Goal: Task Accomplishment & Management: Manage account settings

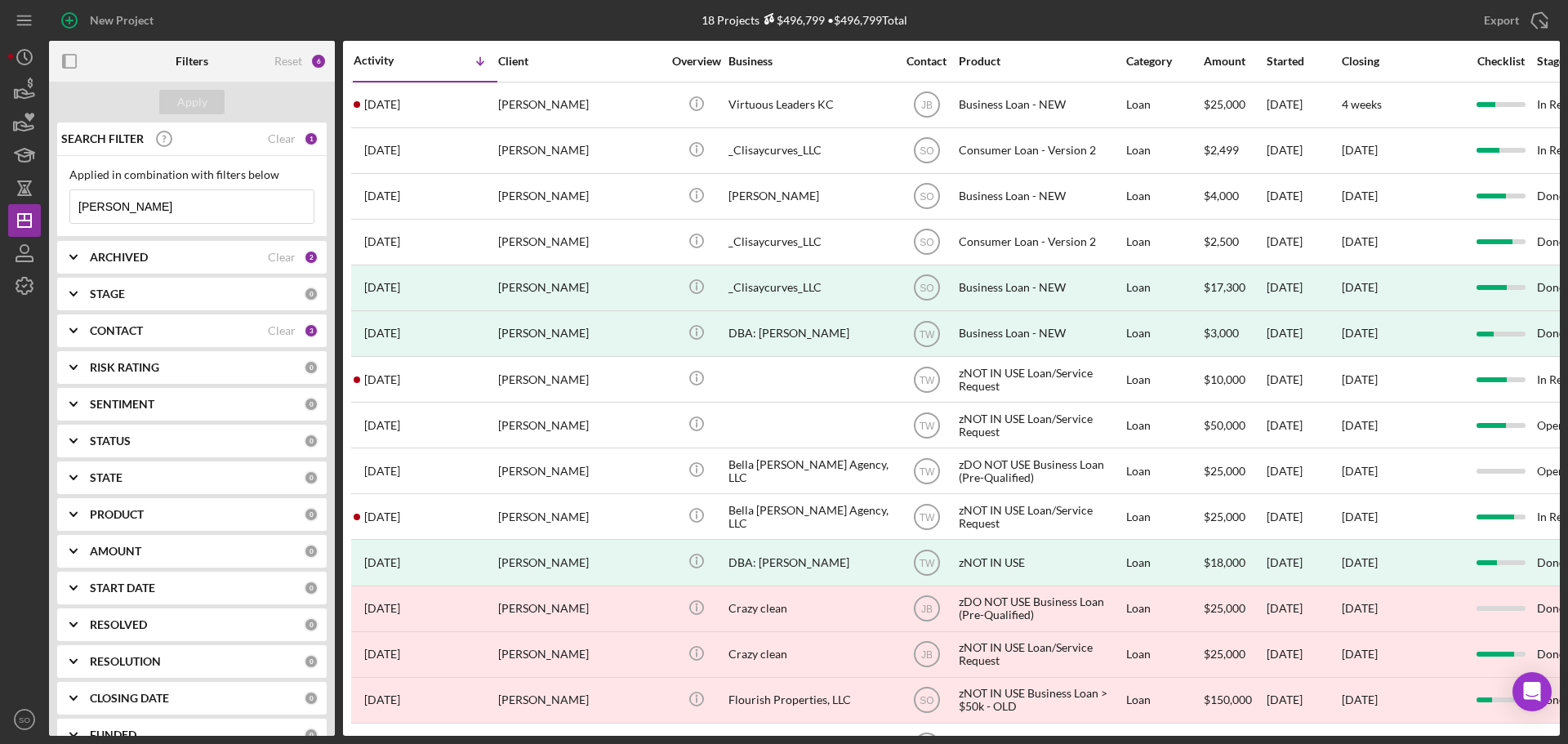
click at [252, 330] on div "CONTACT" at bounding box center [179, 331] width 178 height 13
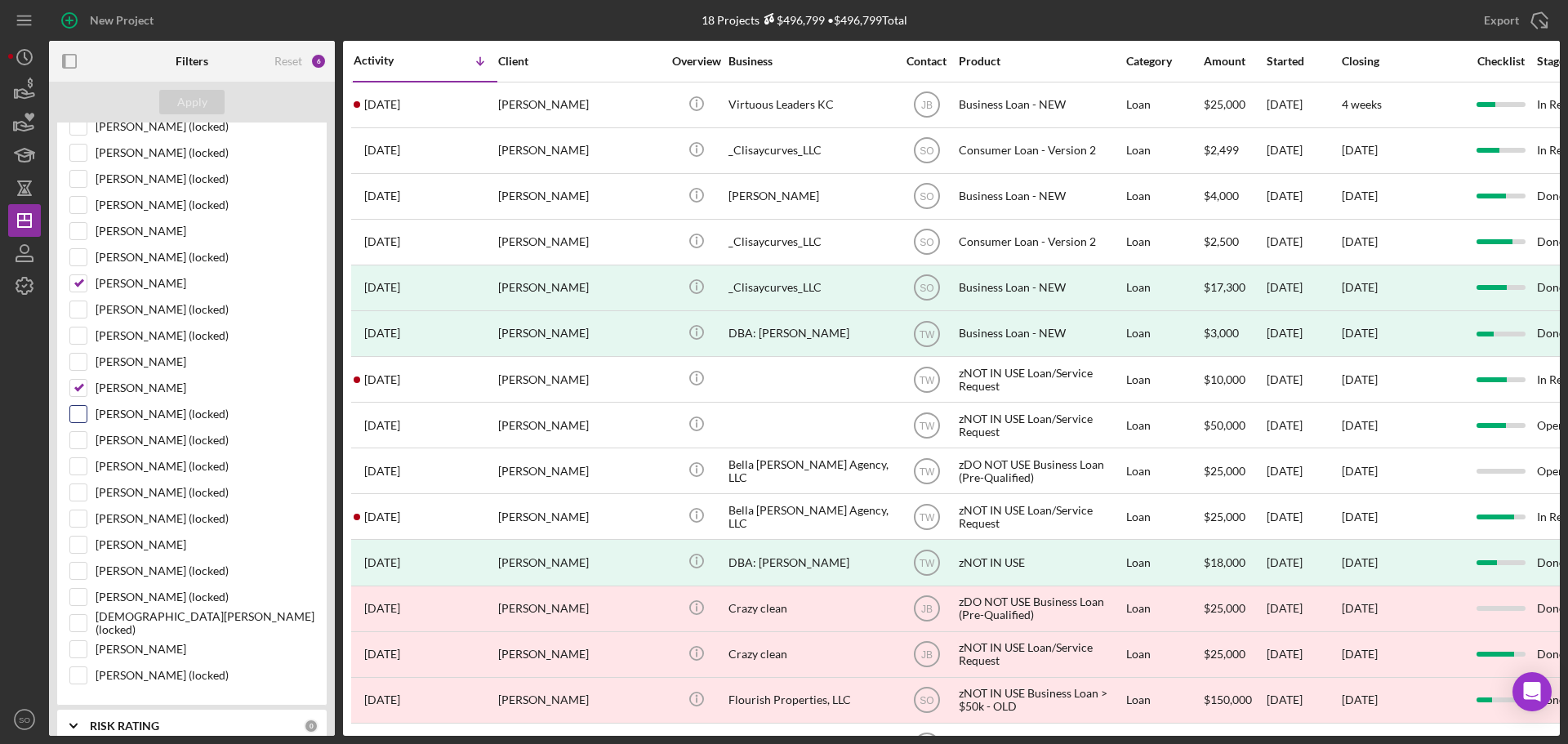
scroll to position [980, 0]
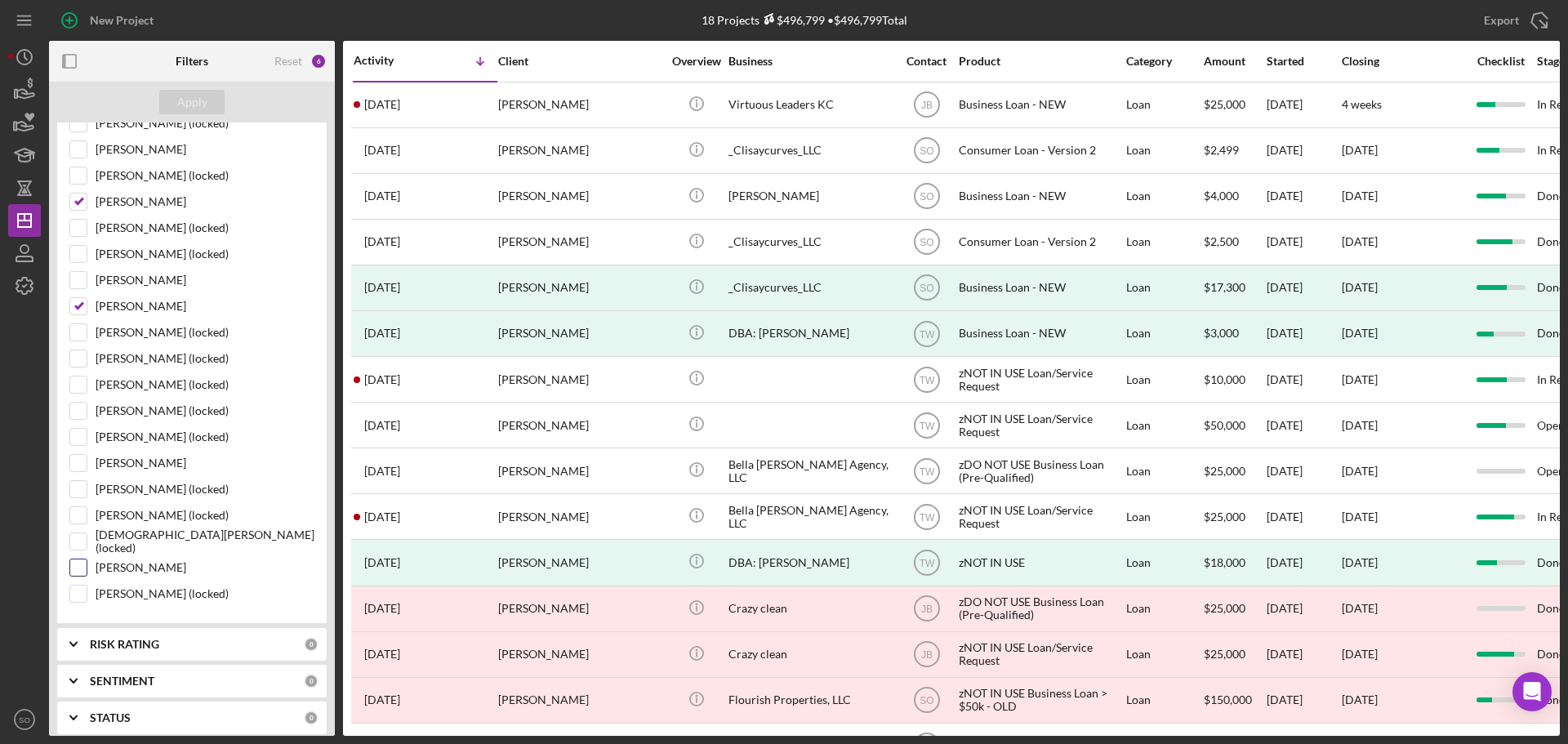
click at [77, 562] on input "[PERSON_NAME]" at bounding box center [79, 568] width 17 height 17
checkbox input "true"
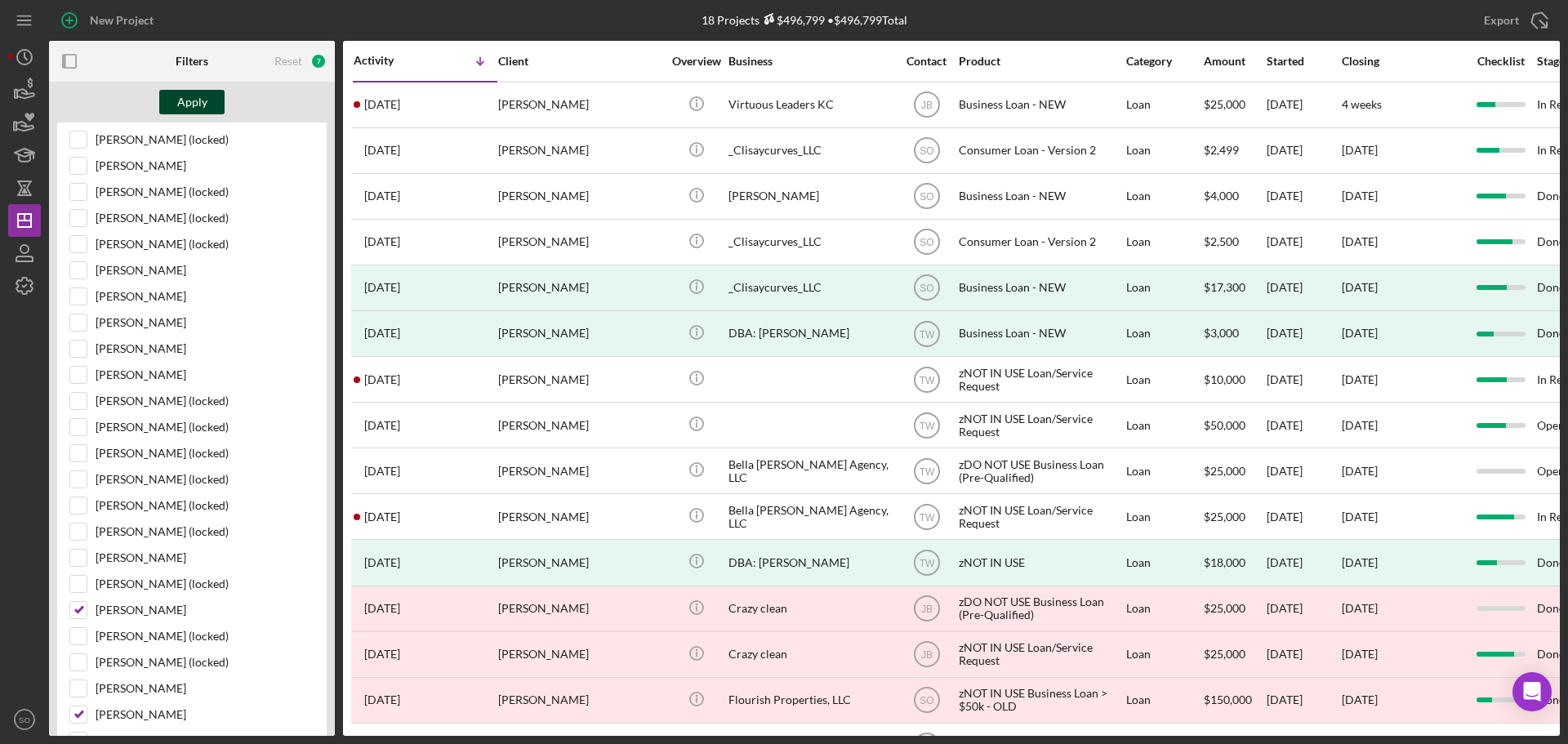
click at [197, 107] on div "Apply" at bounding box center [192, 102] width 30 height 25
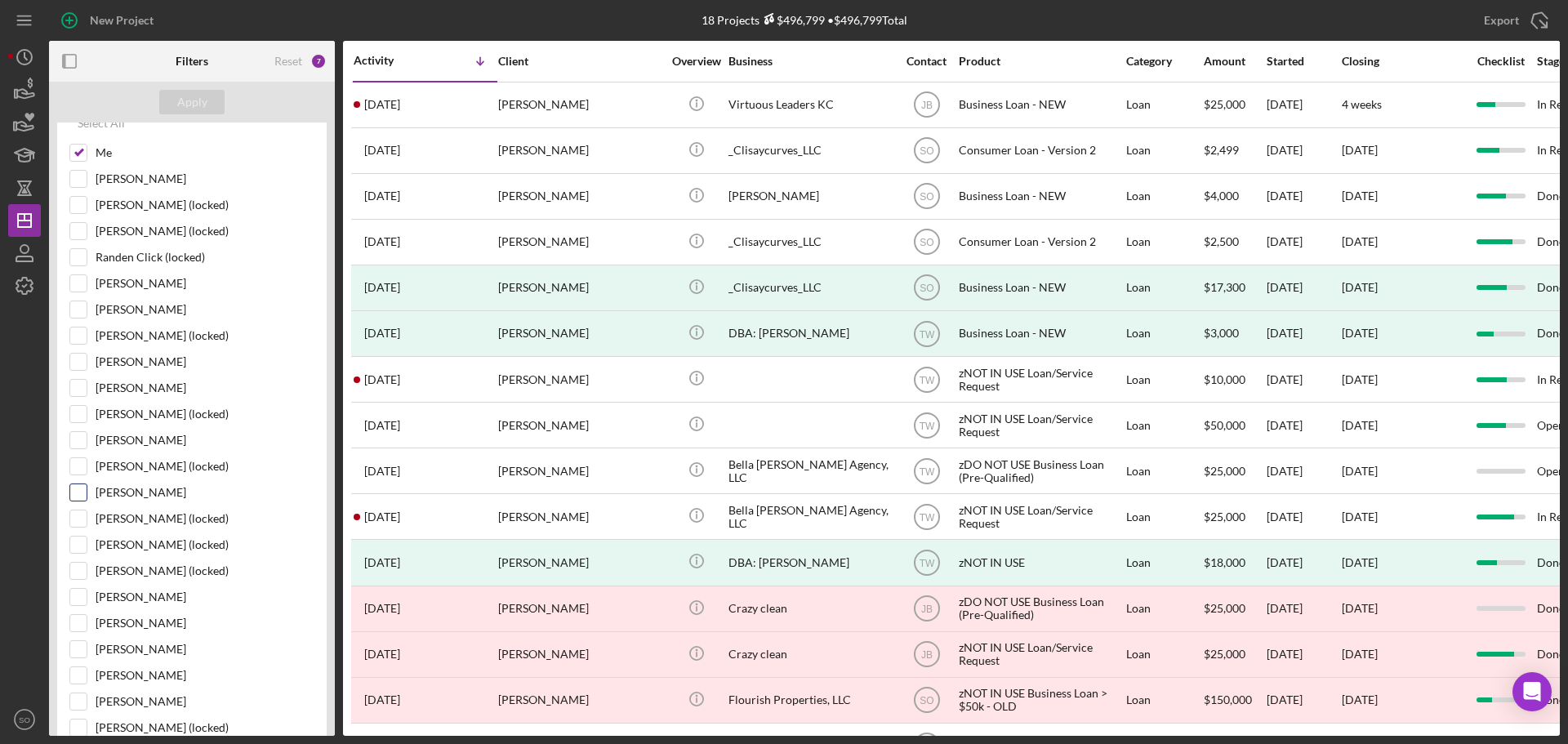
scroll to position [0, 0]
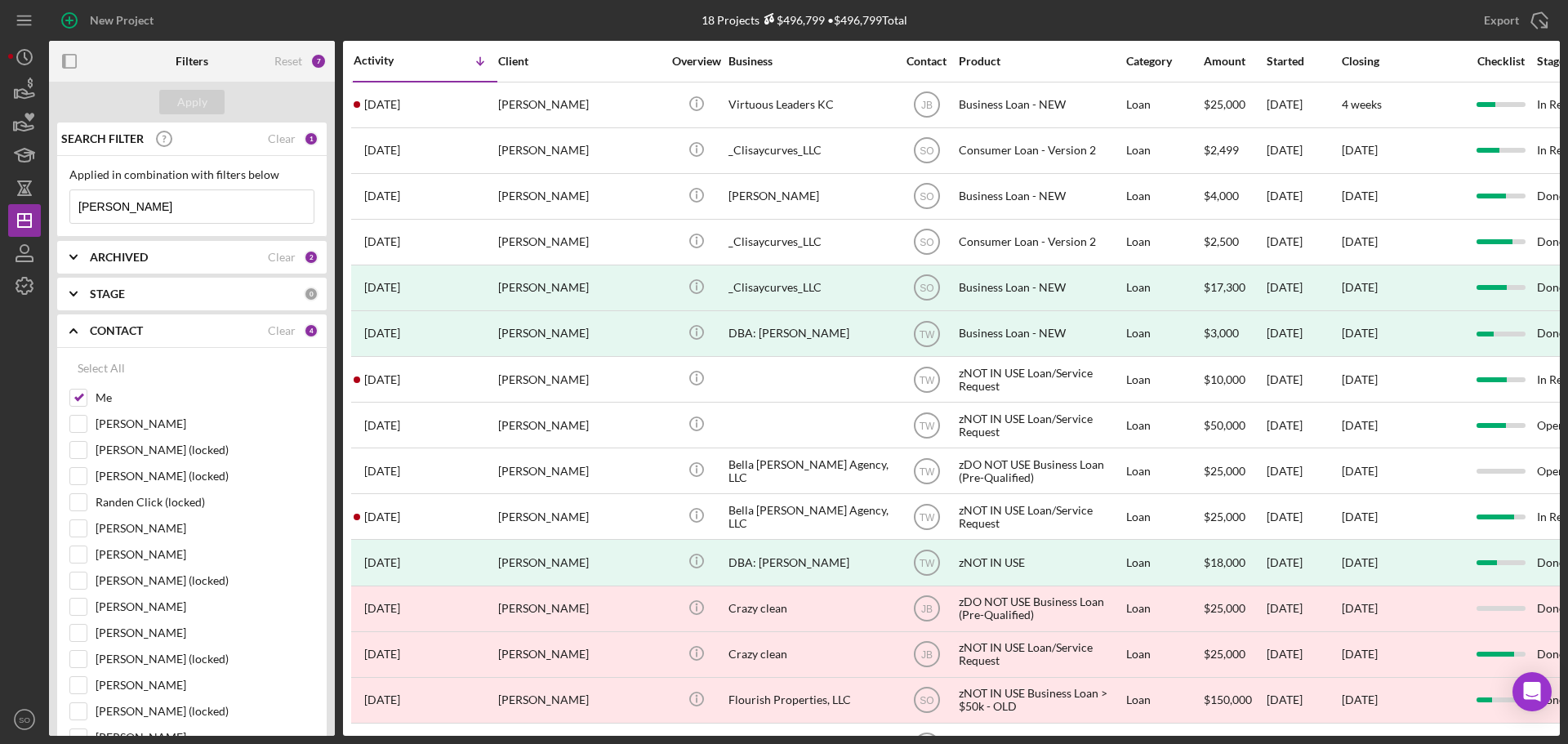
click at [165, 209] on input "[PERSON_NAME]" at bounding box center [192, 207] width 243 height 33
drag, startPoint x: 155, startPoint y: 196, endPoint x: 65, endPoint y: 204, distance: 90.4
click at [65, 204] on div "Applied in combination with filters below lisa duncan Icon/Menu Close" at bounding box center [192, 197] width 270 height 81
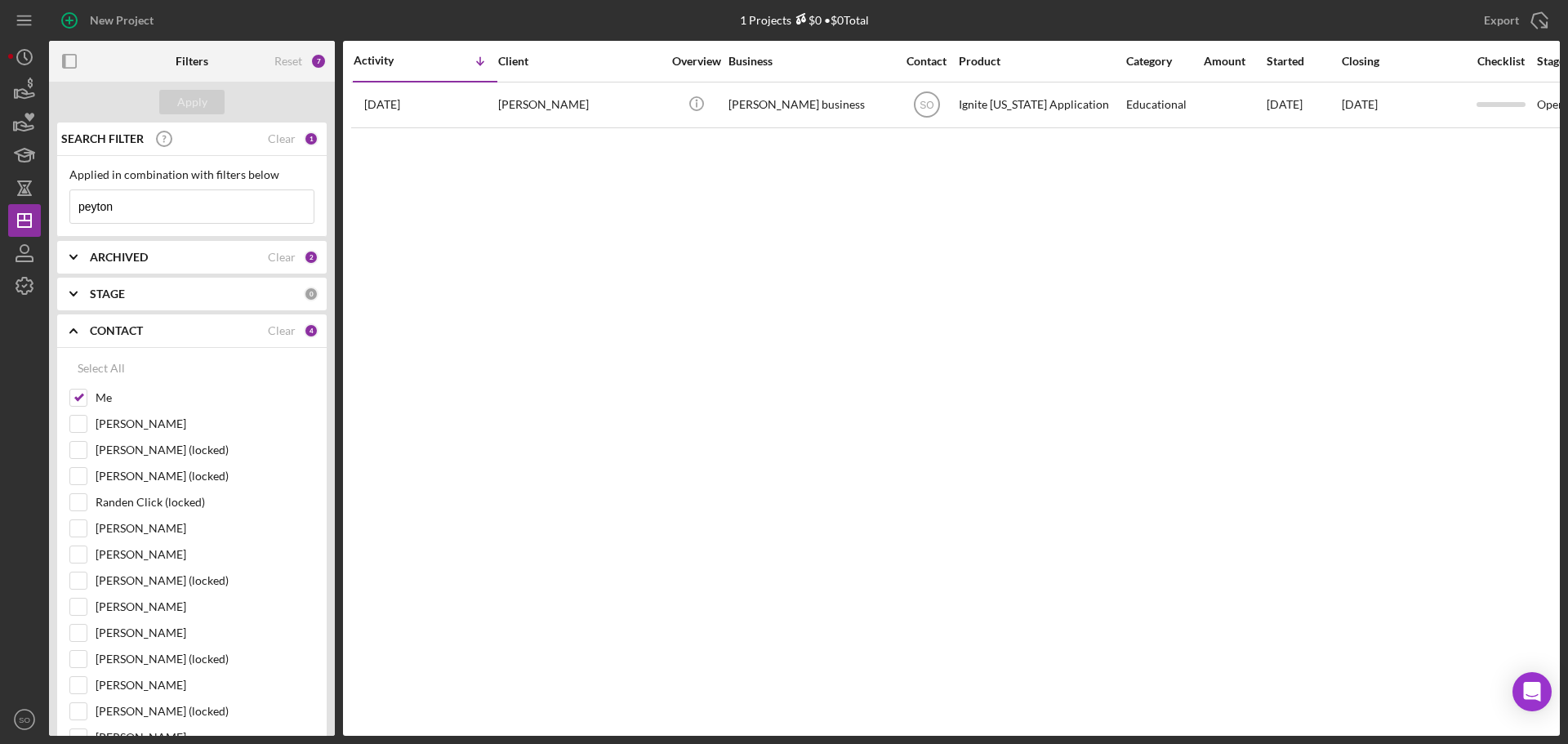
drag, startPoint x: 135, startPoint y: 211, endPoint x: 0, endPoint y: 207, distance: 135.1
click at [0, 207] on div "New Project 1 Projects $0 • $0 Total lisa duncan Export Icon/Export Filters Res…" at bounding box center [784, 372] width 1568 height 744
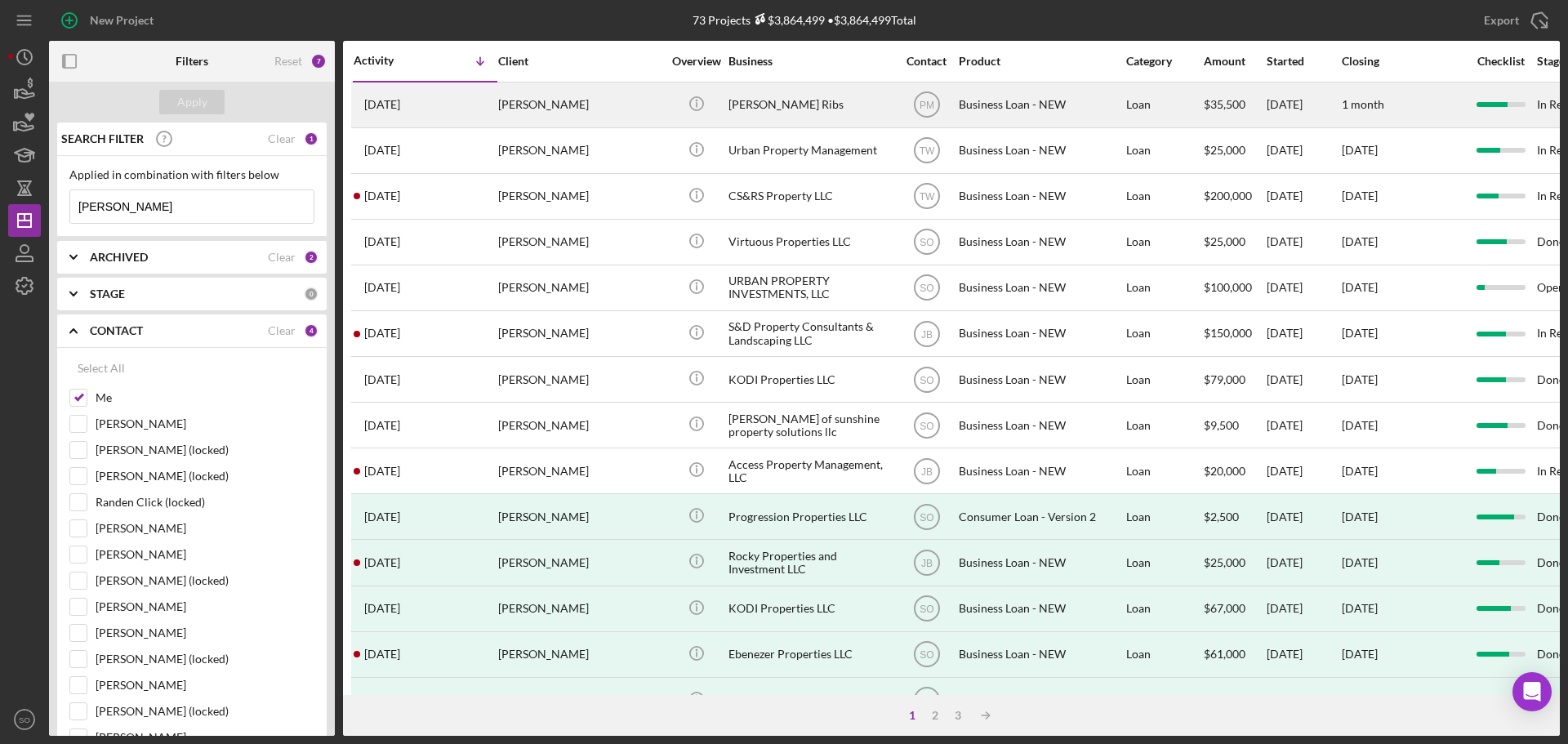
type input "[PERSON_NAME]"
click at [534, 111] on div "[PERSON_NAME]" at bounding box center [580, 105] width 163 height 43
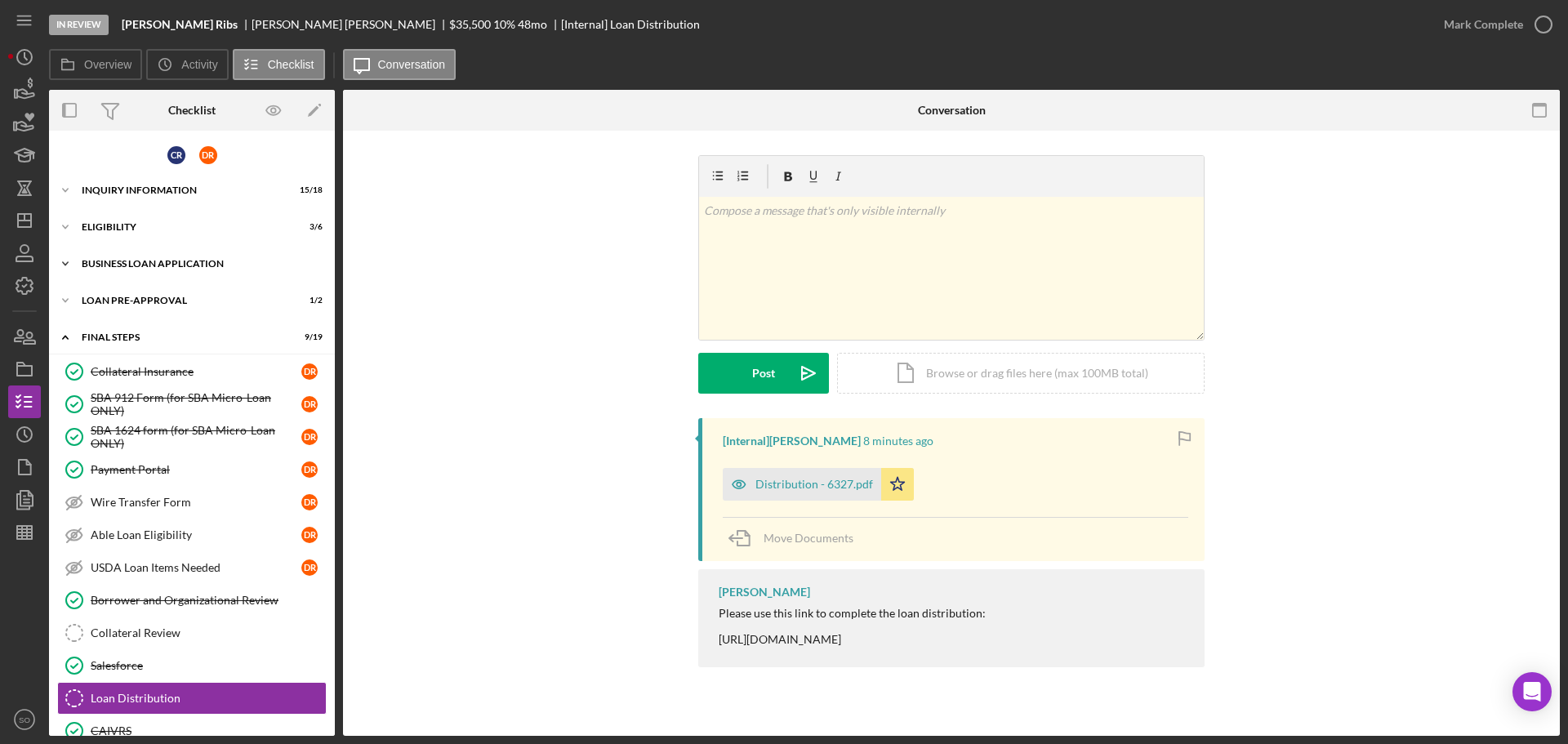
click at [135, 264] on div "BUSINESS LOAN APPLICATION" at bounding box center [198, 264] width 233 height 10
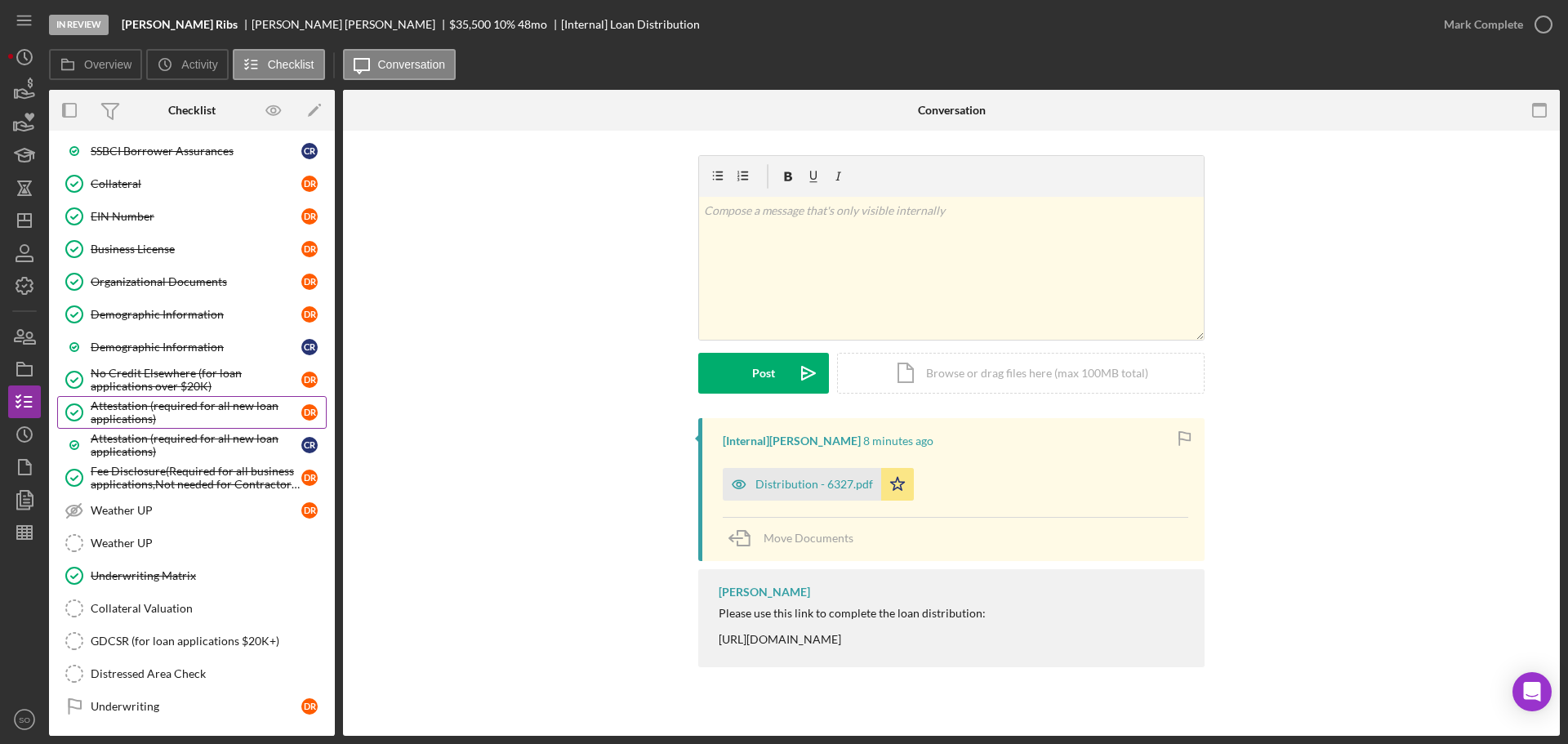
scroll to position [654, 0]
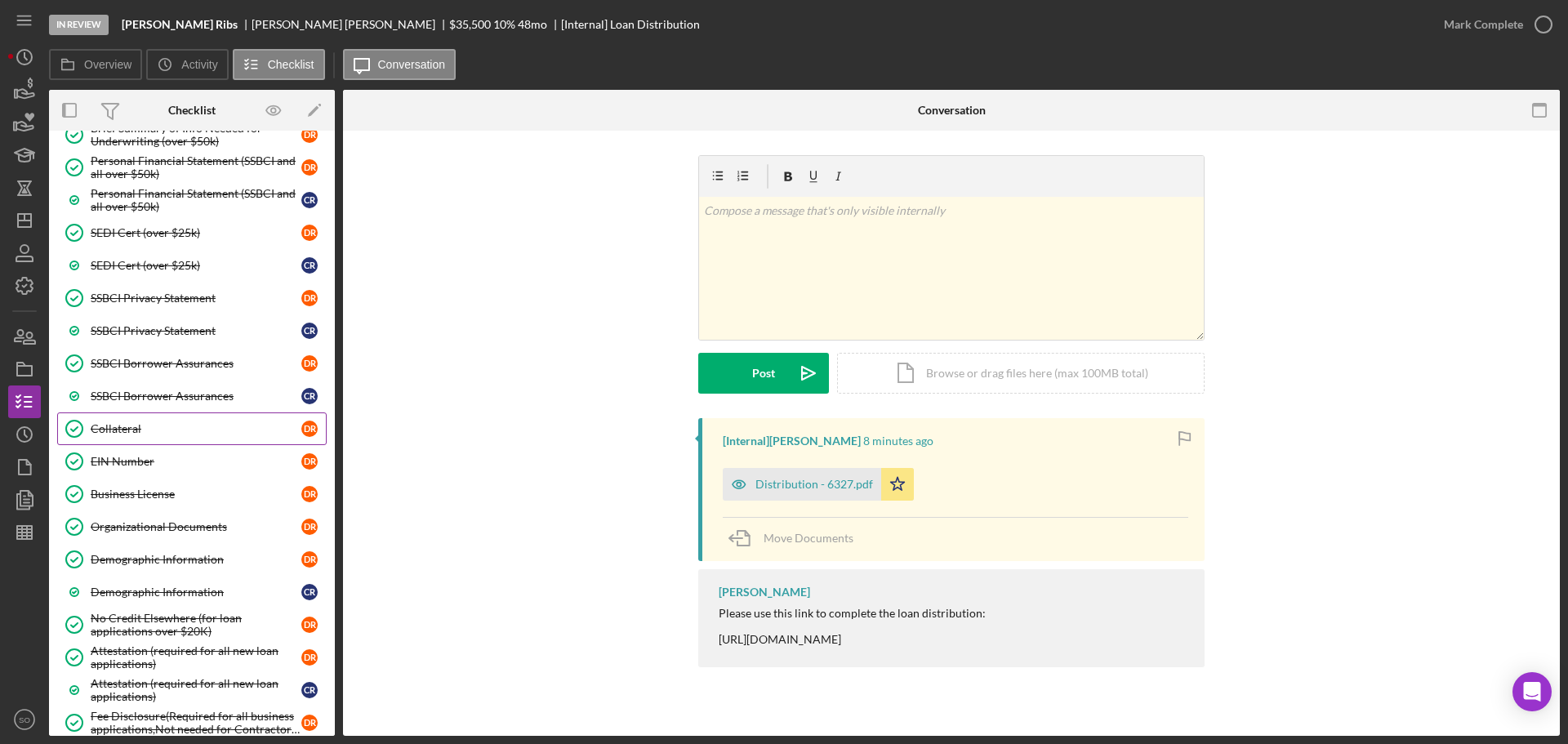
click at [162, 437] on link "Collateral Collateral D R" at bounding box center [192, 429] width 270 height 33
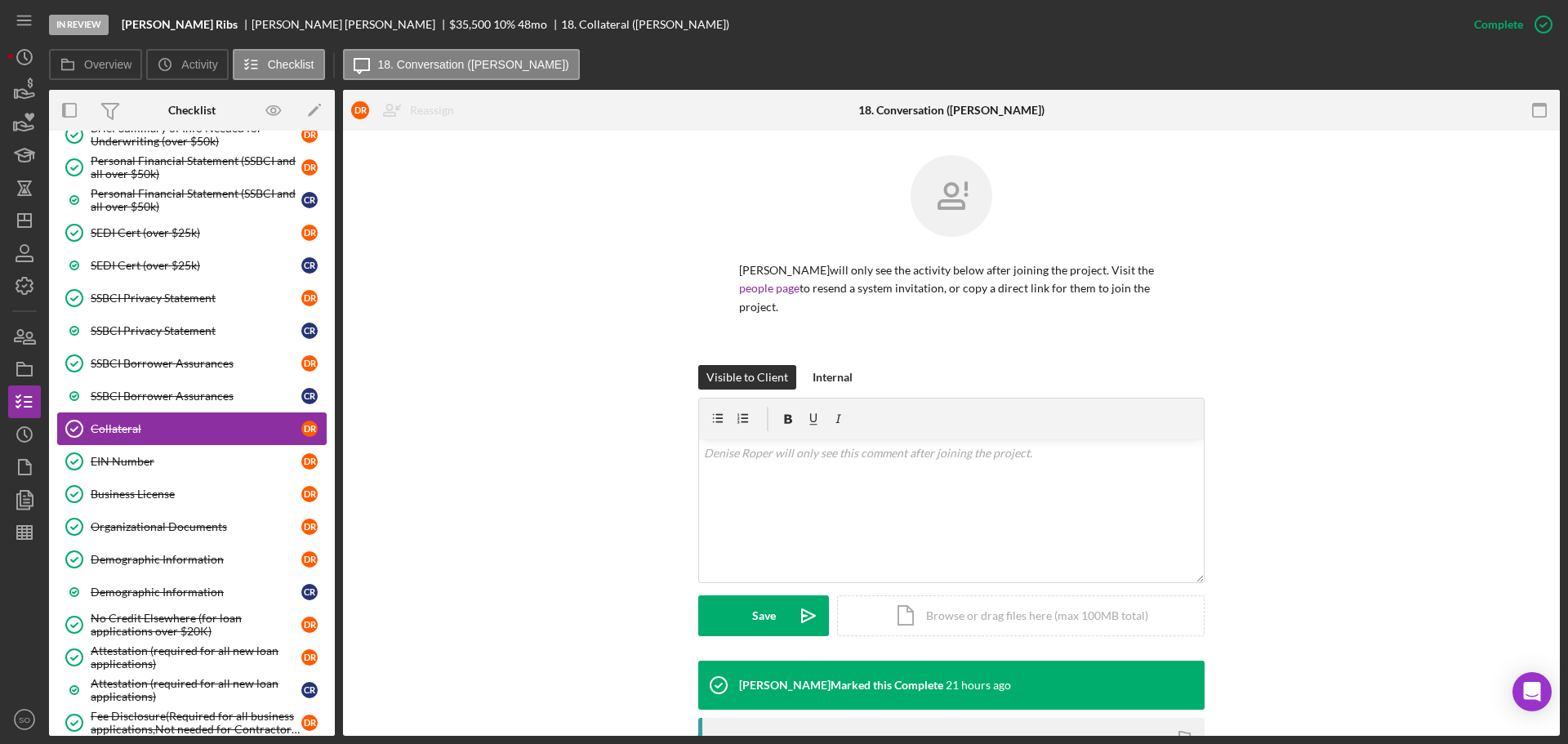
scroll to position [285, 0]
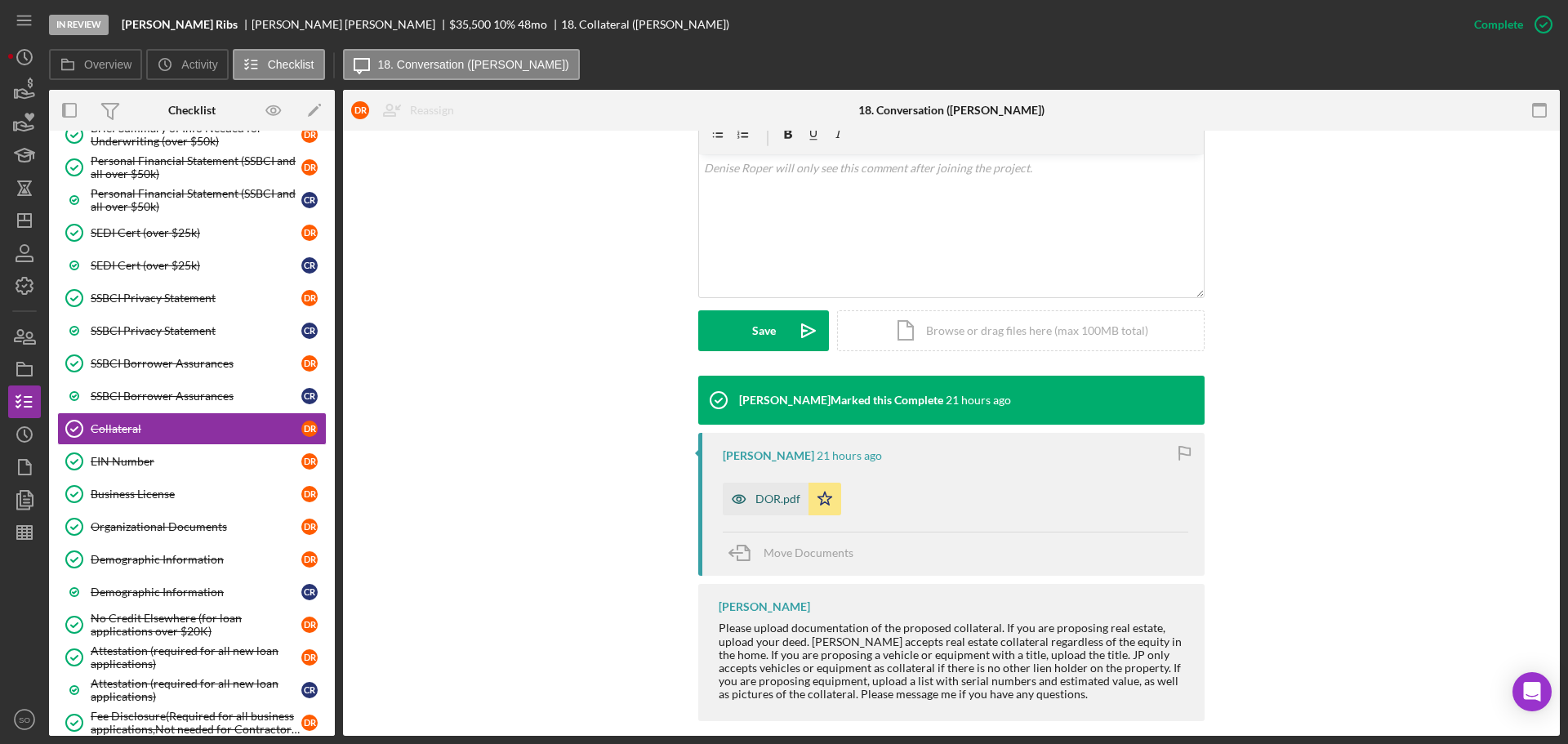
click at [778, 492] on div "DOR.pdf" at bounding box center [778, 499] width 45 height 13
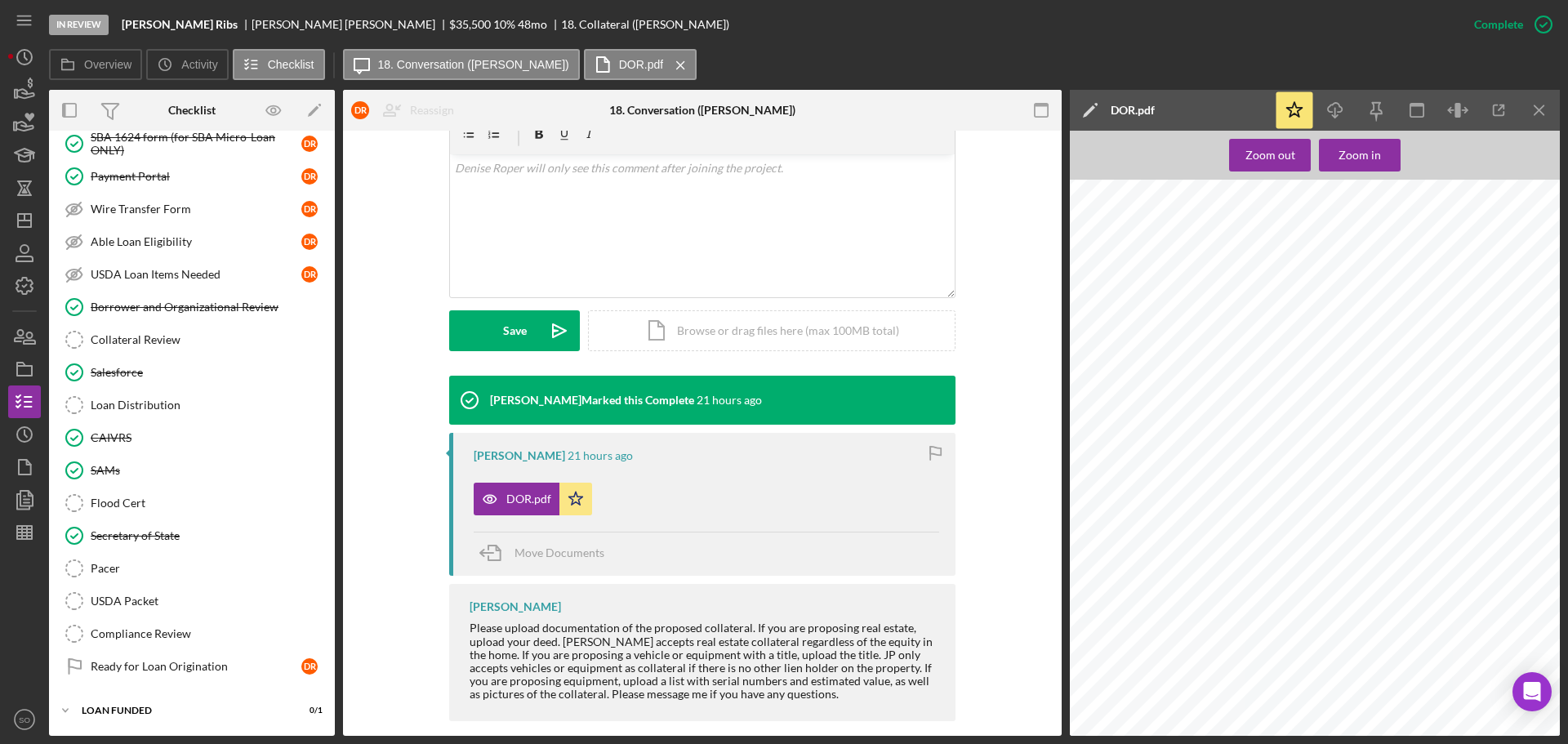
scroll to position [1561, 0]
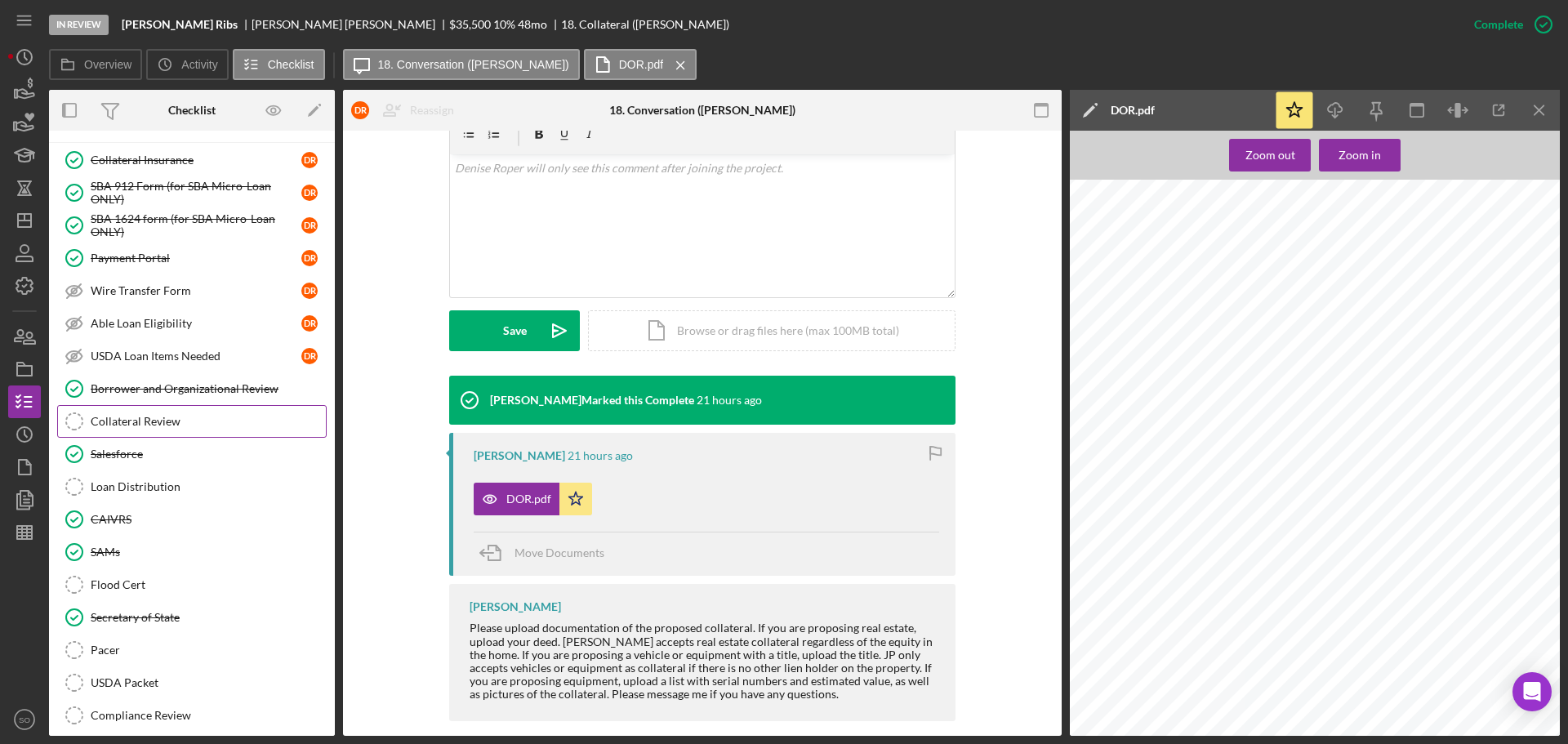
click at [154, 425] on div "Collateral Review" at bounding box center [208, 422] width 235 height 13
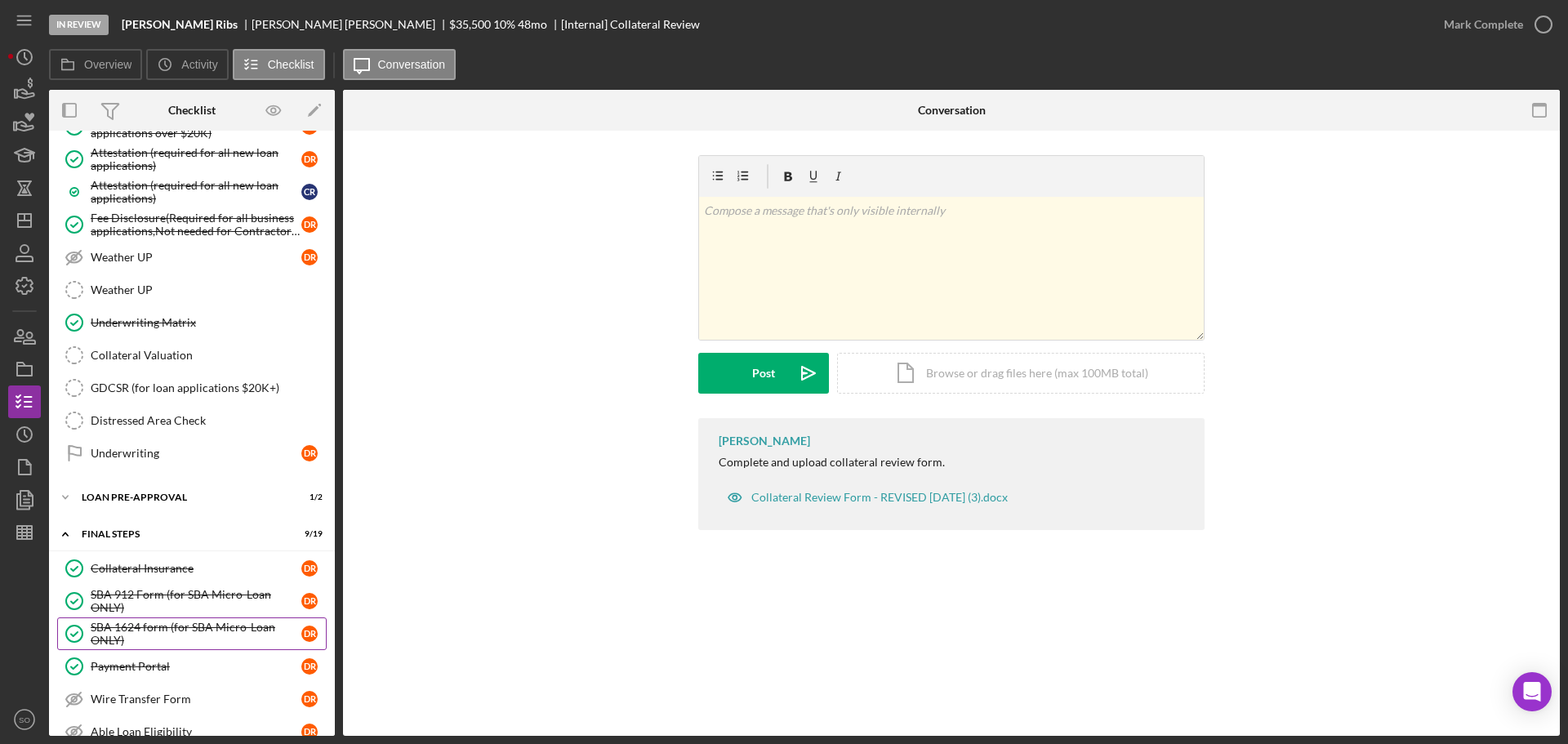
scroll to position [1561, 0]
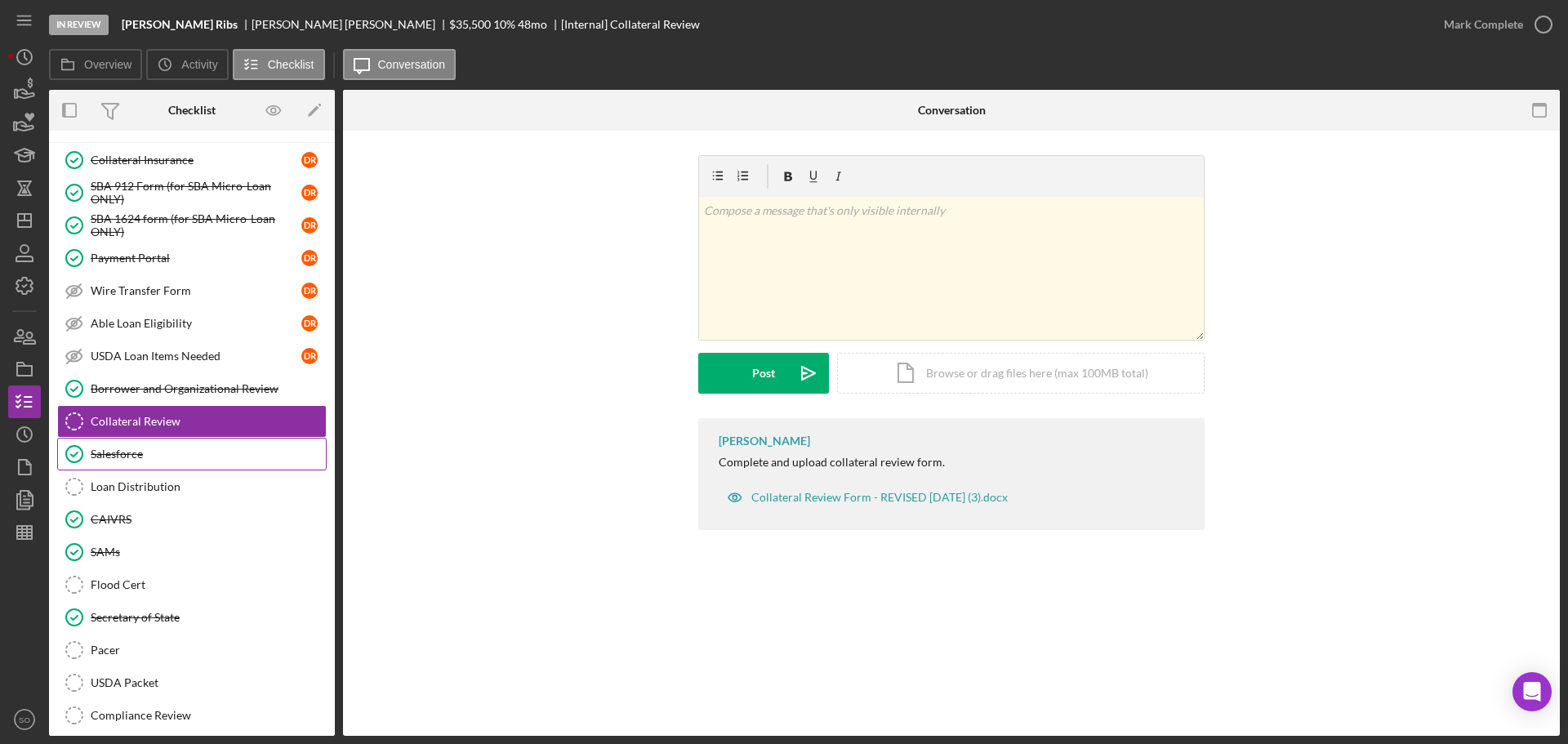
click at [137, 449] on div "Salesforce" at bounding box center [208, 454] width 235 height 13
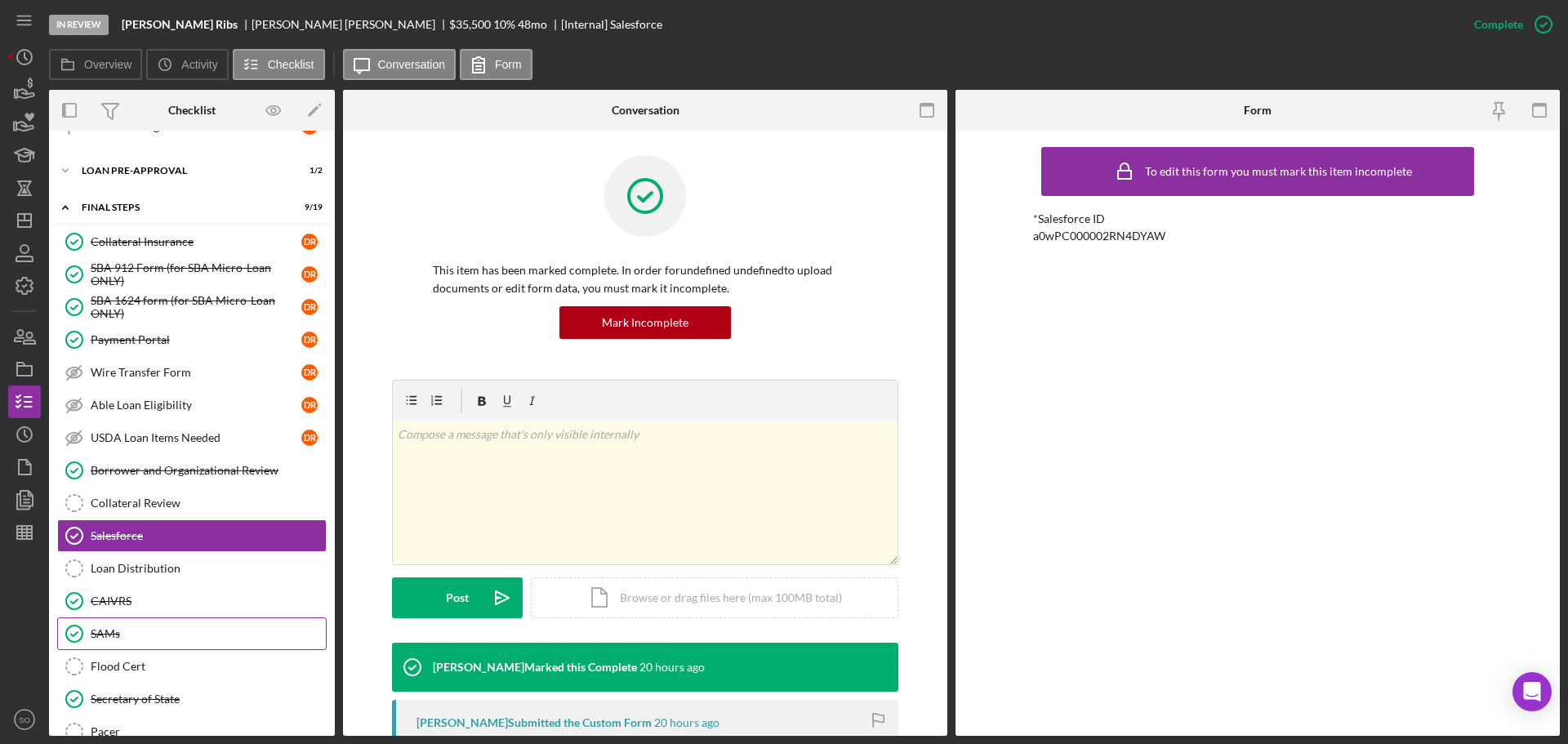
scroll to position [1315, 0]
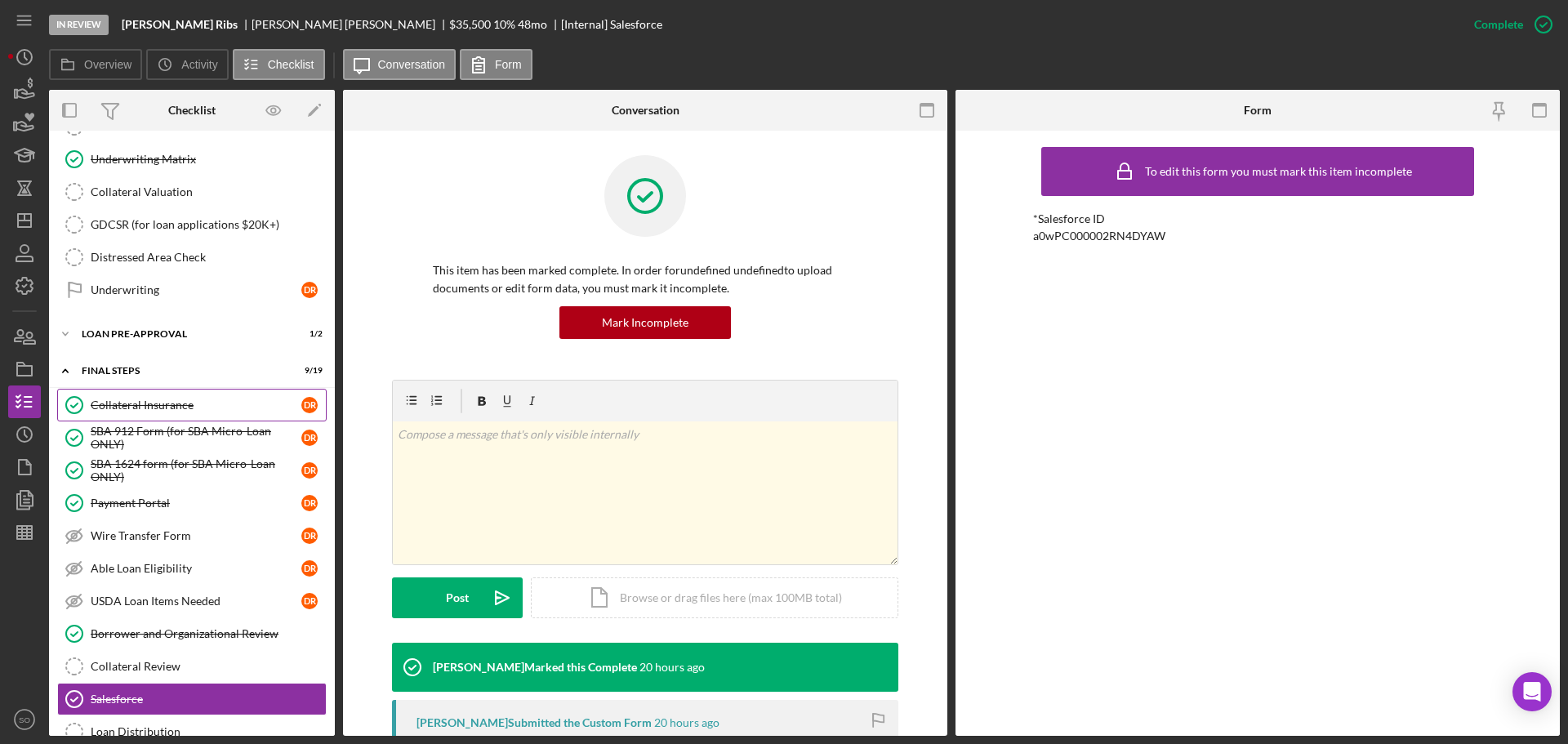
click at [153, 410] on div "Collateral Insurance" at bounding box center [196, 405] width 211 height 13
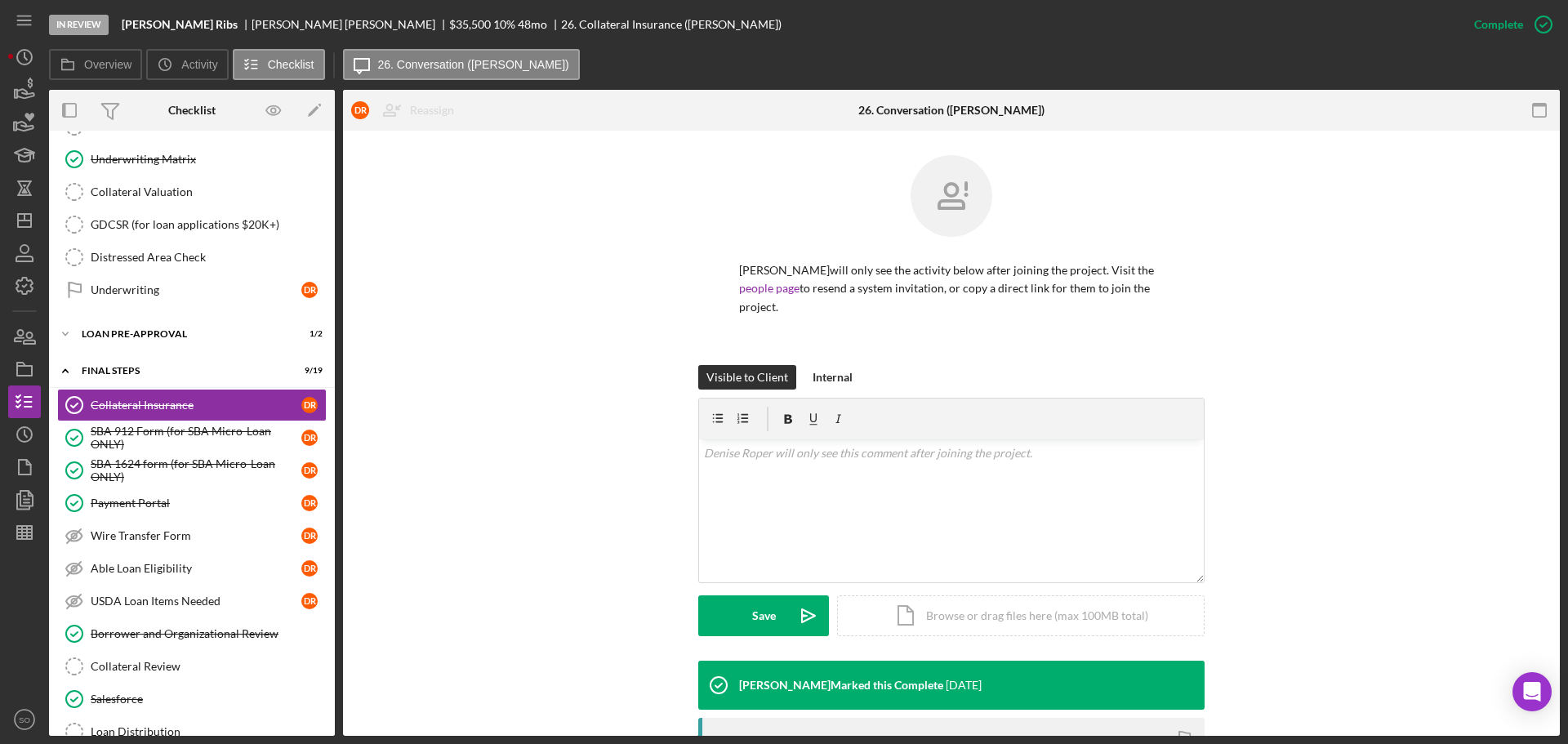
scroll to position [245, 0]
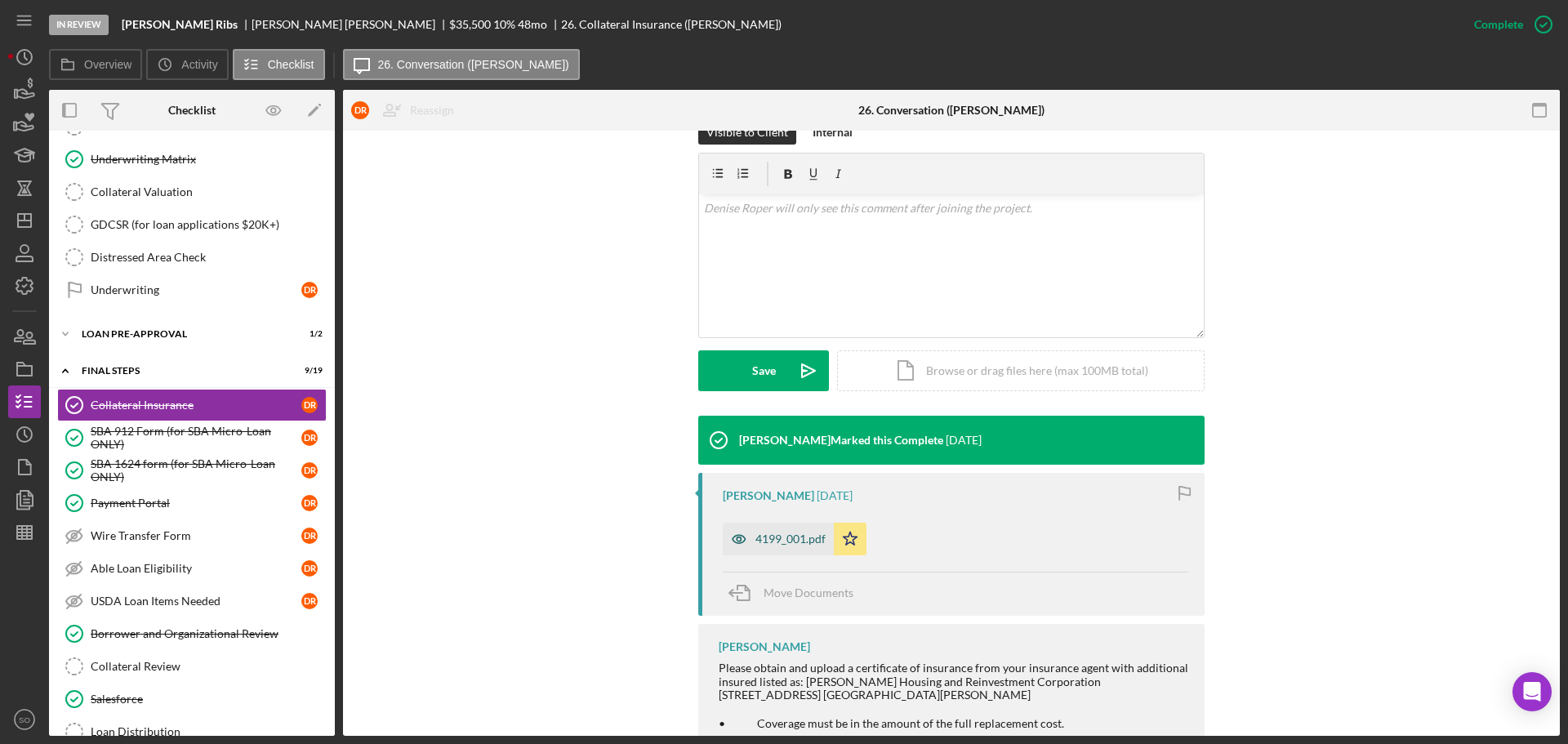
click at [776, 533] on div "4199_001.pdf" at bounding box center [790, 539] width 71 height 13
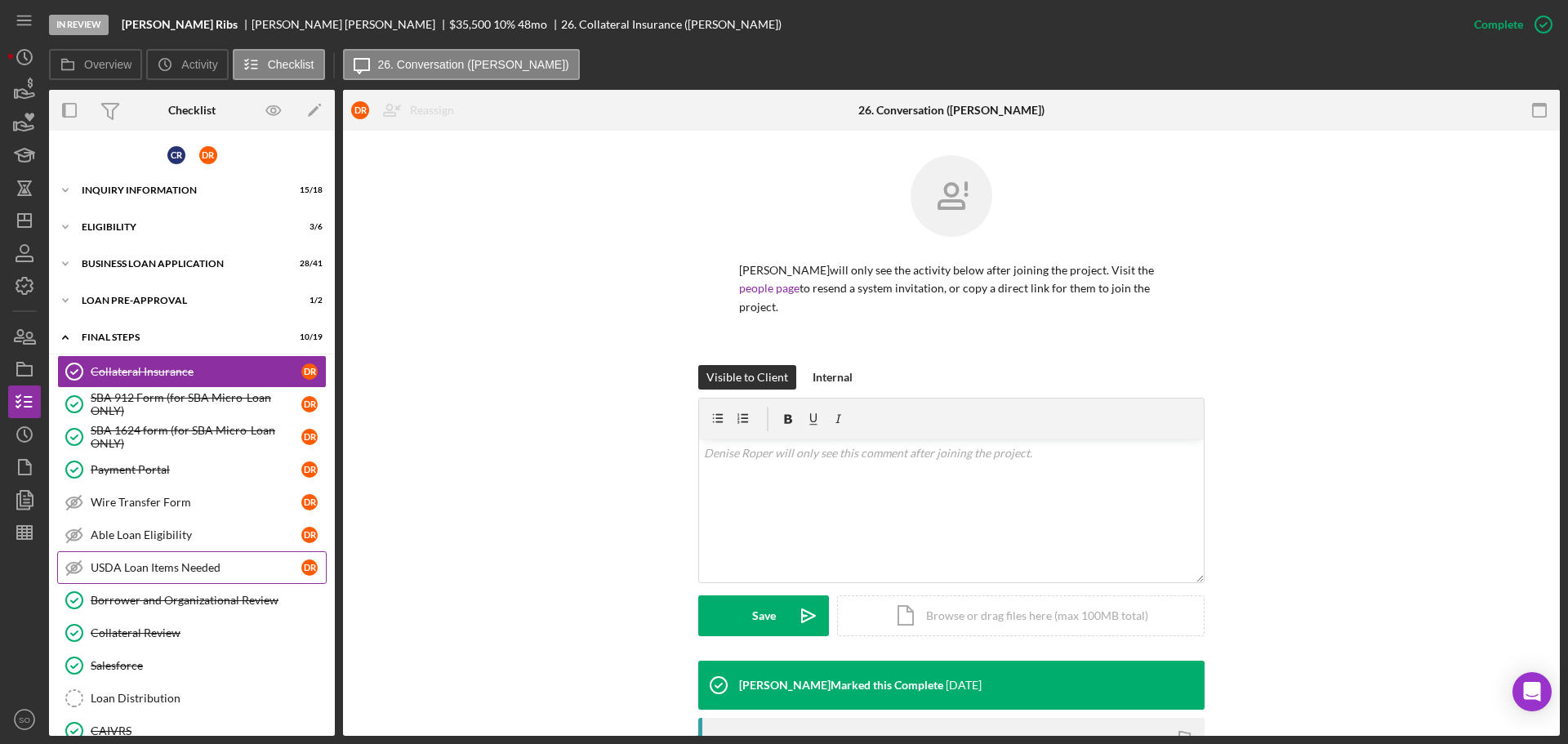
scroll to position [293, 0]
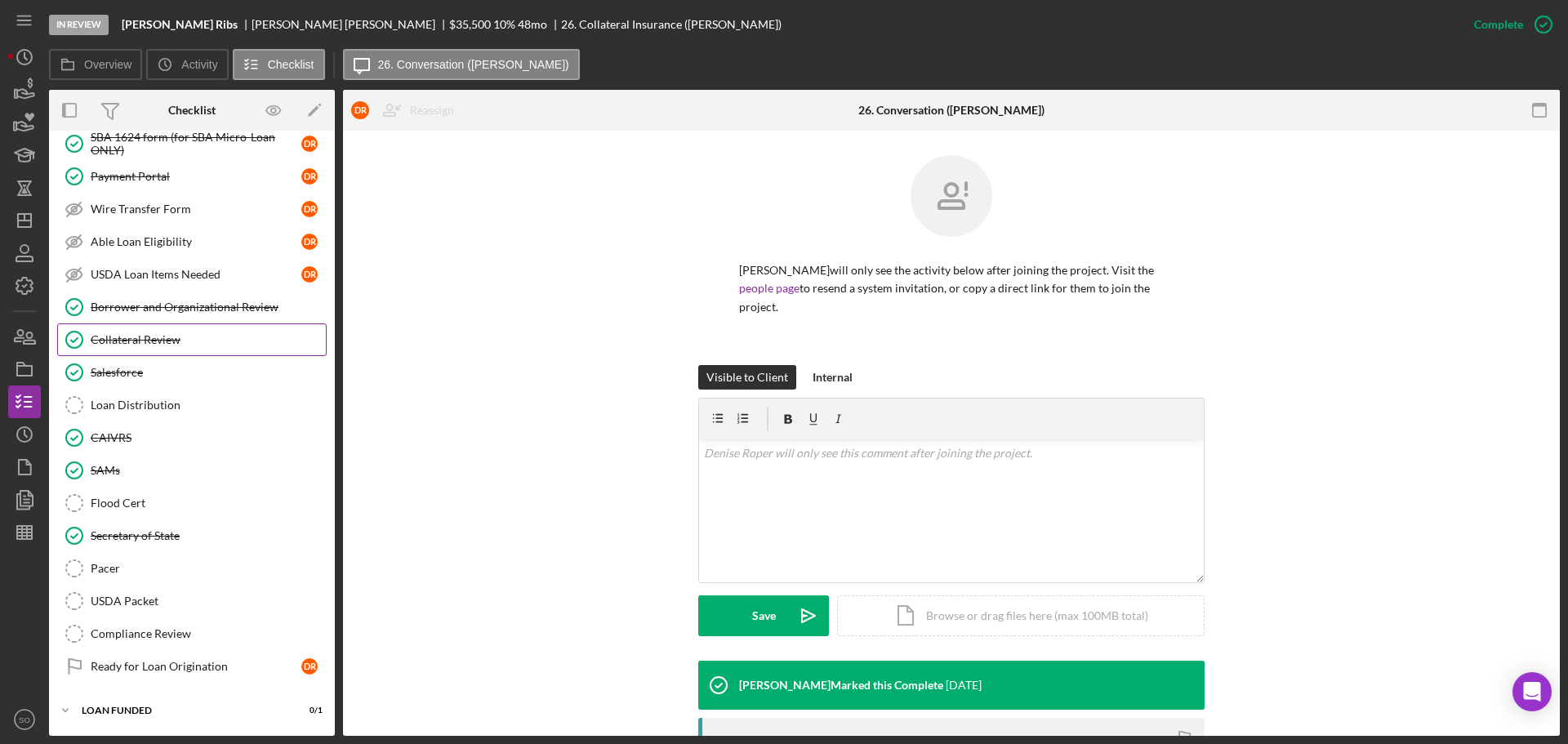
click at [205, 345] on div "Collateral Review" at bounding box center [208, 340] width 235 height 13
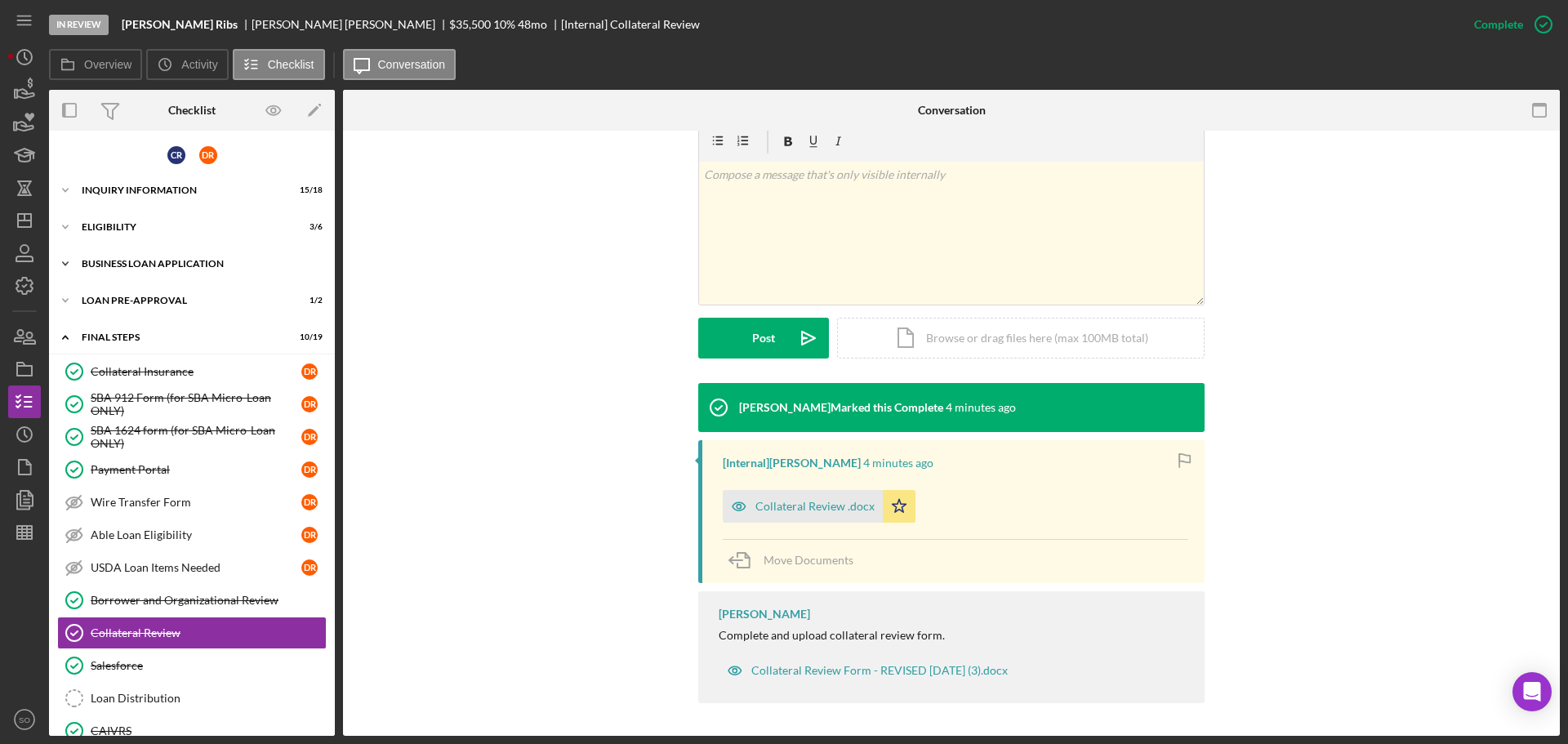
click at [152, 272] on div "Icon/Expander BUSINESS LOAN APPLICATION 28 / 41" at bounding box center [191, 265] width 286 height 33
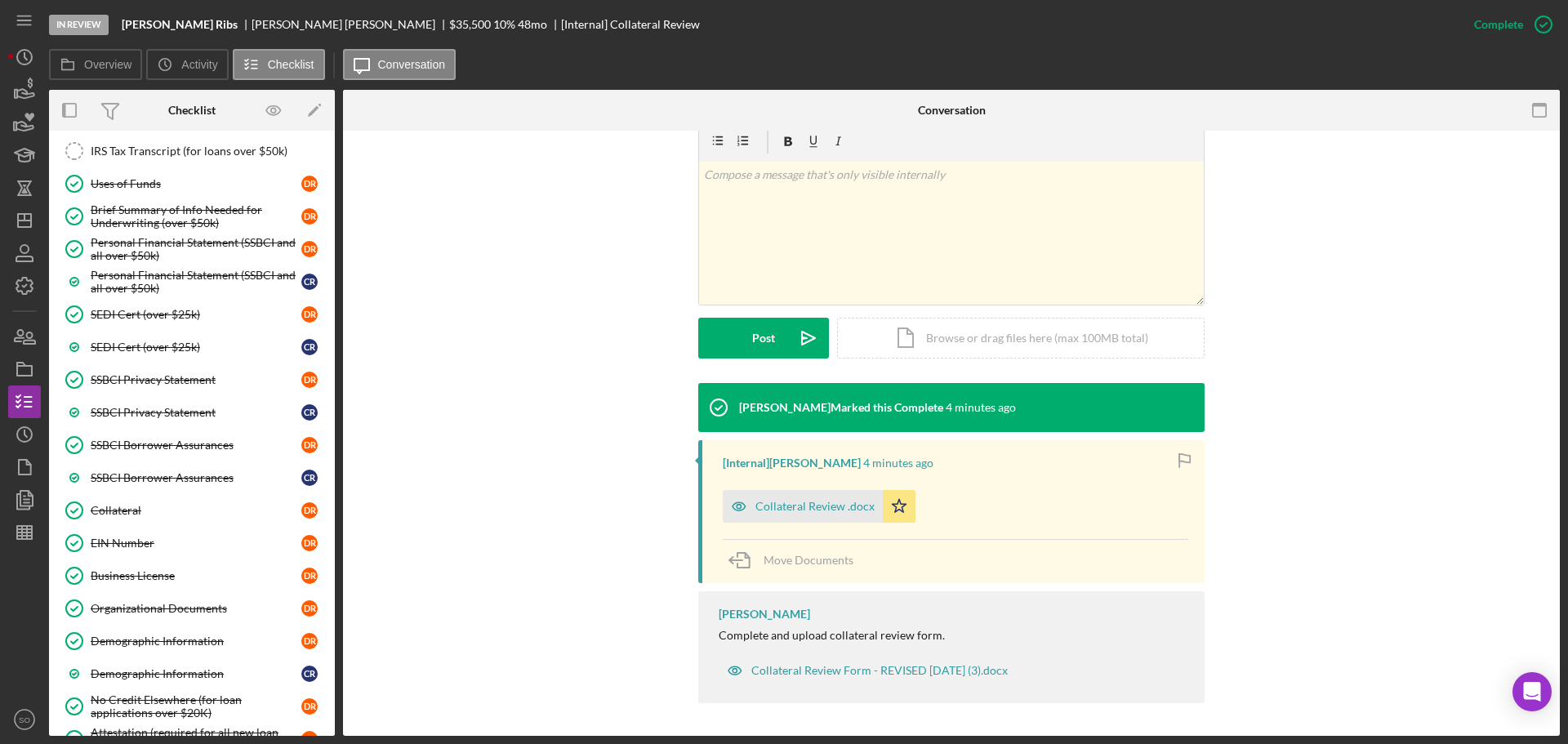
scroll to position [817, 0]
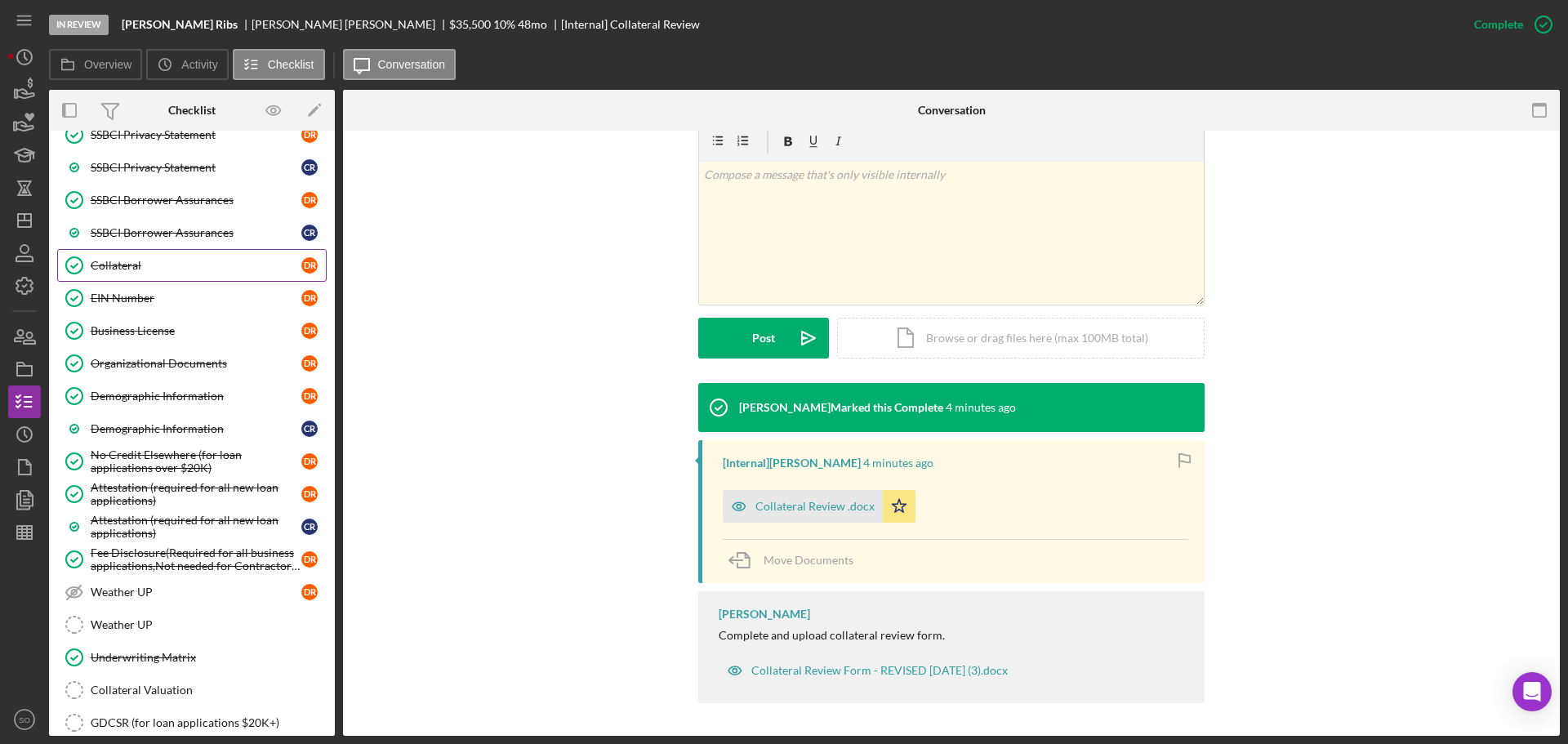
click at [147, 269] on div "Collateral" at bounding box center [196, 265] width 211 height 13
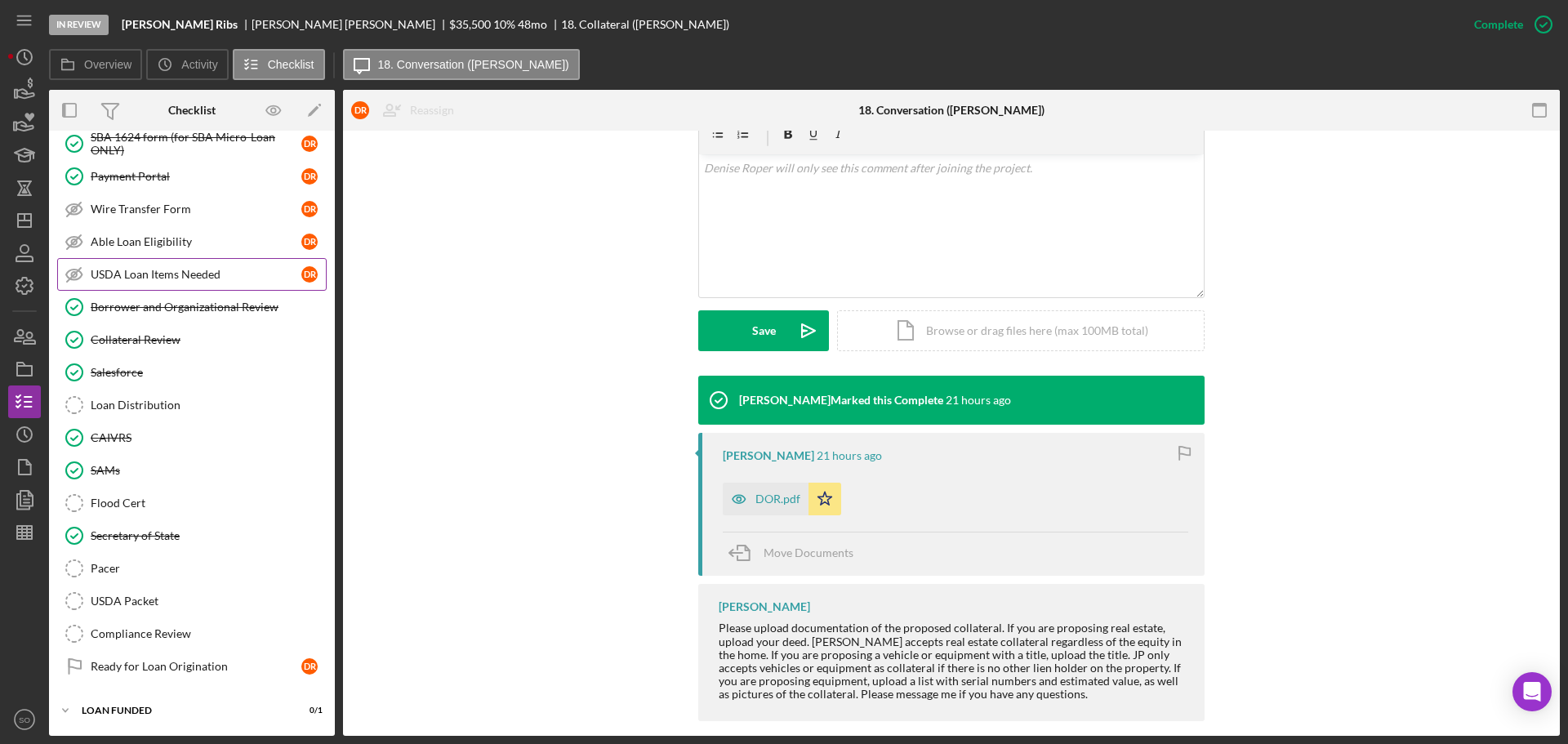
scroll to position [1234, 0]
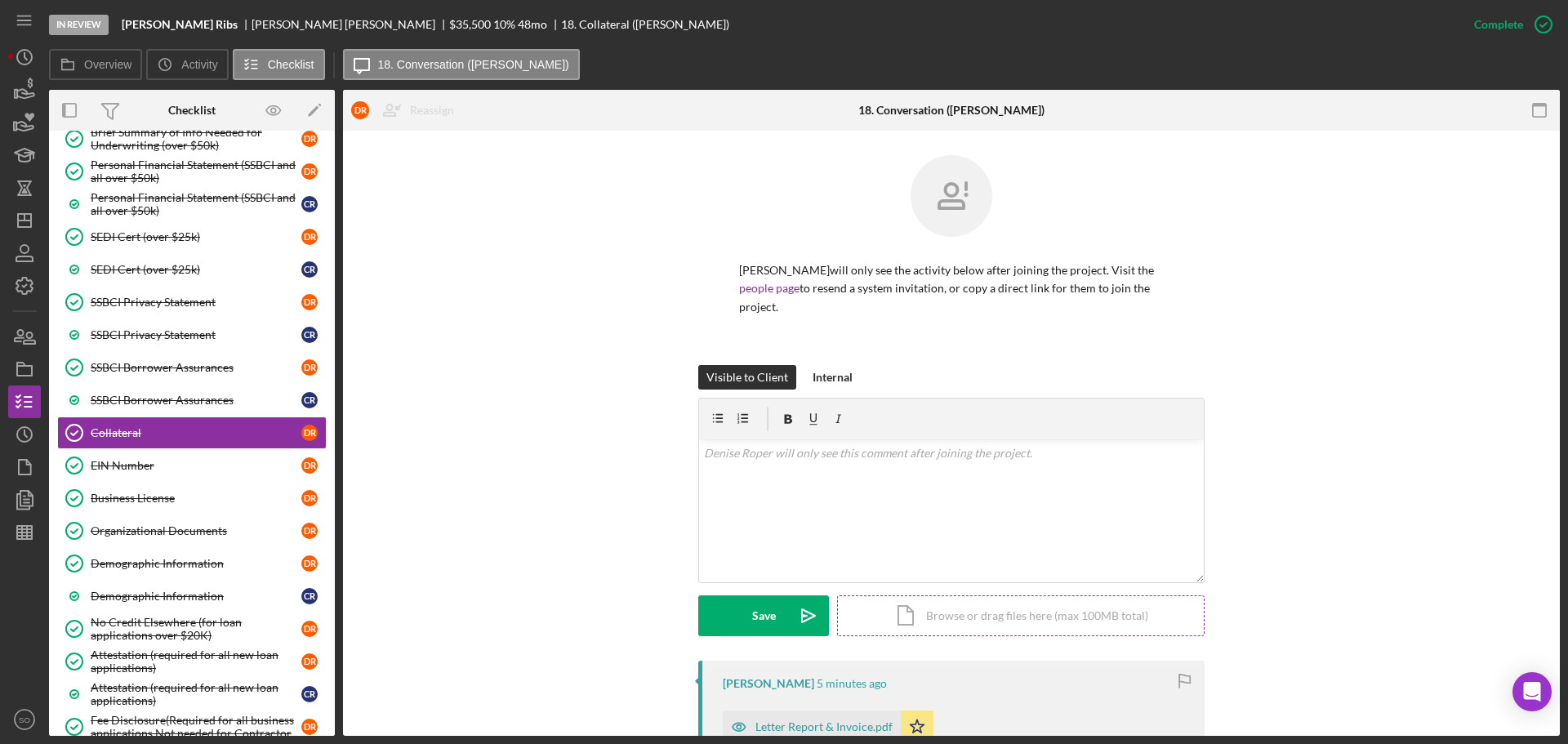
scroll to position [327, 0]
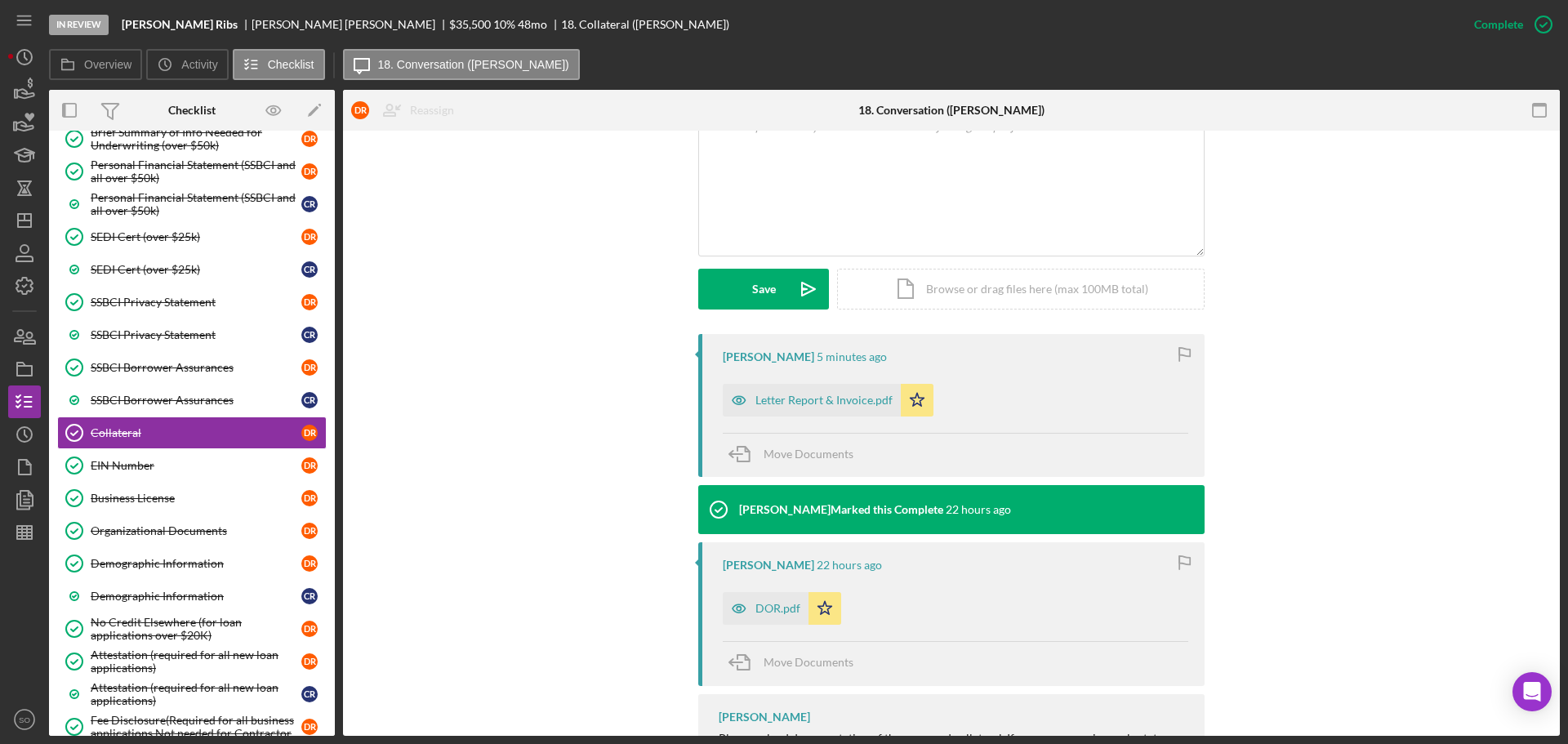
click at [503, 423] on div "Peyton McGovern 5 minutes ago Letter Report & Invoice.pdf Icon/Star Move Docume…" at bounding box center [951, 587] width 1168 height 505
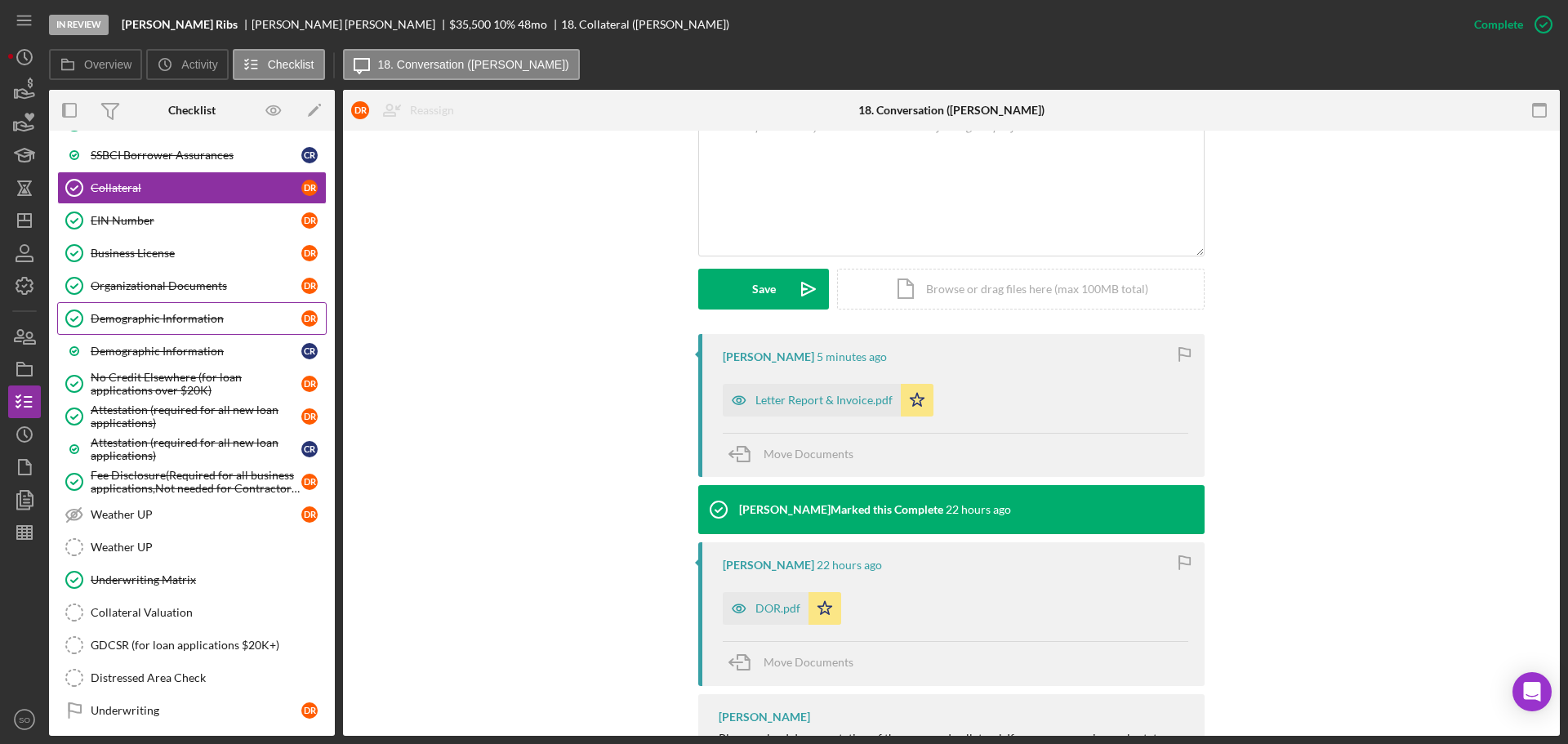
scroll to position [1012, 0]
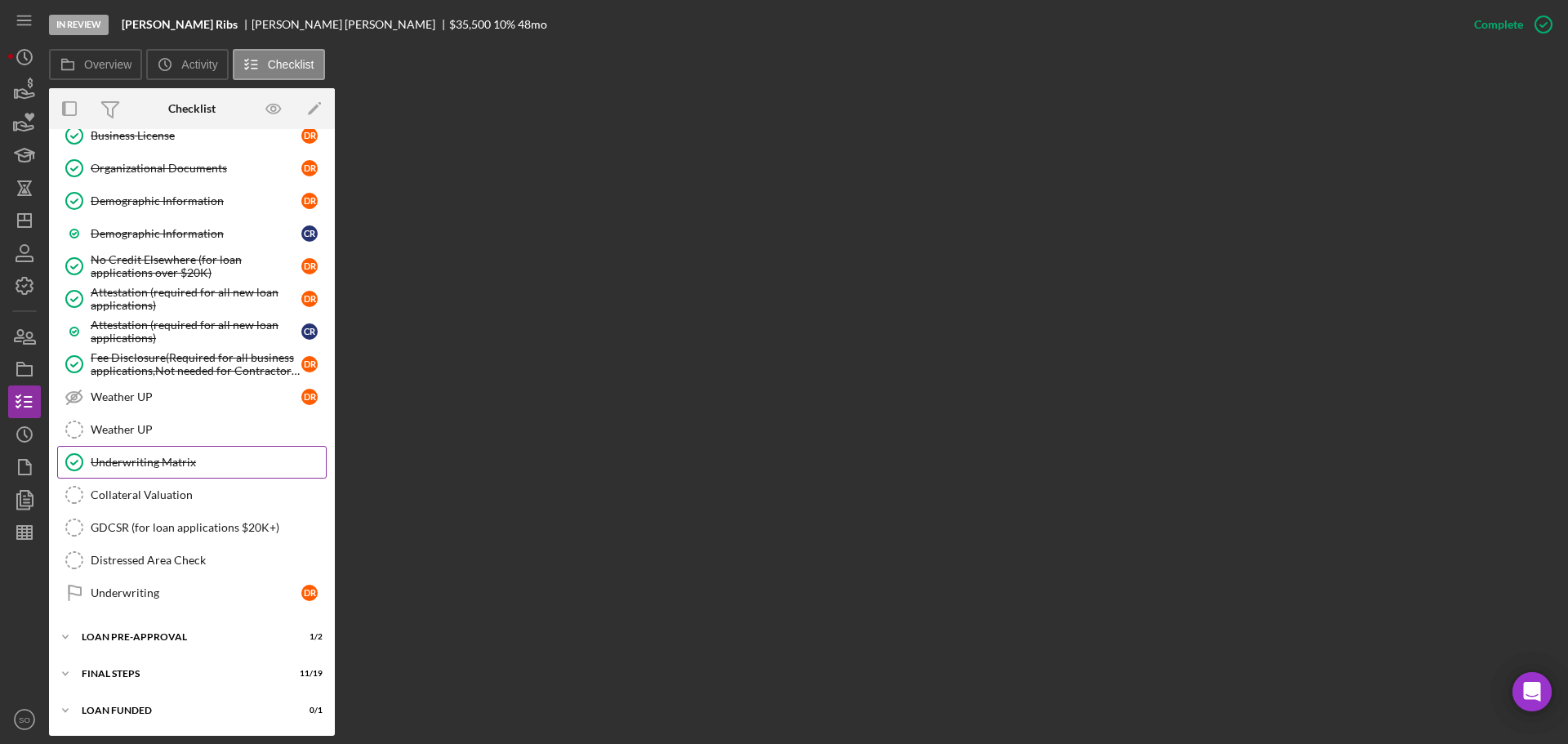
scroll to position [847, 0]
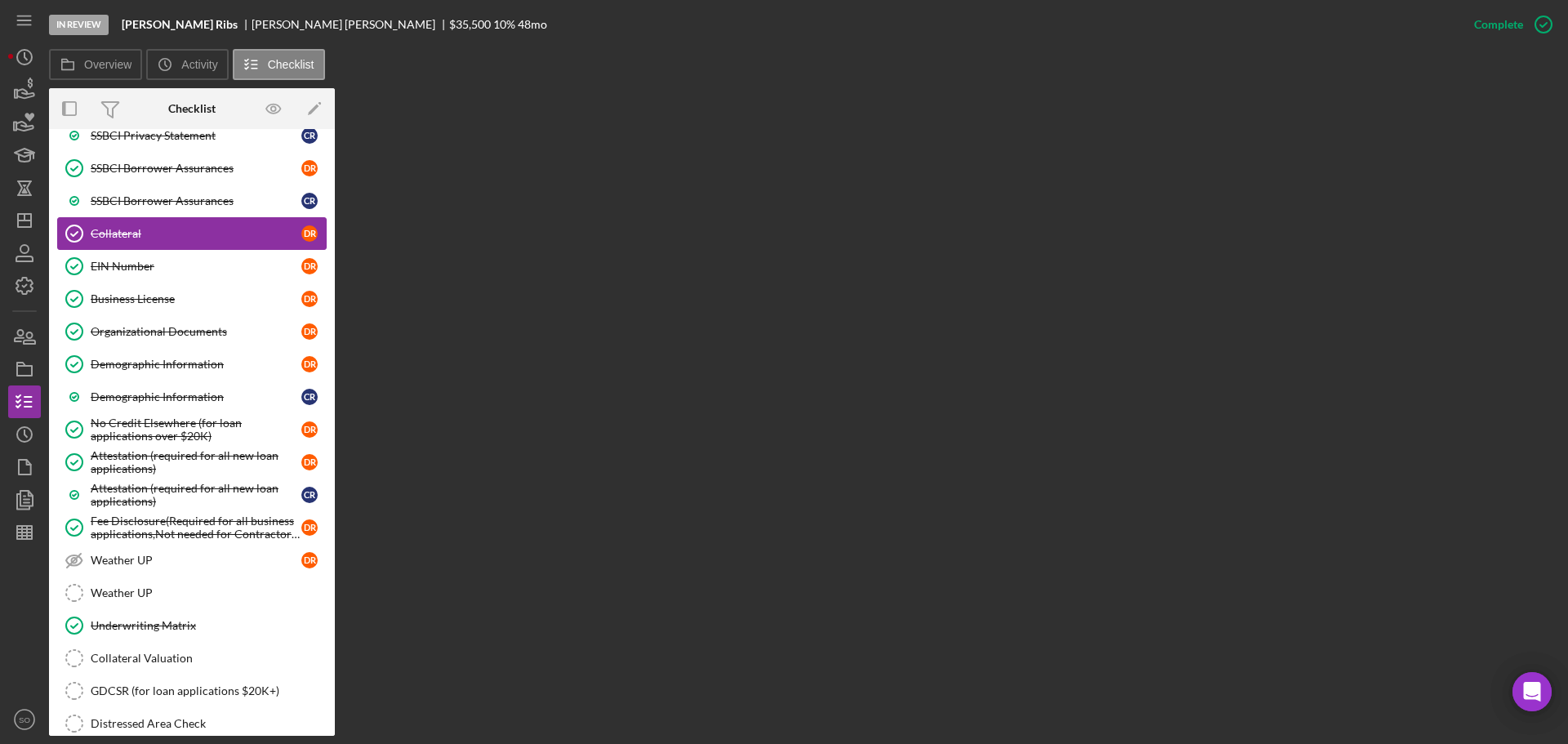
click at [252, 222] on link "Collateral Collateral D R" at bounding box center [192, 234] width 270 height 33
click at [196, 210] on link "SSBCI Borrower Assurances C R" at bounding box center [192, 201] width 270 height 33
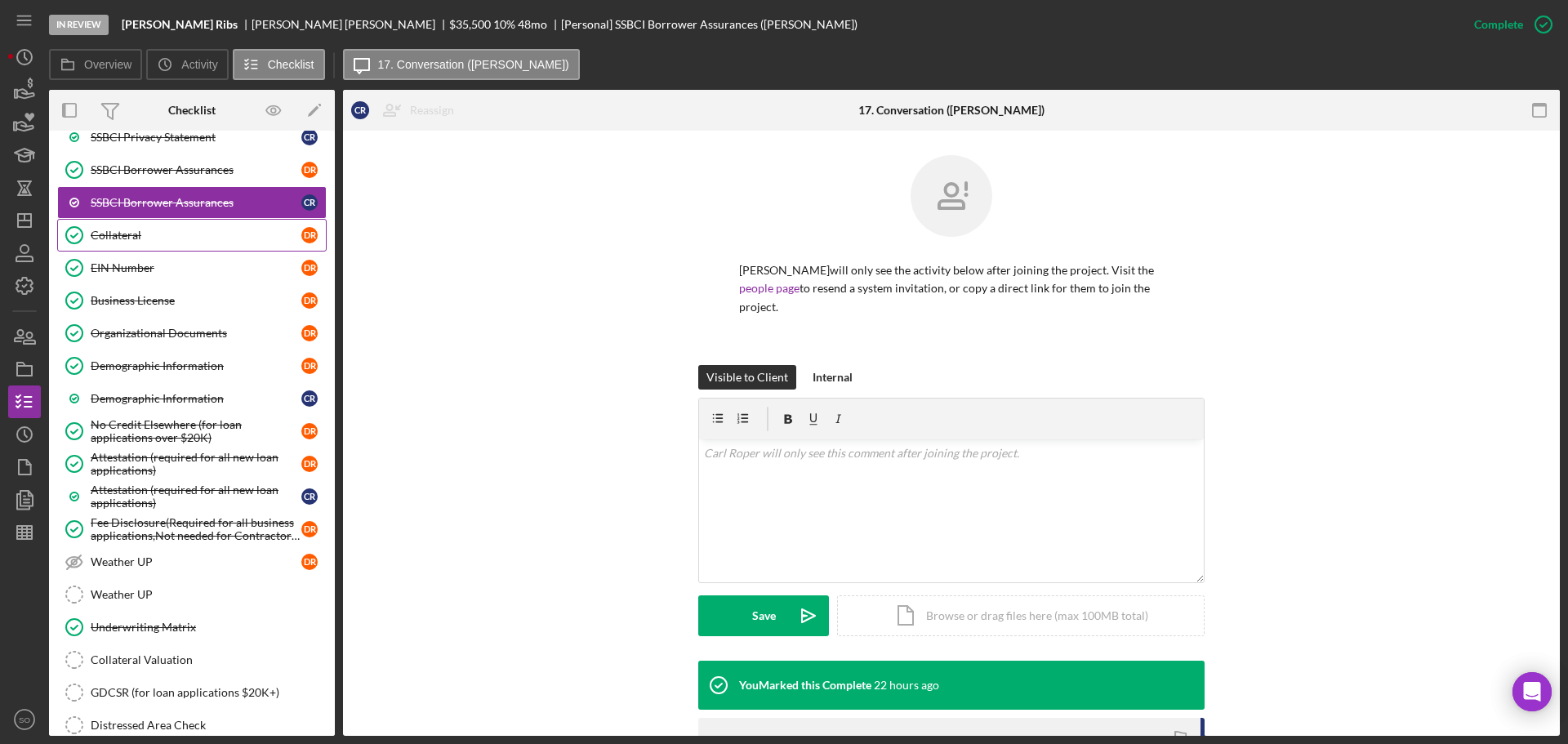
click at [190, 237] on div "Collateral" at bounding box center [196, 235] width 211 height 13
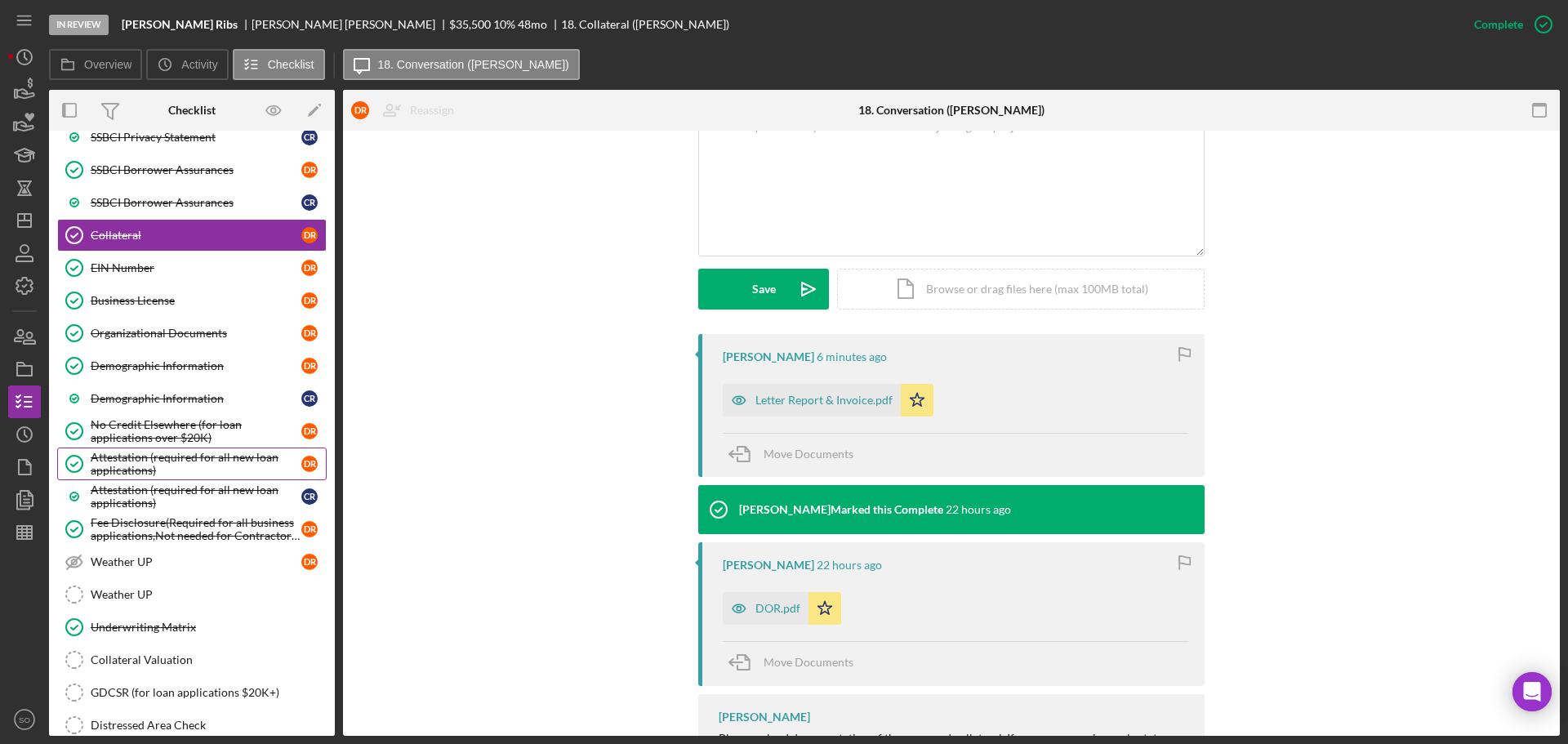
scroll to position [1012, 0]
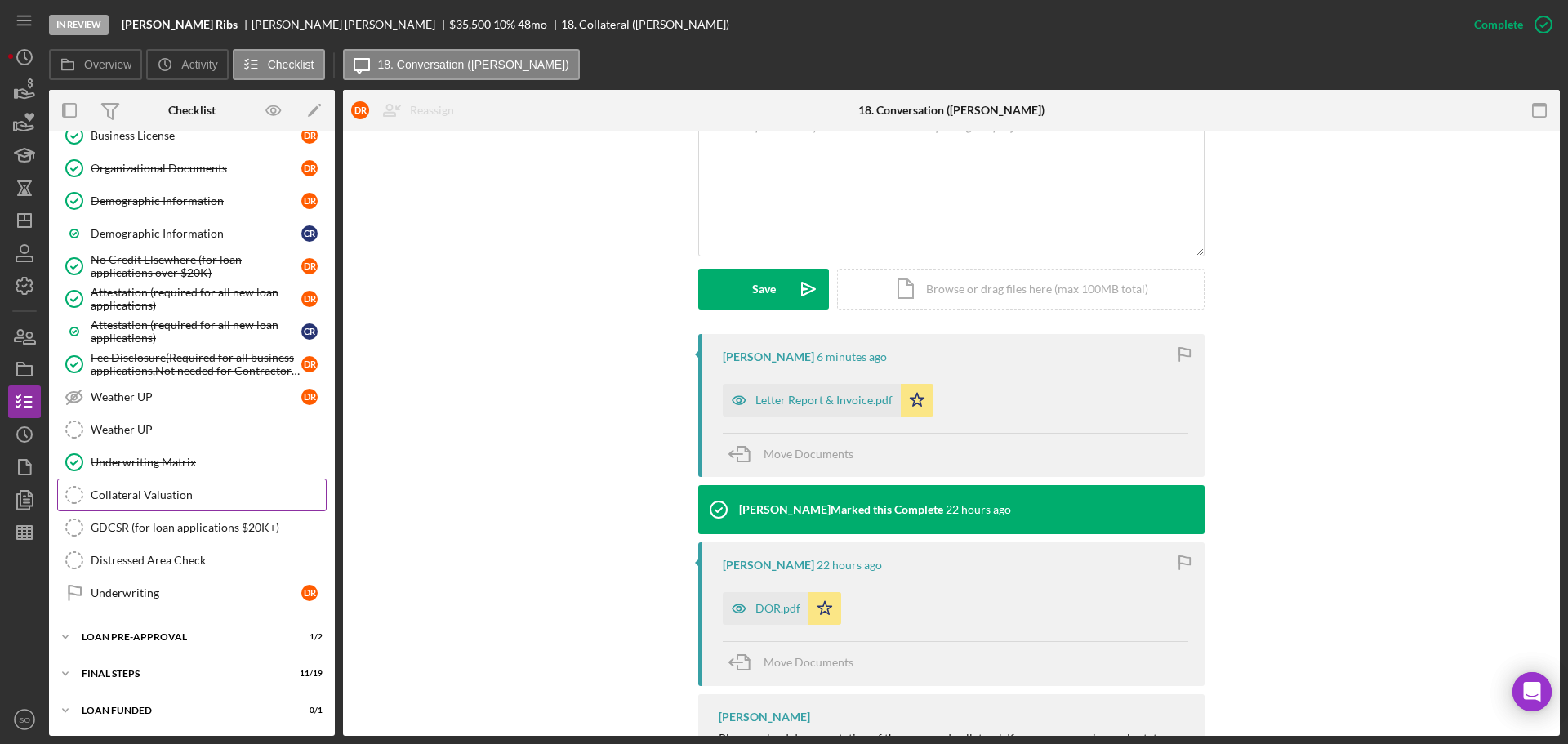
click at [173, 499] on div "Collateral Valuation" at bounding box center [208, 495] width 235 height 13
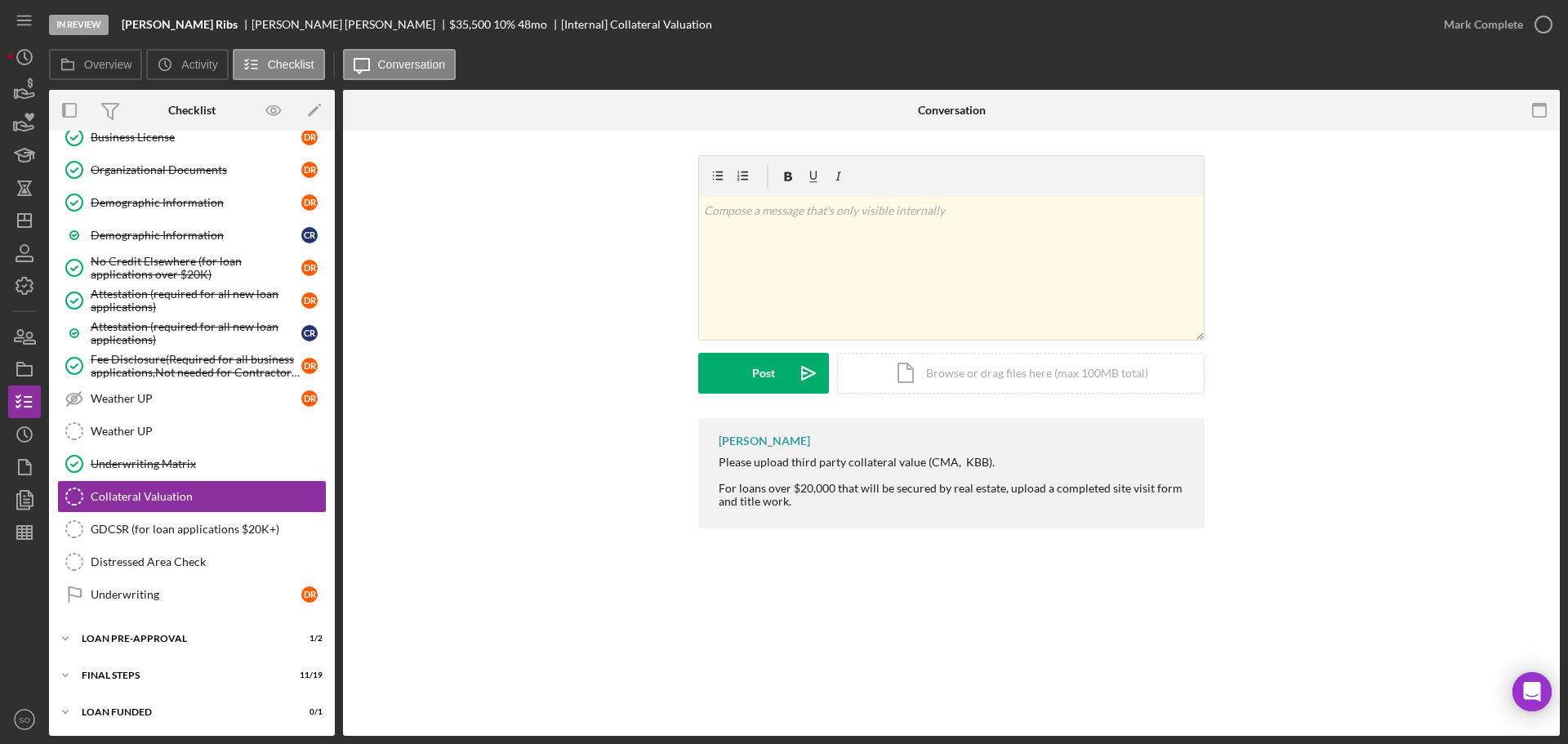
scroll to position [1012, 0]
click at [143, 526] on div "GDCSR (for loan applications $20K+)" at bounding box center [208, 528] width 235 height 13
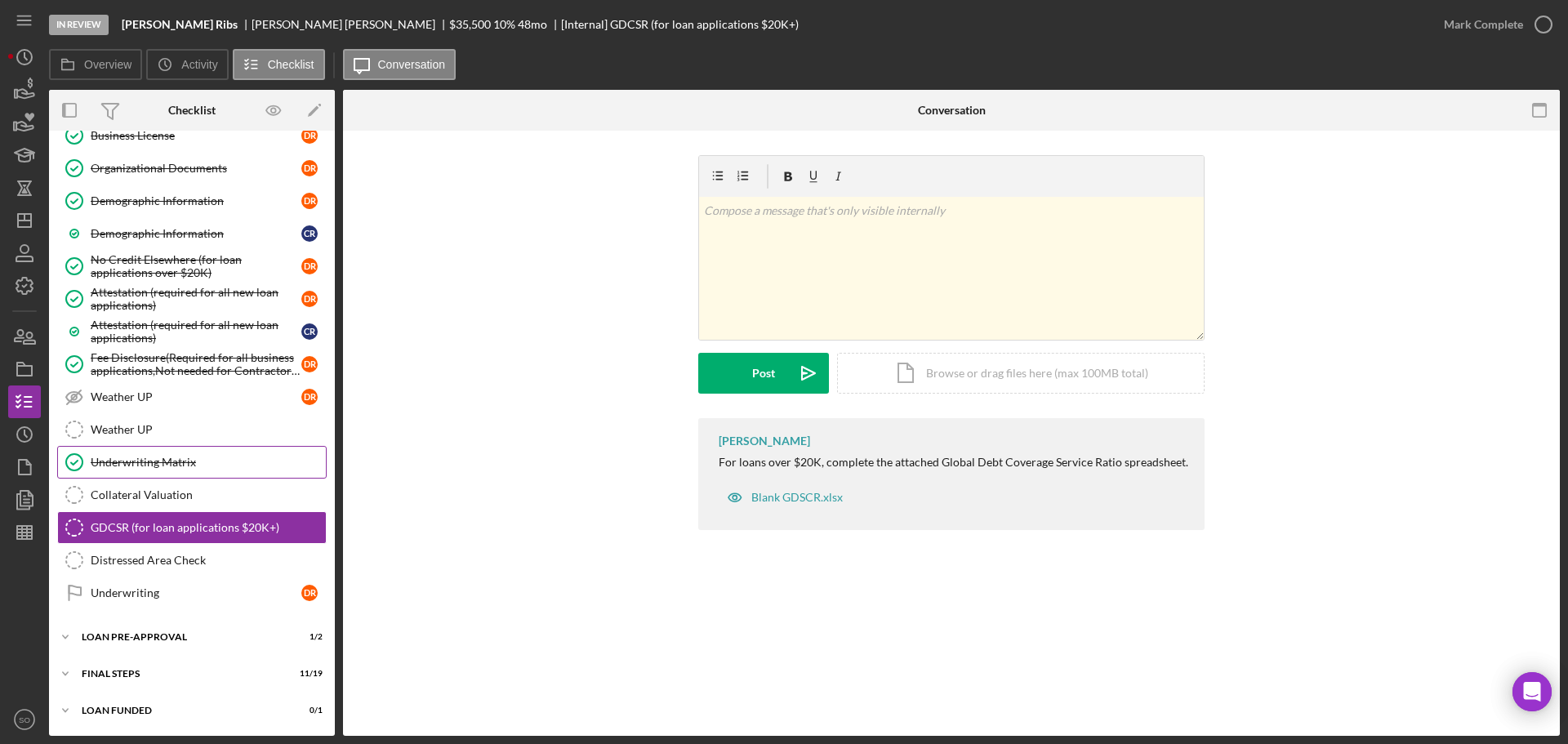
click at [138, 464] on div "Underwriting Matrix" at bounding box center [208, 462] width 235 height 13
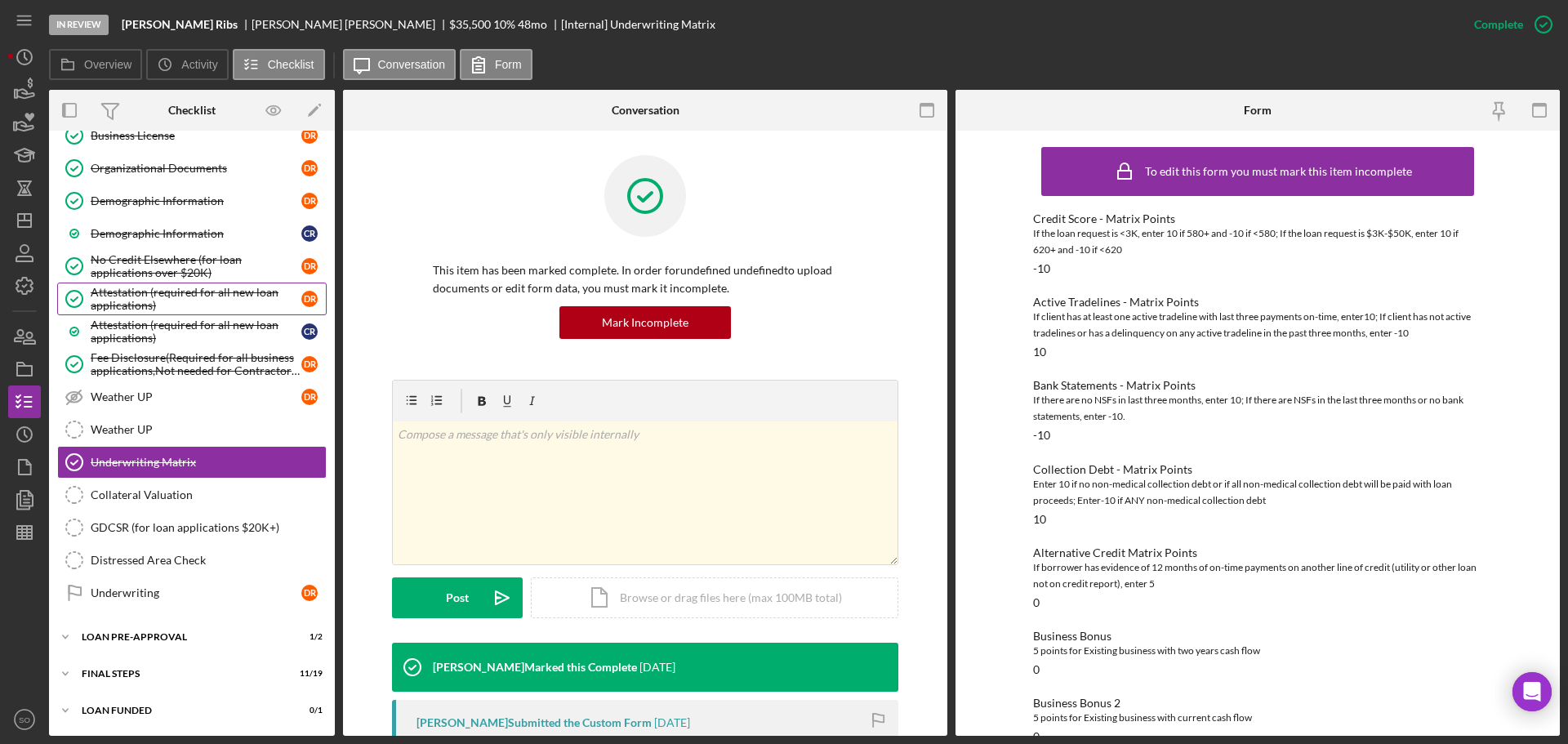
scroll to position [767, 0]
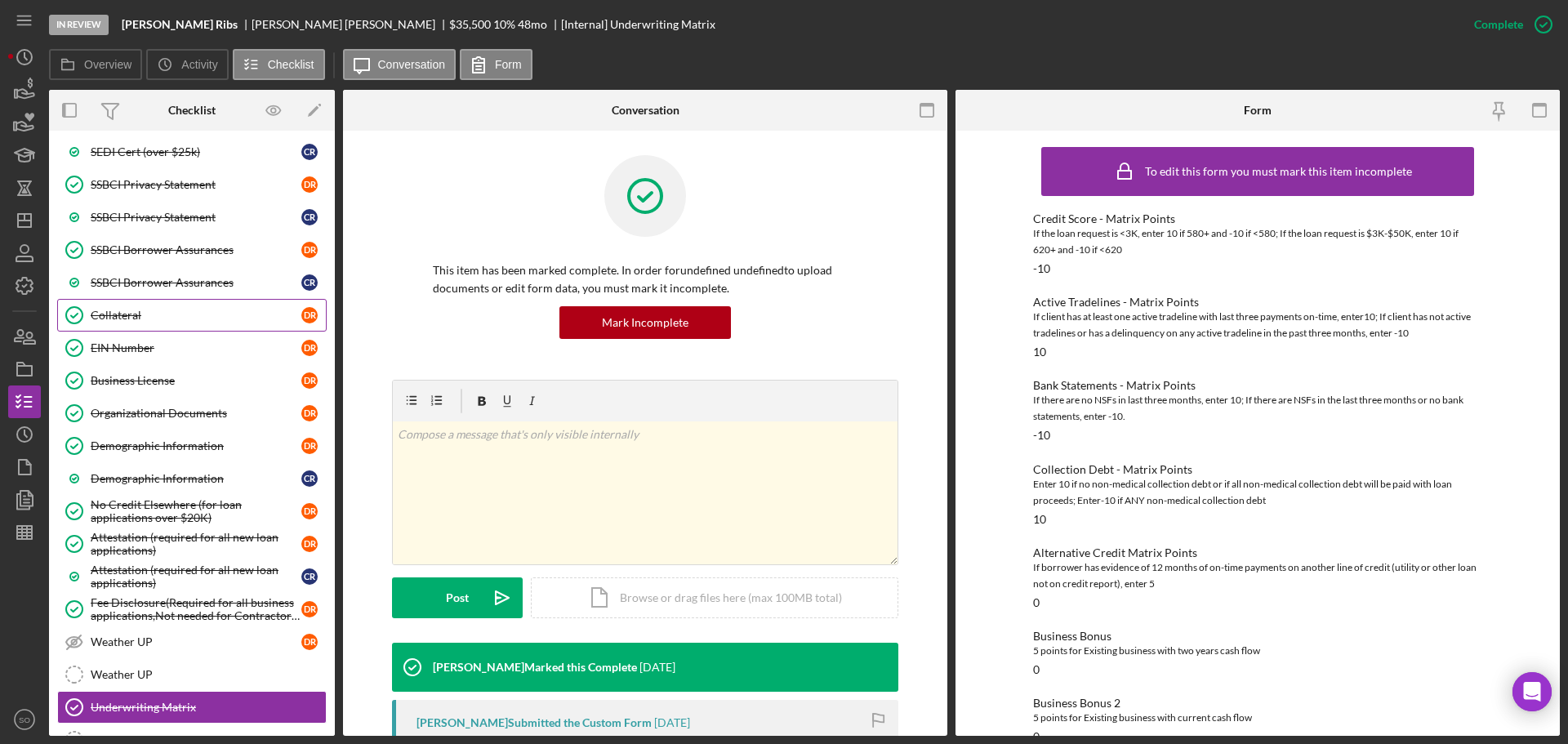
click at [185, 318] on div "Collateral" at bounding box center [196, 315] width 211 height 13
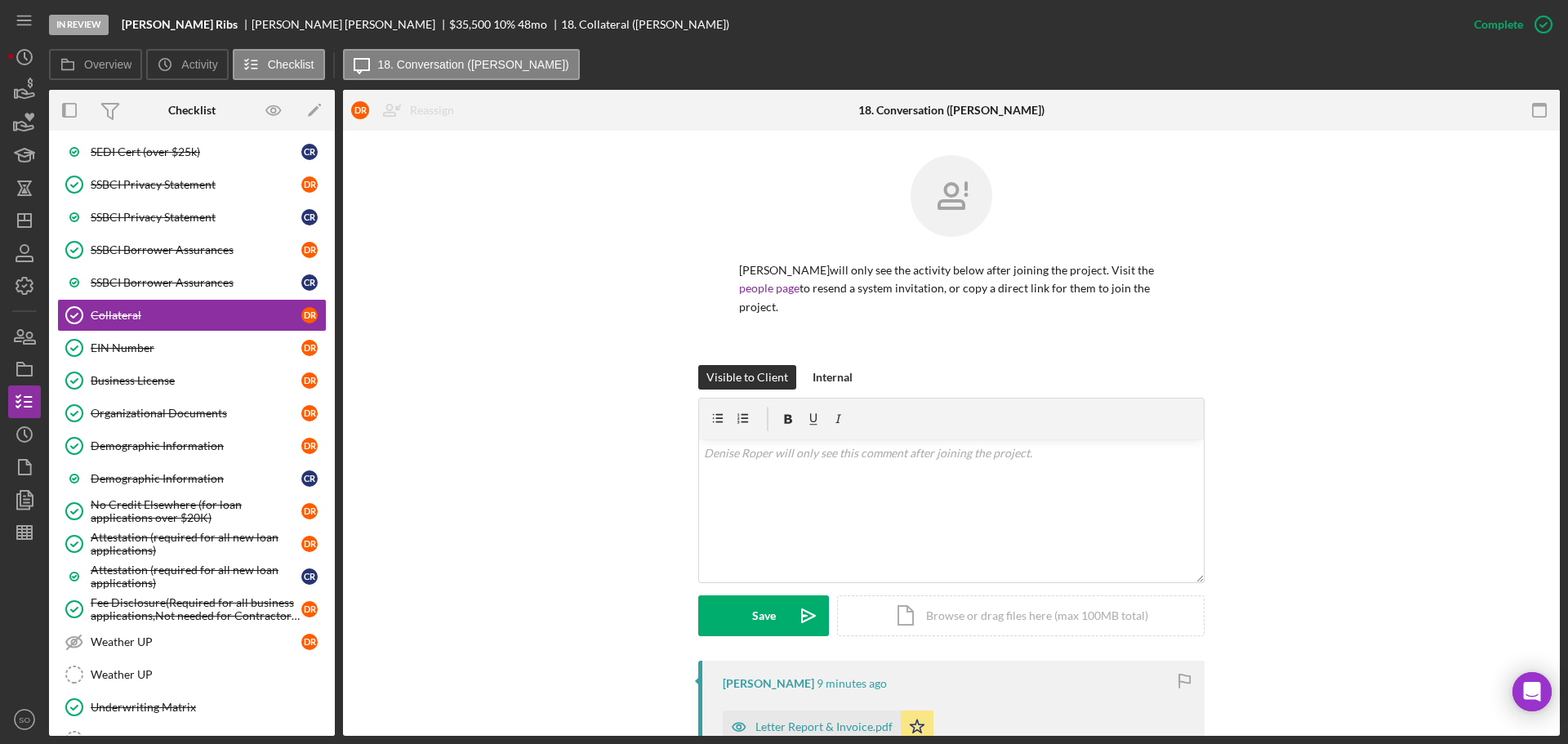
scroll to position [436, 0]
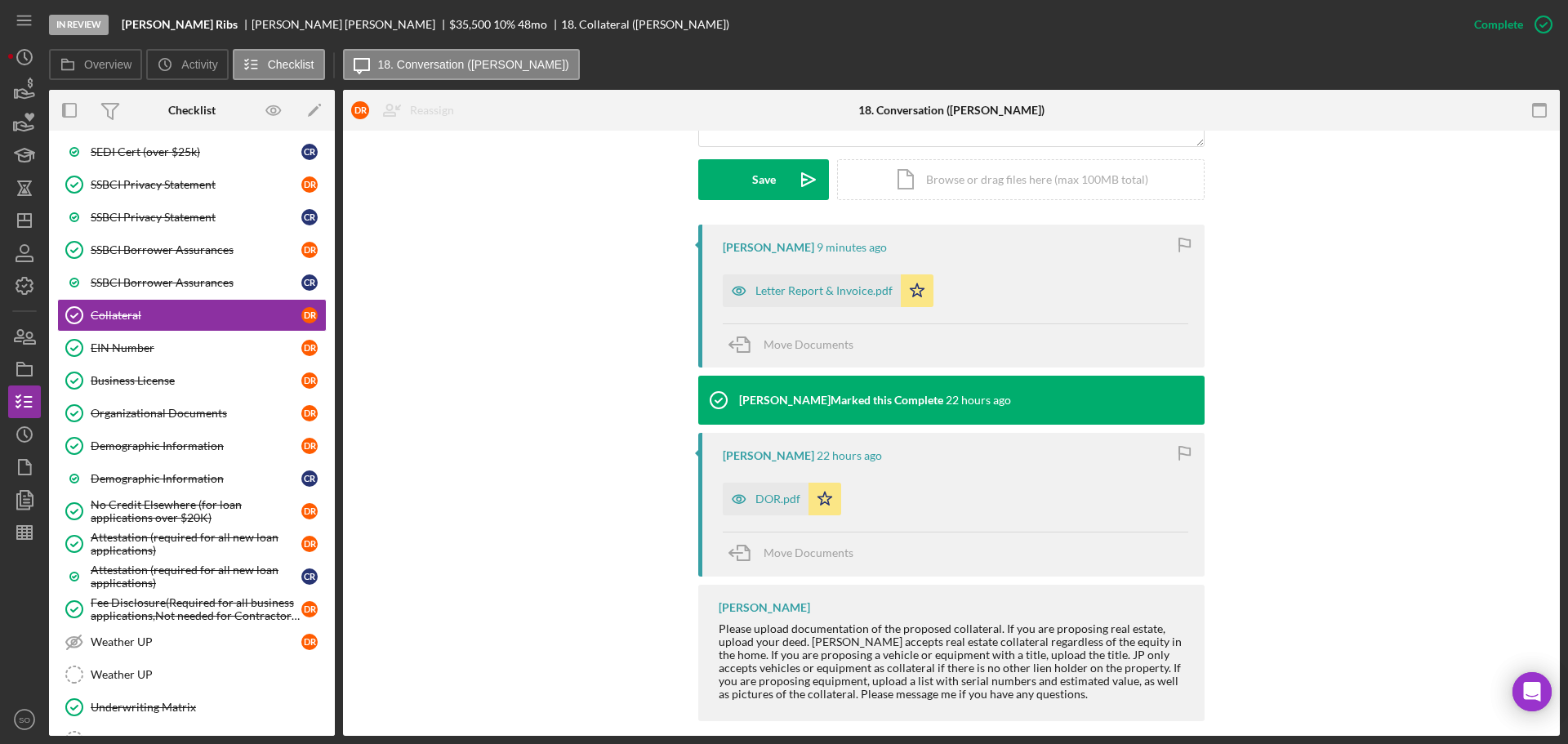
click at [840, 285] on div "Letter Report & Invoice.pdf" at bounding box center [823, 291] width 137 height 13
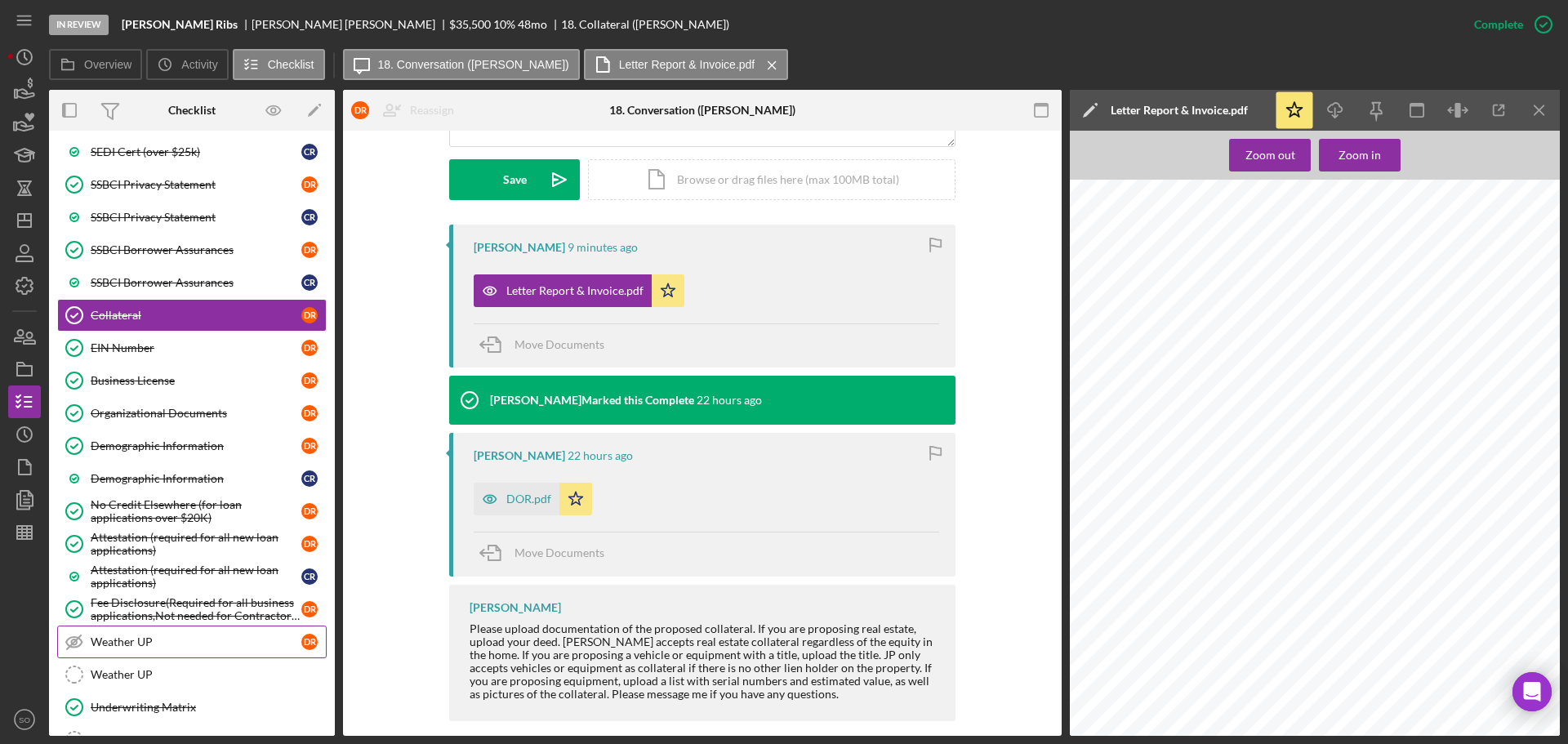
scroll to position [1012, 0]
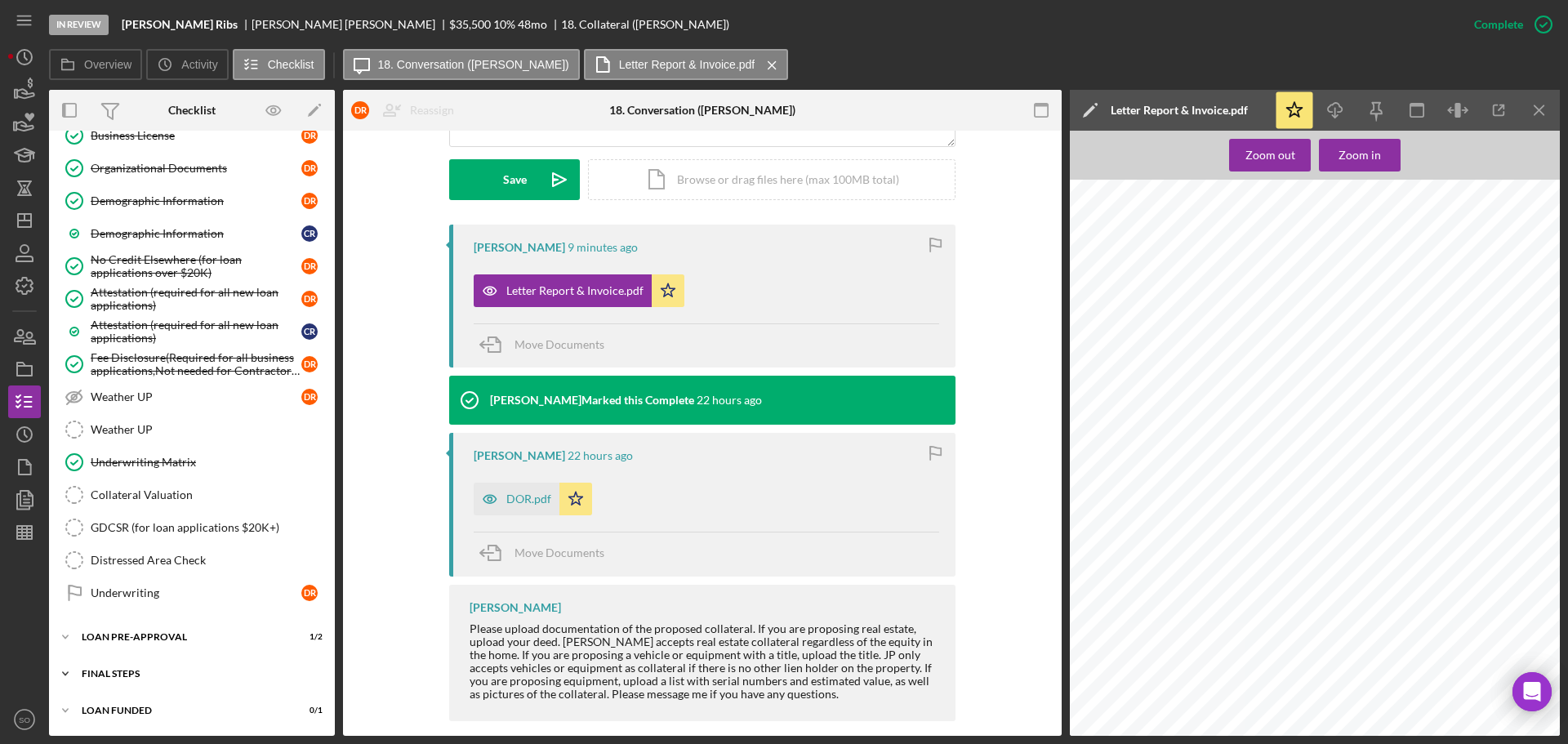
click at [174, 664] on div "Icon/Expander FINAL STEPS 11 / 19" at bounding box center [191, 674] width 286 height 33
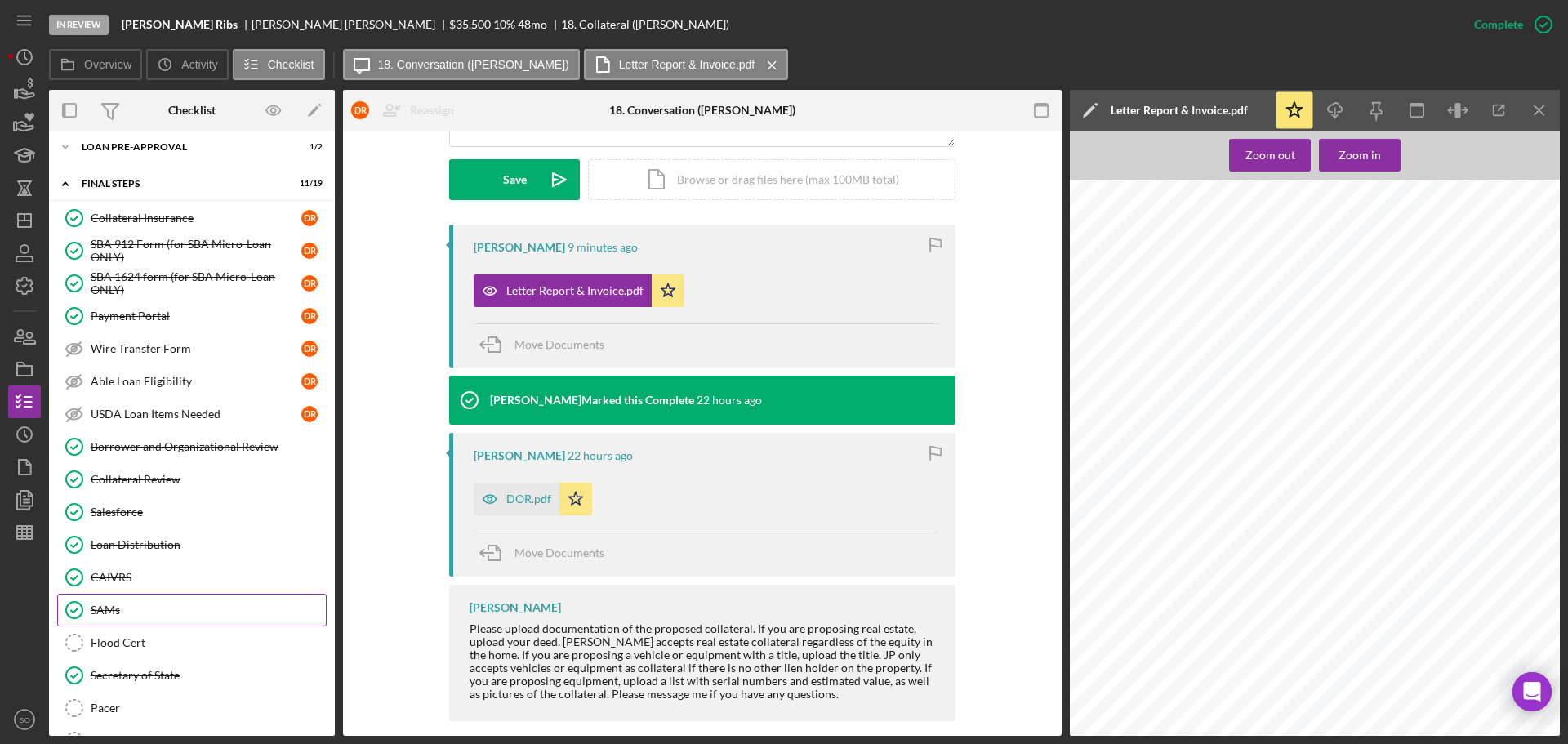
scroll to position [1176, 0]
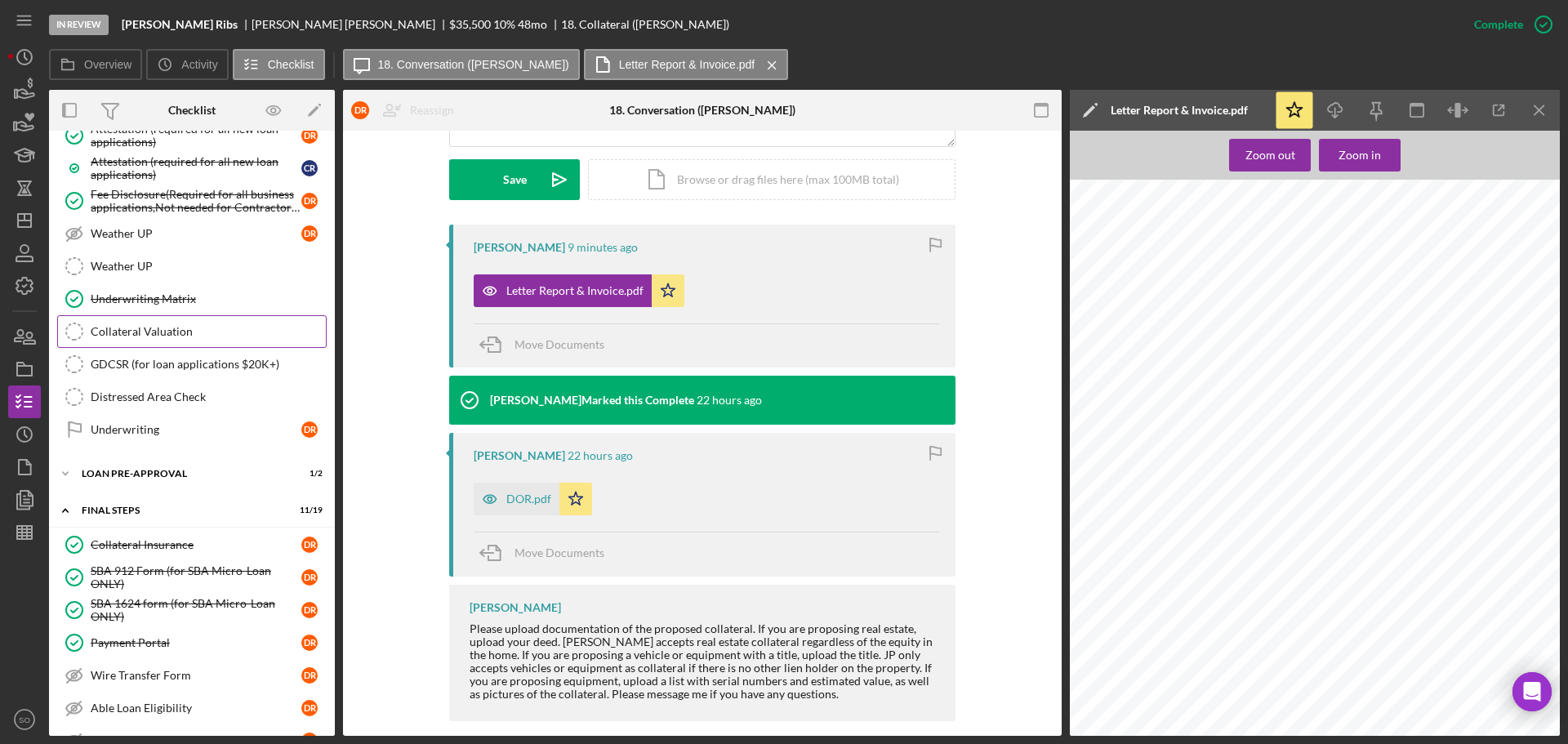
click at [171, 337] on div "Collateral Valuation" at bounding box center [208, 332] width 235 height 13
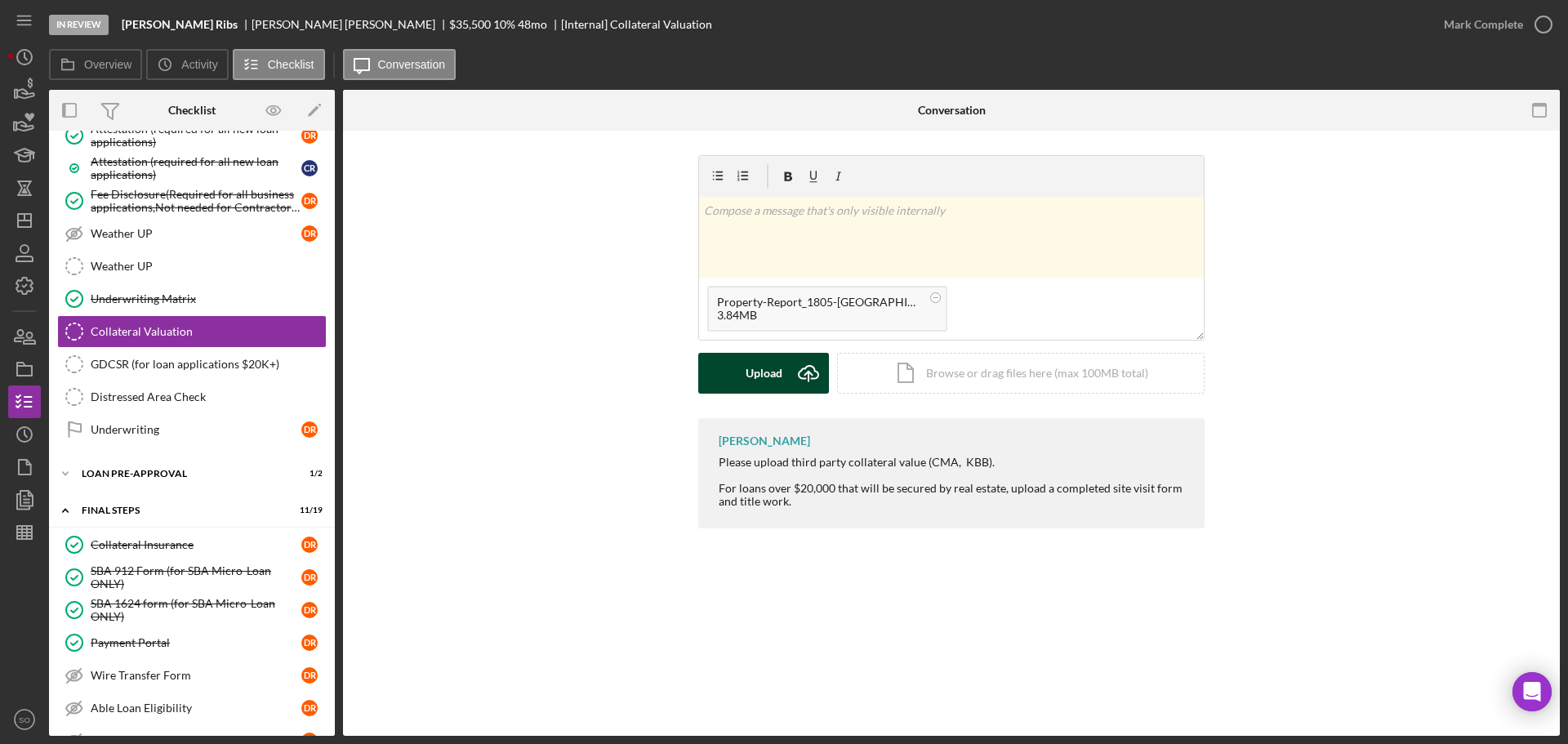
click at [750, 373] on div "Upload" at bounding box center [764, 373] width 37 height 40
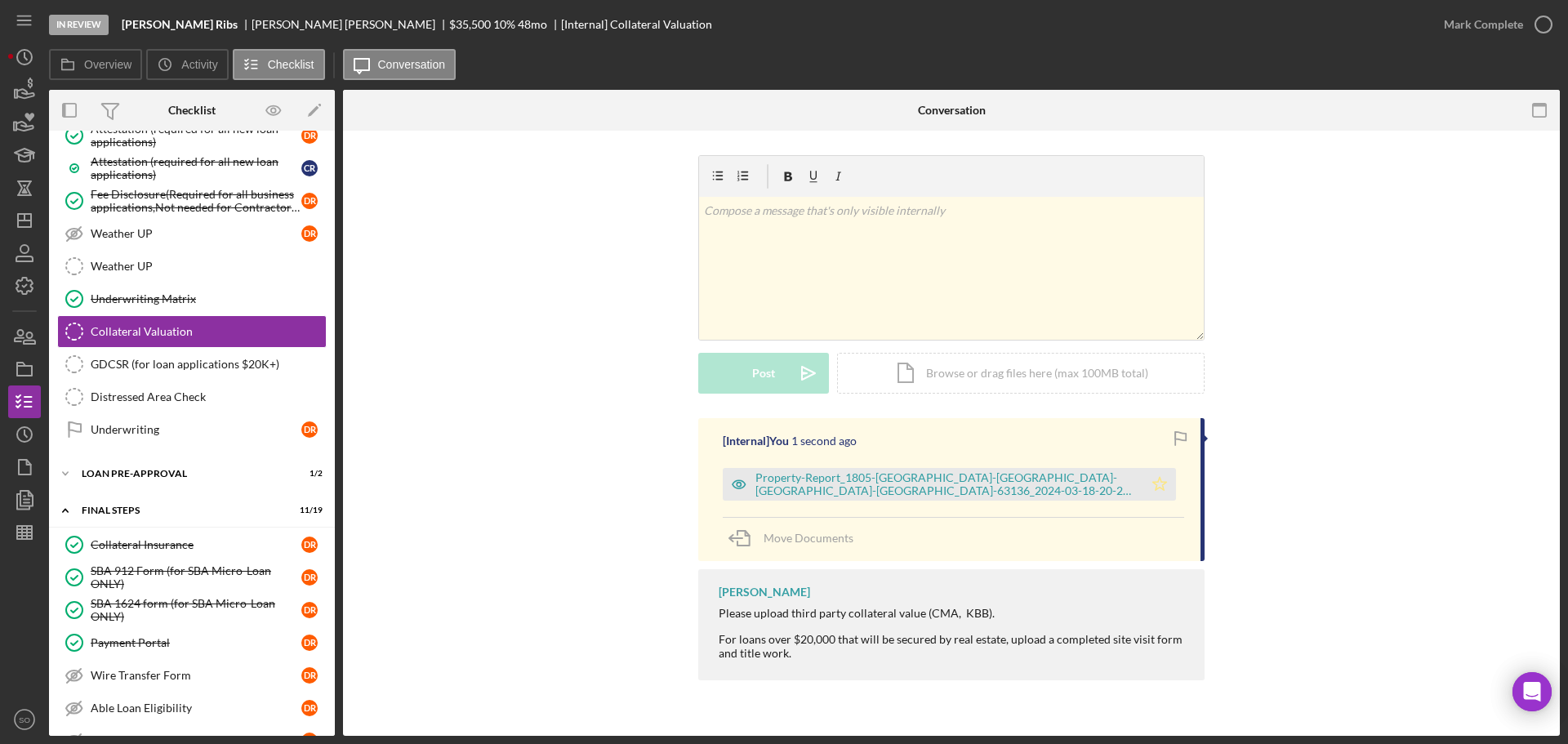
click at [1166, 482] on polygon "button" at bounding box center [1159, 484] width 14 height 13
click at [1460, 39] on div "Mark Complete" at bounding box center [1484, 25] width 79 height 33
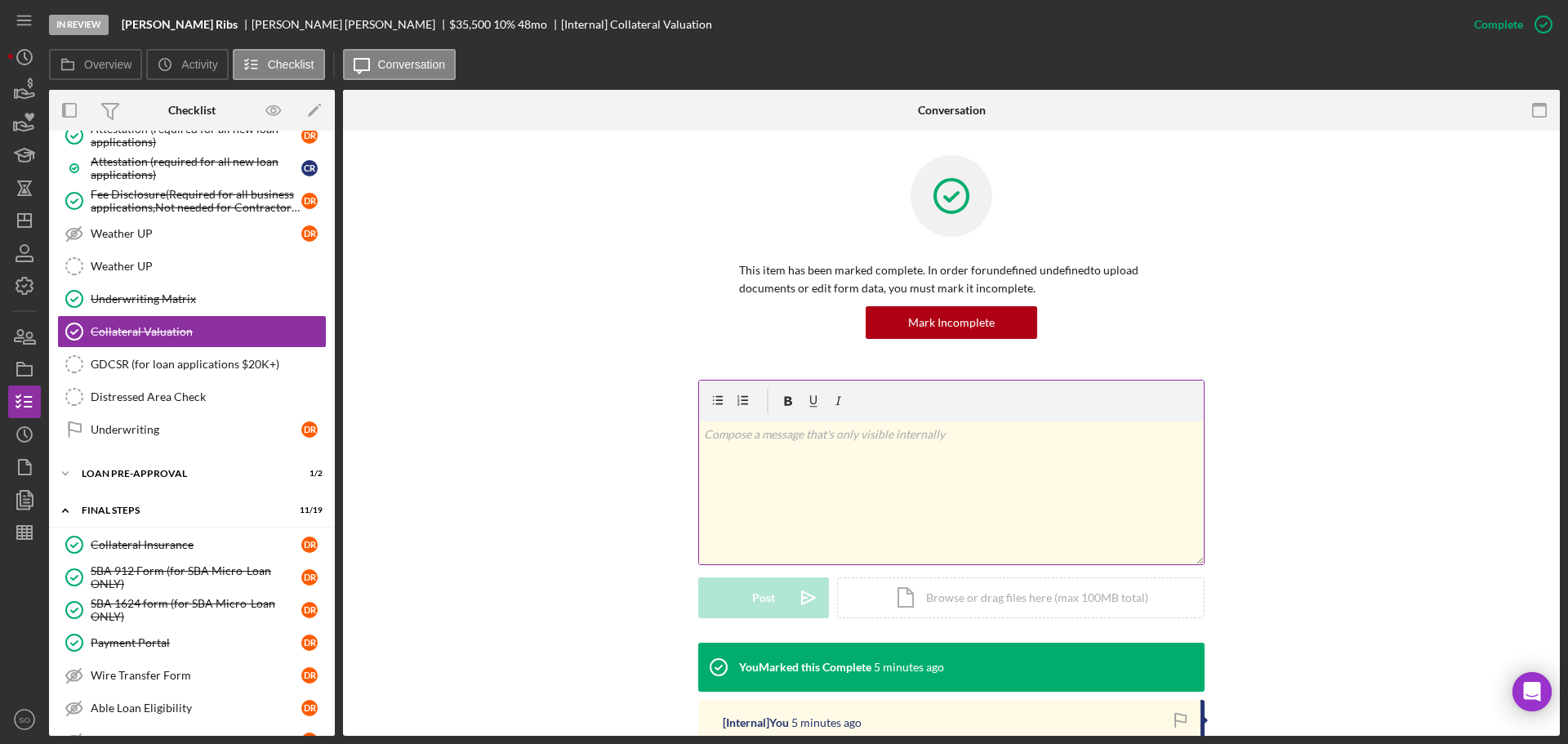
scroll to position [258, 0]
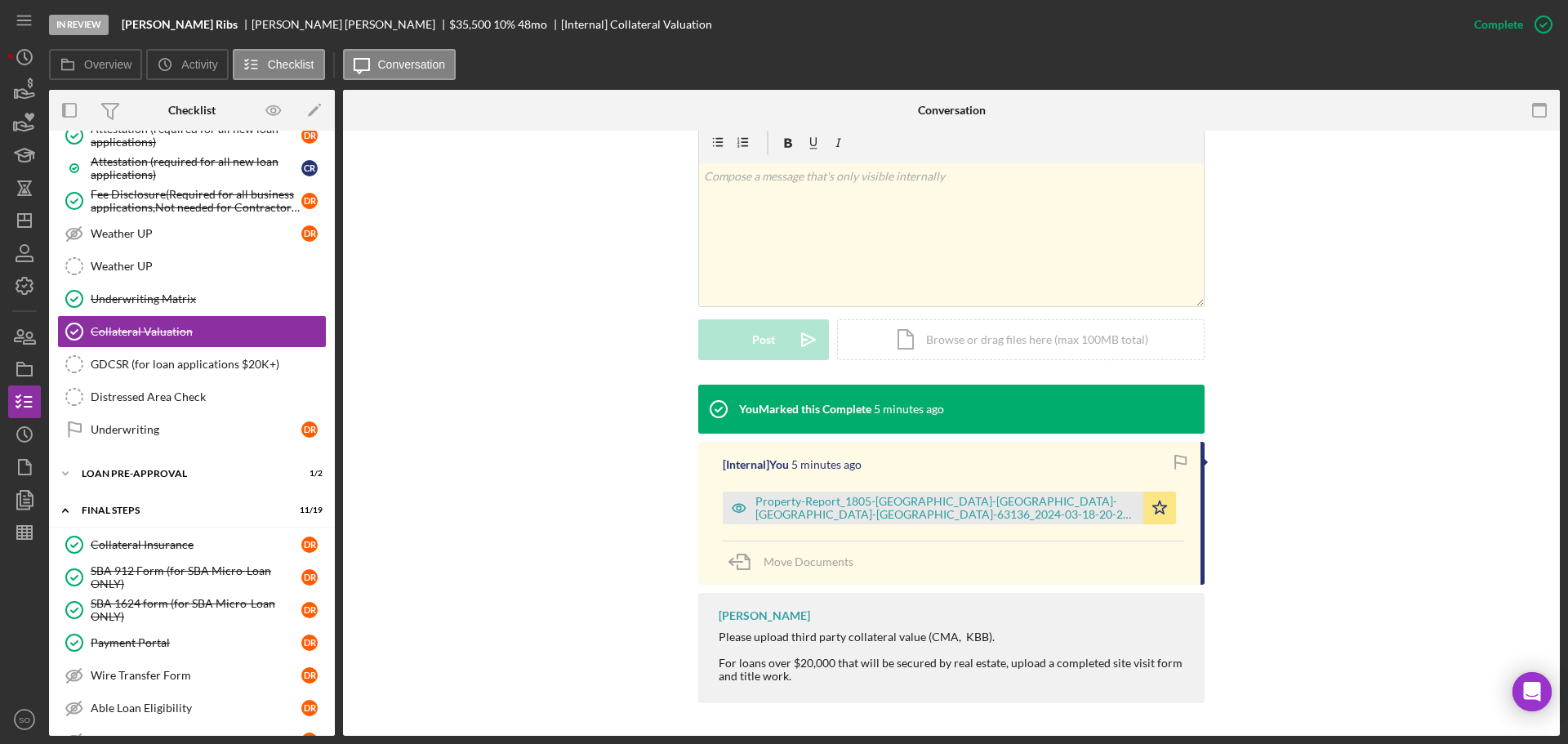
click at [1022, 509] on div "Property-Report_1805-Millshire-Dr-Saint-Louis-MO-63136_2024-03-18-20-27-07(AR).…" at bounding box center [946, 508] width 380 height 26
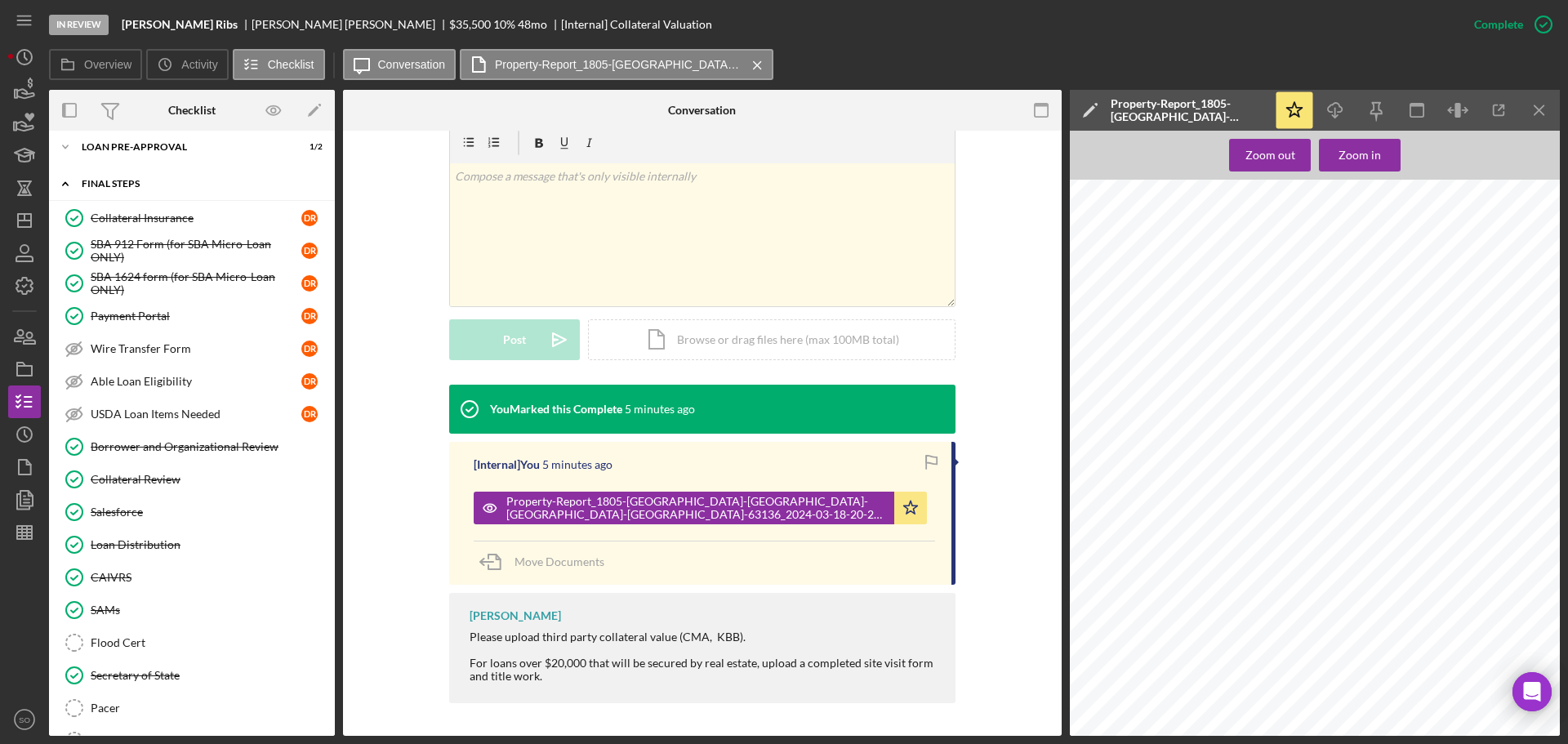
scroll to position [1584, 0]
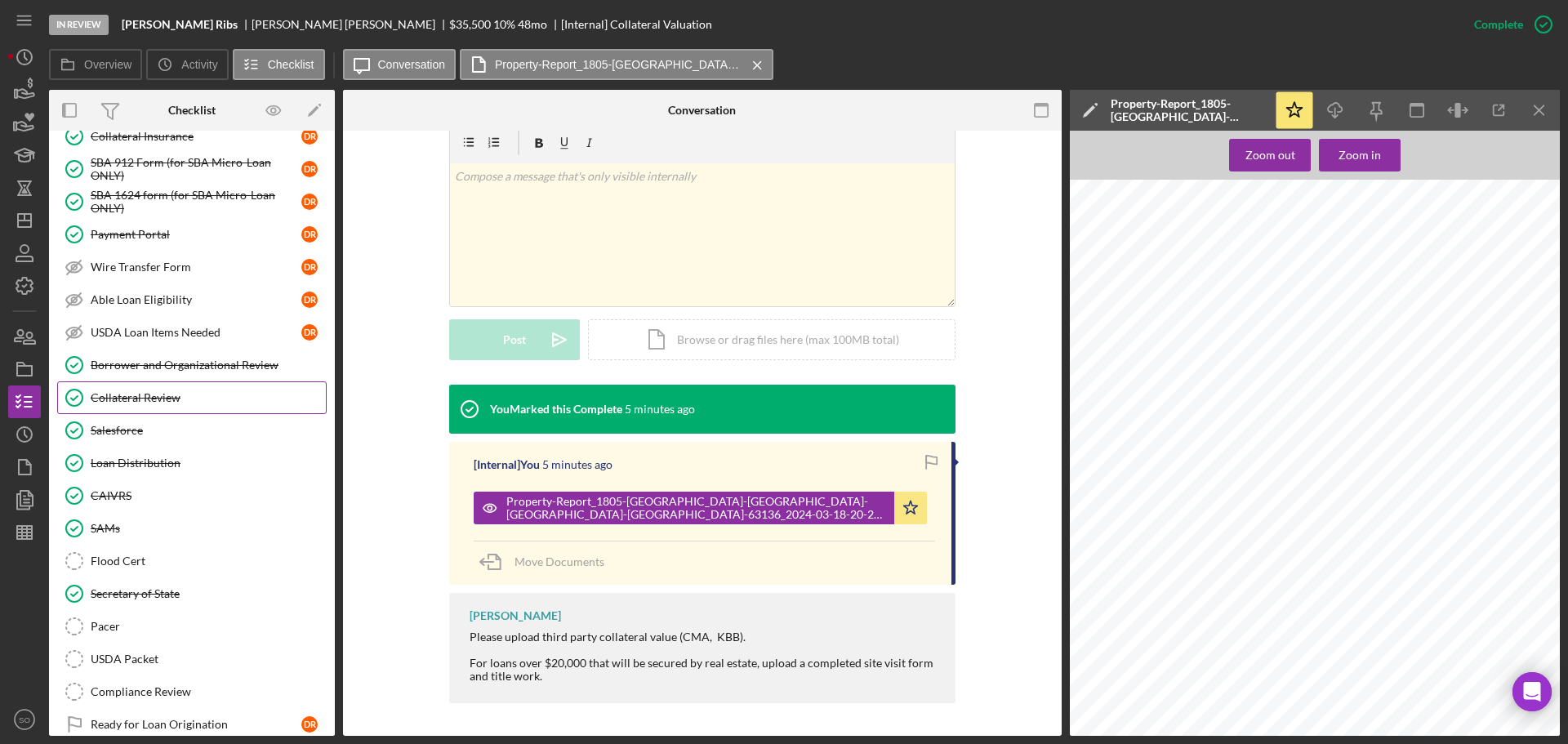
click at [167, 396] on div "Collateral Review" at bounding box center [208, 398] width 235 height 13
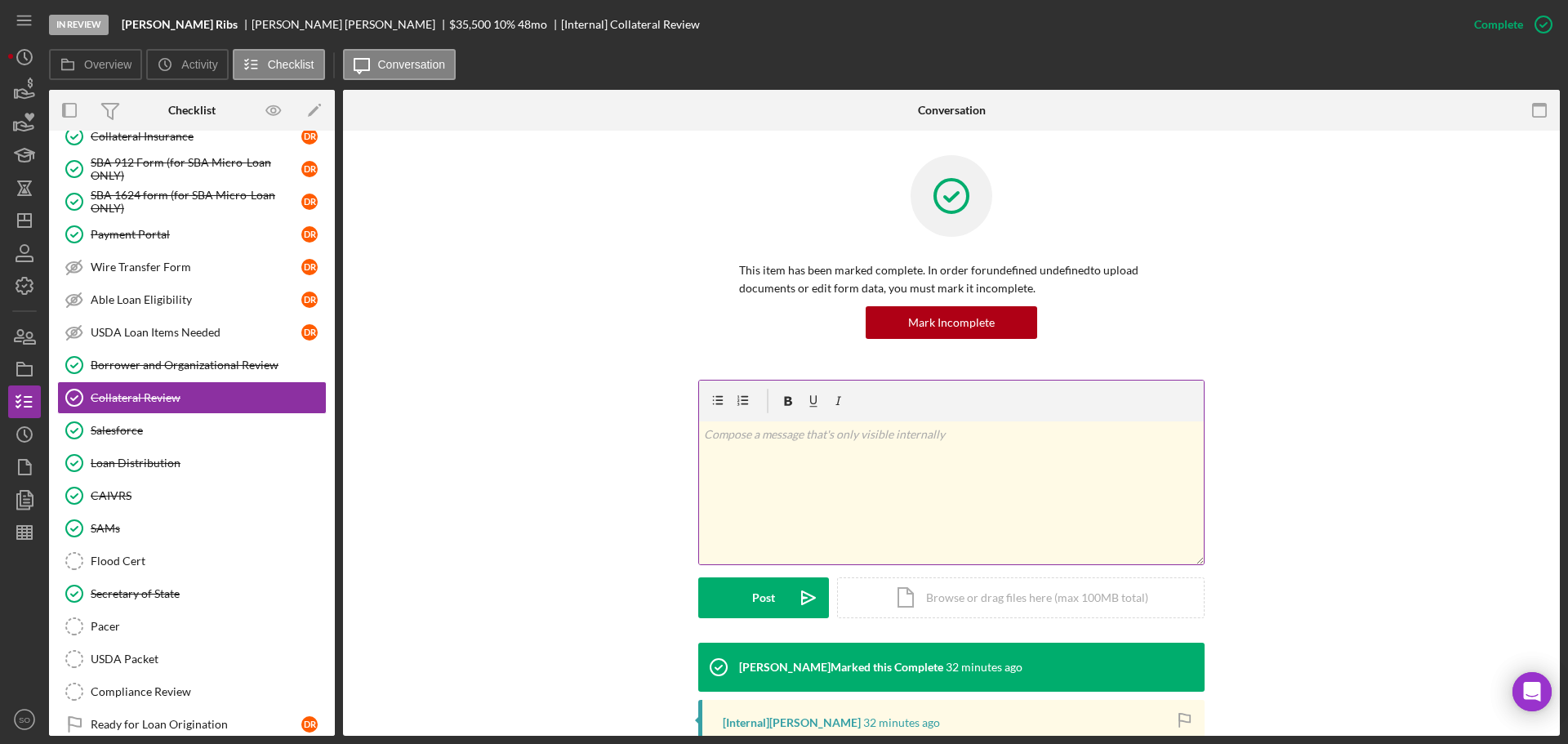
scroll to position [260, 0]
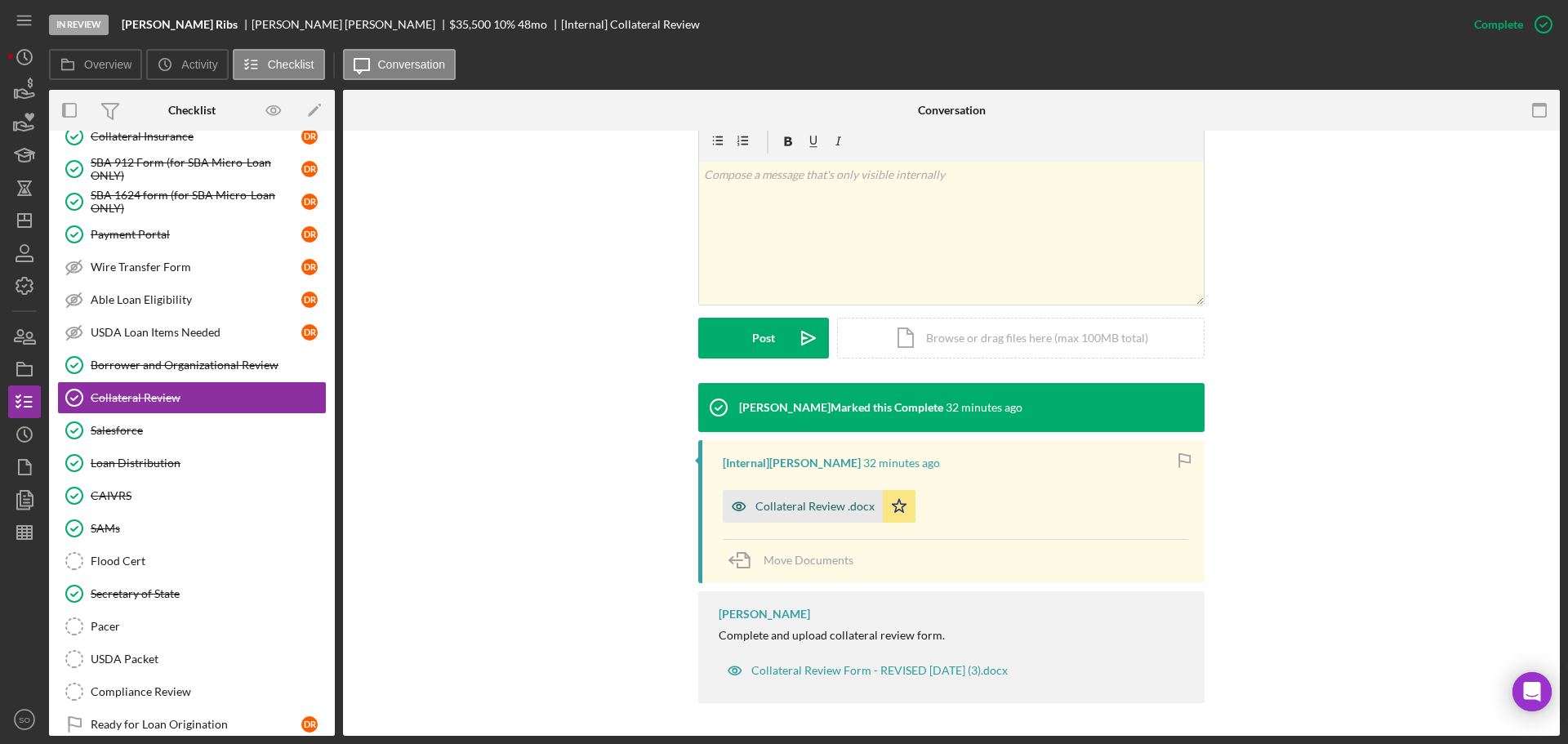
click at [839, 500] on div "Collateral Review .docx" at bounding box center [815, 506] width 119 height 13
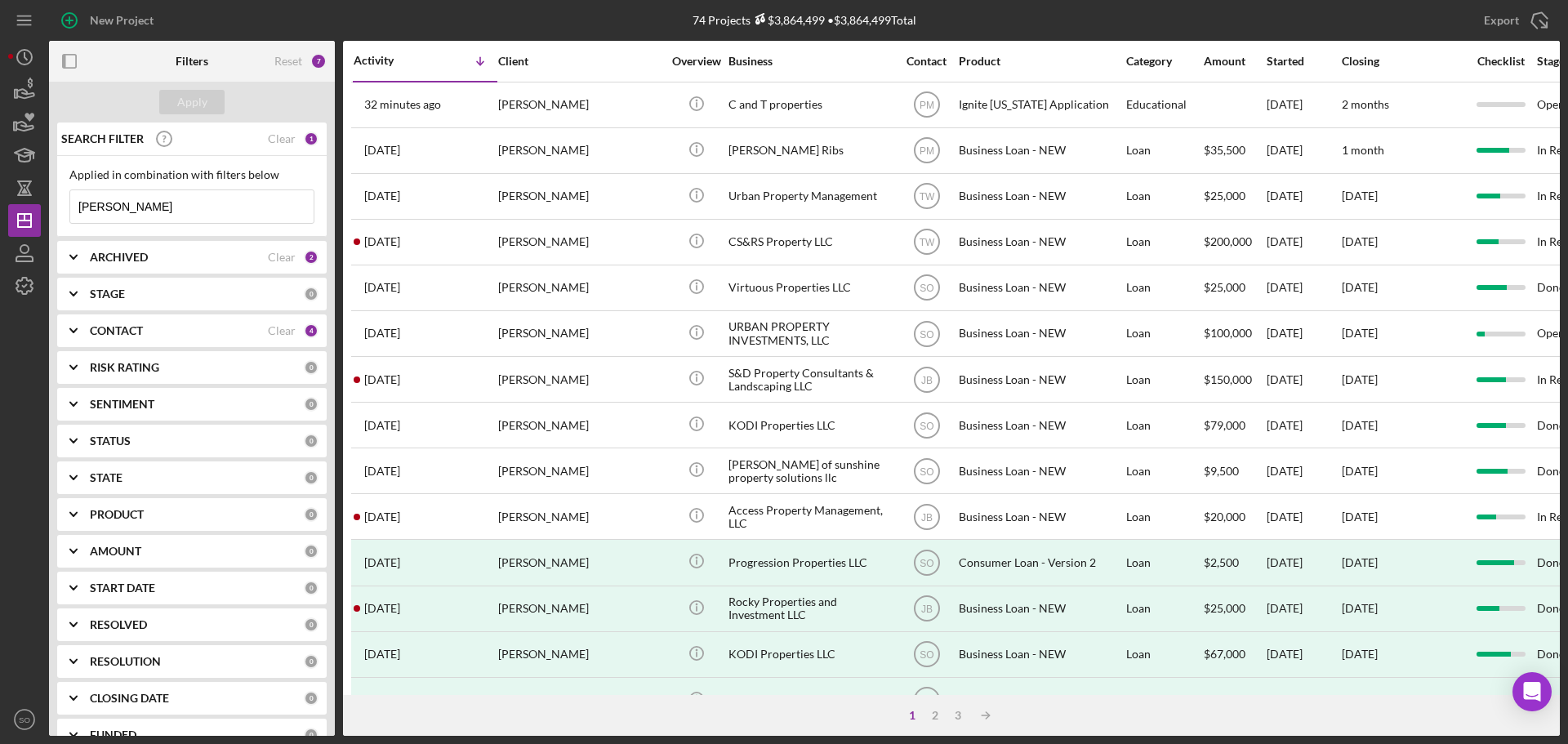
drag, startPoint x: 167, startPoint y: 196, endPoint x: 0, endPoint y: 204, distance: 167.2
click at [0, 204] on div "New Project 74 Projects $3,864,499 • $3,864,499 Total roper Export Icon/Export …" at bounding box center [784, 372] width 1568 height 744
type input "lisa duncan"
click at [191, 100] on div "Apply" at bounding box center [192, 102] width 30 height 25
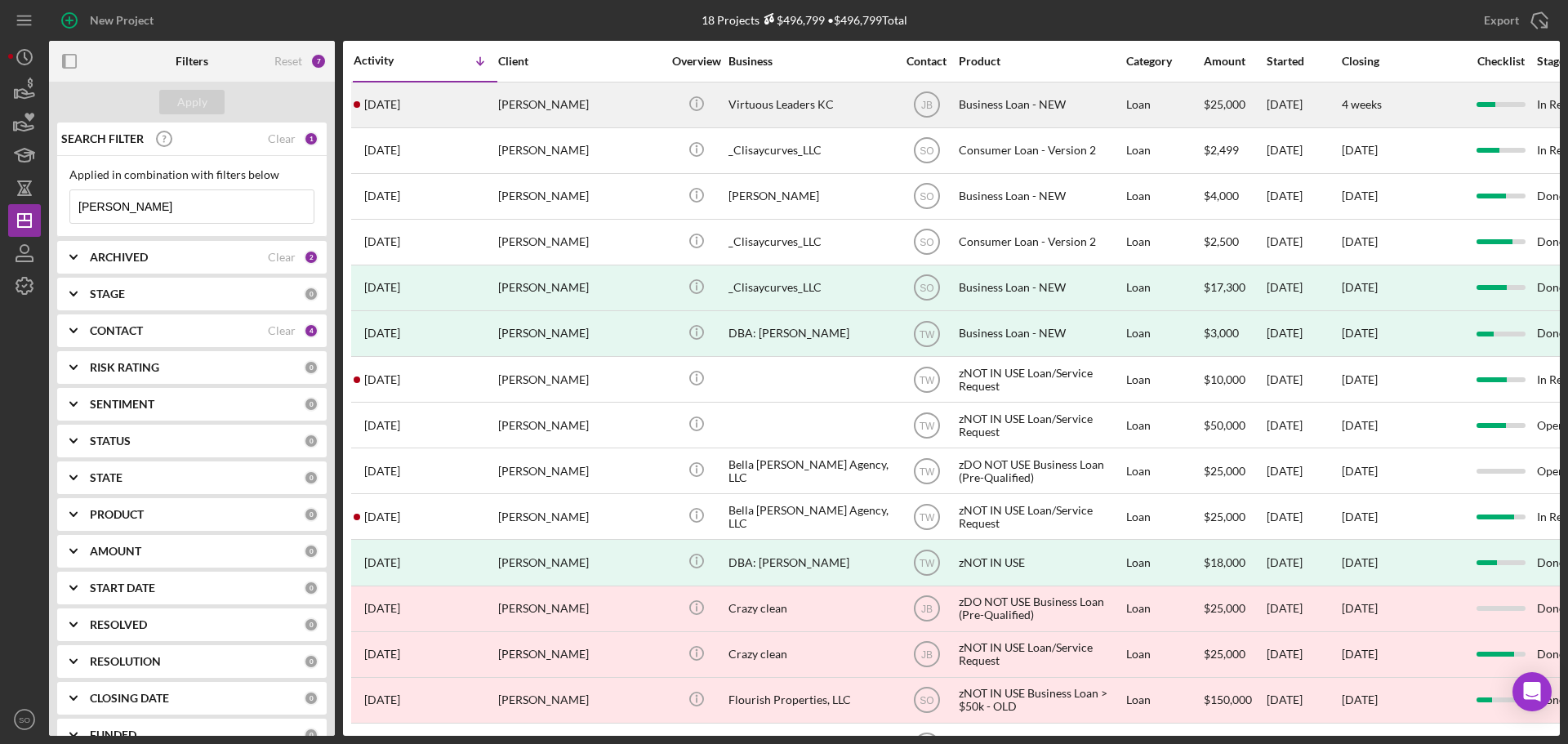
click at [465, 122] on div "[DATE] [PERSON_NAME]" at bounding box center [425, 105] width 143 height 43
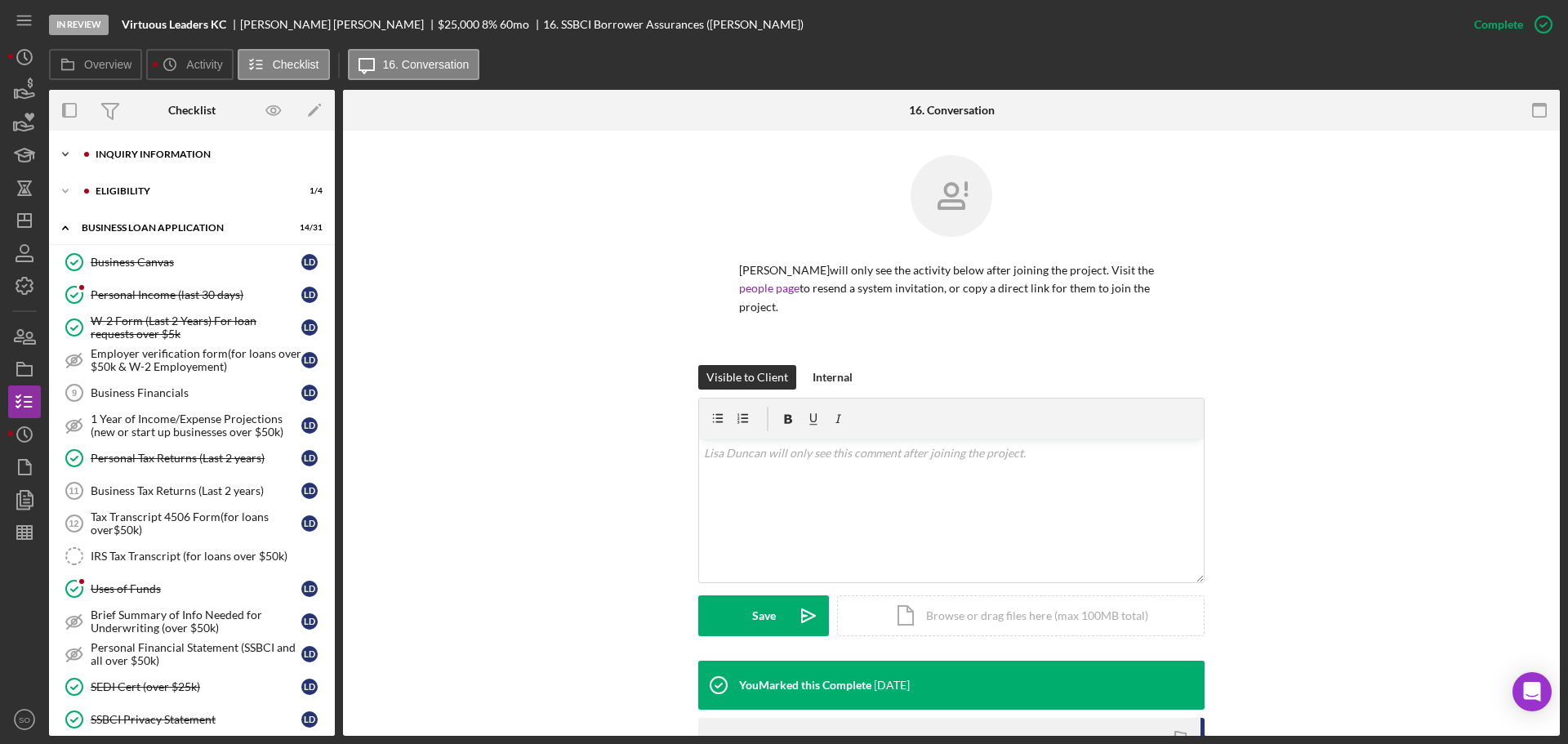
click at [196, 148] on div "Icon/Expander INQUIRY INFORMATION 7 / 11" at bounding box center [191, 154] width 286 height 33
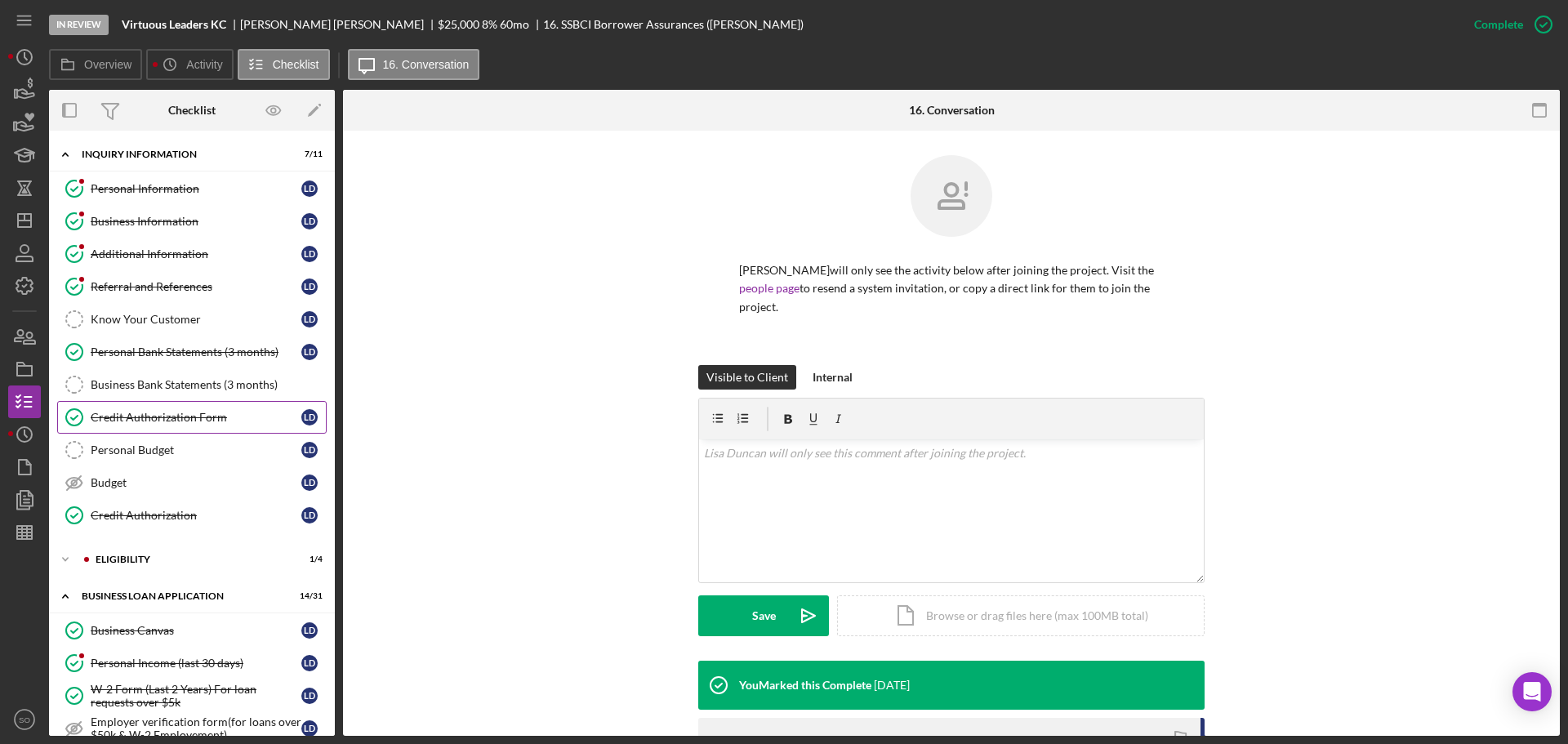
click at [203, 418] on div "Credit Authorization Form" at bounding box center [196, 417] width 211 height 13
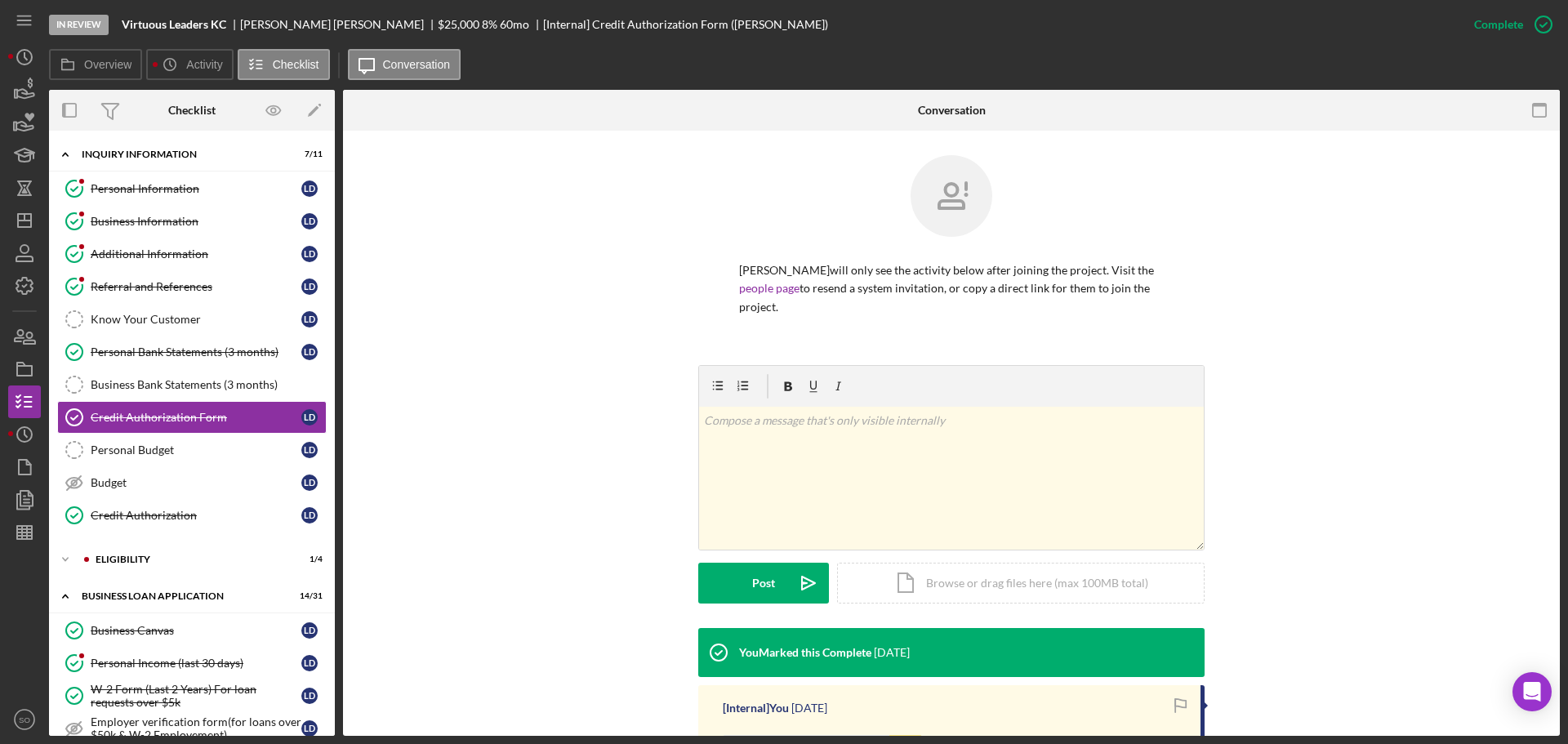
scroll to position [163, 0]
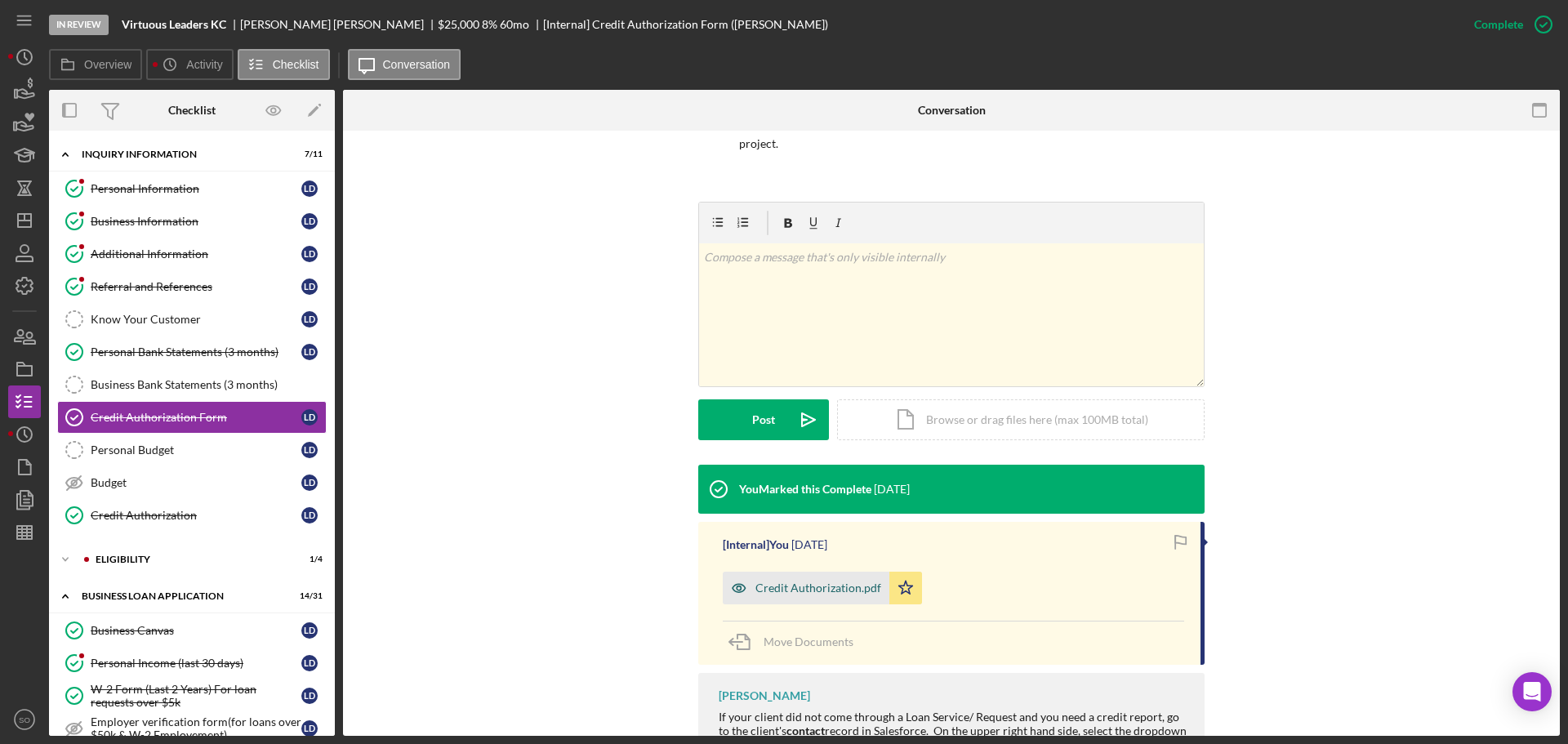
click at [837, 581] on div "Credit Authorization.pdf" at bounding box center [818, 588] width 126 height 13
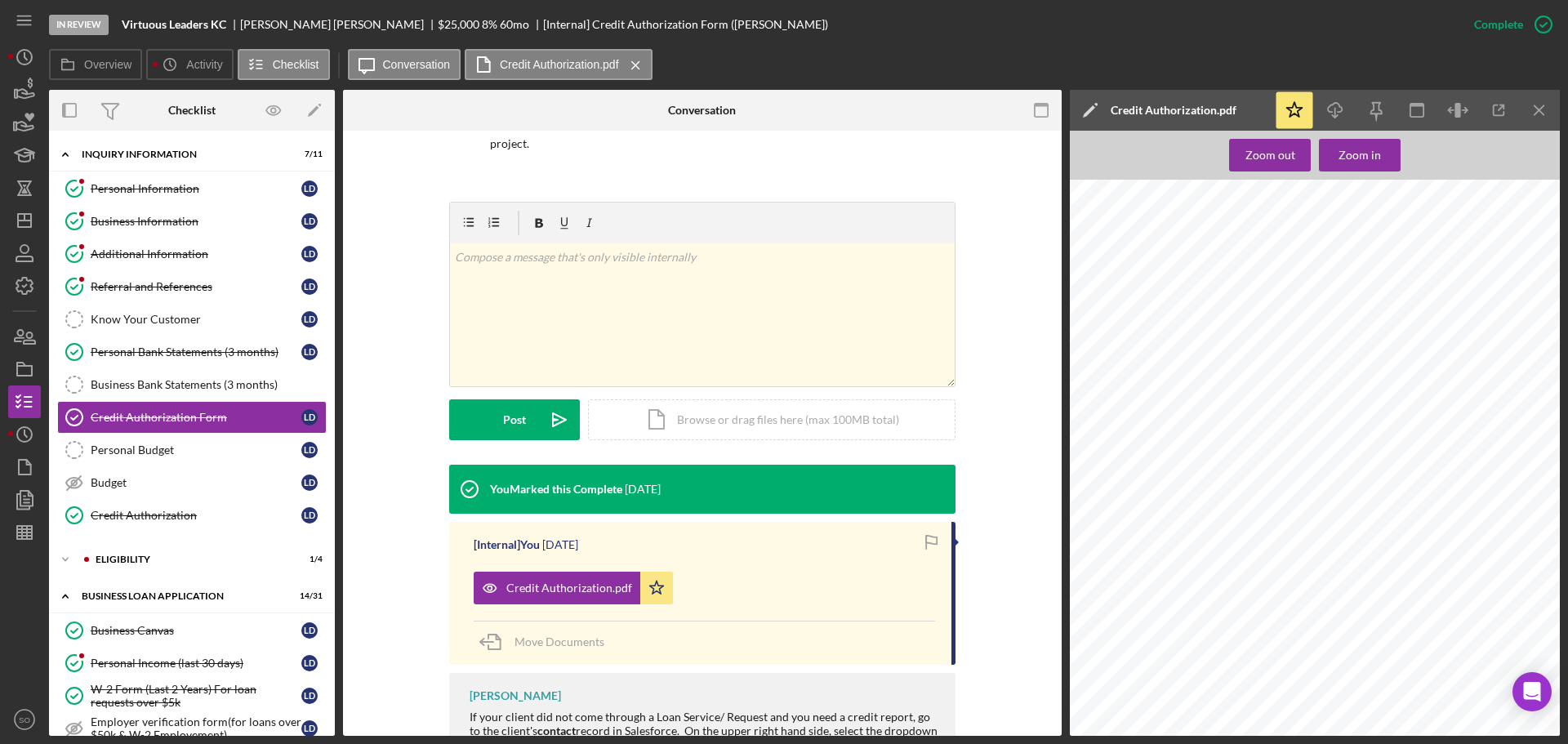
click at [1191, 462] on span "[EMAIL_ADDRESS][DOMAIN_NAME]" at bounding box center [1224, 463] width 125 height 7
copy span "[EMAIL_ADDRESS][DOMAIN_NAME]"
click at [143, 581] on div "Icon/Expander BUSINESS LOAN APPLICATION 14 / 31" at bounding box center [191, 597] width 286 height 33
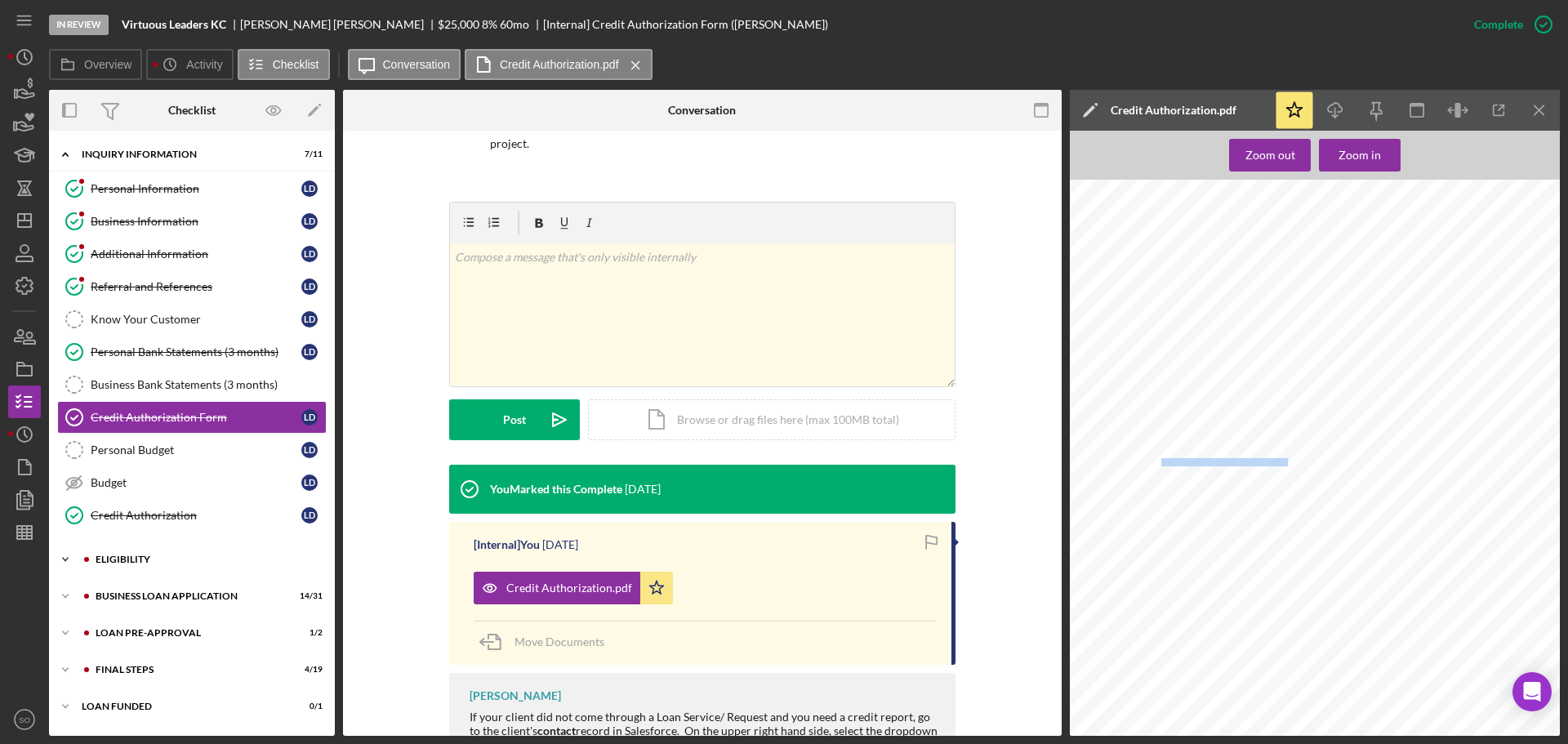
click at [141, 566] on div "Icon/Expander ELIGIBILITY 1 / 4" at bounding box center [191, 560] width 286 height 33
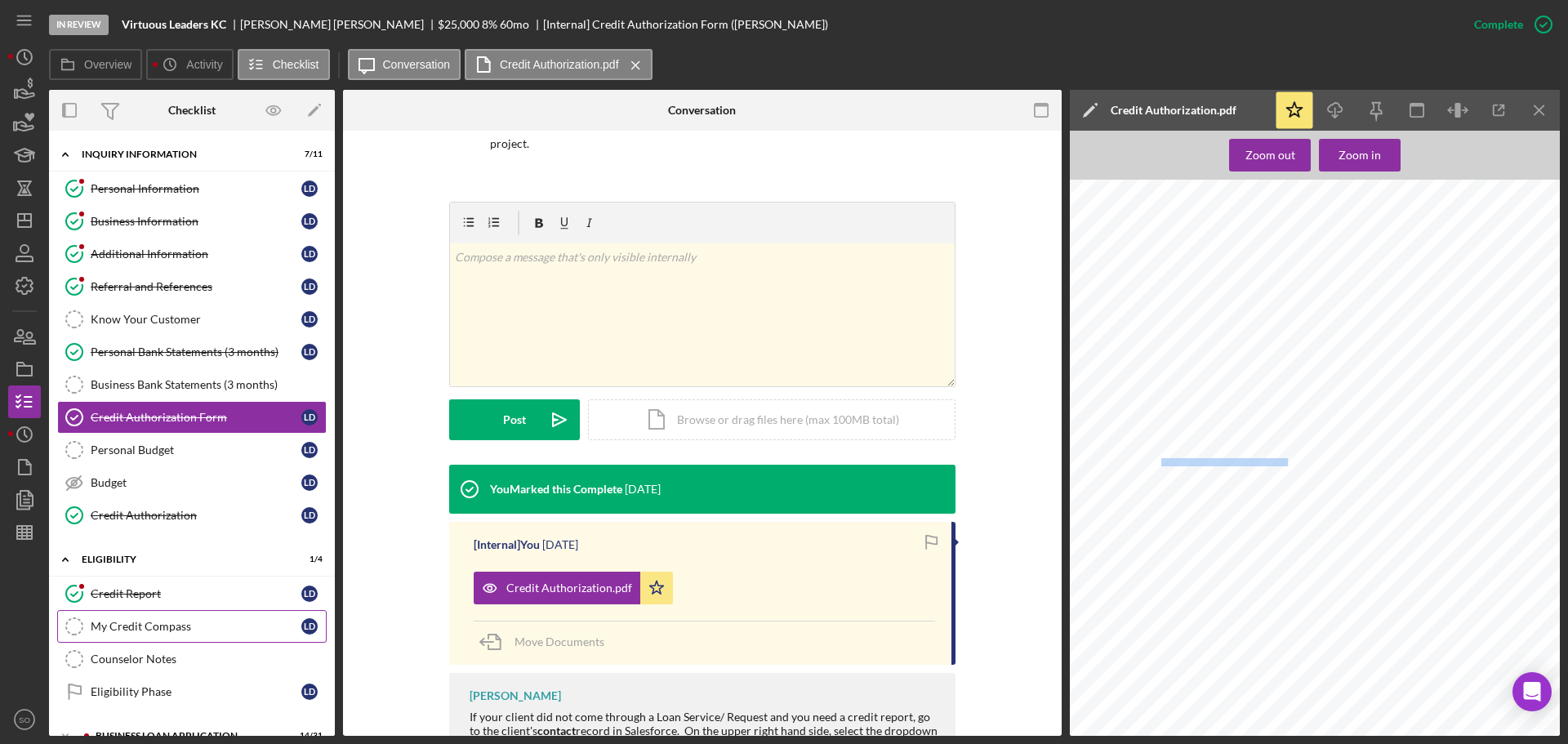
scroll to position [82, 0]
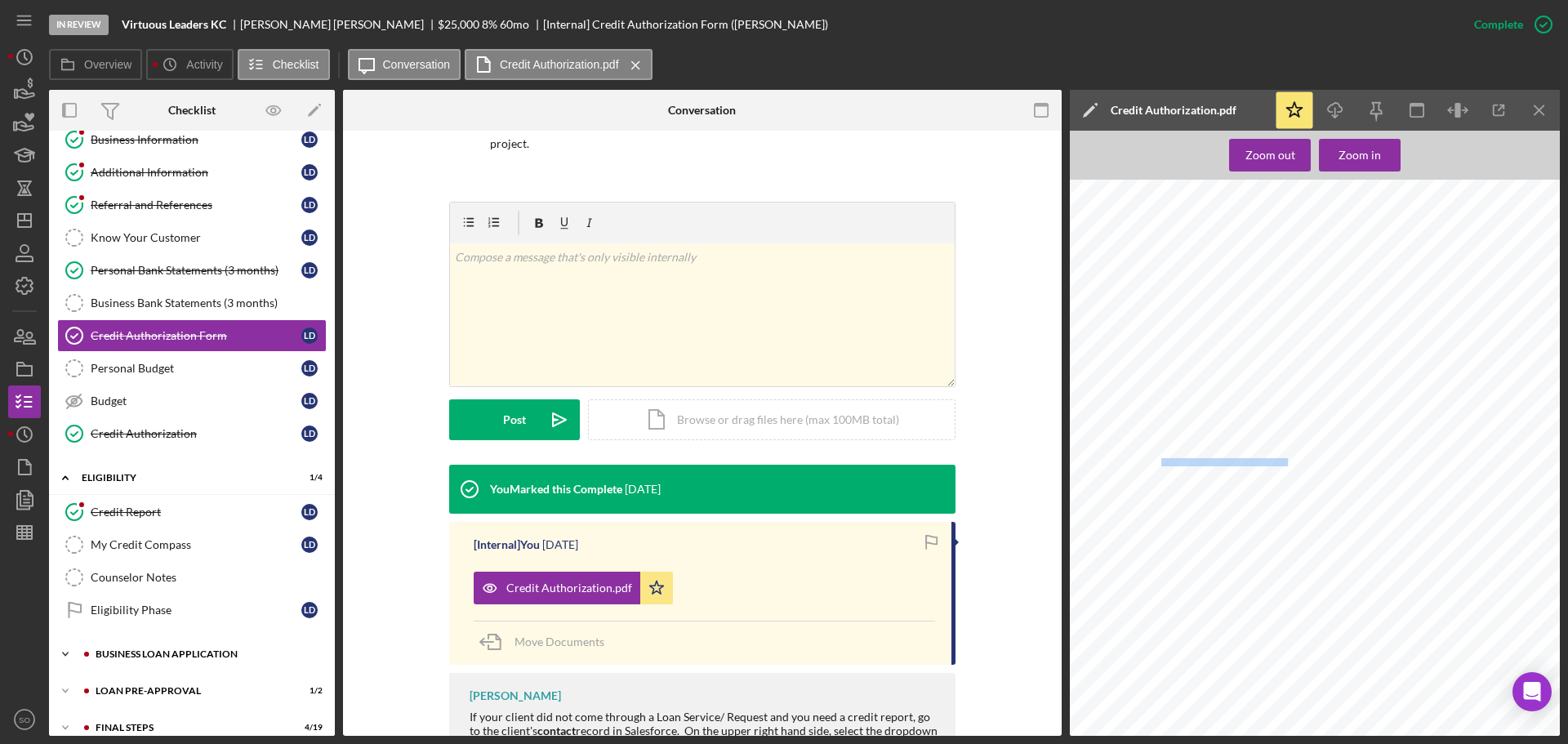
click at [160, 650] on div "BUSINESS LOAN APPLICATION" at bounding box center [205, 654] width 218 height 10
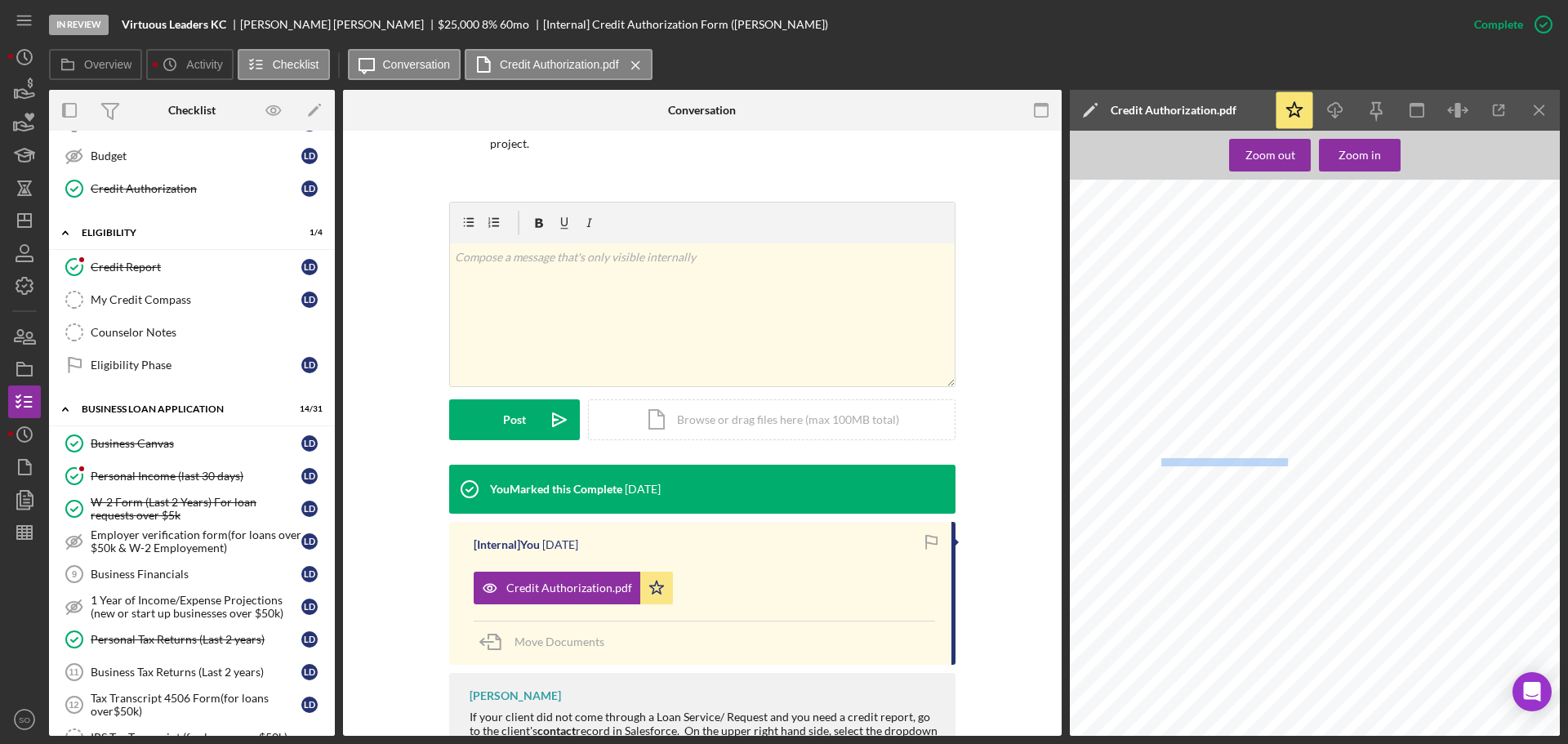
scroll to position [245, 0]
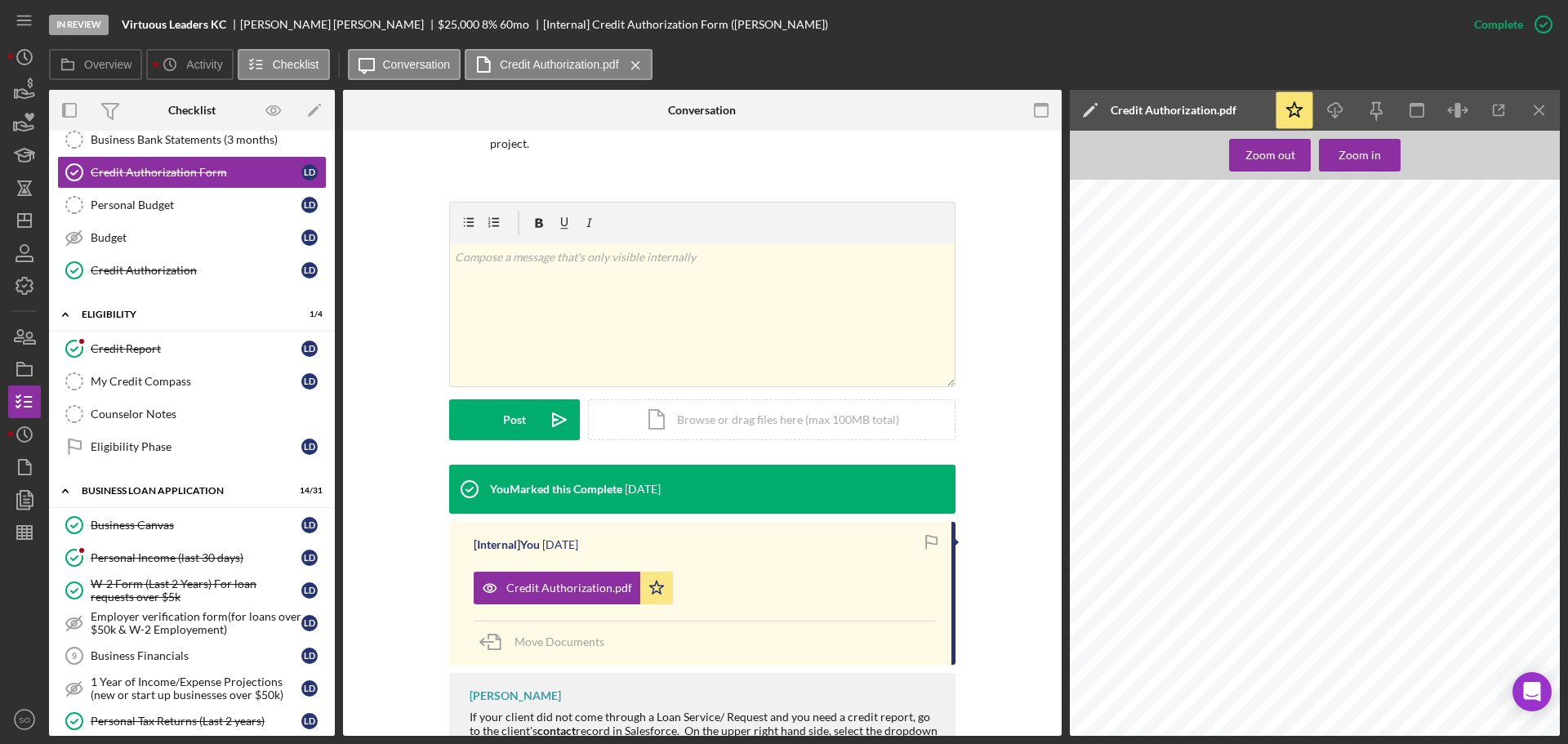
drag, startPoint x: 1263, startPoint y: 403, endPoint x: 1252, endPoint y: 406, distance: 11.4
click at [1263, 403] on div "Justine Petersen Housing and Reinvestment Corporation Credit Report Request/App…" at bounding box center [1319, 503] width 499 height 648
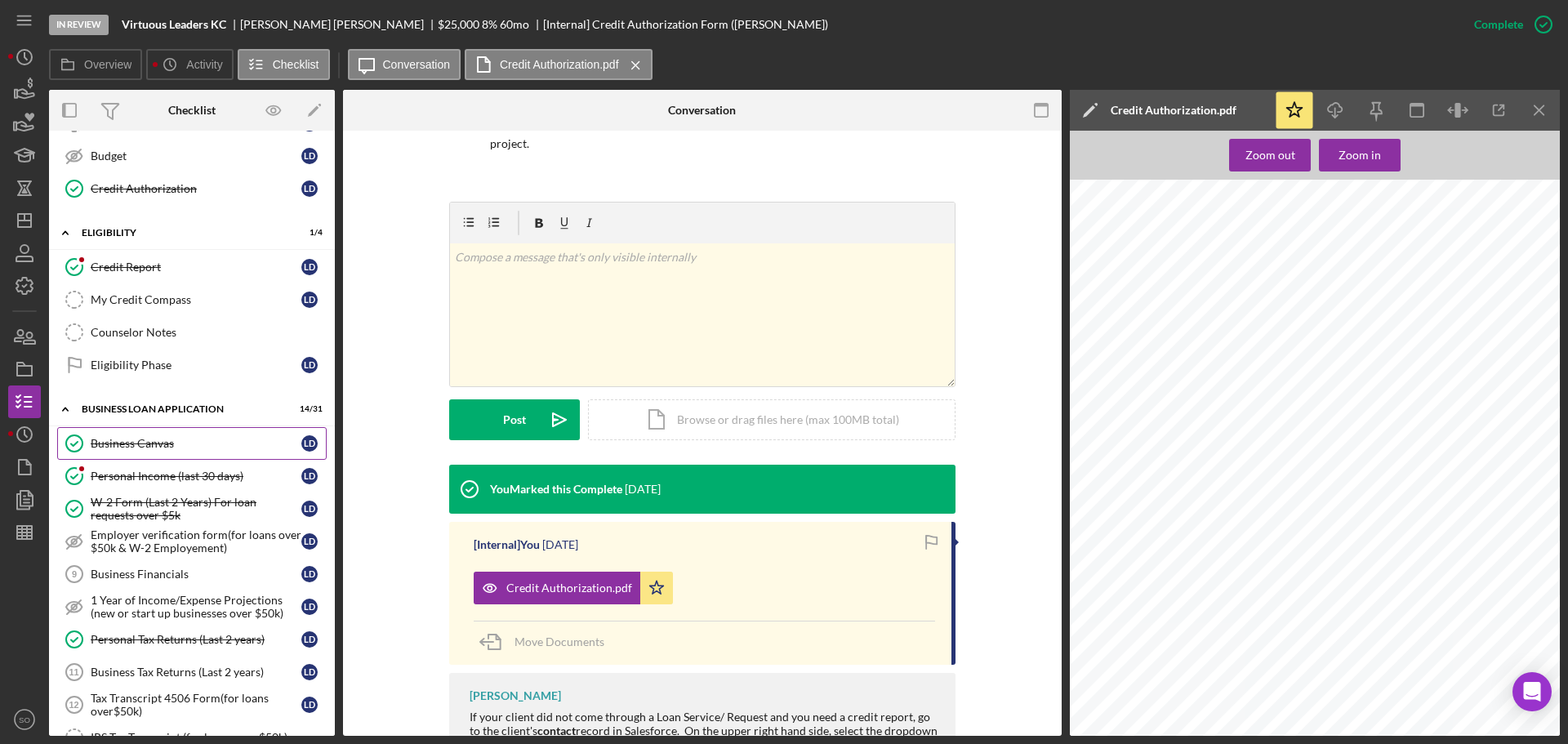
scroll to position [409, 0]
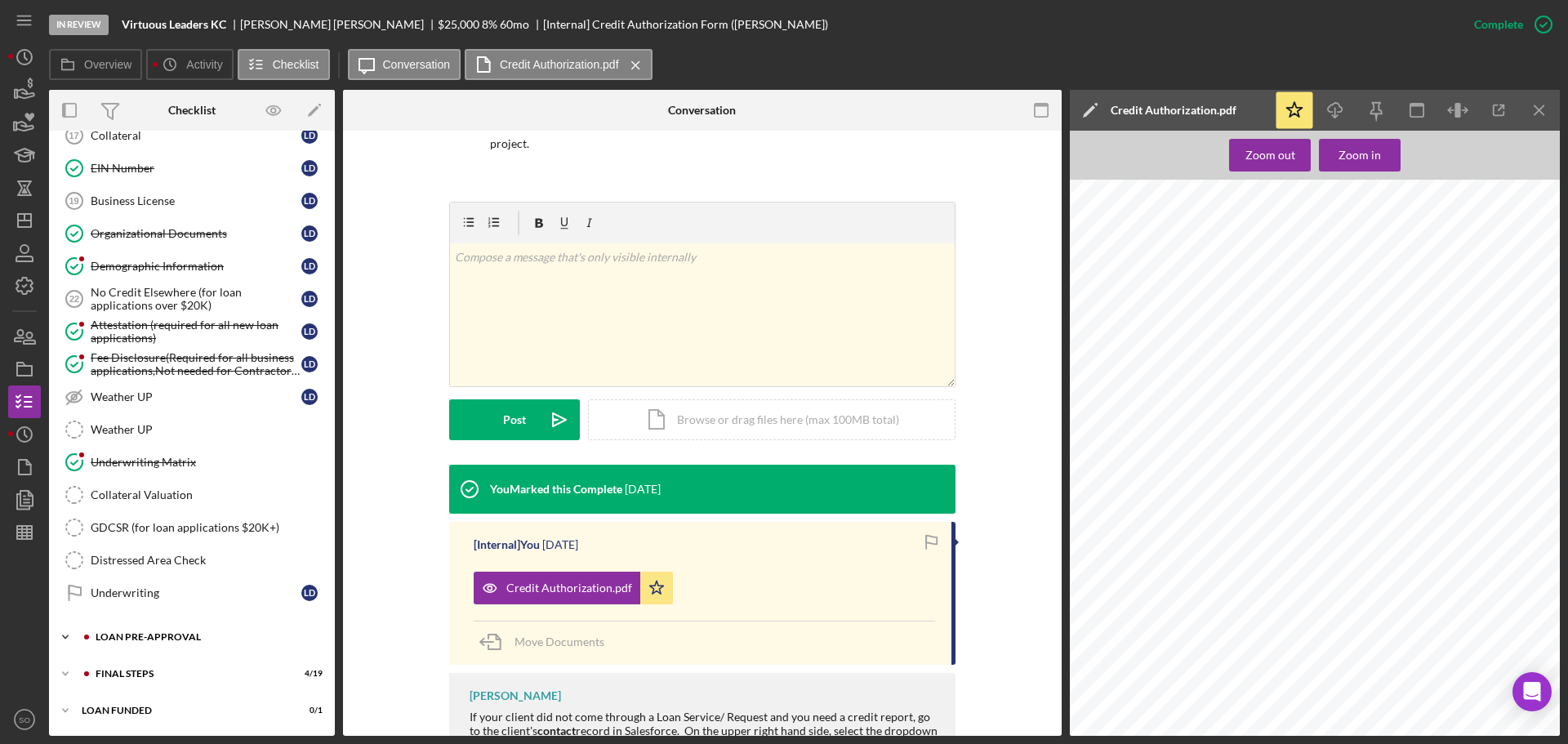
click at [254, 640] on div "LOAN PRE-APPROVAL" at bounding box center [205, 637] width 218 height 10
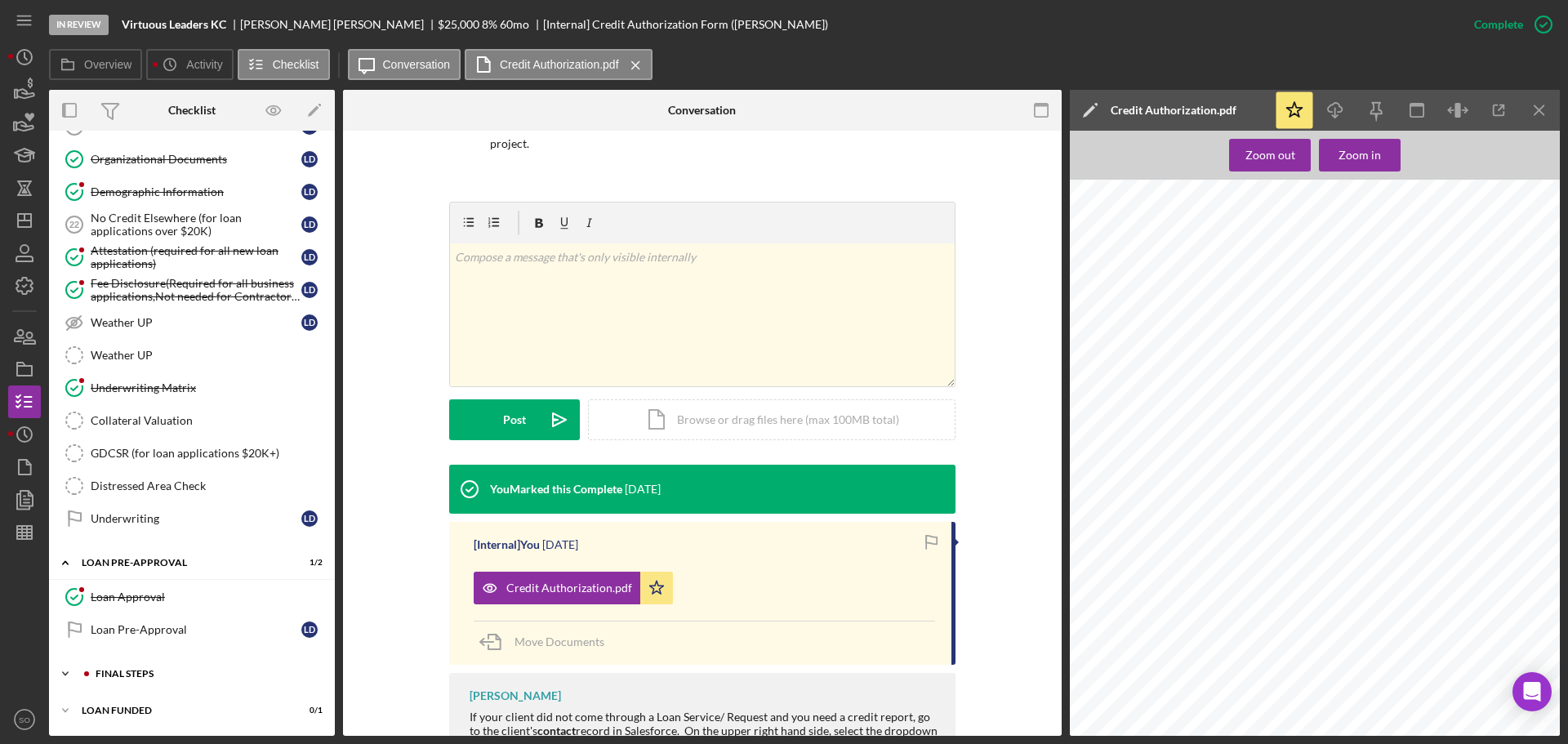
click at [192, 670] on div "FINAL STEPS" at bounding box center [205, 674] width 218 height 10
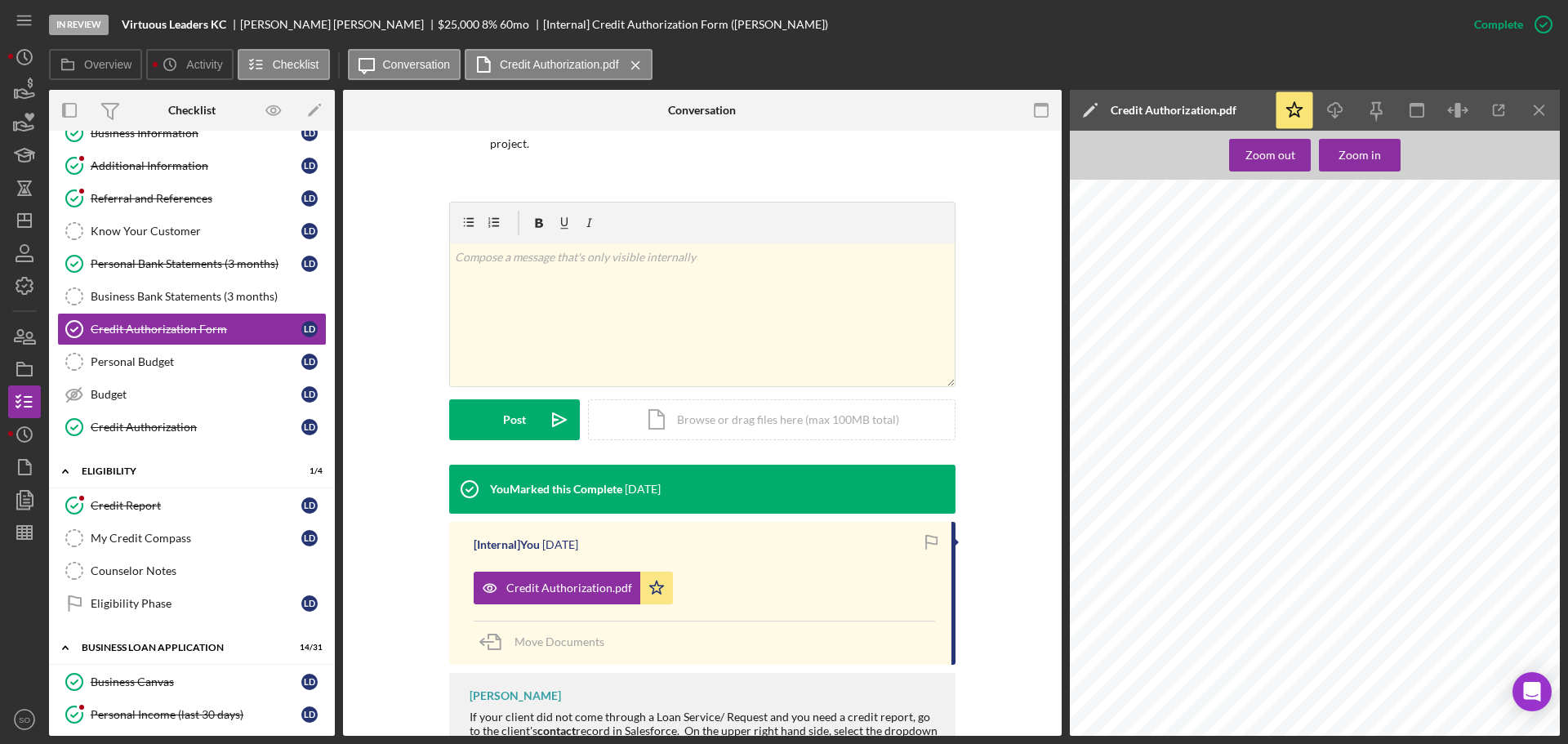
scroll to position [0, 0]
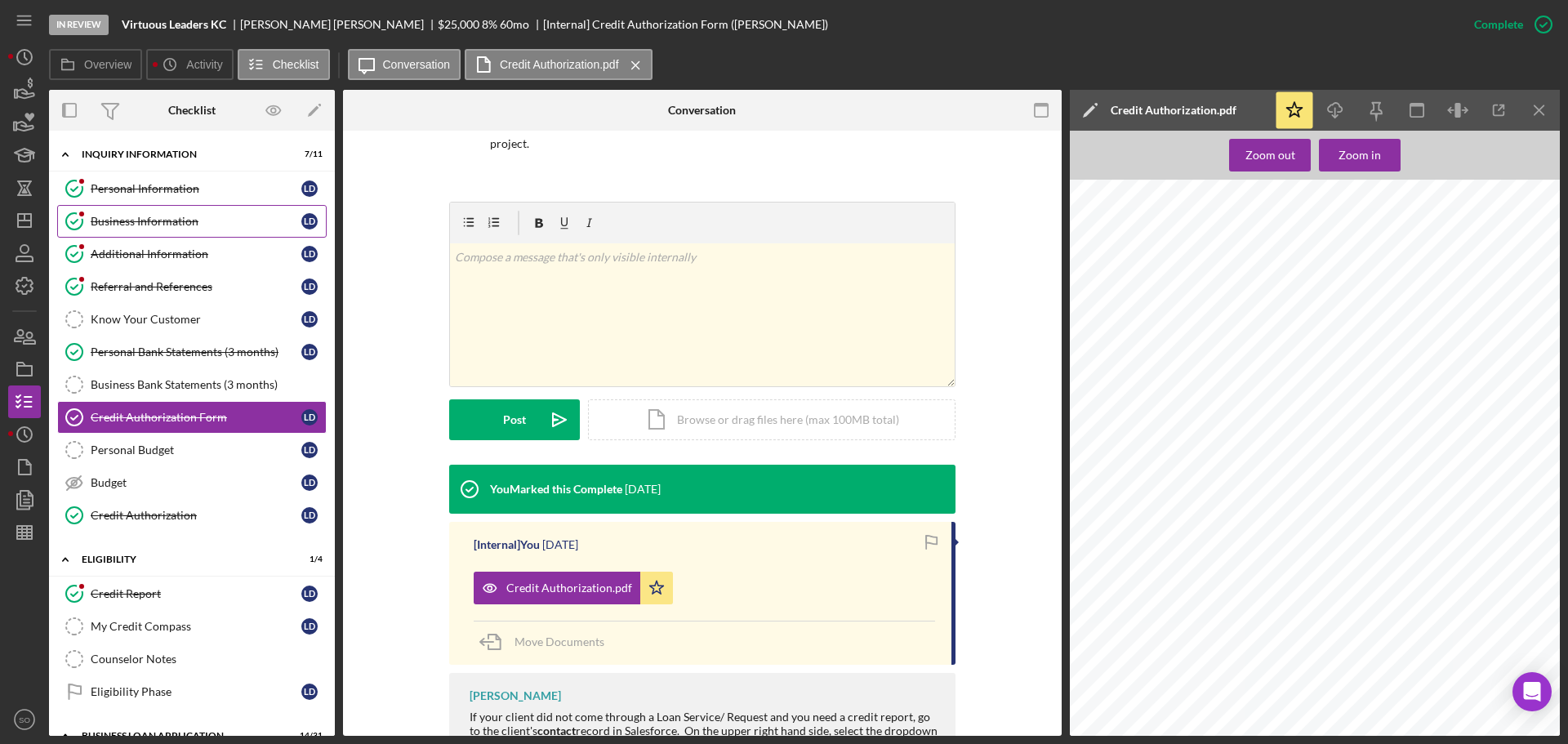
click at [173, 224] on div "Business Information" at bounding box center [196, 221] width 211 height 13
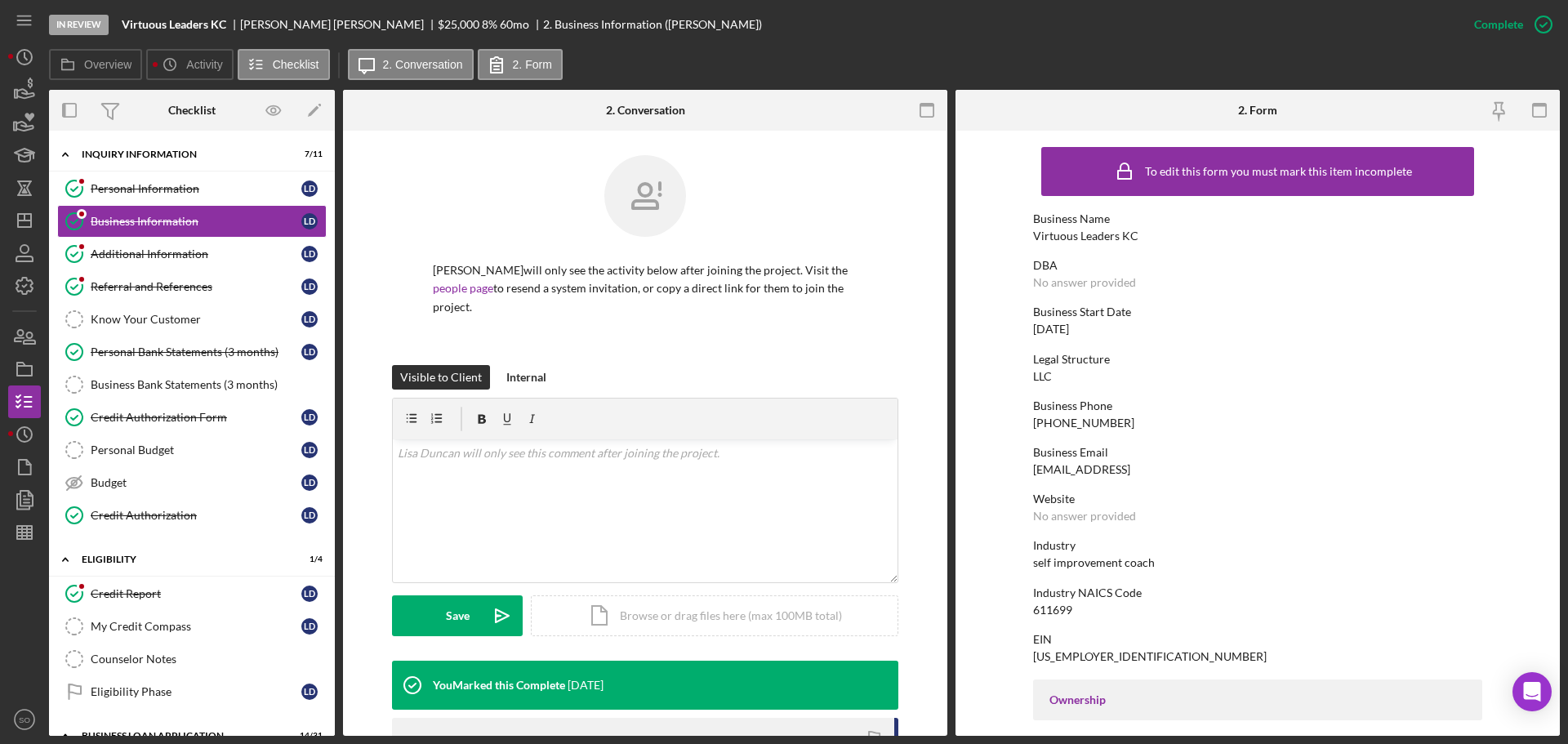
click at [1073, 234] on div "Virtuous Leaders KC" at bounding box center [1085, 236] width 106 height 13
copy div "Virtuous Leaders KC"
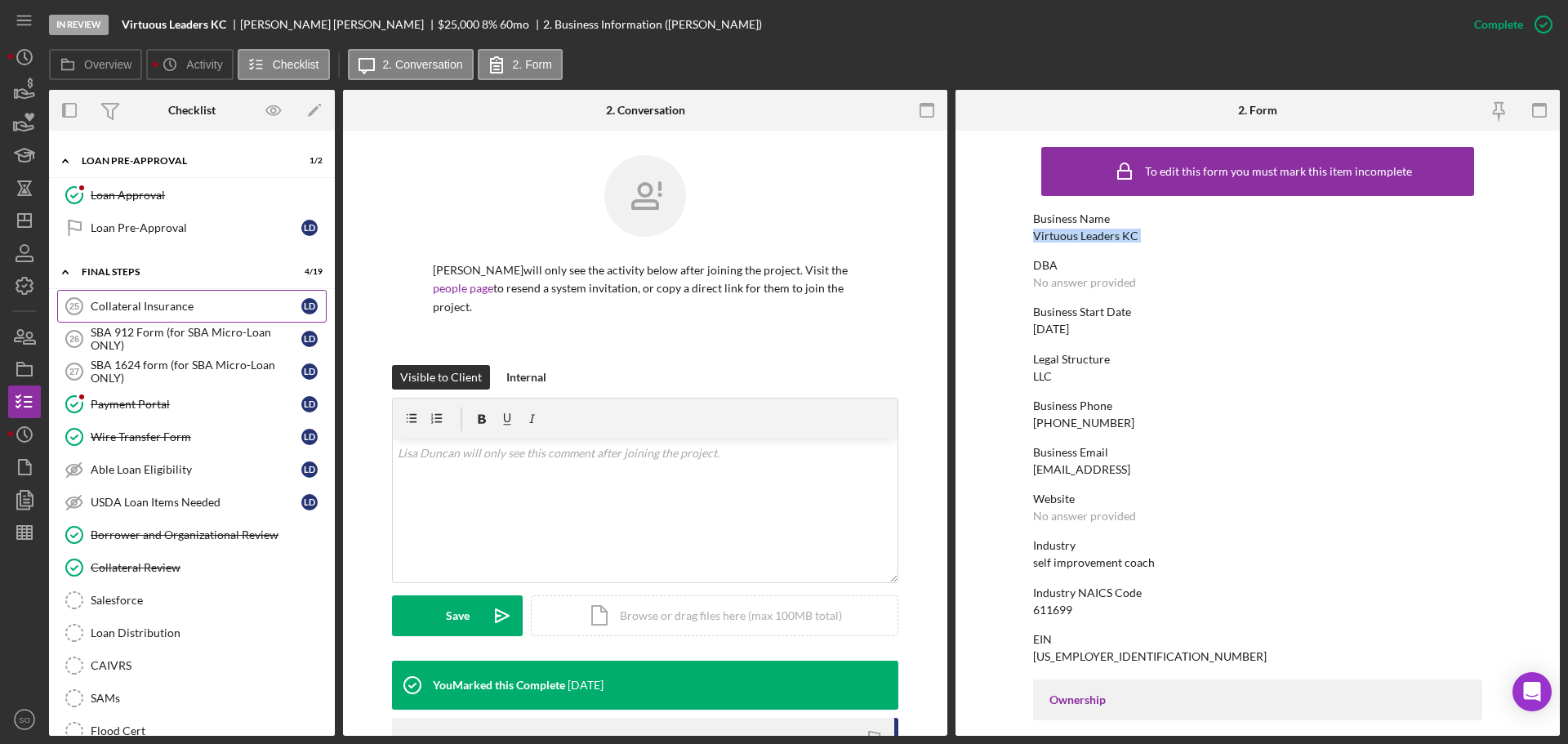
scroll to position [1862, 0]
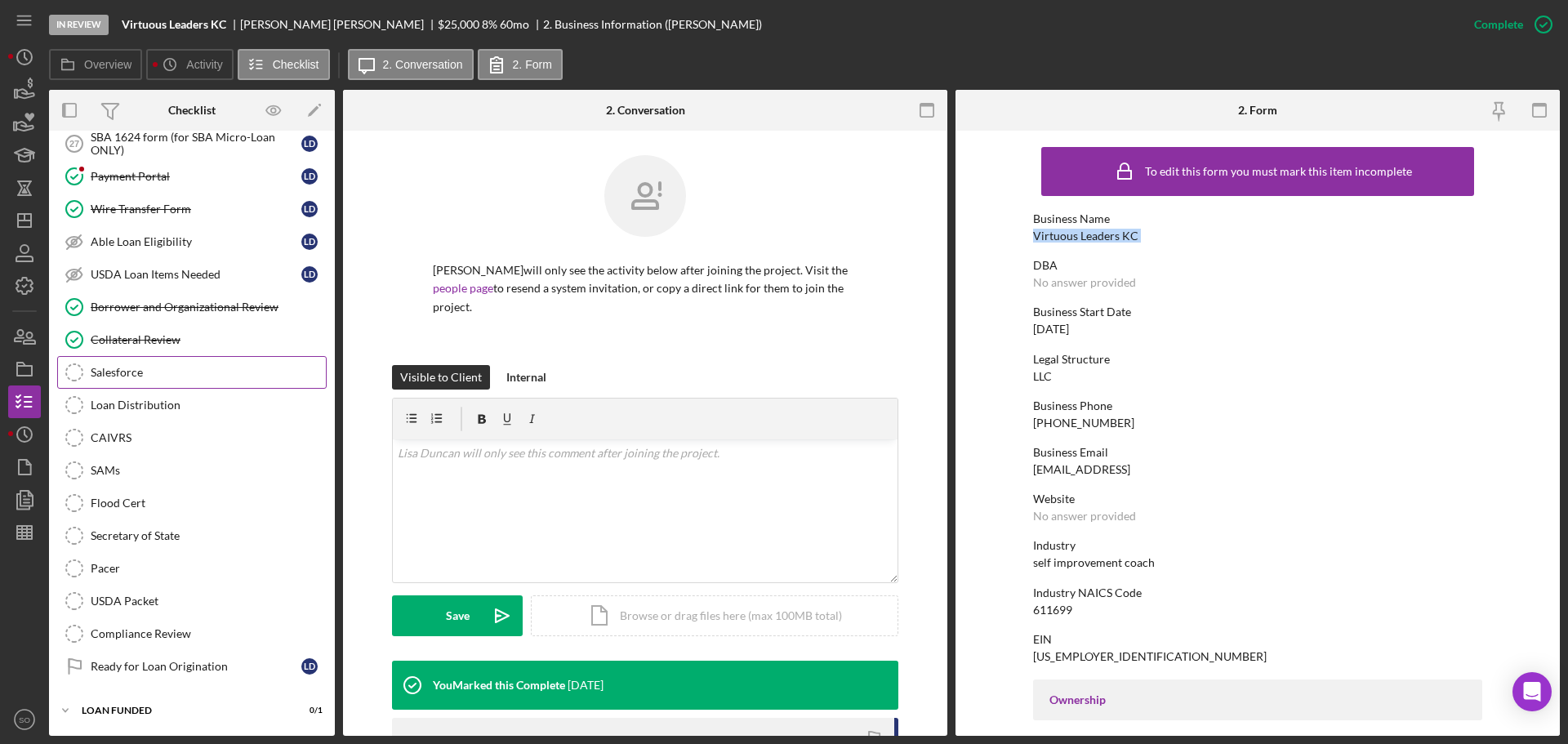
drag, startPoint x: 160, startPoint y: 378, endPoint x: 180, endPoint y: 378, distance: 20.0
click at [160, 378] on div "Salesforce" at bounding box center [208, 373] width 235 height 13
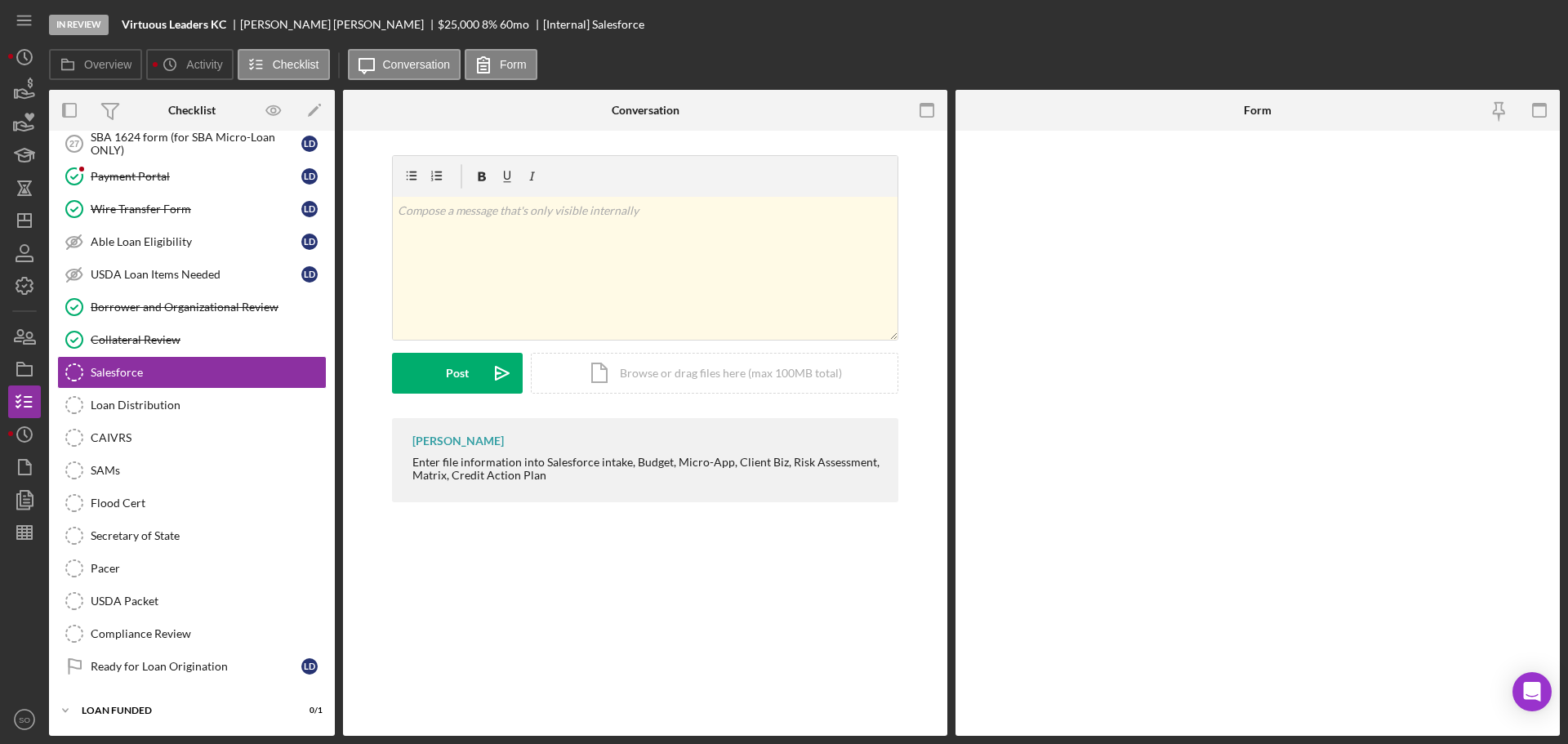
scroll to position [1862, 0]
click at [1074, 193] on input "*Salesforce ID" at bounding box center [1257, 178] width 449 height 39
paste input "a0wPC000002RhxNYAS"
type input "a0wPC000002RhxNYAS"
drag, startPoint x: 1076, startPoint y: 706, endPoint x: 1147, endPoint y: 699, distance: 71.3
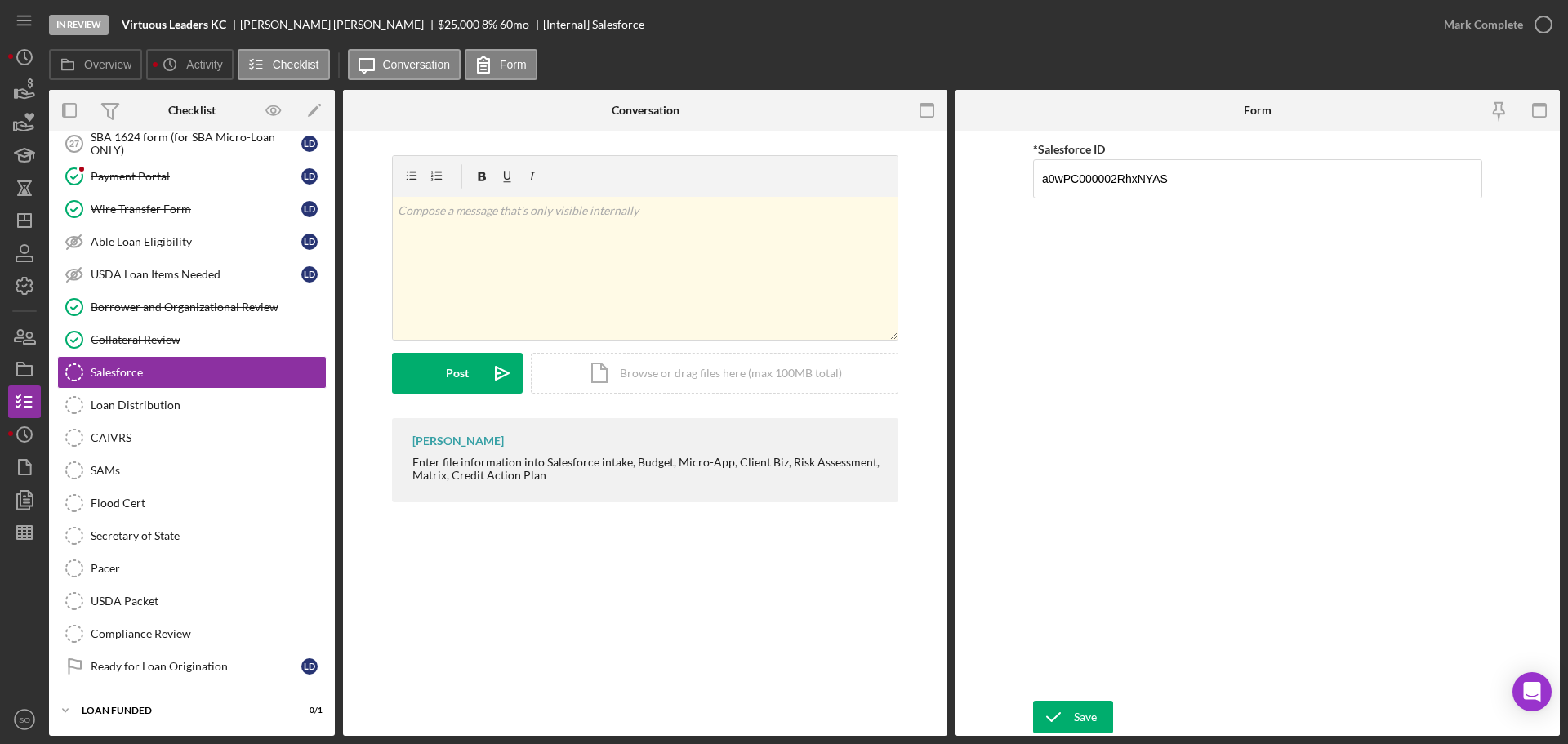
click at [1077, 706] on div "Save" at bounding box center [1085, 717] width 23 height 33
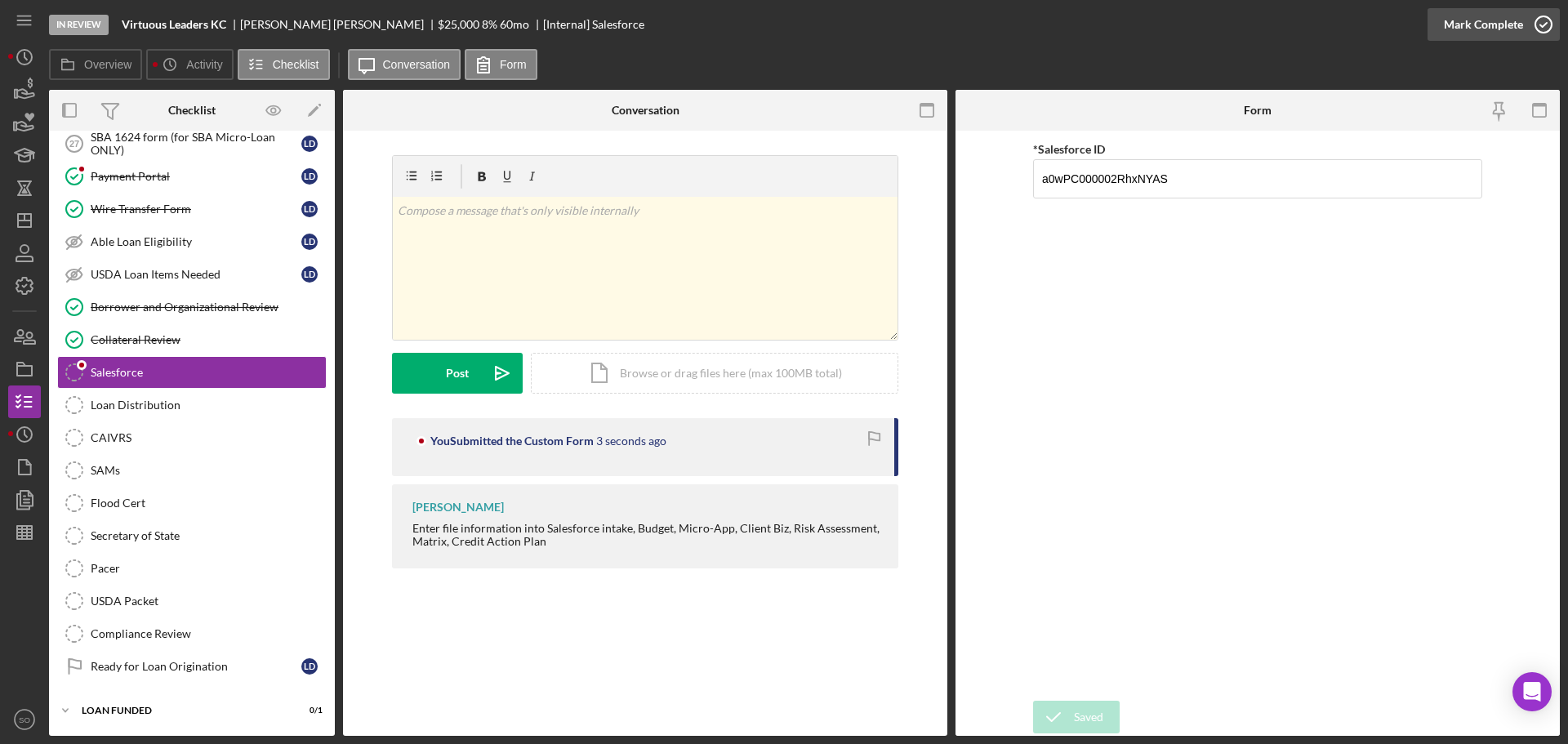
click at [1439, 33] on button "Mark Complete" at bounding box center [1494, 25] width 132 height 33
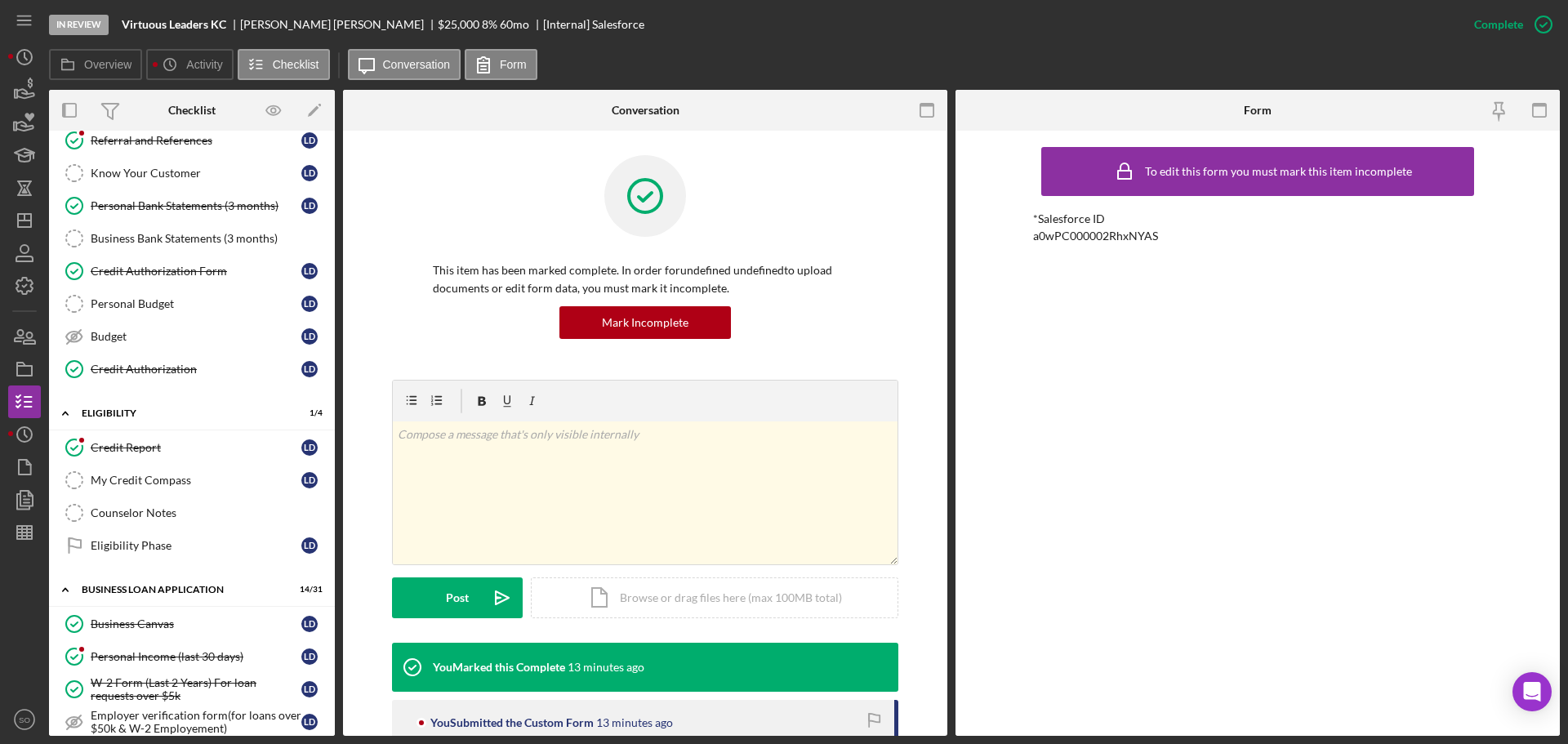
scroll to position [0, 0]
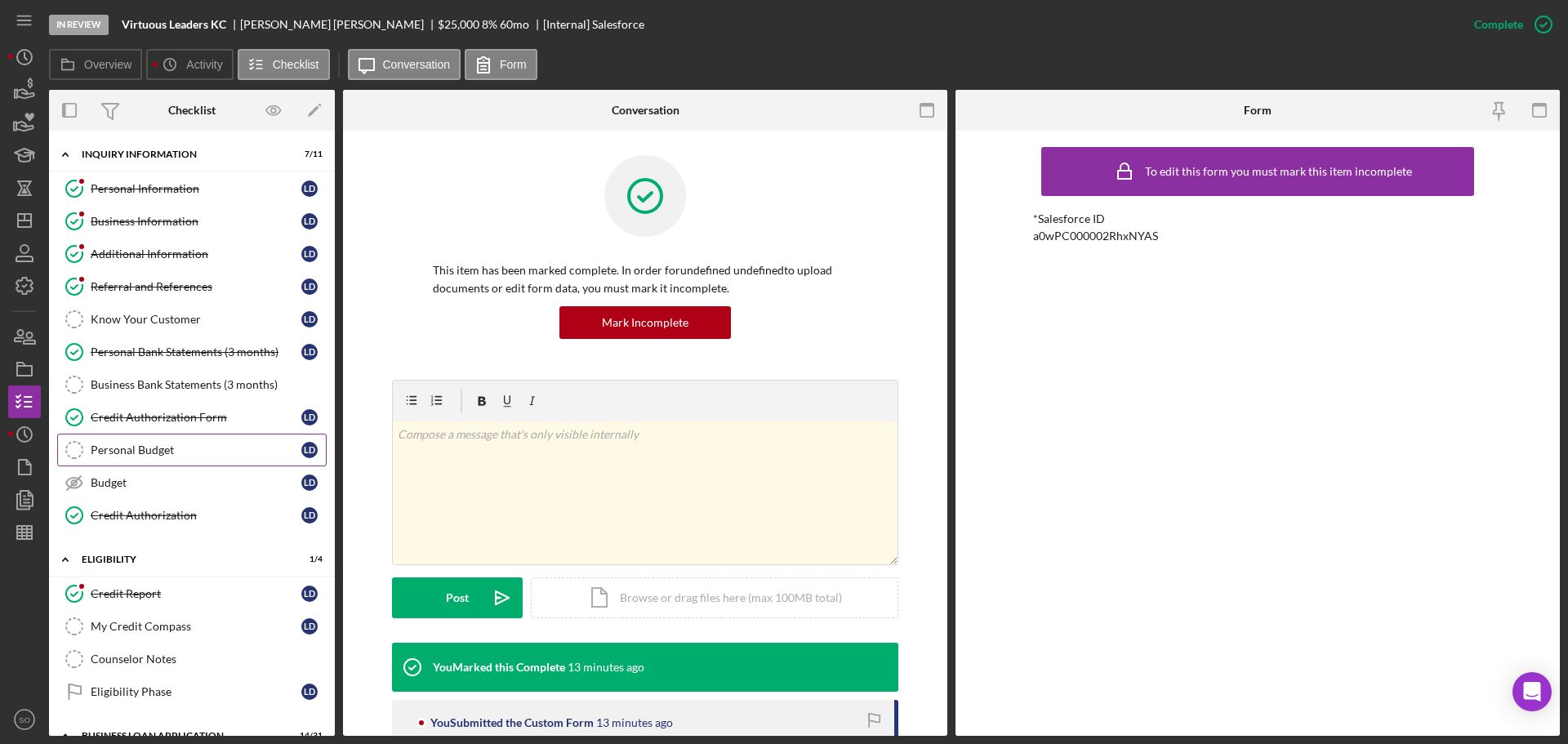
drag, startPoint x: 177, startPoint y: 457, endPoint x: 199, endPoint y: 451, distance: 22.8
click at [177, 457] on div "Personal Budget" at bounding box center [196, 450] width 211 height 13
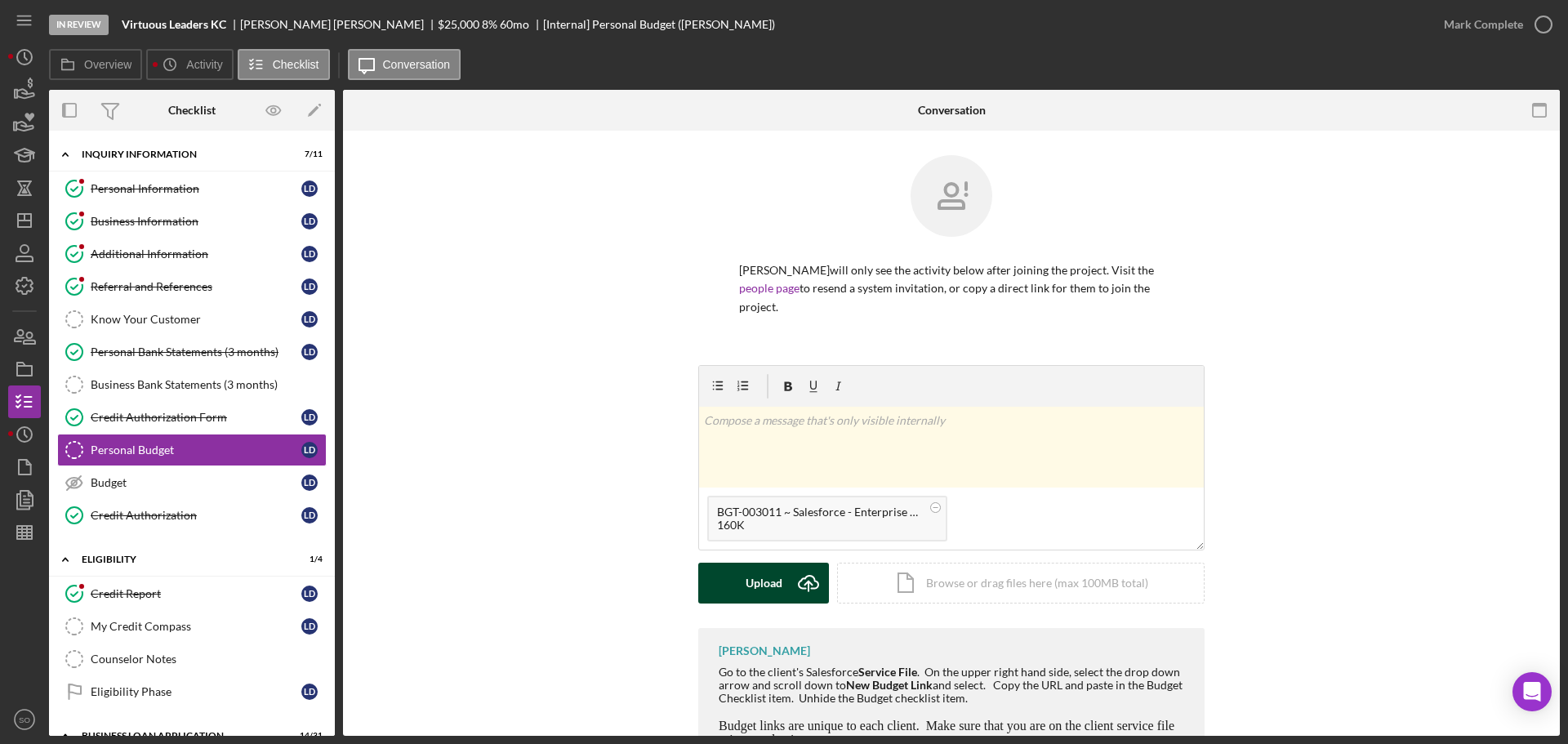
click at [765, 563] on div "Upload" at bounding box center [764, 583] width 37 height 40
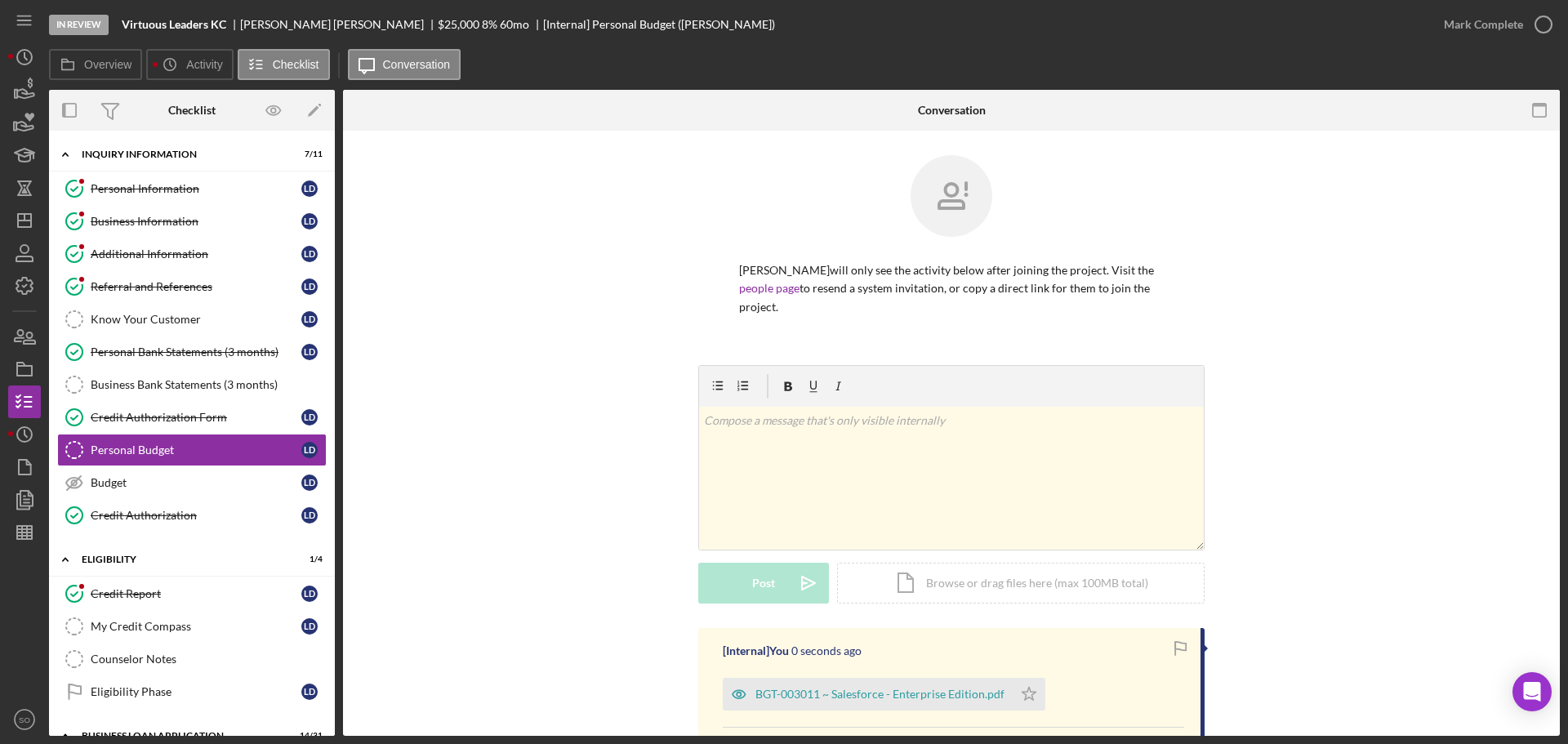
scroll to position [197, 0]
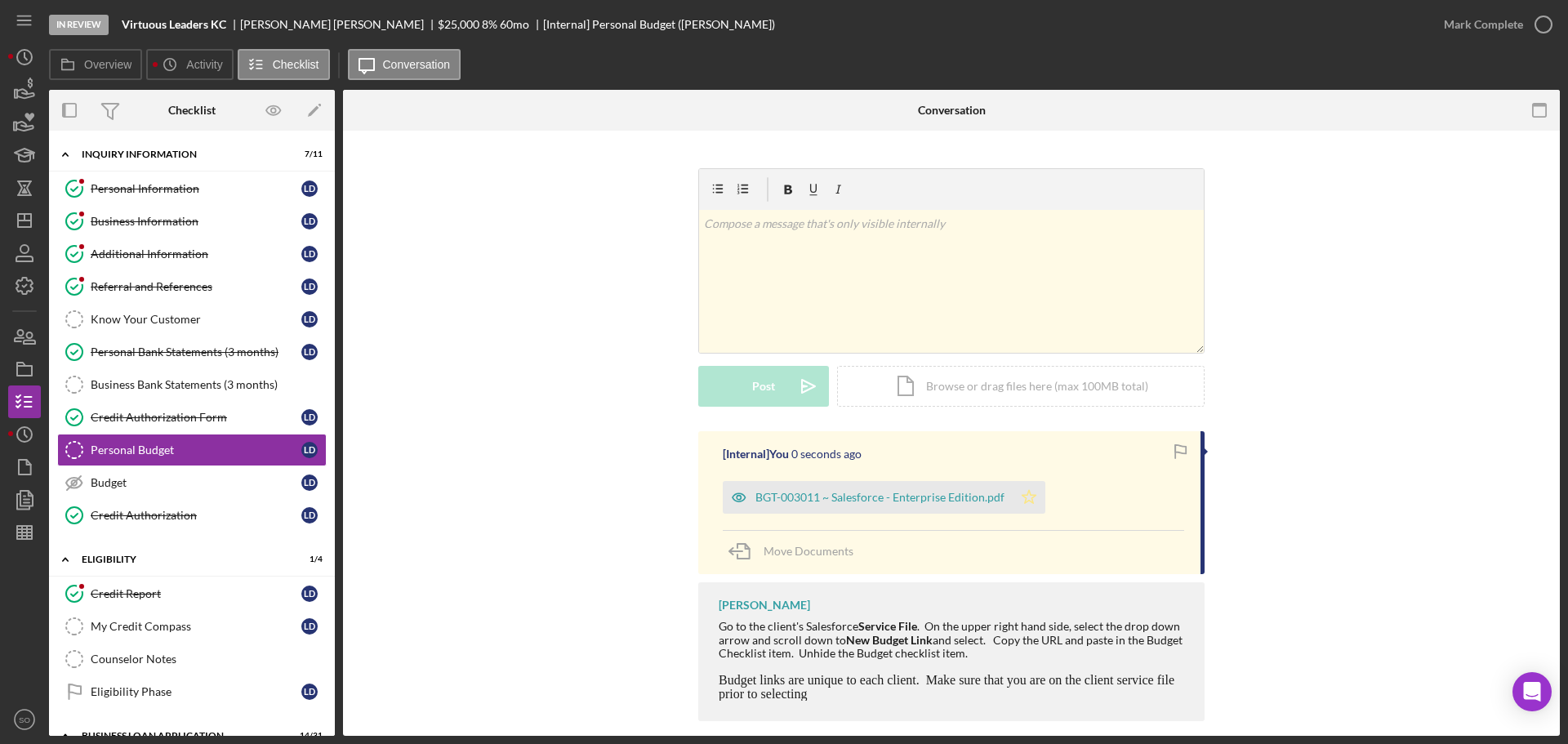
click at [1031, 481] on icon "Icon/Star" at bounding box center [1029, 498] width 33 height 33
click at [1458, 23] on div "Mark Complete" at bounding box center [1484, 25] width 79 height 33
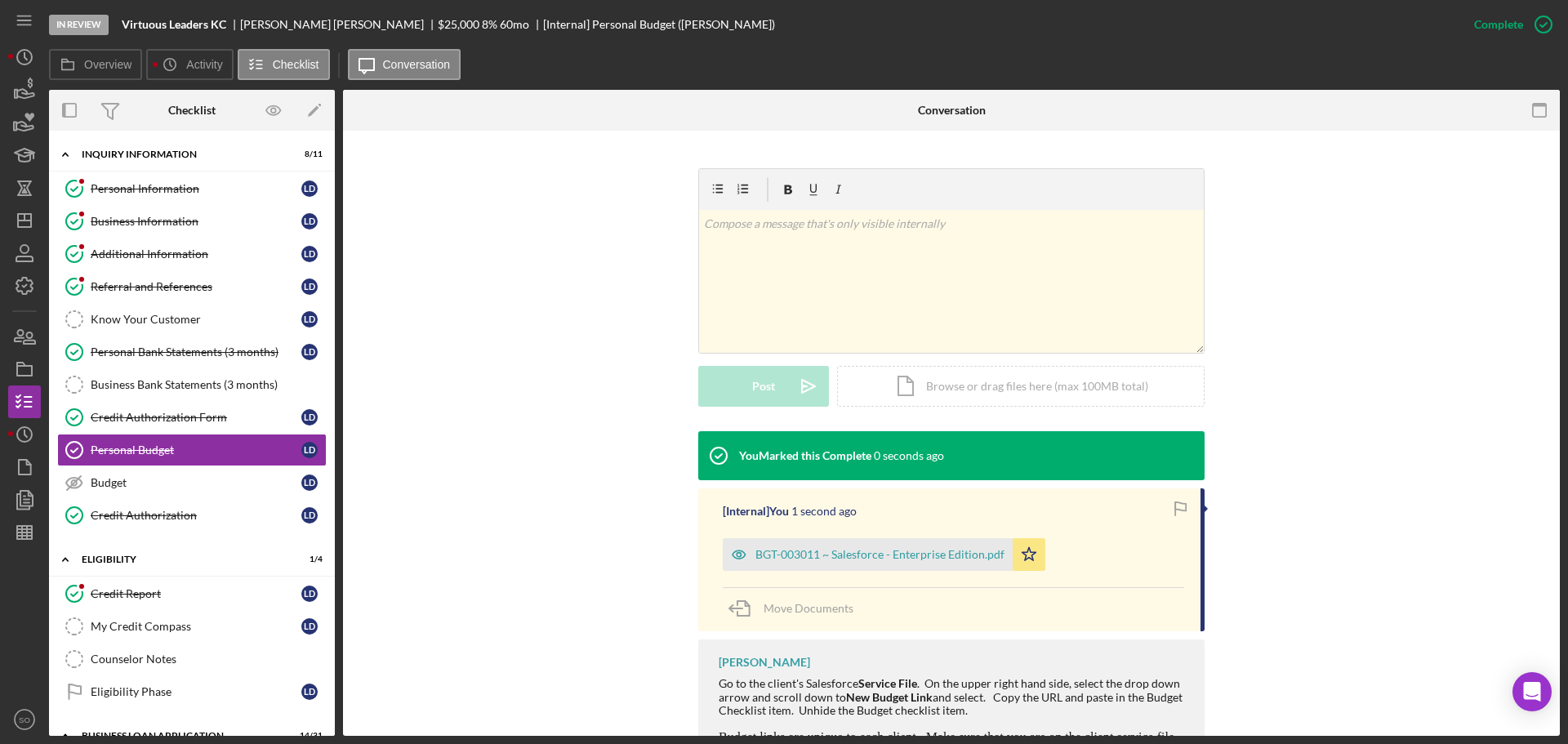
drag, startPoint x: 215, startPoint y: 478, endPoint x: 415, endPoint y: 479, distance: 200.0
click at [222, 478] on div "Budget" at bounding box center [196, 483] width 211 height 13
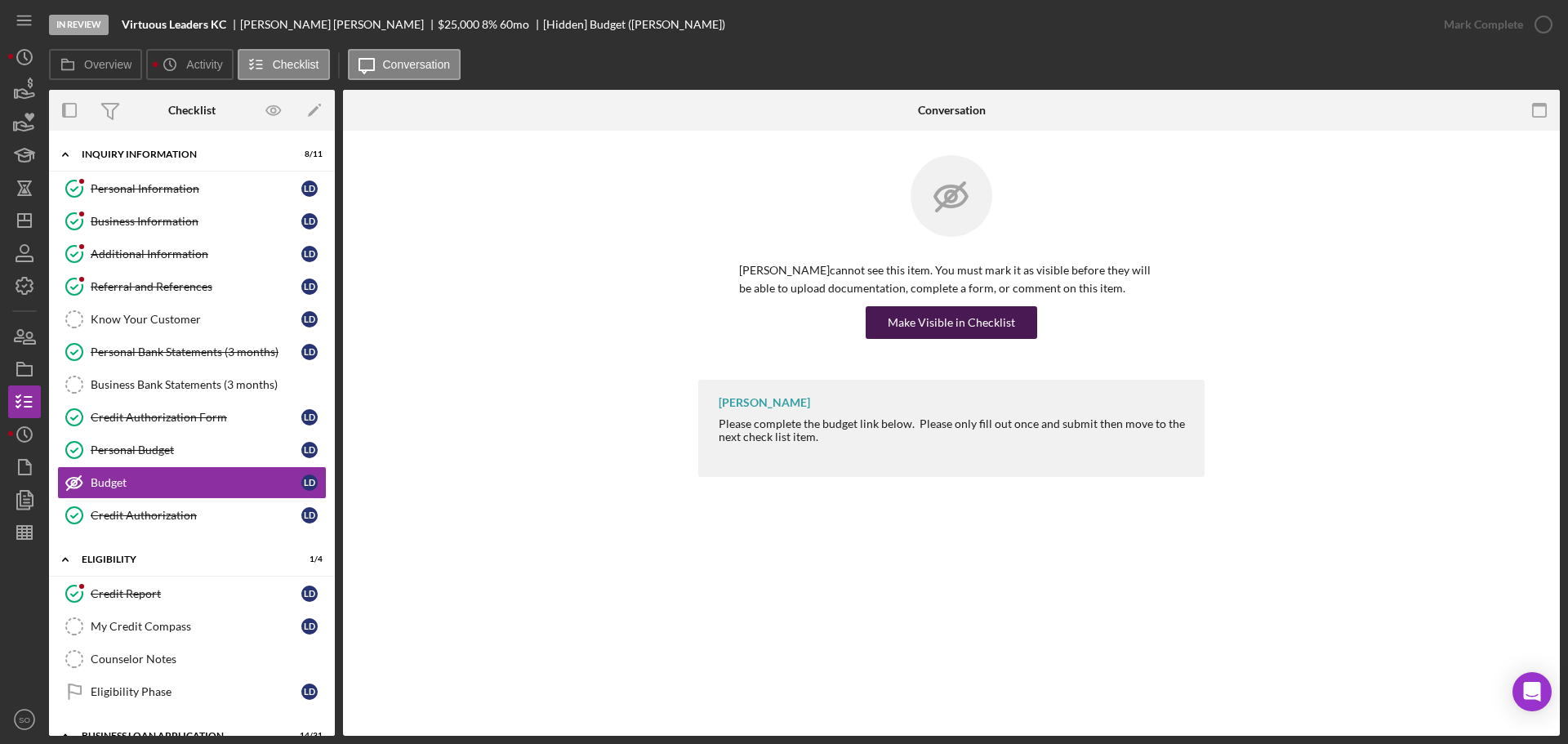
click at [965, 321] on div "Make Visible in Checklist" at bounding box center [951, 323] width 128 height 33
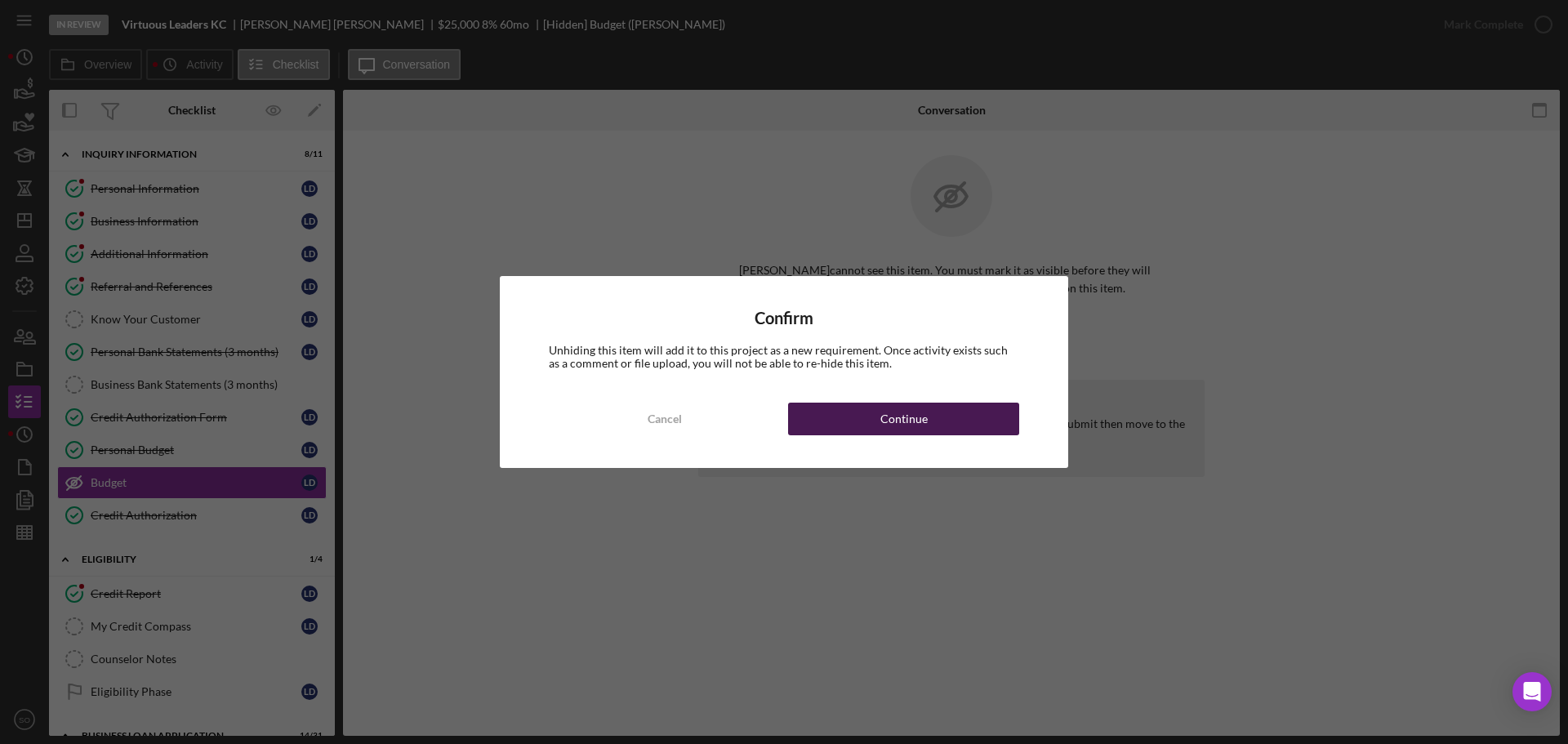
click at [977, 418] on button "Continue" at bounding box center [903, 420] width 231 height 33
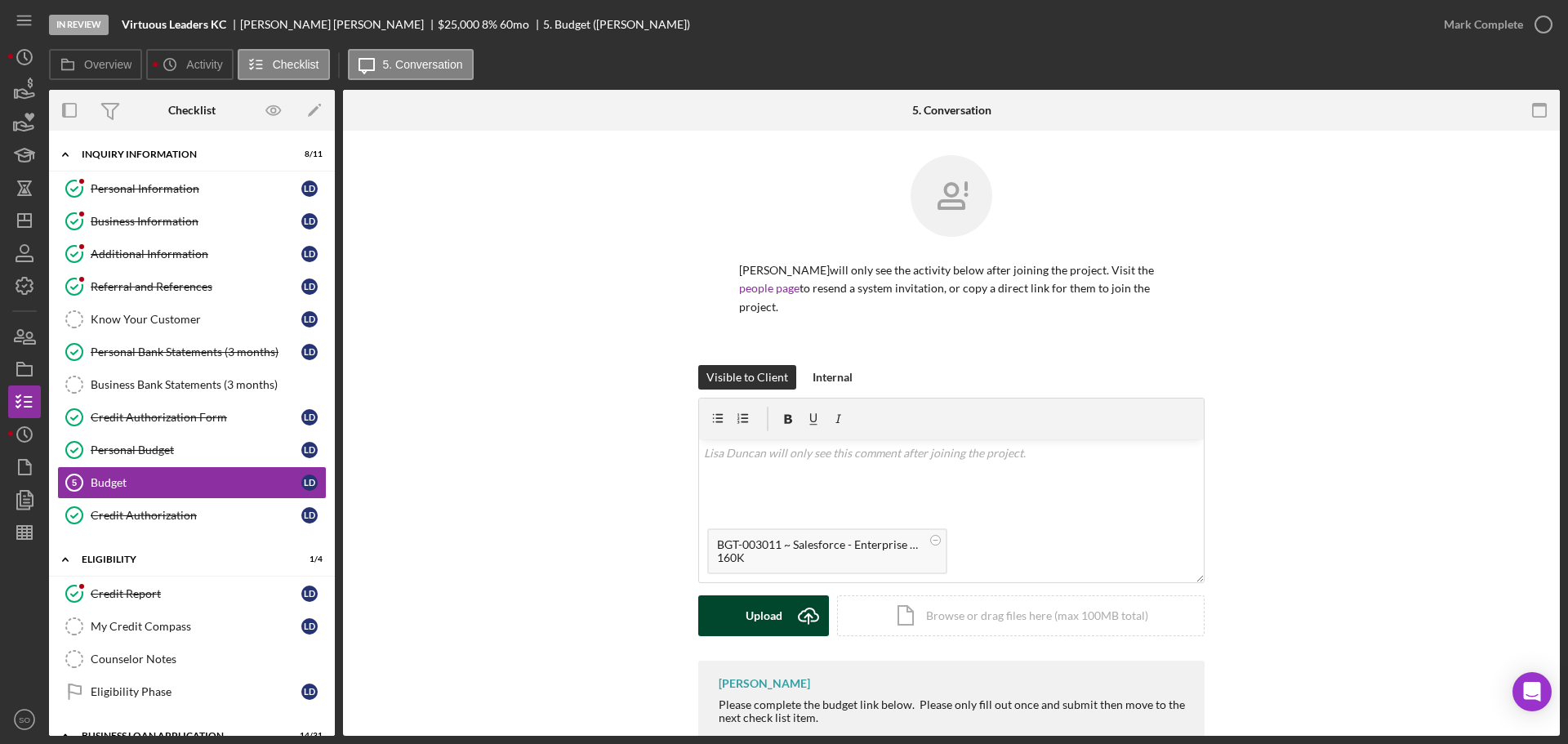
click at [752, 595] on div "Upload" at bounding box center [764, 615] width 37 height 40
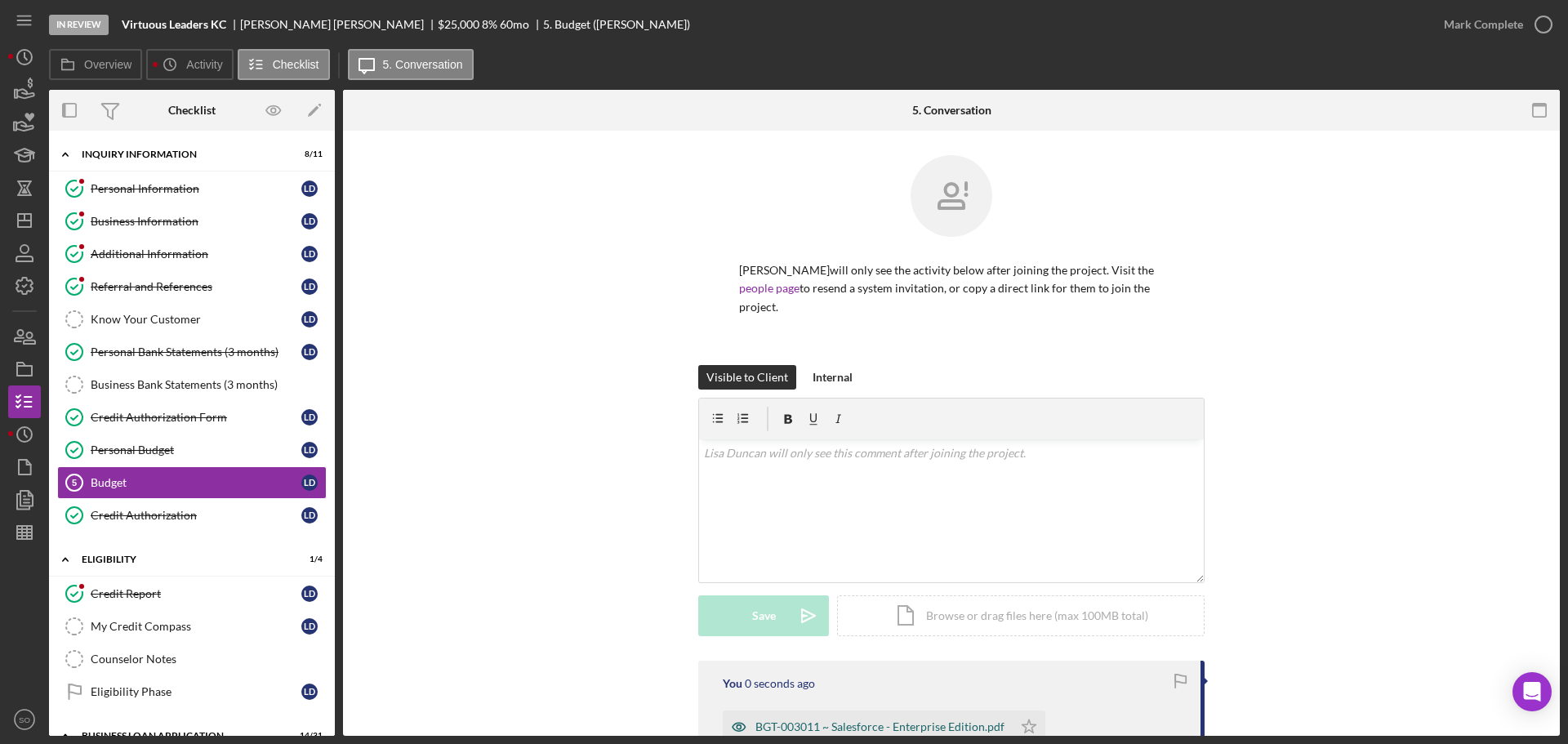
scroll to position [188, 0]
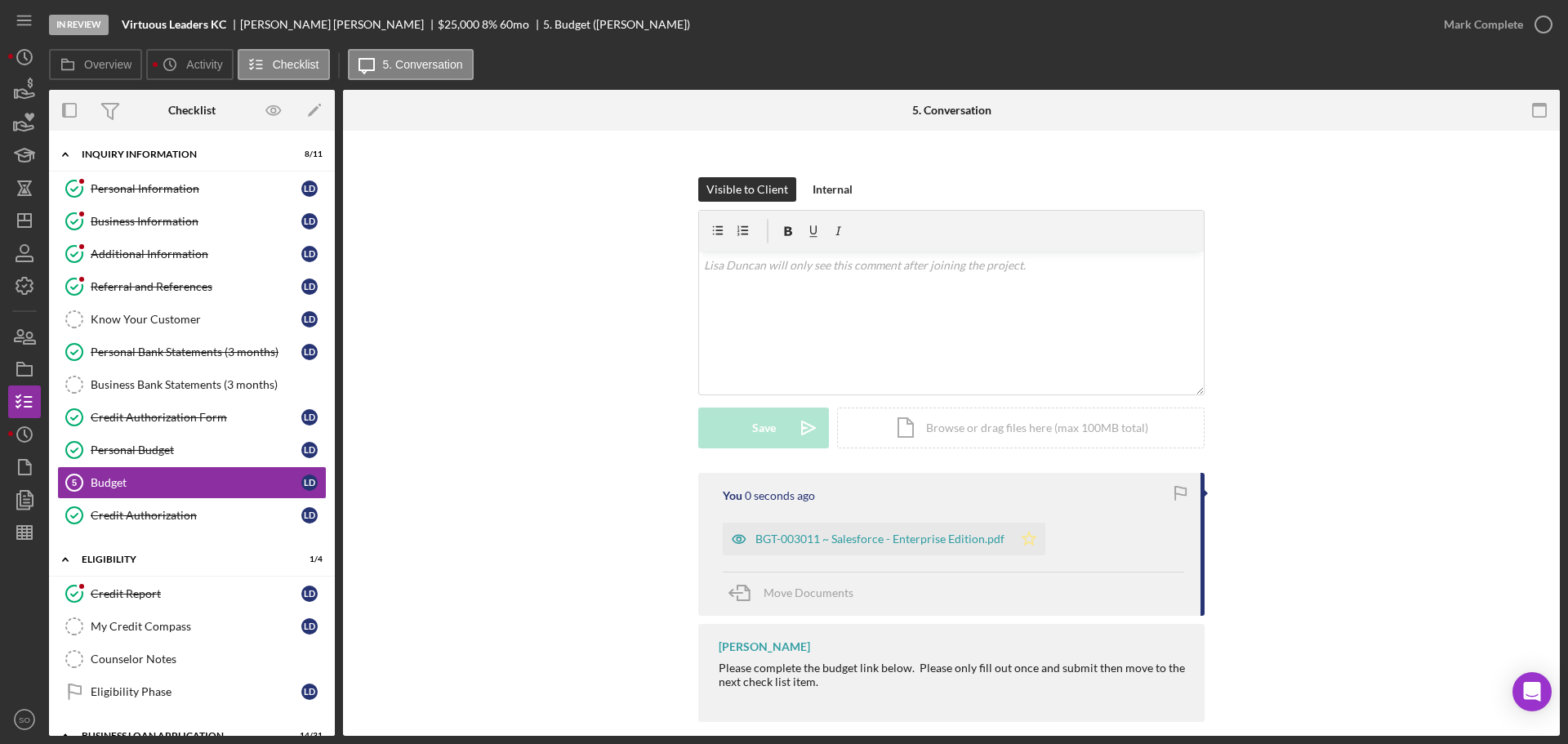
click at [1020, 523] on icon "Icon/Star" at bounding box center [1029, 539] width 33 height 33
click at [1480, 26] on div "Mark Complete" at bounding box center [1484, 25] width 79 height 33
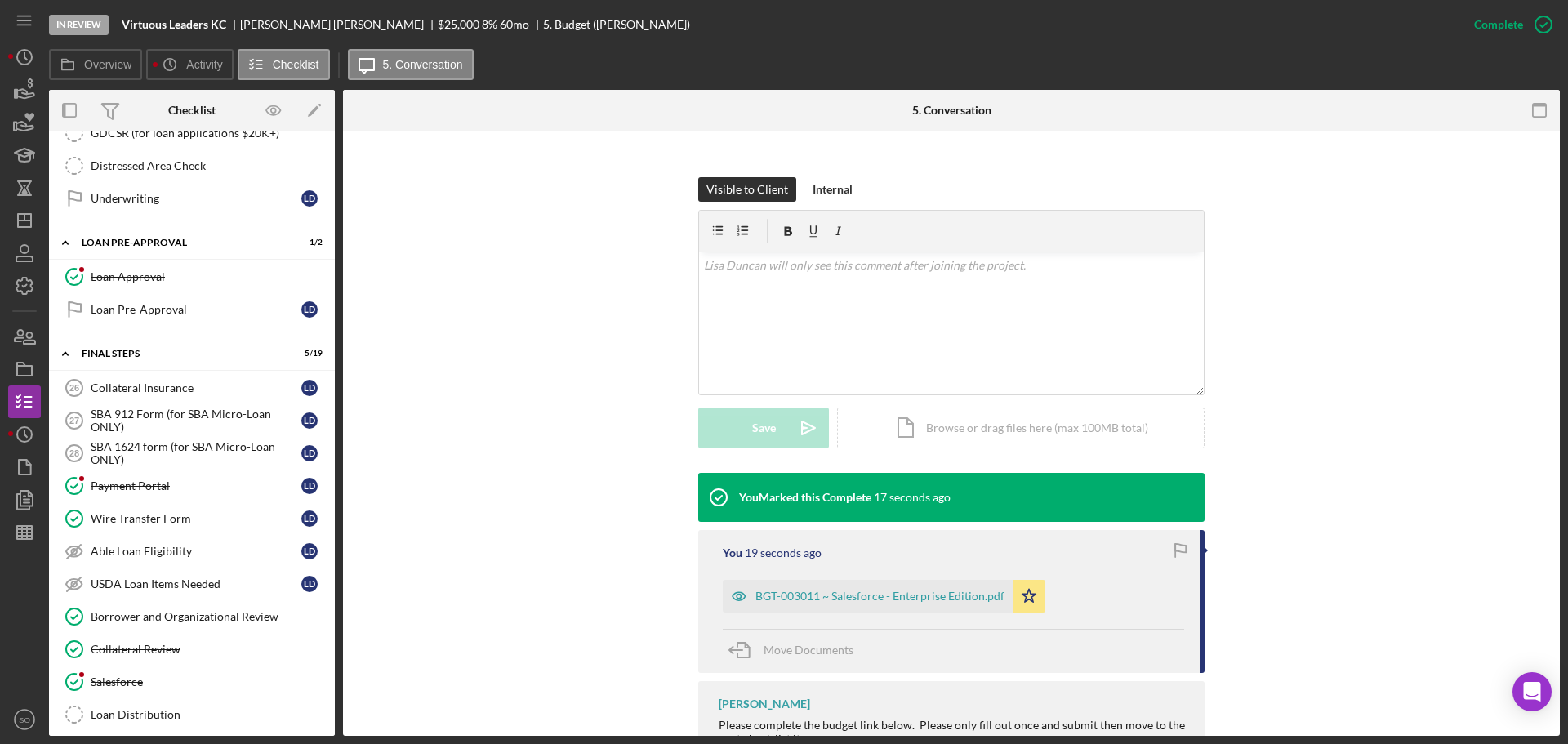
scroll to position [1716, 0]
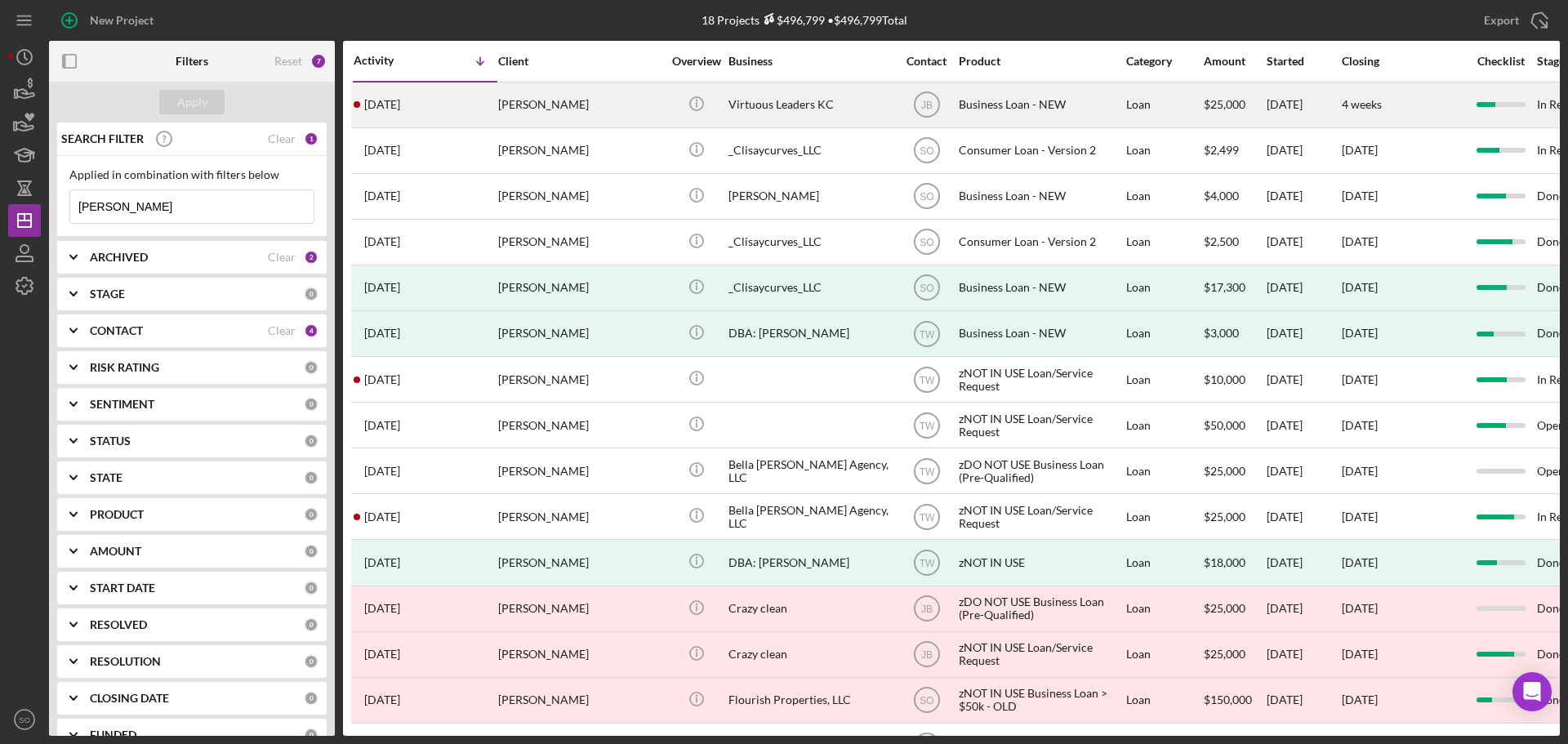
click at [479, 118] on div "[DATE] [PERSON_NAME]" at bounding box center [425, 105] width 143 height 43
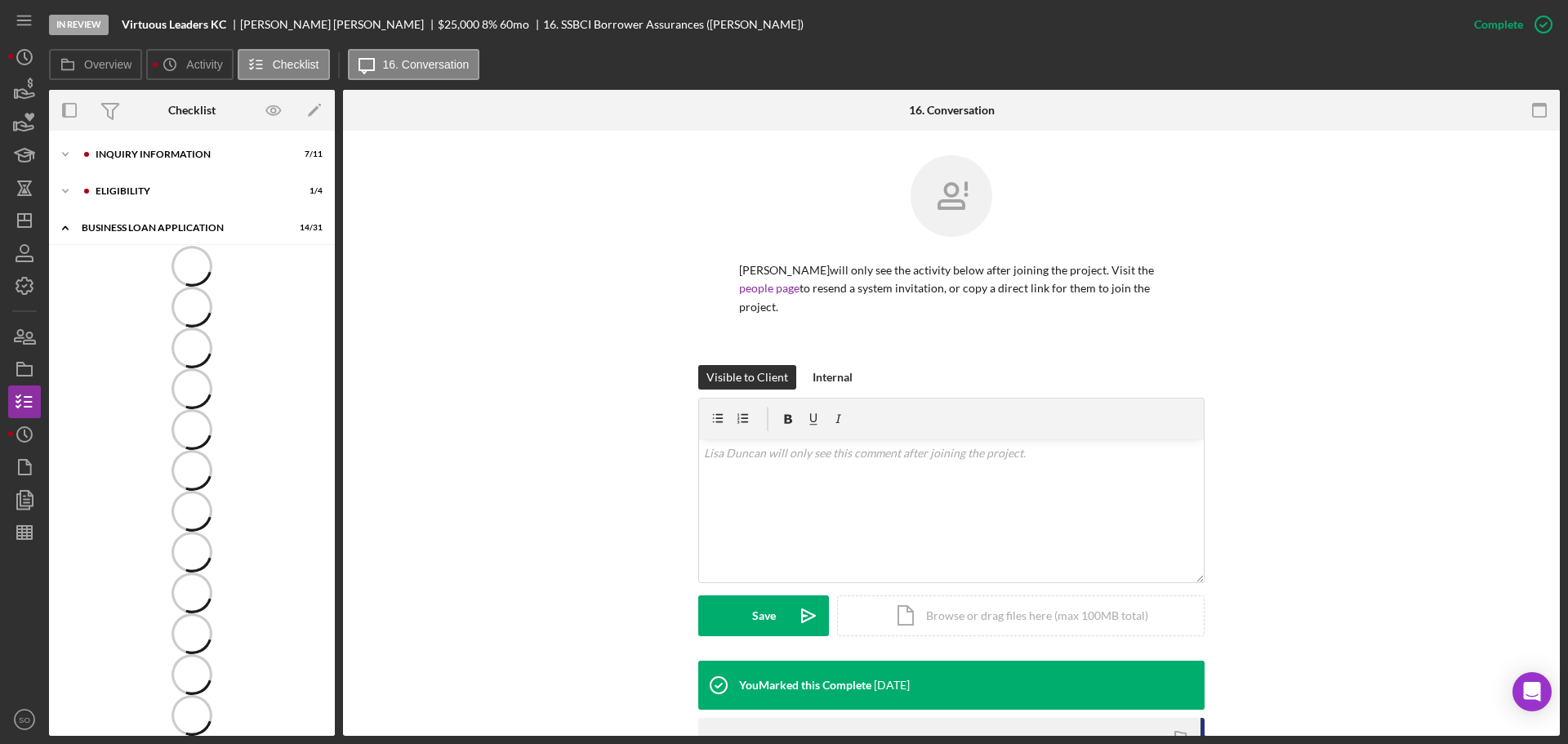
scroll to position [320, 0]
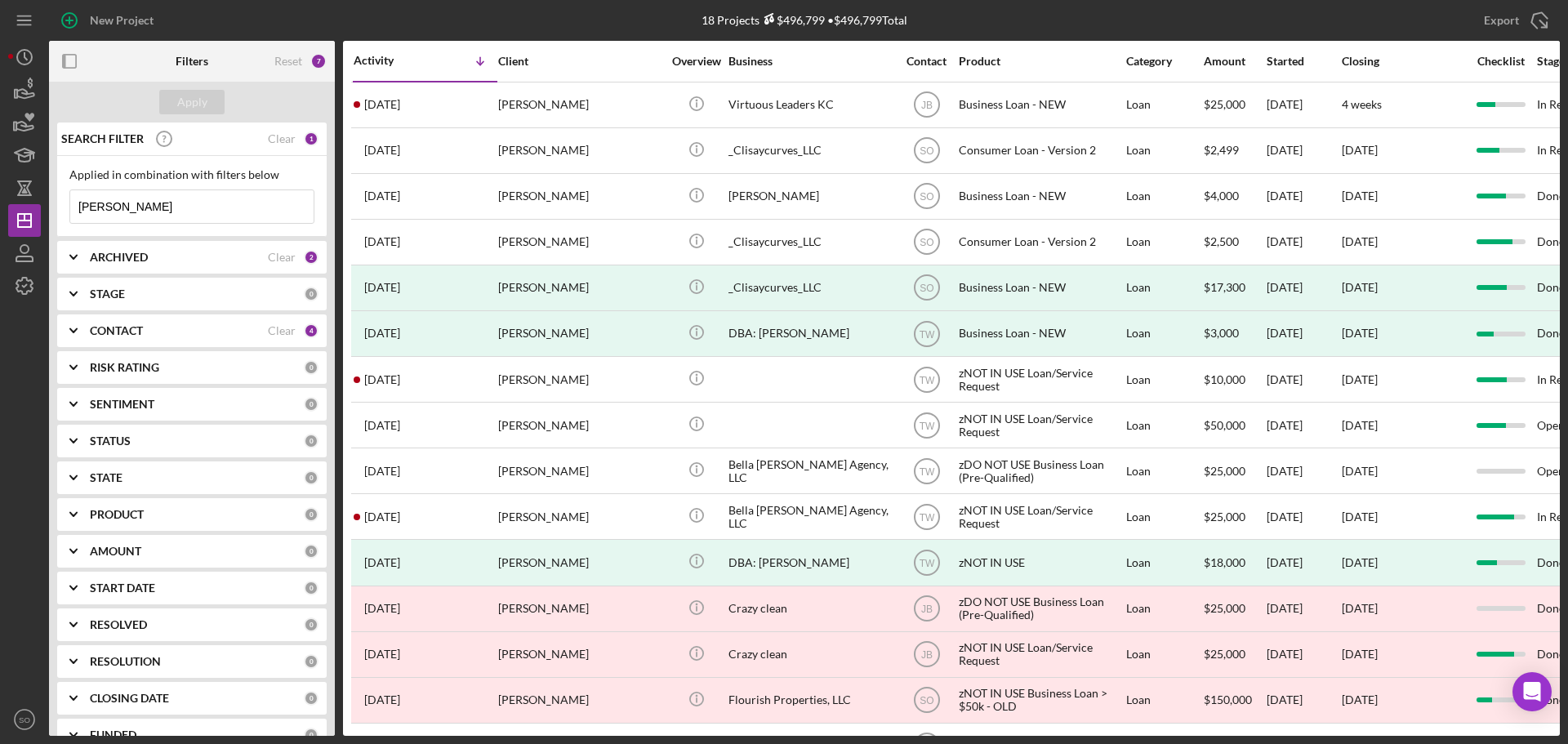
click at [233, 222] on input "lisa duncan" at bounding box center [192, 207] width 243 height 33
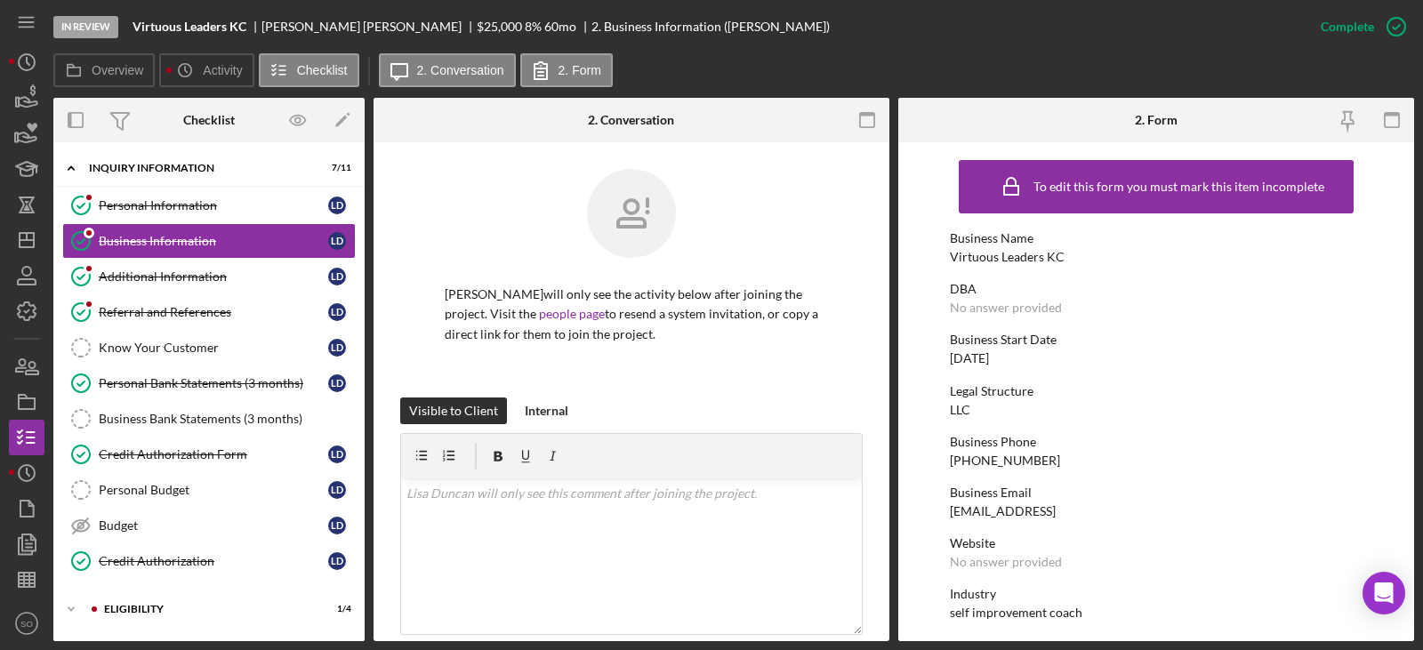
click at [976, 256] on div "Virtuous Leaders KC" at bounding box center [1007, 257] width 115 height 14
drag, startPoint x: 976, startPoint y: 256, endPoint x: 1011, endPoint y: 259, distance: 35.7
click at [1011, 259] on div "Virtuous Leaders KC" at bounding box center [1007, 257] width 115 height 14
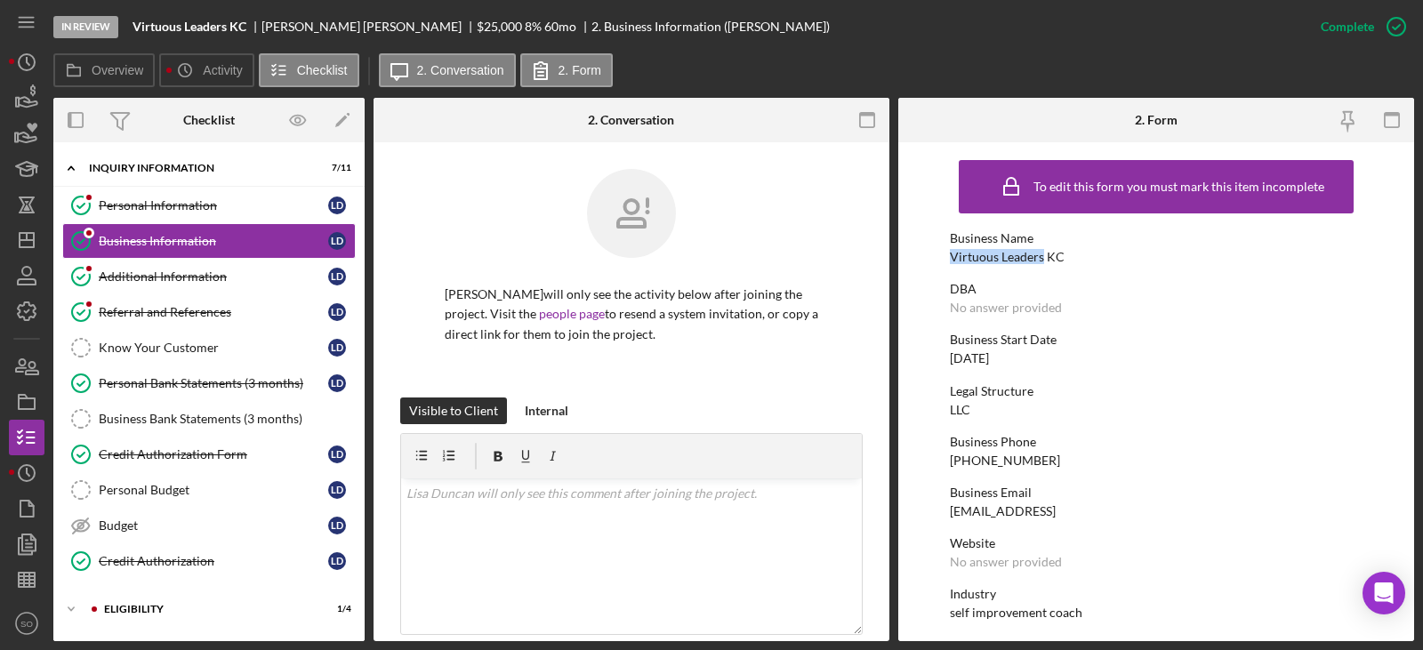
drag, startPoint x: 1042, startPoint y: 256, endPoint x: 950, endPoint y: 255, distance: 91.6
click at [950, 255] on div "Virtuous Leaders KC" at bounding box center [1007, 257] width 115 height 14
copy div "Virtuous Leaders"
click at [1055, 255] on div "Virtuous Leaders KC" at bounding box center [1007, 257] width 115 height 14
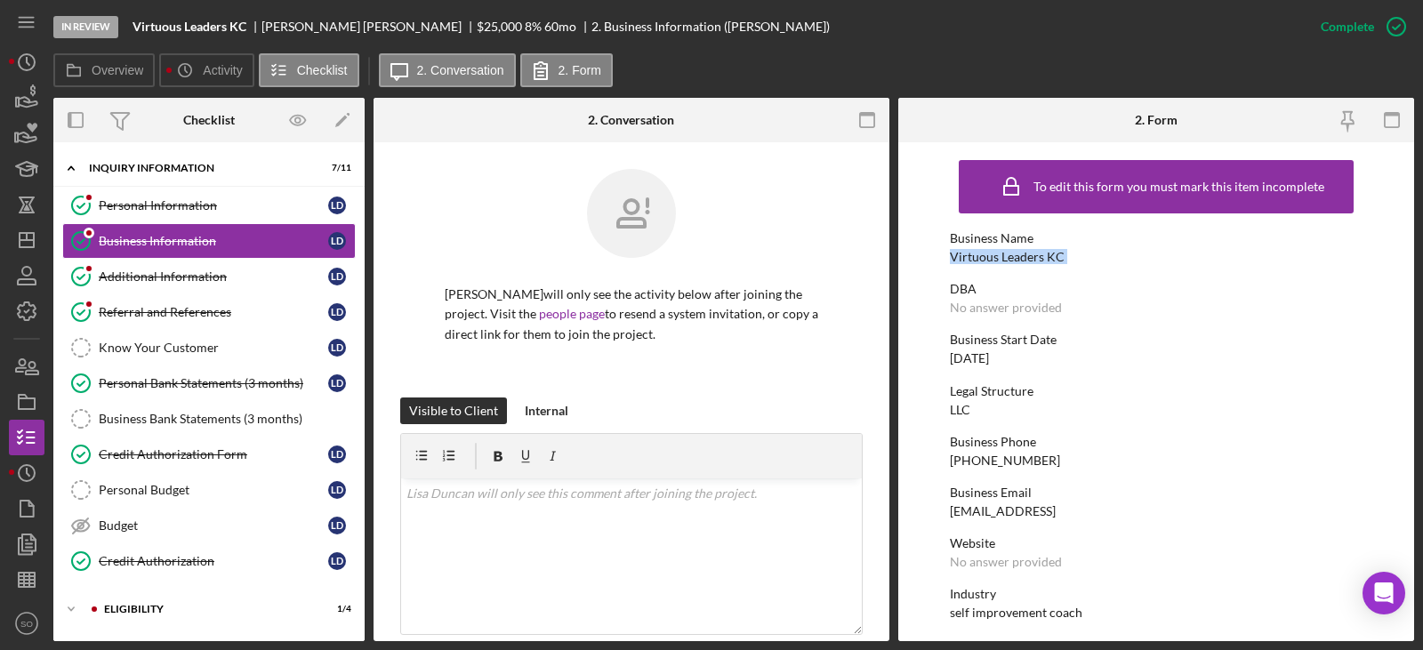
click at [1055, 255] on div "Virtuous Leaders KC" at bounding box center [1007, 257] width 115 height 14
copy div "Virtuous Leaders KC"
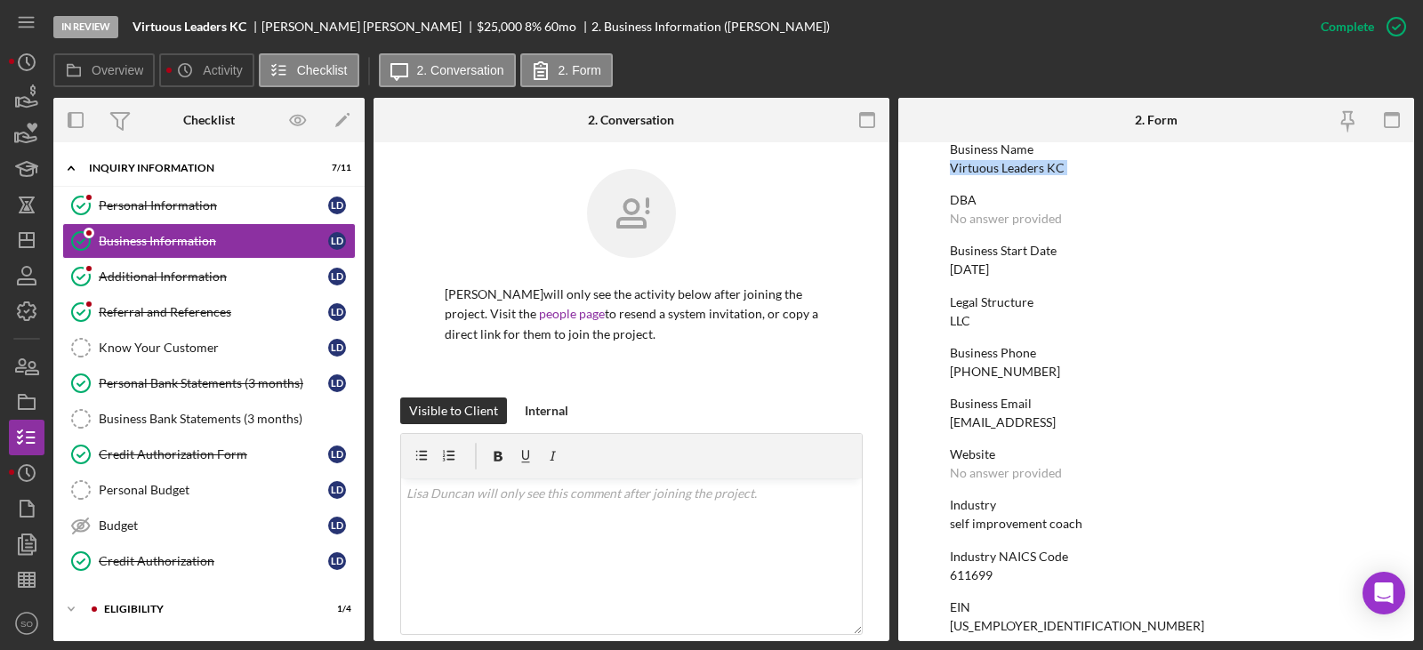
click at [1023, 366] on div "[PHONE_NUMBER]" at bounding box center [1005, 372] width 110 height 14
copy div "[PHONE_NUMBER]"
click at [975, 578] on div "611699" at bounding box center [971, 575] width 43 height 14
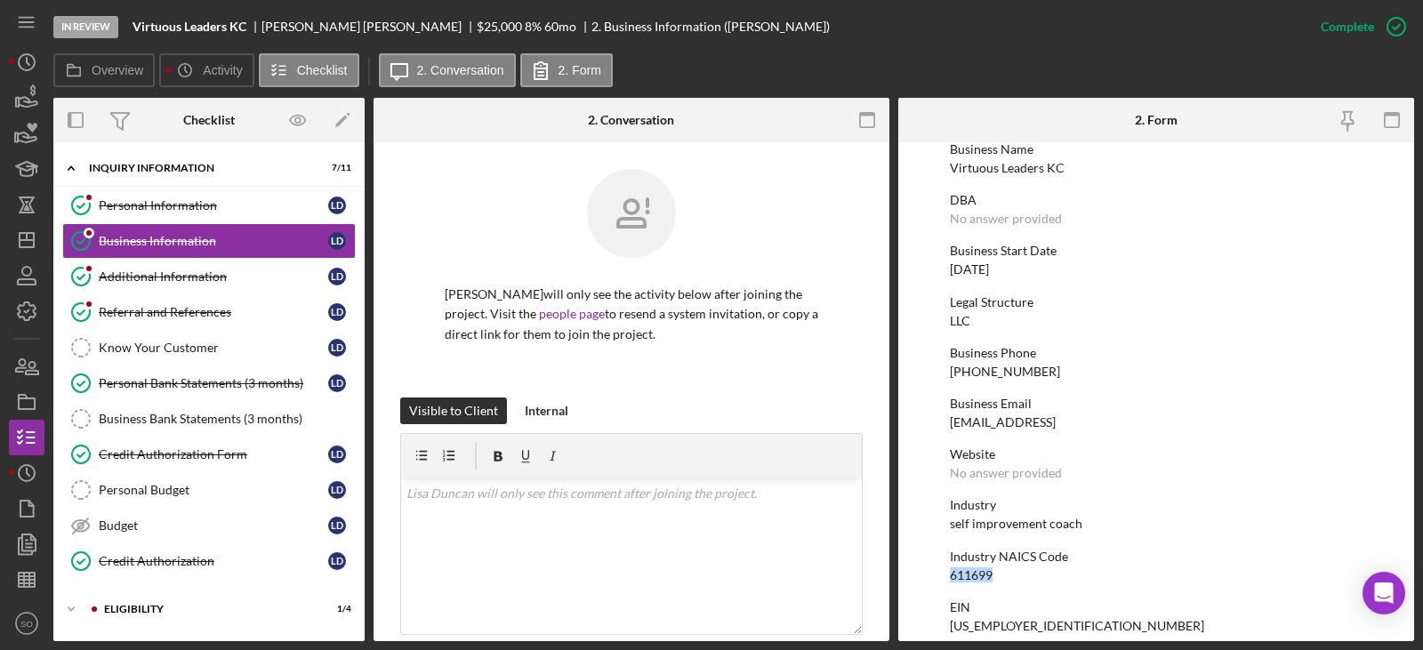
click at [975, 578] on div "611699" at bounding box center [971, 575] width 43 height 14
copy div "611699"
click at [991, 619] on div "[US_EMPLOYER_IDENTIFICATION_NUMBER]" at bounding box center [1077, 626] width 254 height 14
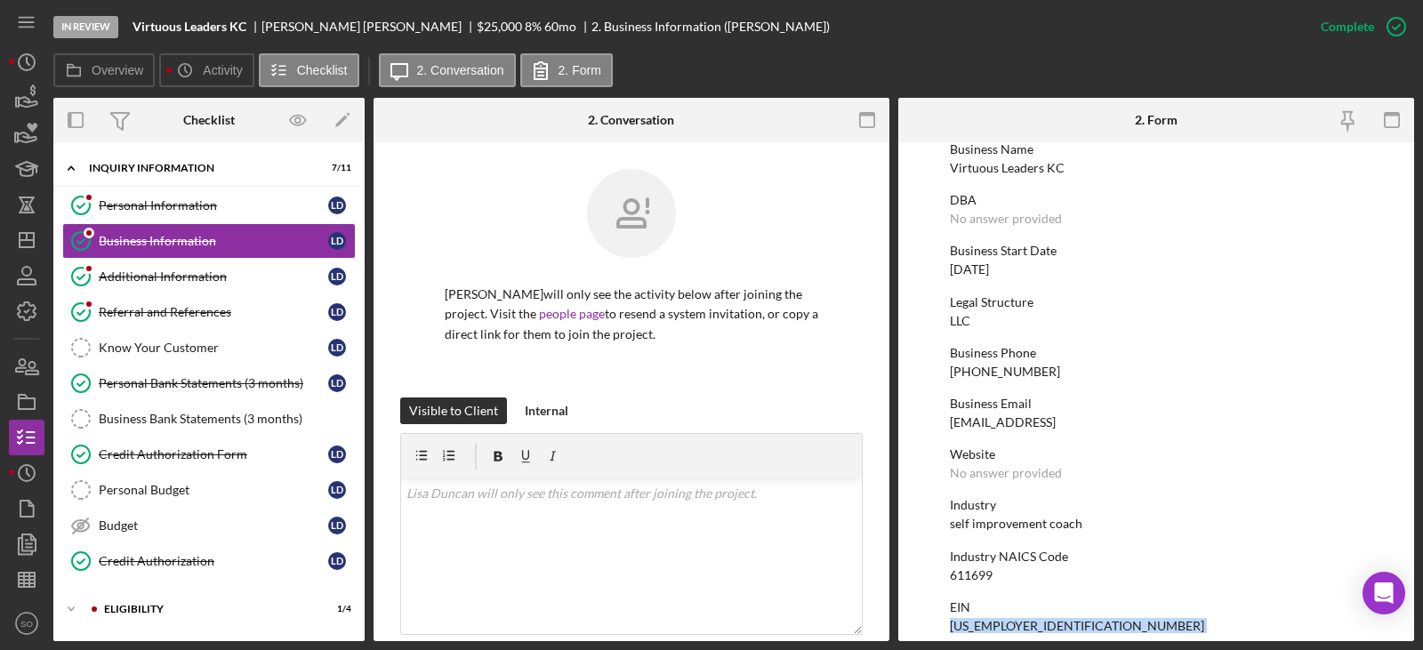
click at [991, 619] on div "[US_EMPLOYER_IDENTIFICATION_NUMBER]" at bounding box center [1077, 626] width 254 height 14
copy div "[US_EMPLOYER_IDENTIFICATION_NUMBER]"
click at [986, 271] on div "[DATE]" at bounding box center [969, 269] width 39 height 14
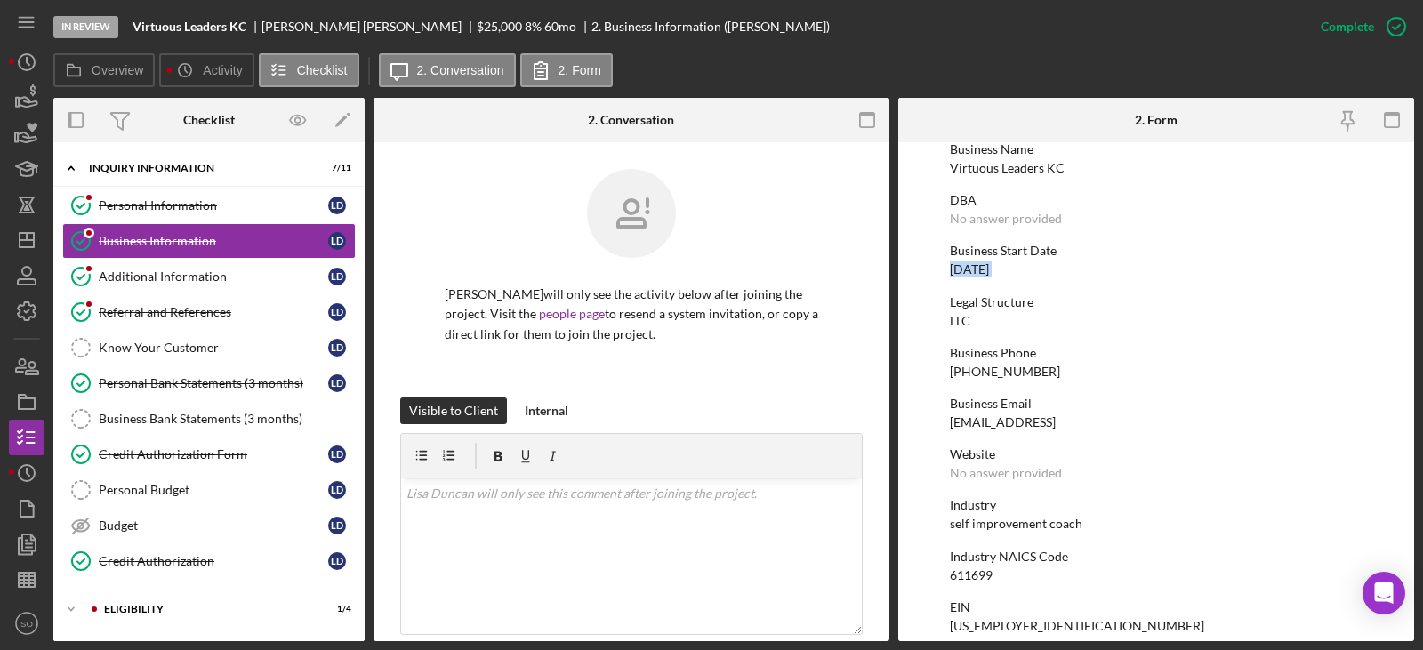
copy div "[DATE]"
click at [234, 289] on link "Additional Information Additional Information [PERSON_NAME]" at bounding box center [209, 277] width 294 height 36
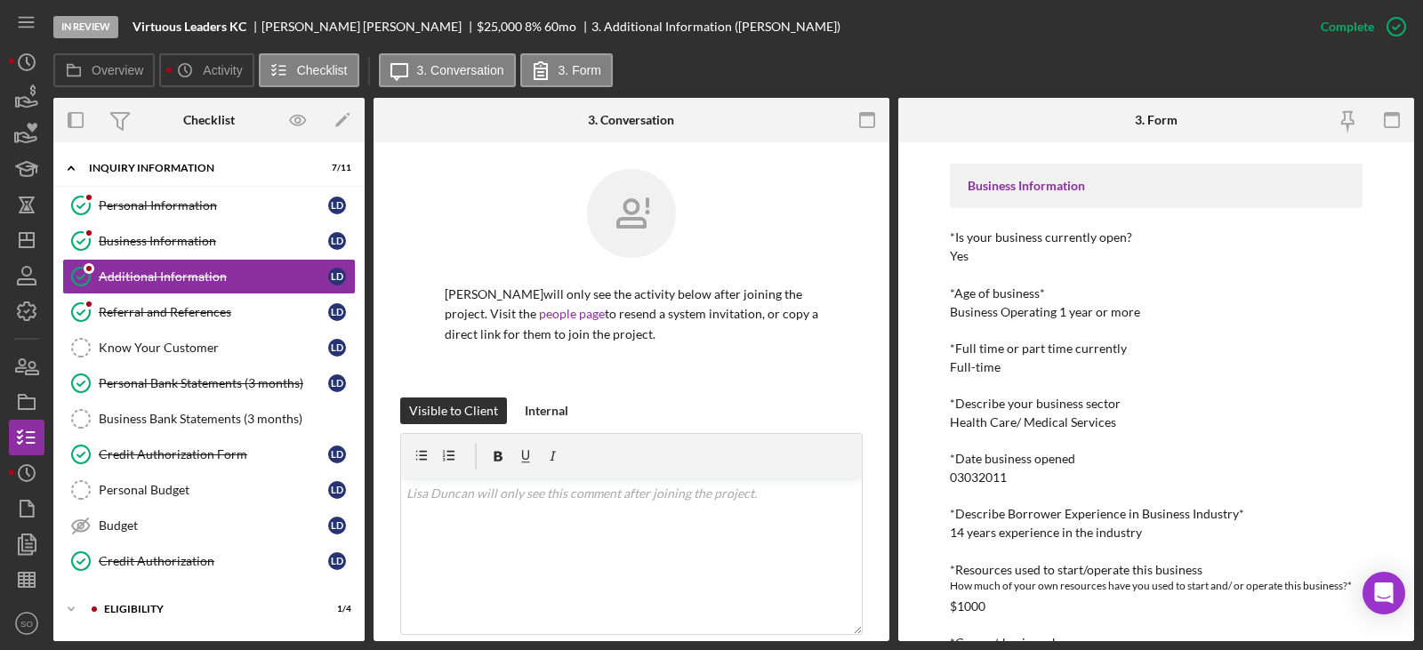
scroll to position [356, 0]
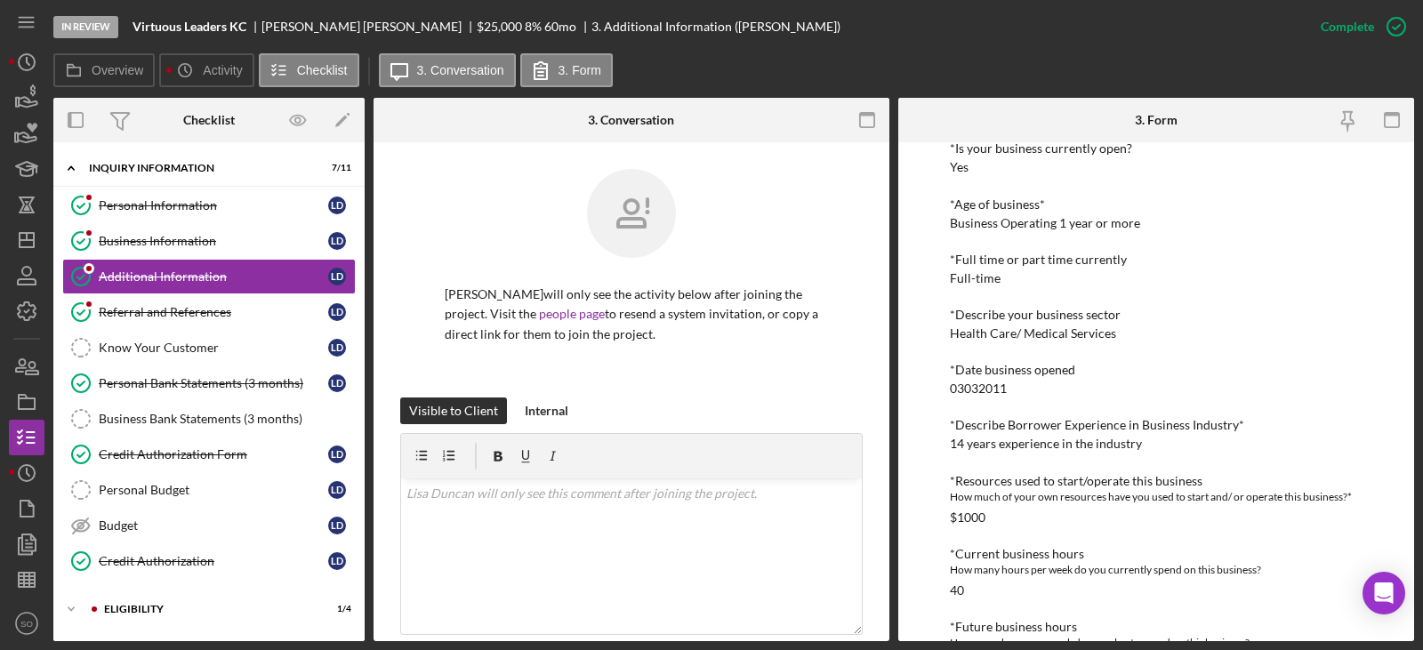
click at [995, 440] on div "14 years experience in the industry" at bounding box center [1046, 444] width 192 height 14
copy div "14 years experience in the industry"
drag, startPoint x: 160, startPoint y: 225, endPoint x: 260, endPoint y: 241, distance: 100.9
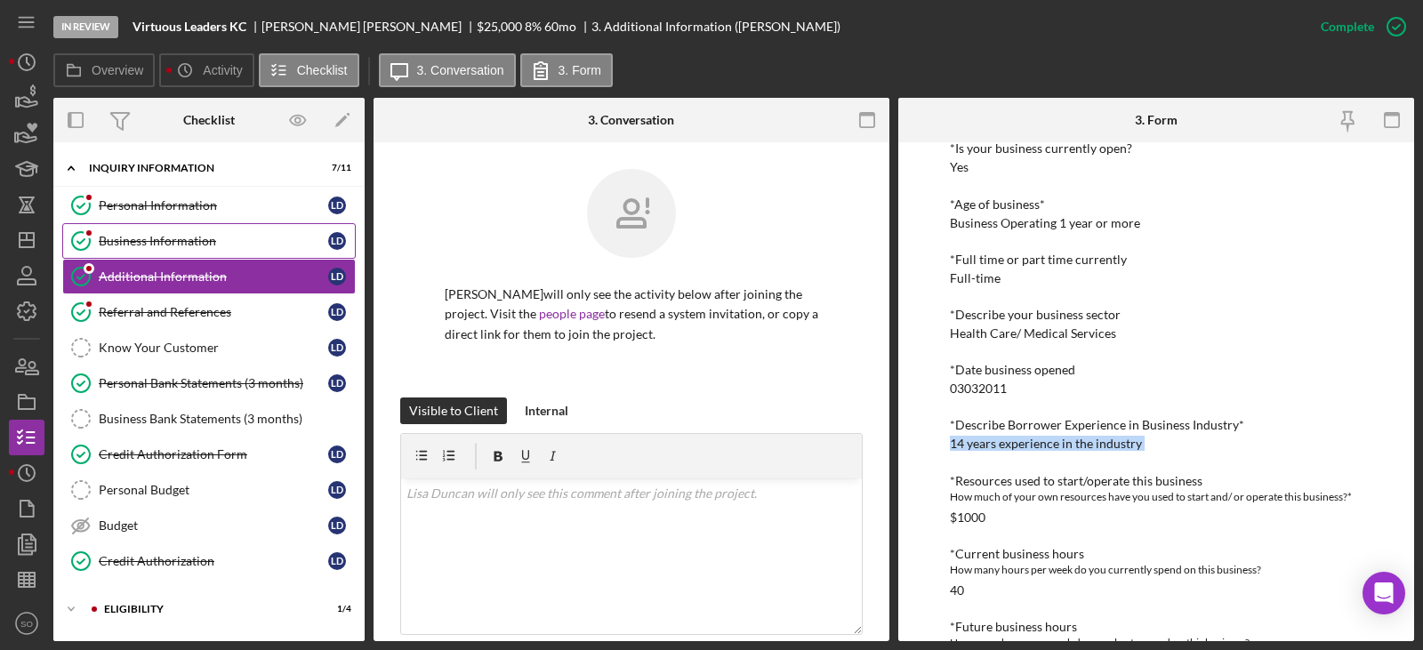
click at [160, 225] on link "Business Information Business Information [PERSON_NAME]" at bounding box center [209, 241] width 294 height 36
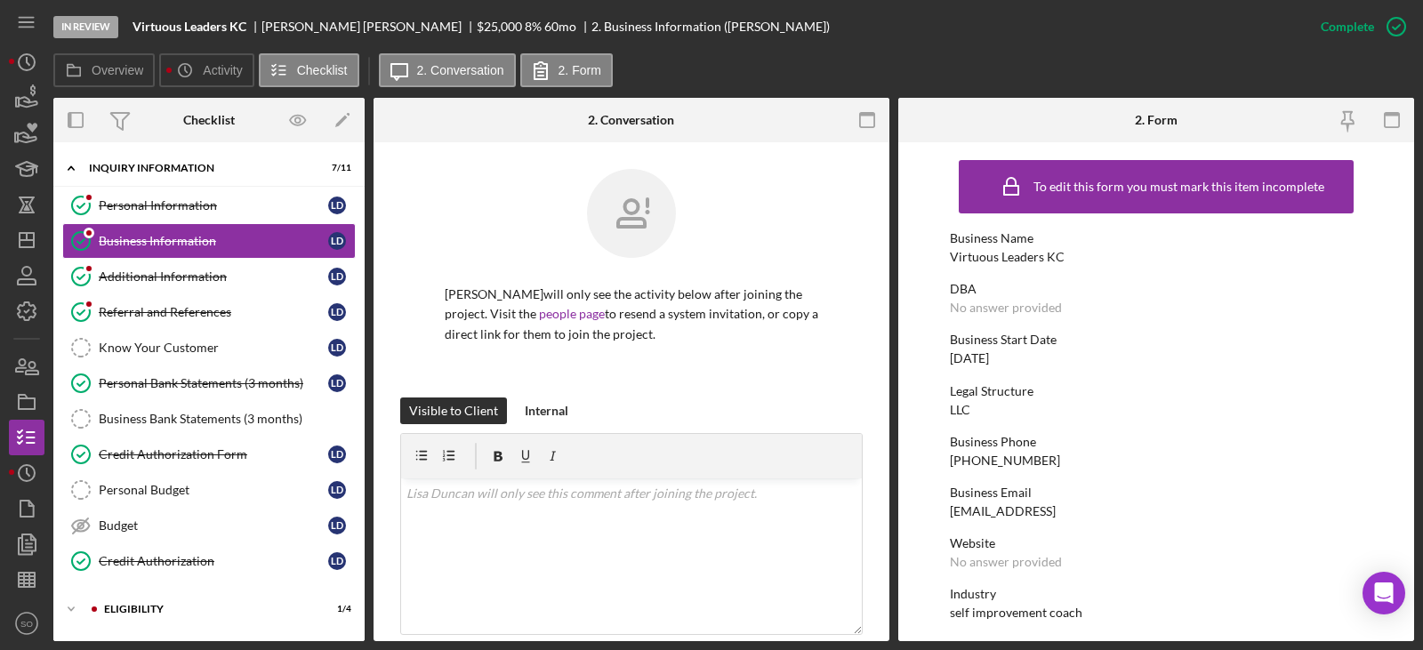
scroll to position [89, 0]
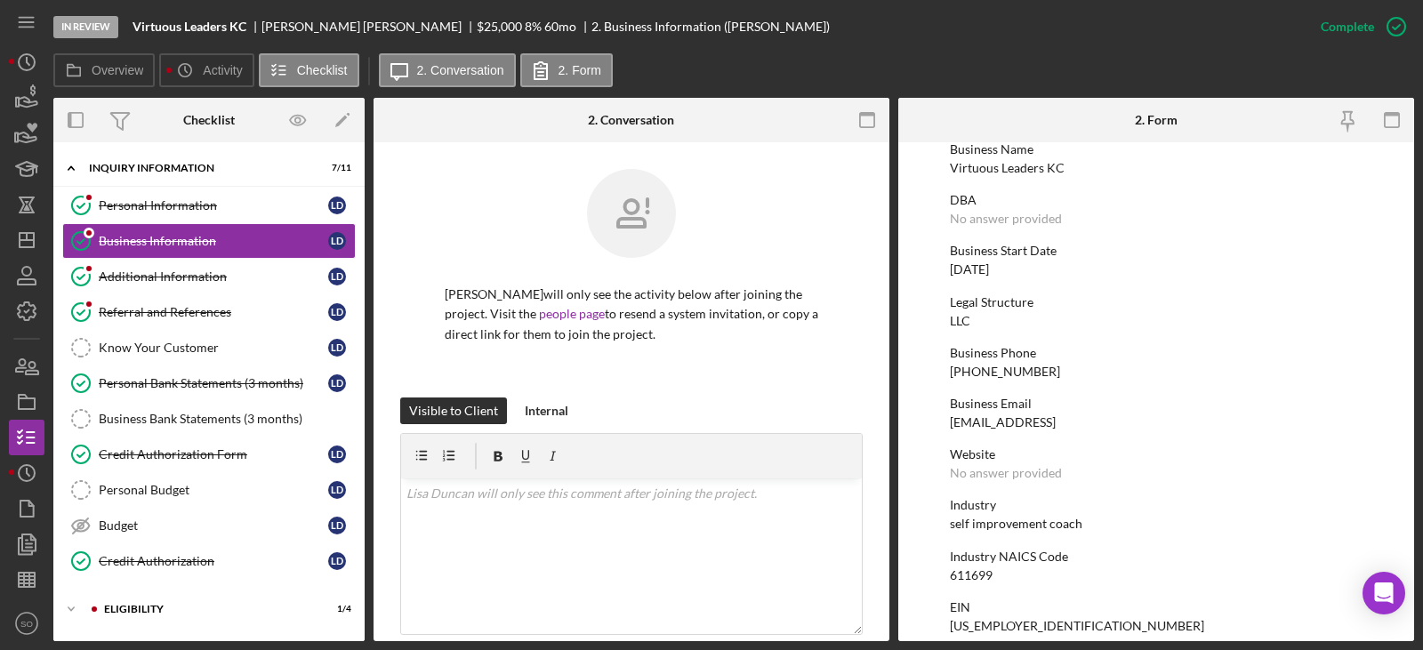
click at [1036, 521] on div "self improvement coach" at bounding box center [1016, 524] width 133 height 14
copy div "self improvement coach"
click at [168, 455] on div "Credit Authorization Form" at bounding box center [214, 454] width 230 height 14
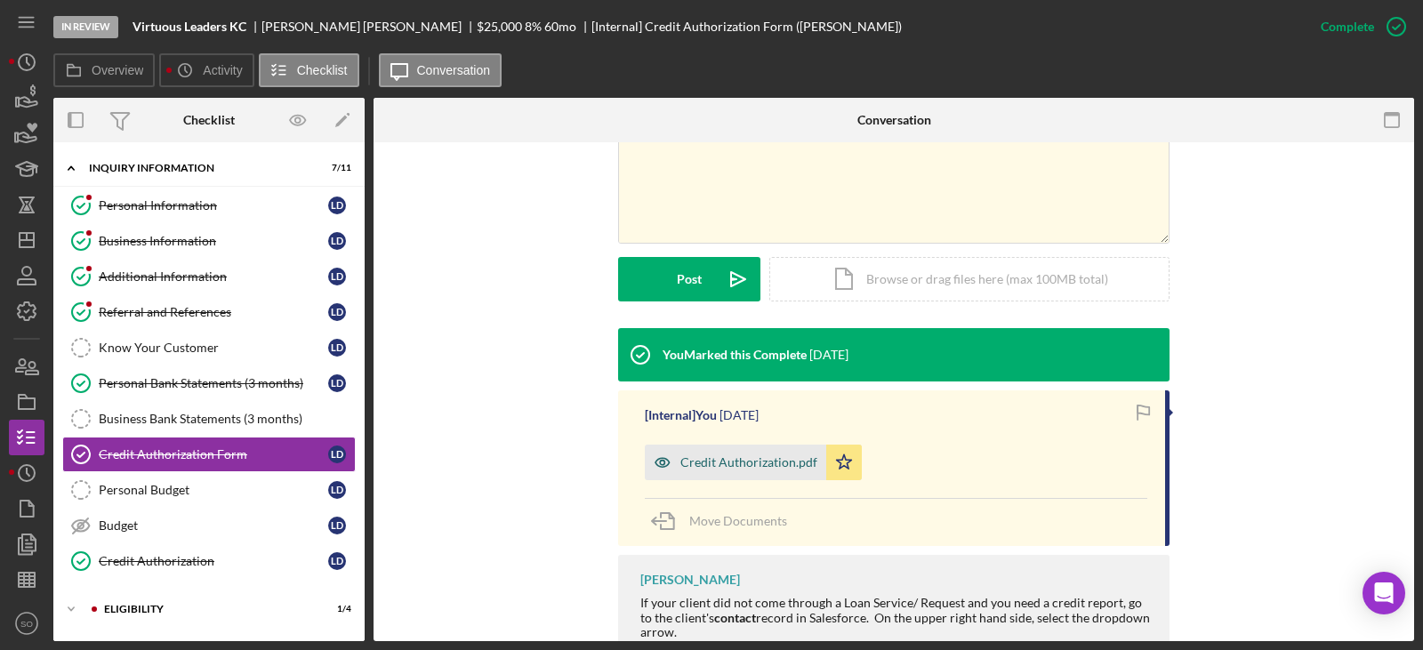
click at [738, 445] on div "Credit Authorization.pdf" at bounding box center [735, 463] width 181 height 36
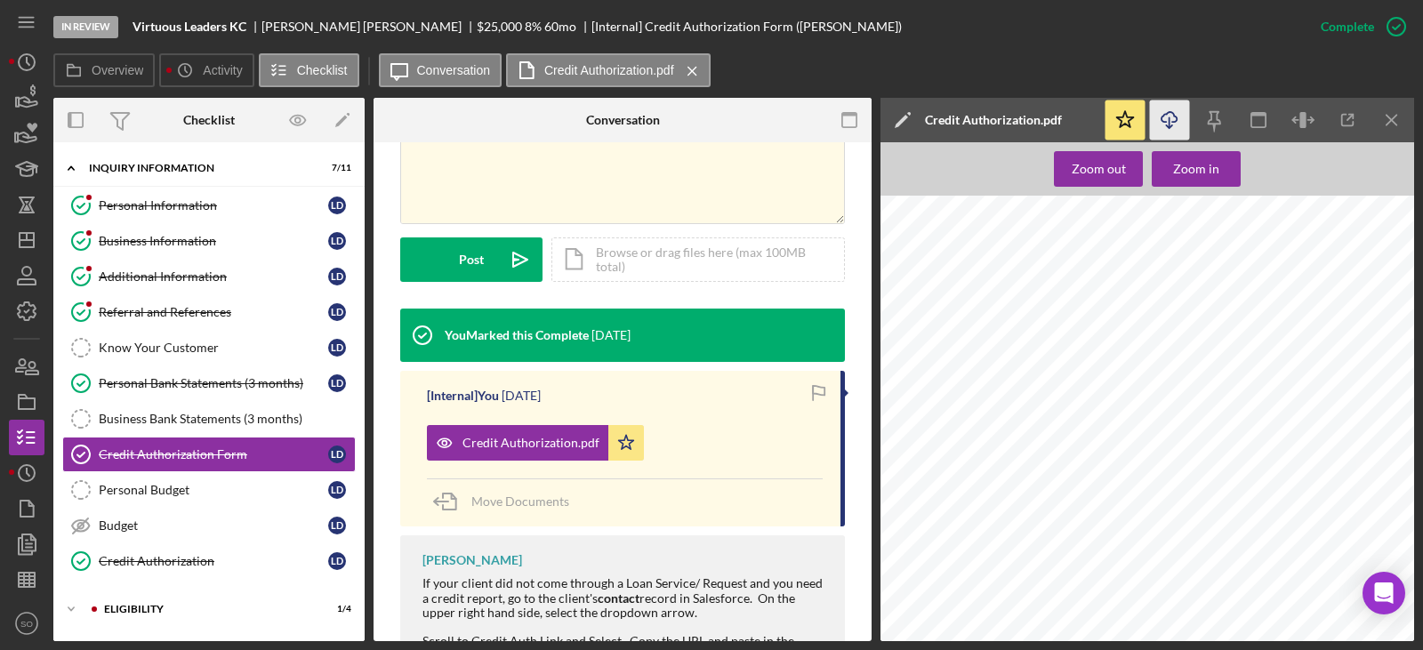
click at [1172, 116] on icon "Icon/Download" at bounding box center [1170, 121] width 40 height 40
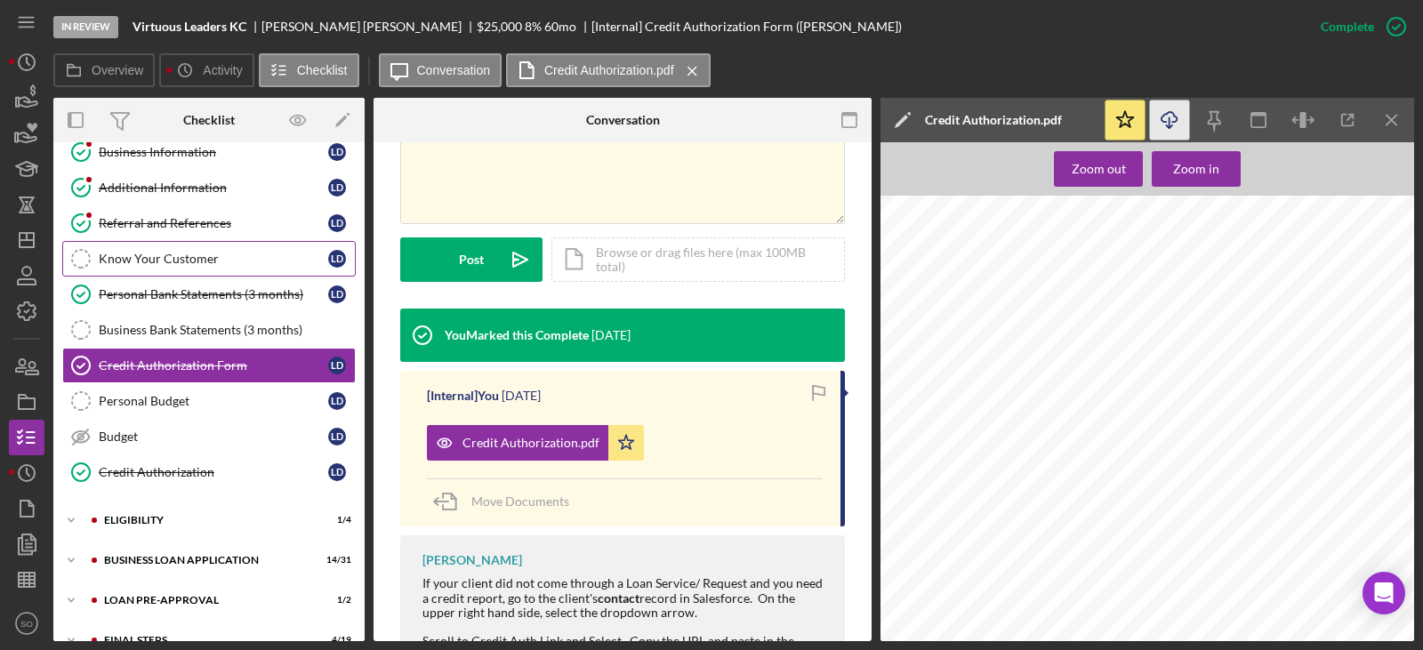
scroll to position [156, 0]
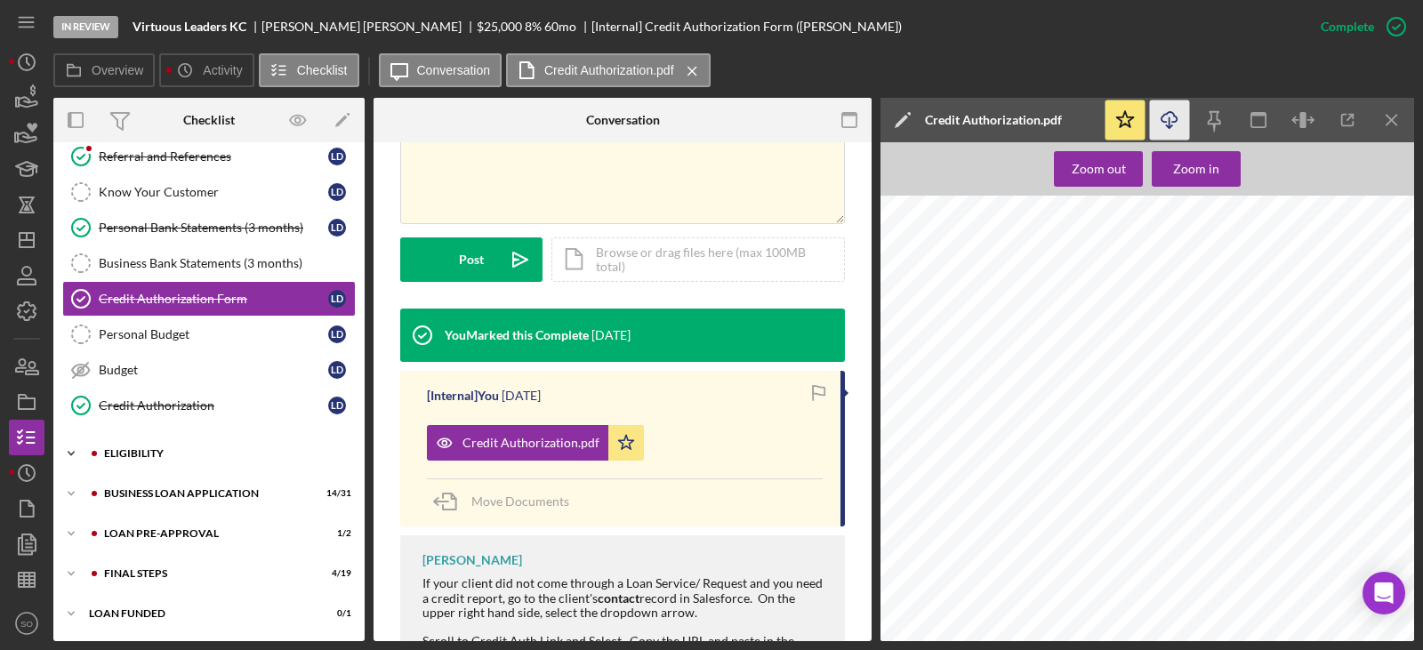
click at [201, 463] on div "Icon/Expander ELIGIBILITY 1 / 4" at bounding box center [208, 454] width 311 height 36
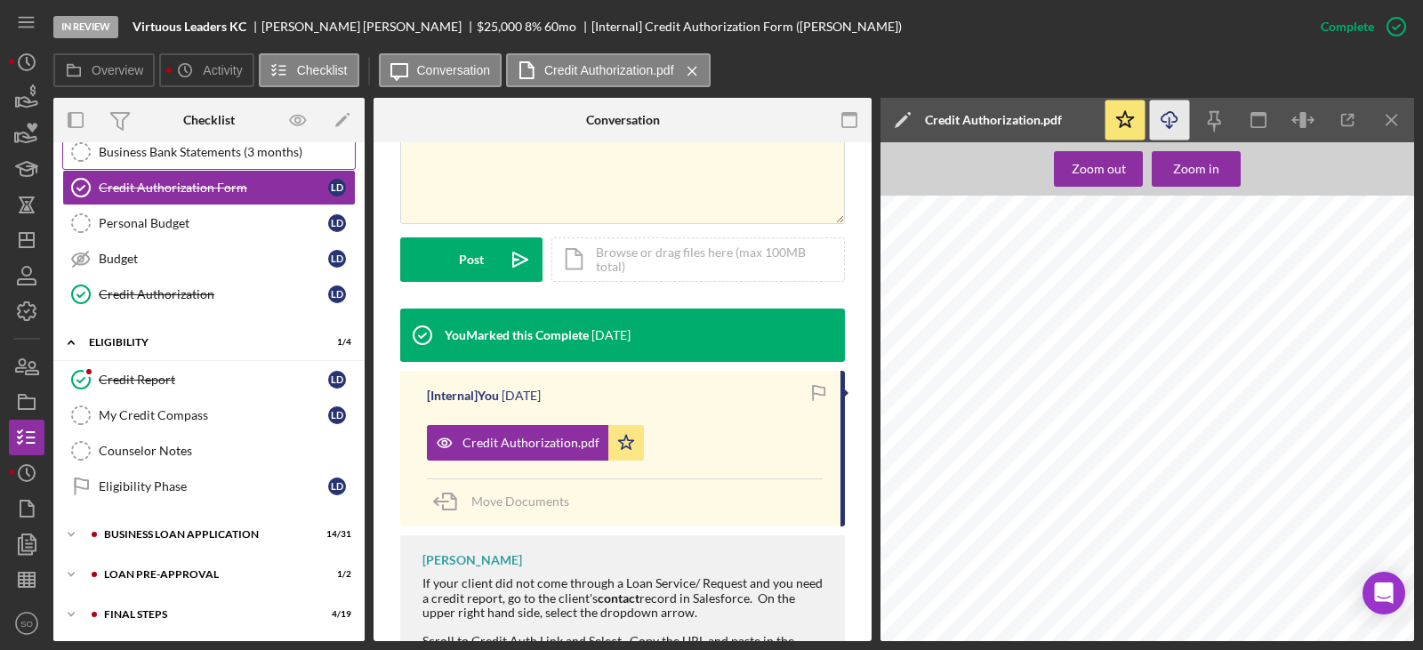
scroll to position [308, 0]
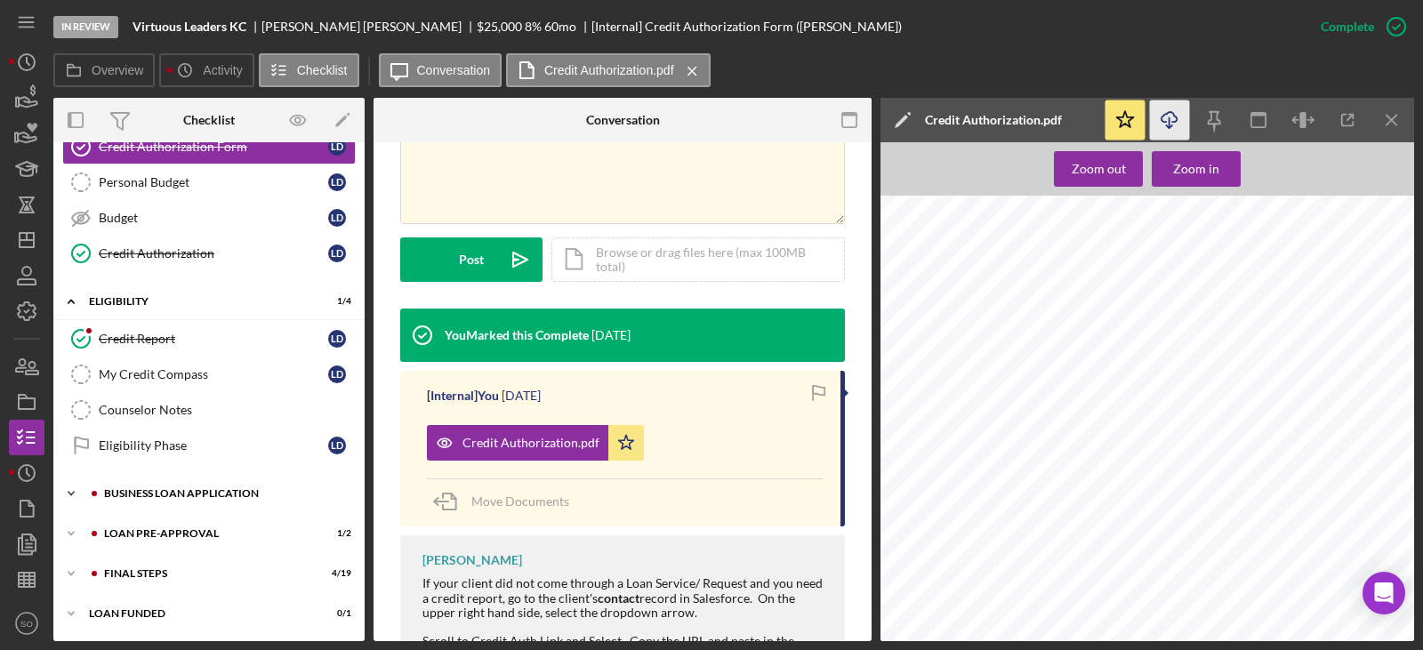
click at [139, 494] on div "BUSINESS LOAN APPLICATION" at bounding box center [223, 493] width 238 height 11
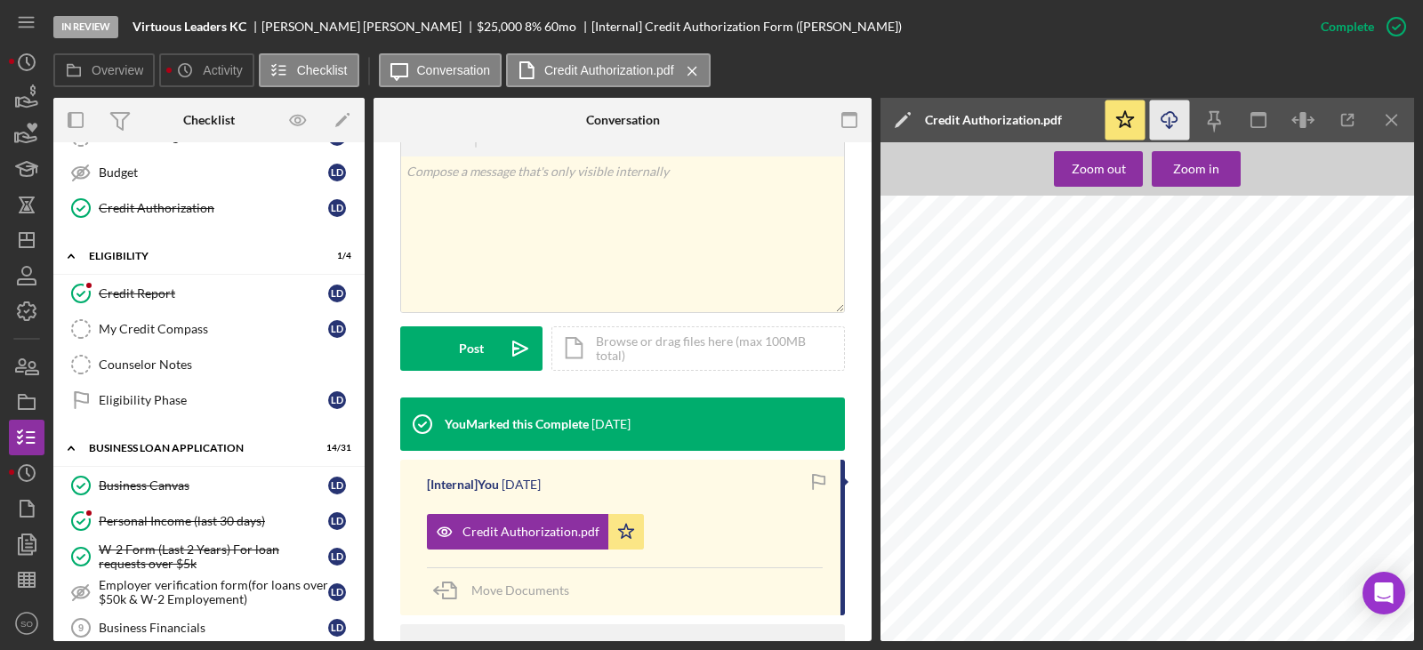
scroll to position [175, 0]
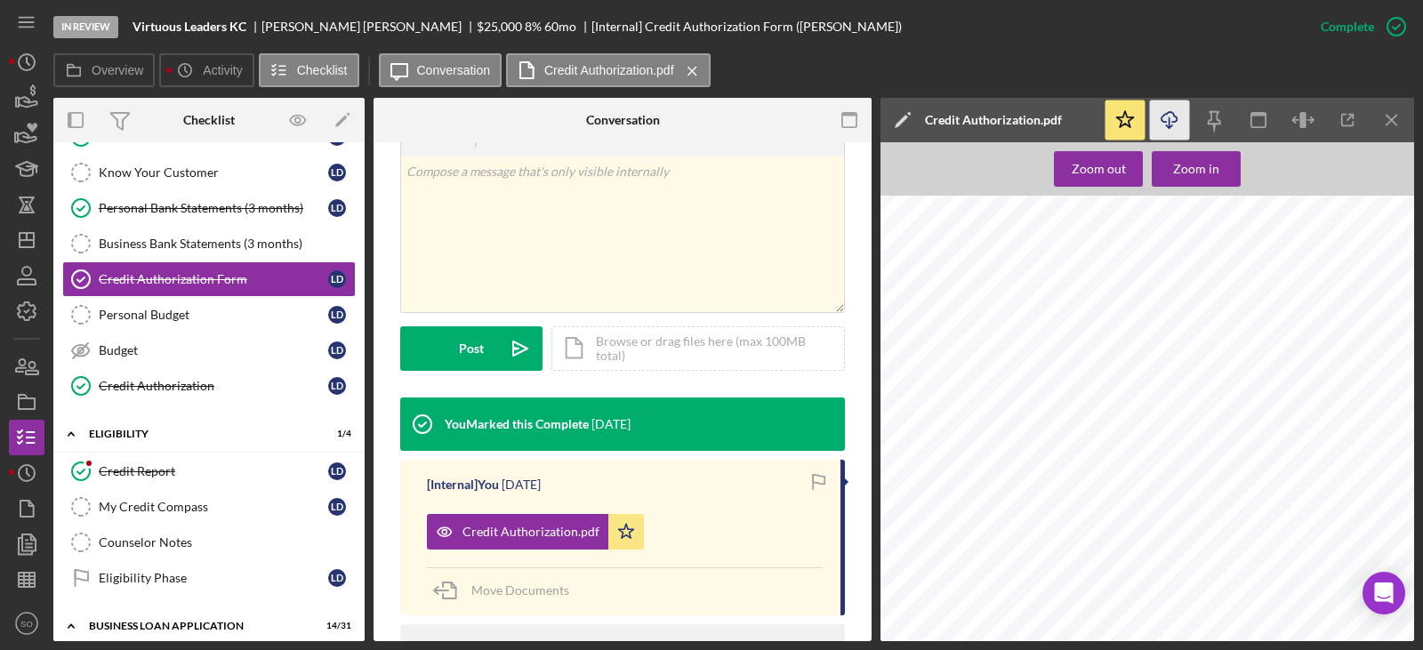
click at [1021, 453] on span "[STREET_ADDRESS]" at bounding box center [1021, 454] width 79 height 8
copy div "[STREET_ADDRESS]"
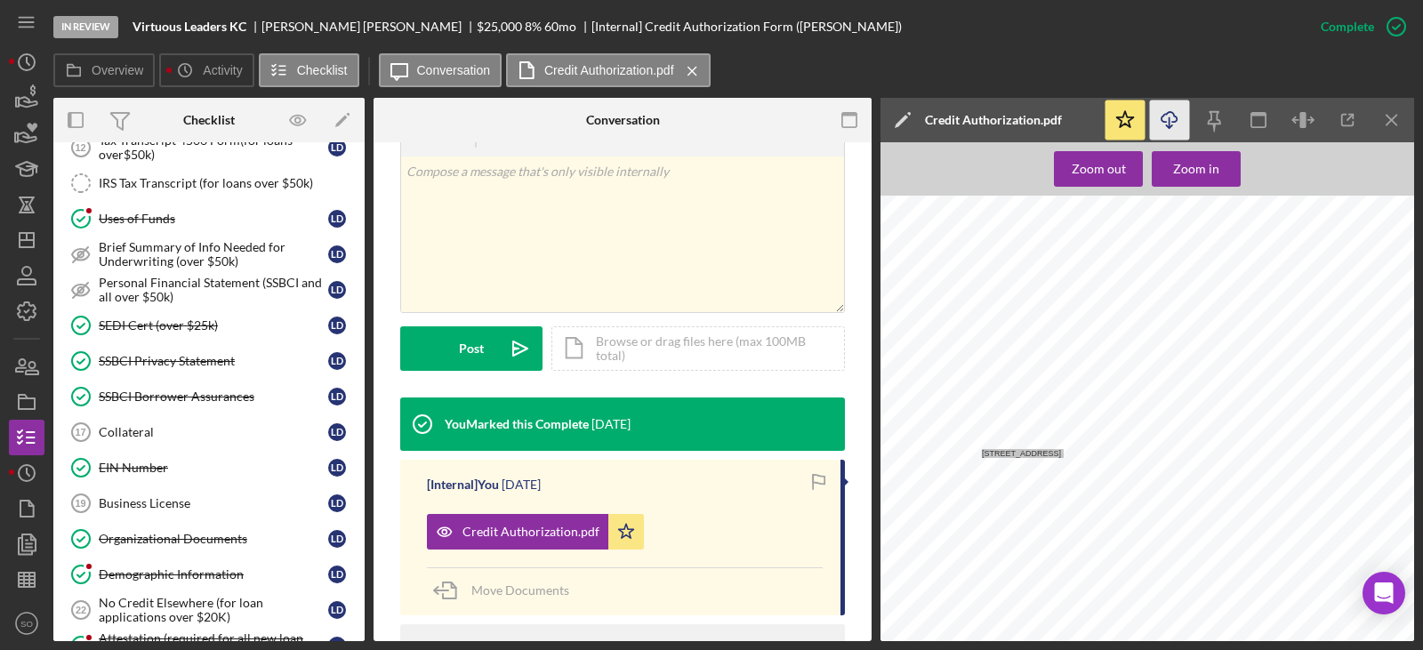
scroll to position [1065, 0]
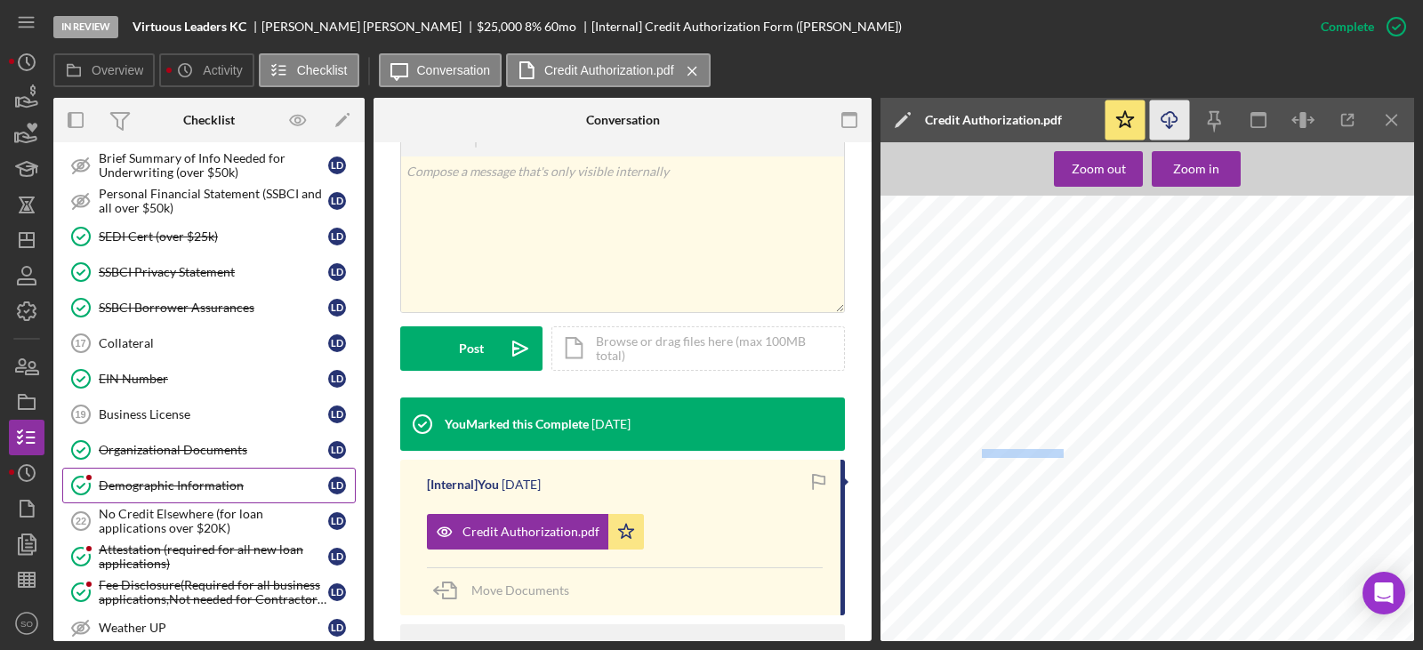
drag, startPoint x: 191, startPoint y: 488, endPoint x: 229, endPoint y: 501, distance: 39.4
click at [191, 488] on div "Demographic Information" at bounding box center [214, 486] width 230 height 14
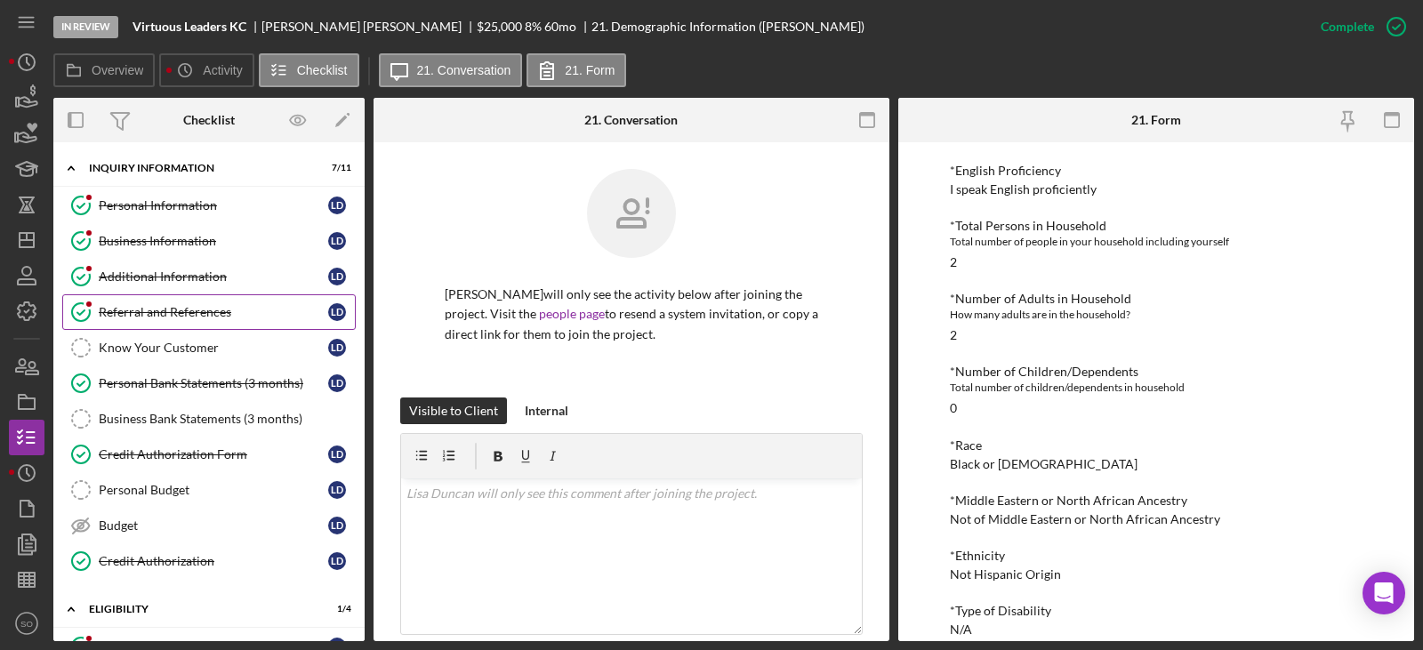
click at [201, 321] on link "Referral and References Referral and References [PERSON_NAME]" at bounding box center [209, 312] width 294 height 36
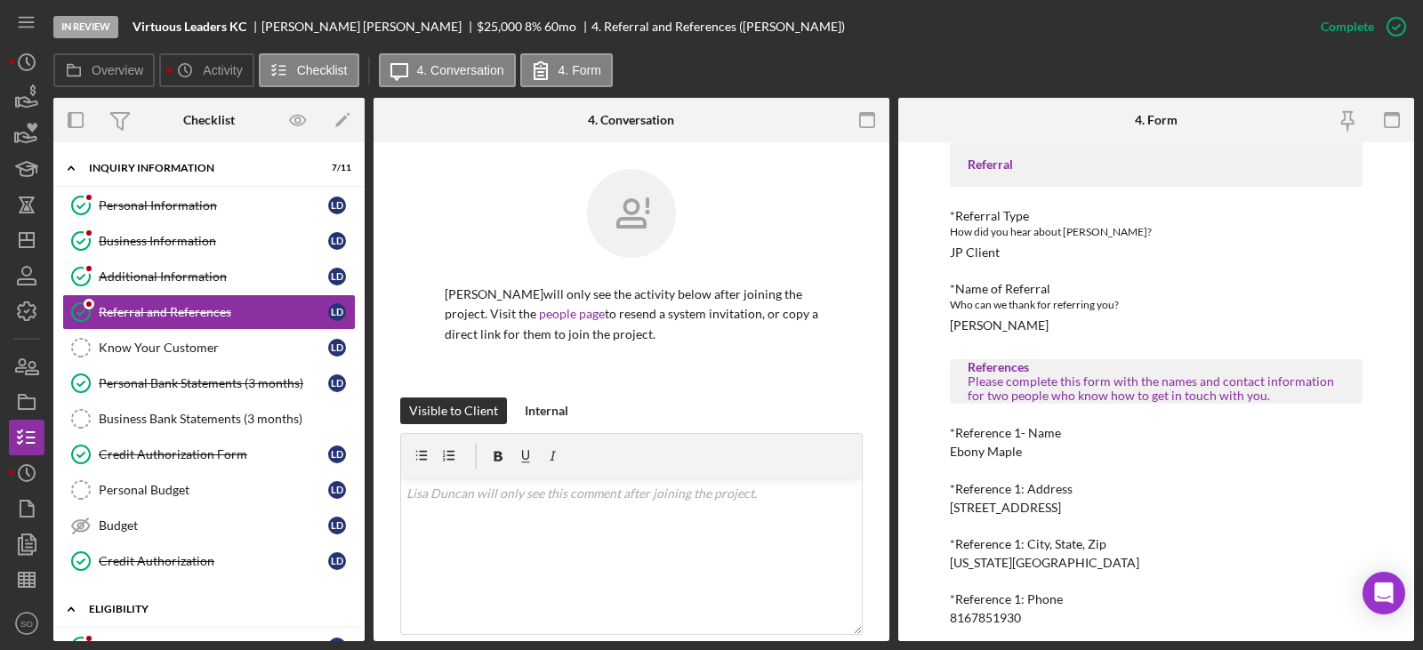
scroll to position [89, 0]
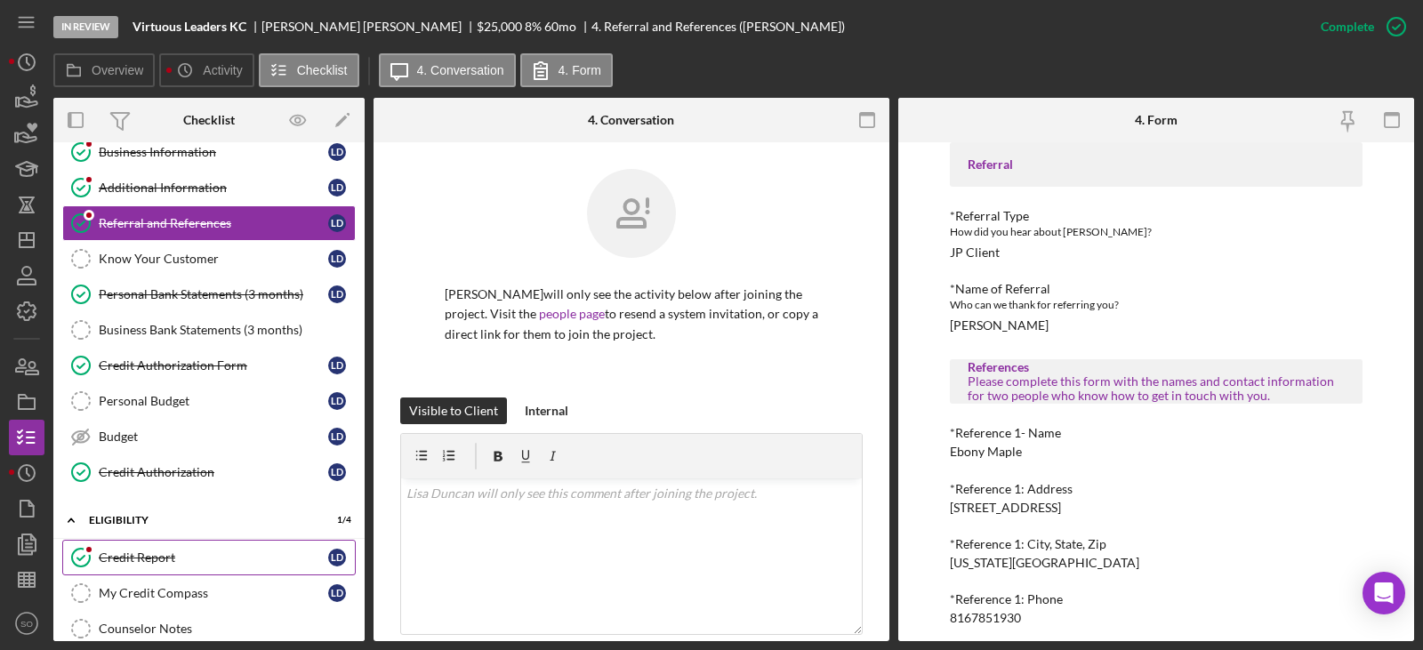
click at [133, 552] on div "Credit Report" at bounding box center [214, 558] width 230 height 14
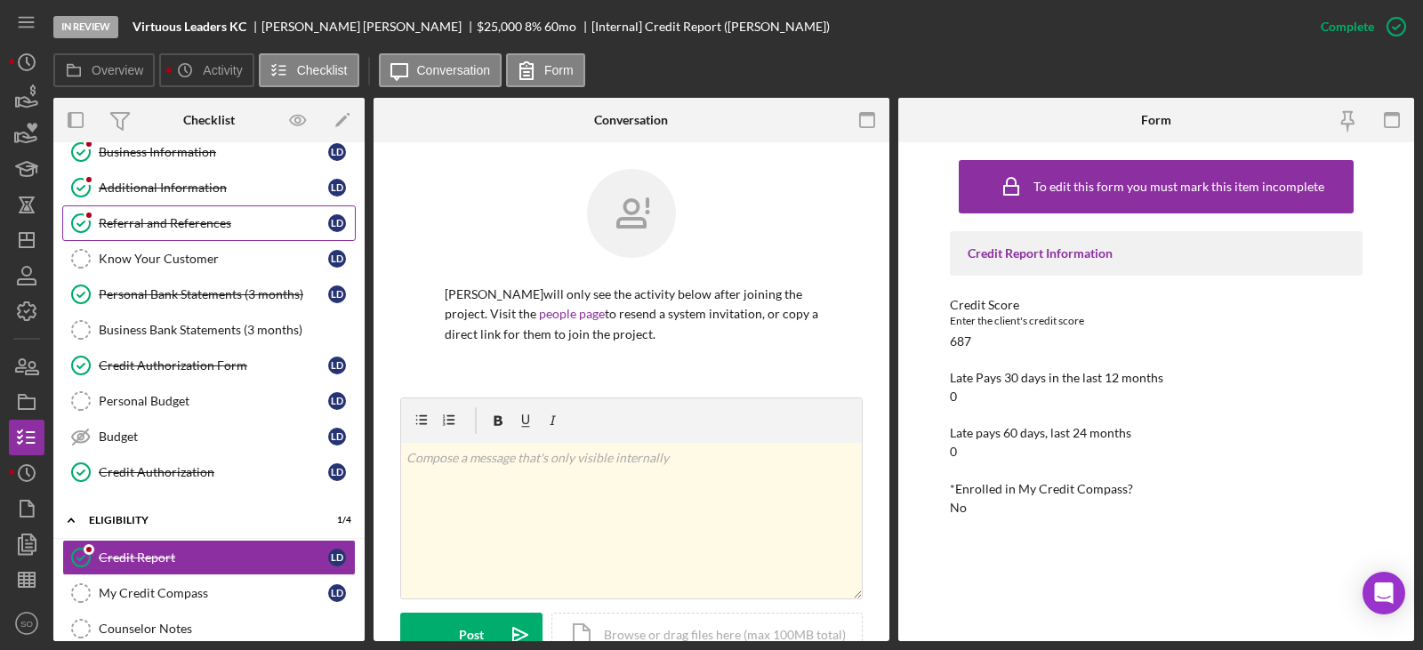
click at [170, 230] on div "Referral and References" at bounding box center [214, 223] width 230 height 14
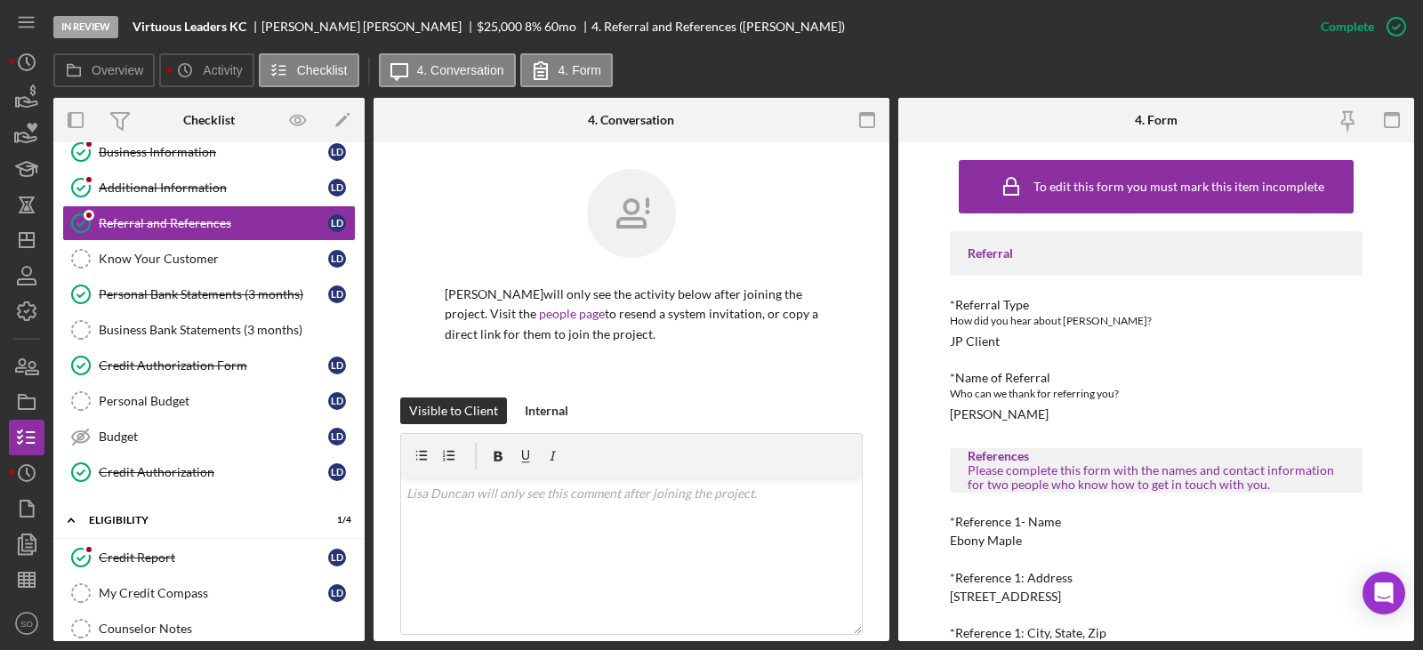
scroll to position [178, 0]
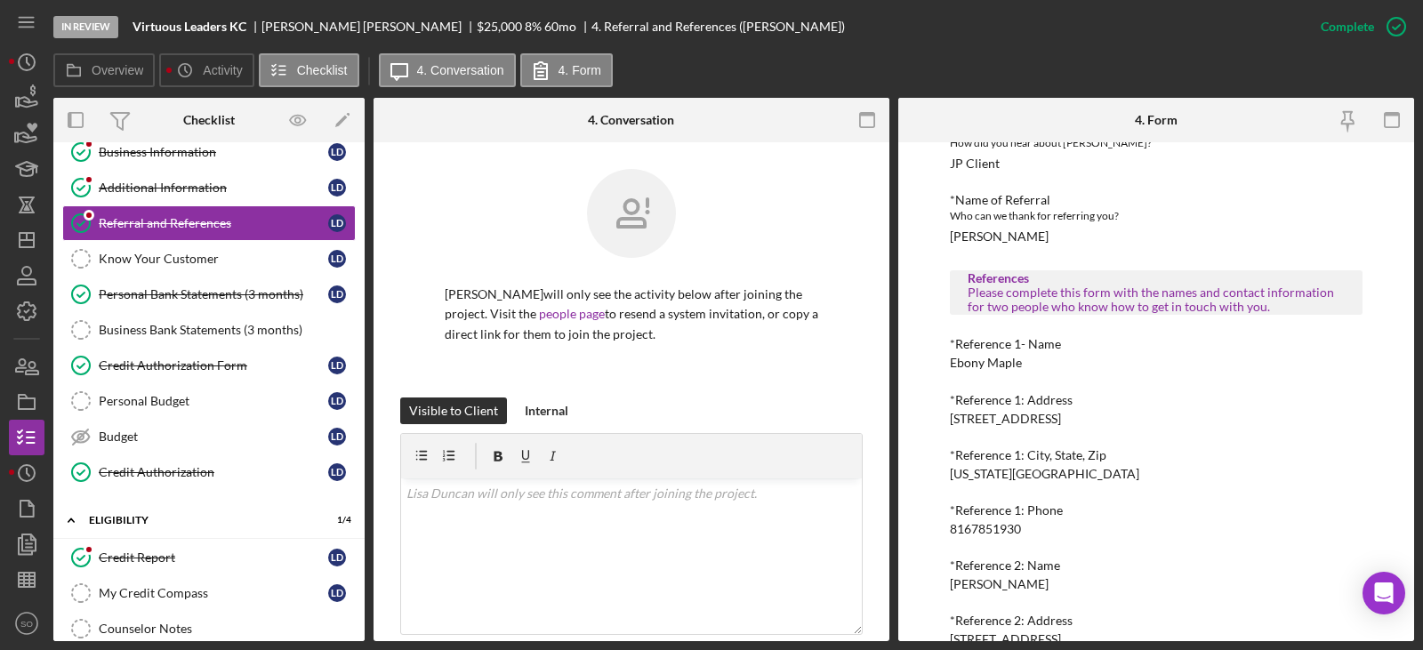
click at [982, 367] on div "Ebony Maple" at bounding box center [986, 363] width 72 height 14
copy div "Ebony Maple"
click at [973, 522] on div "8167851930" at bounding box center [985, 529] width 71 height 14
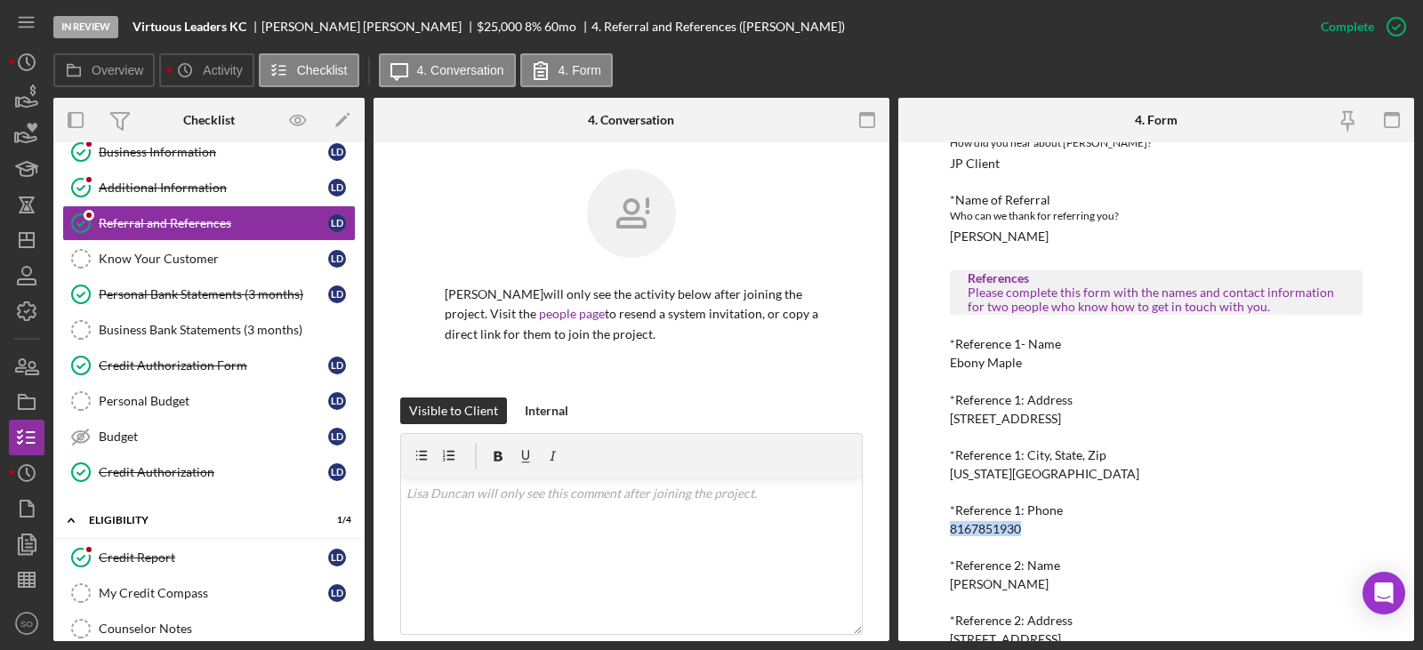
click at [973, 522] on div "8167851930" at bounding box center [985, 529] width 71 height 14
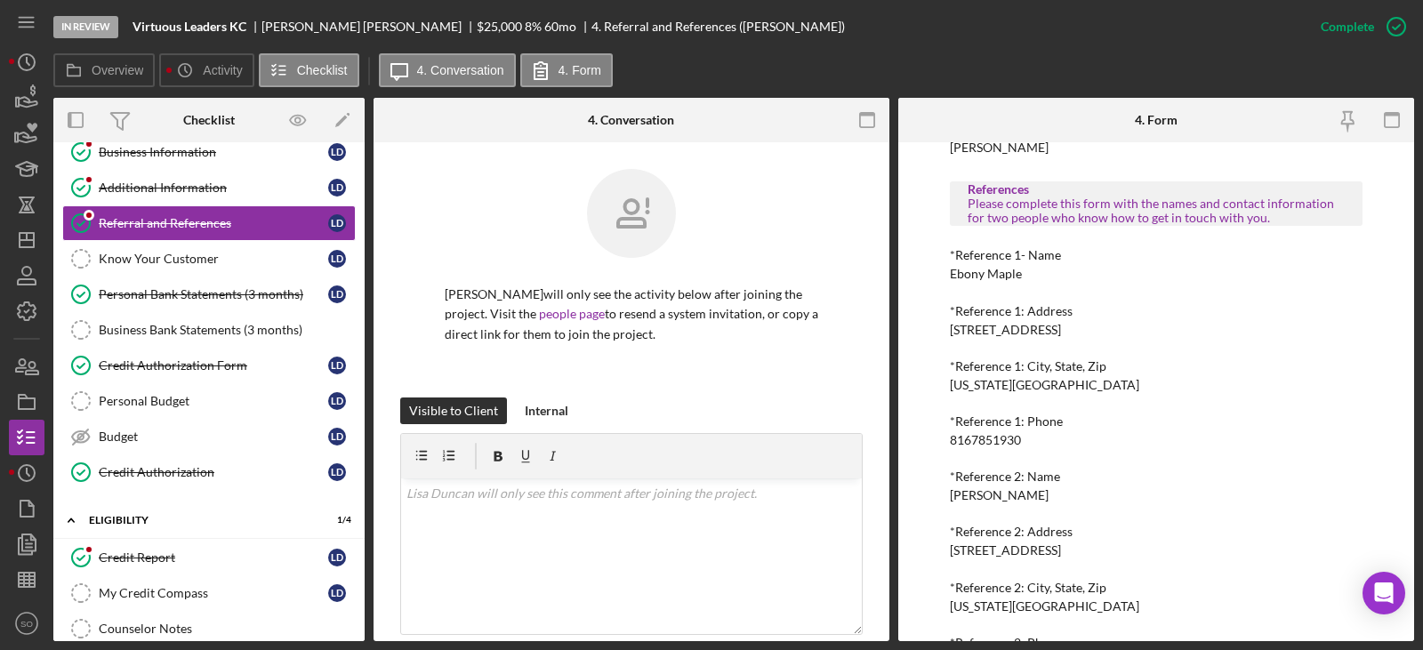
click at [1007, 489] on div "[PERSON_NAME]" at bounding box center [999, 495] width 99 height 14
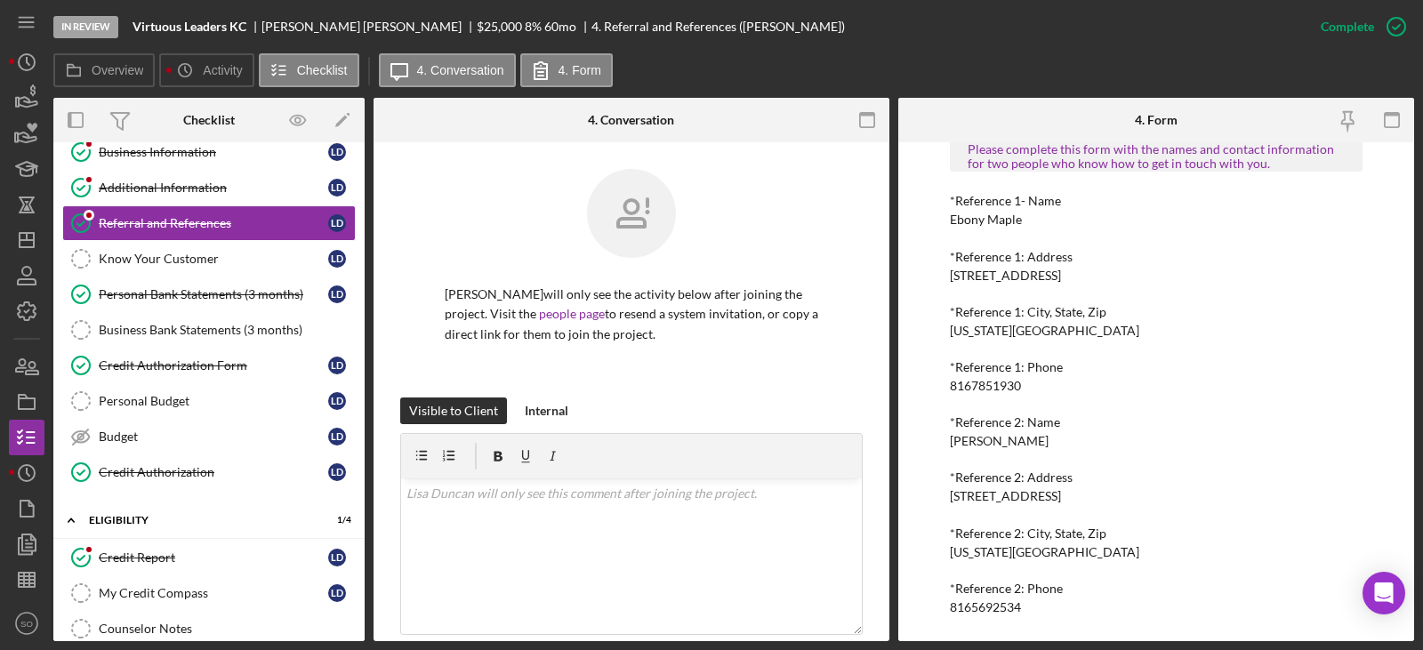
click at [987, 603] on div "8165692534" at bounding box center [985, 607] width 71 height 14
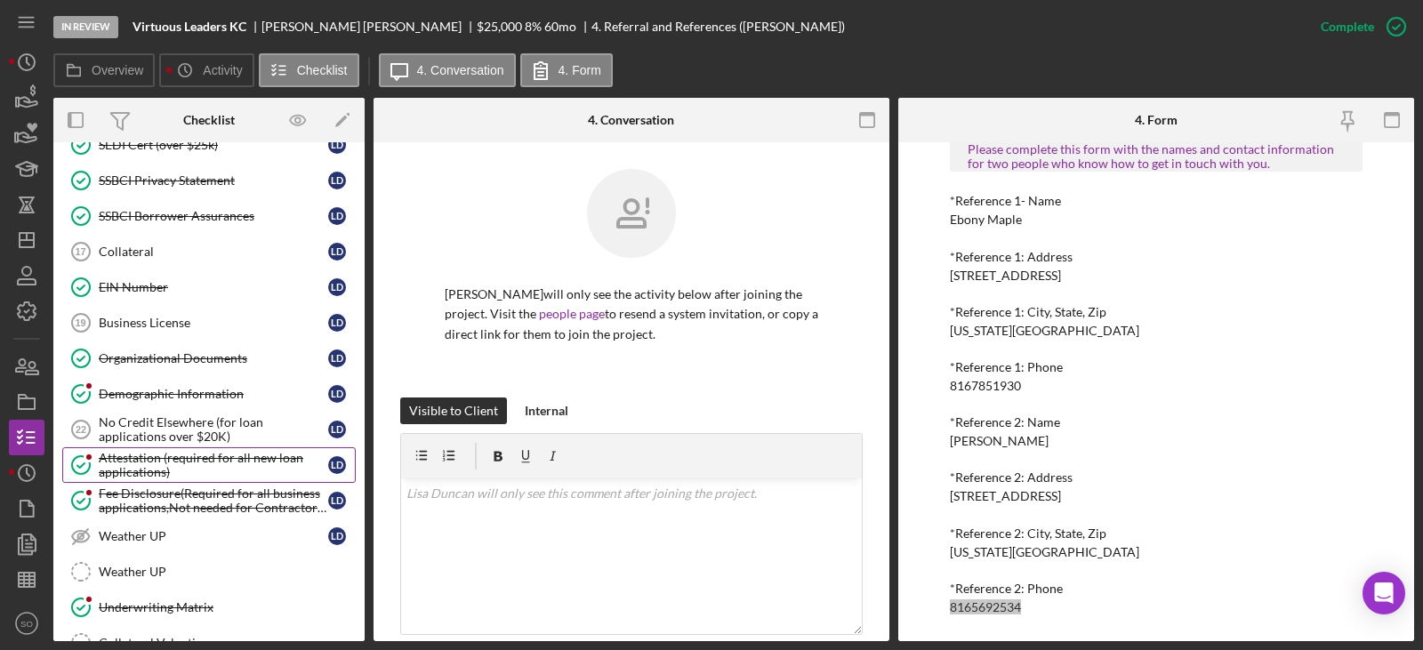
scroll to position [1245, 0]
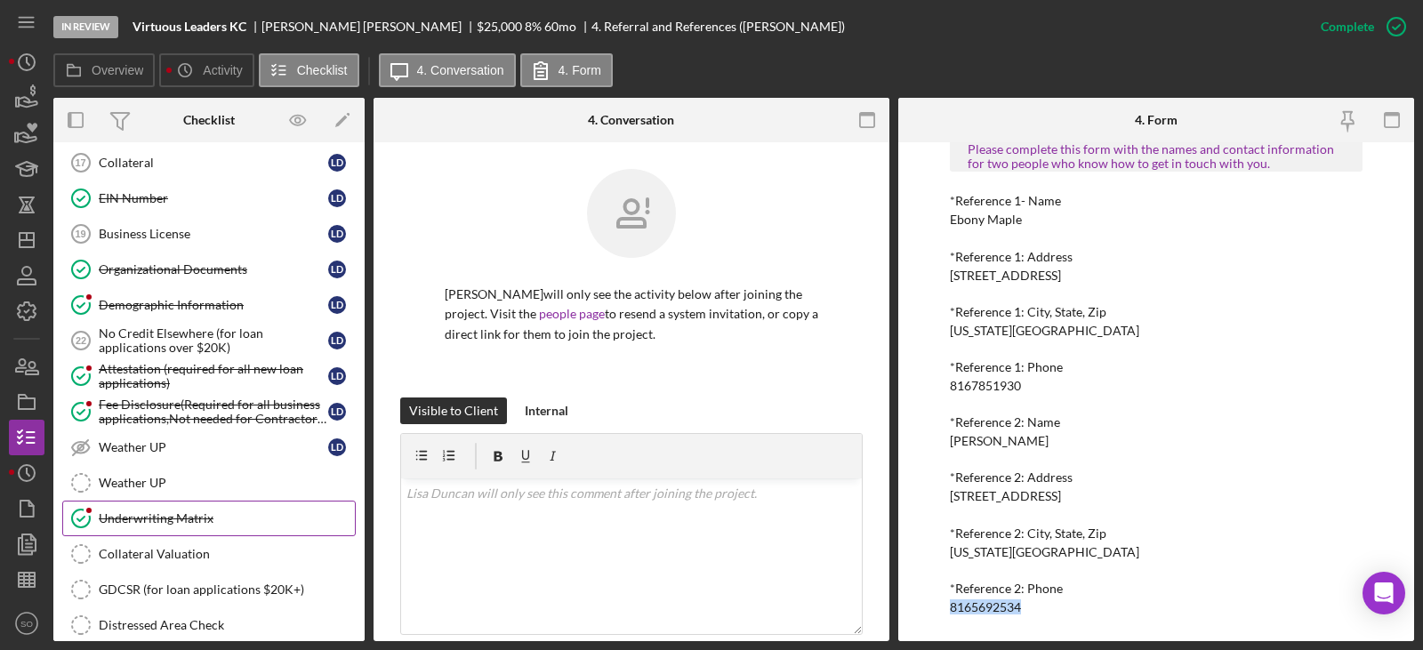
drag, startPoint x: 205, startPoint y: 515, endPoint x: 226, endPoint y: 518, distance: 21.5
click at [205, 515] on div "Underwriting Matrix" at bounding box center [227, 518] width 256 height 14
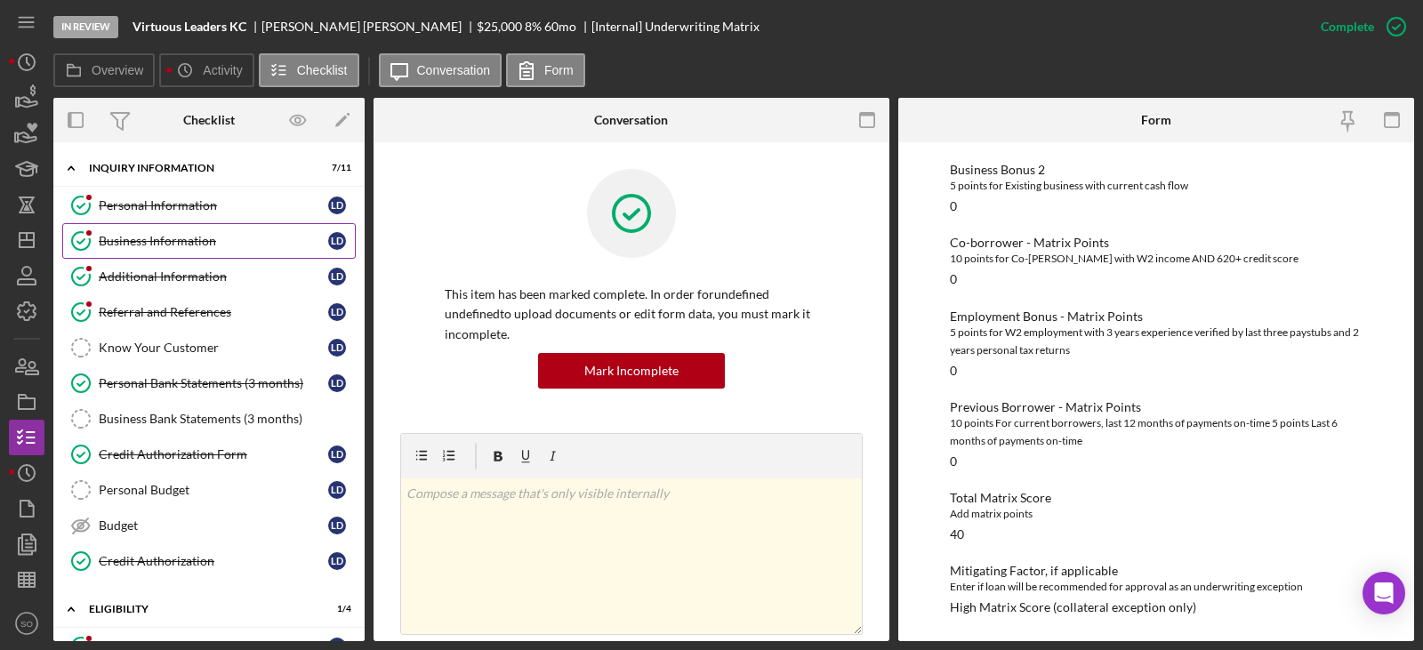
drag, startPoint x: 168, startPoint y: 251, endPoint x: 186, endPoint y: 254, distance: 18.1
click at [168, 251] on link "Business Information Business Information [PERSON_NAME]" at bounding box center [209, 241] width 294 height 36
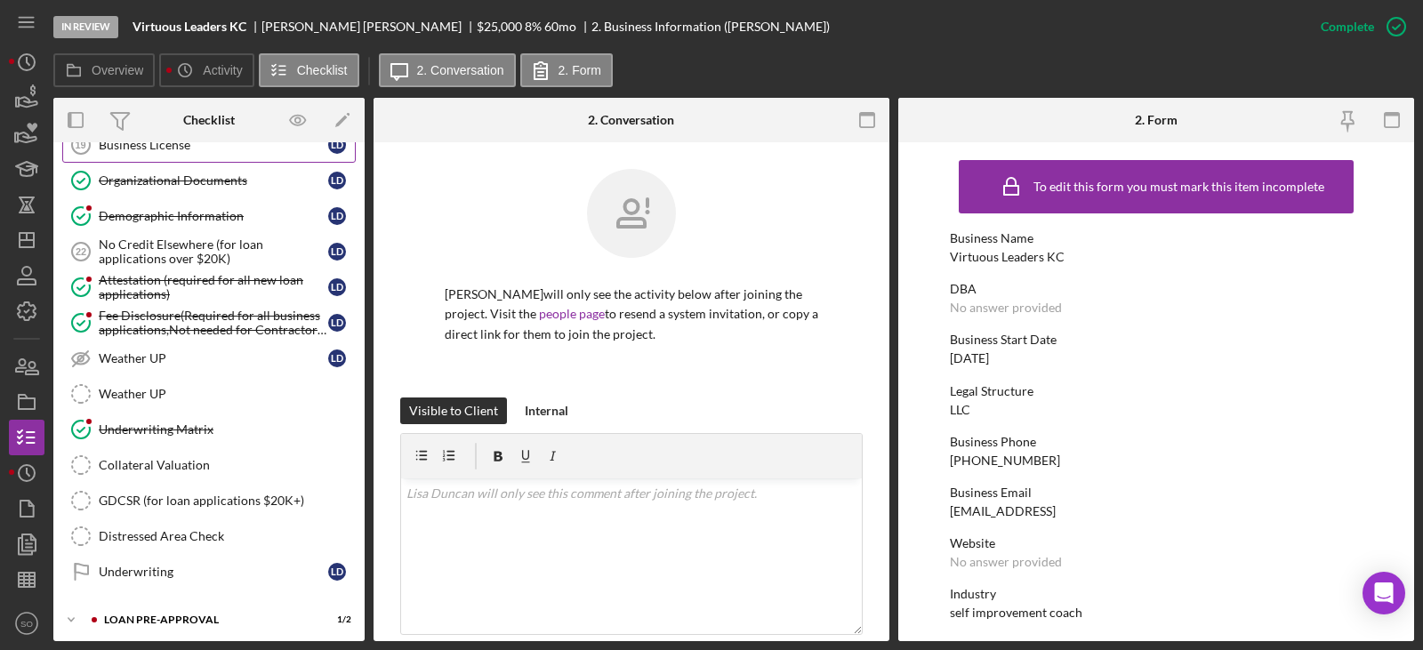
scroll to position [1421, 0]
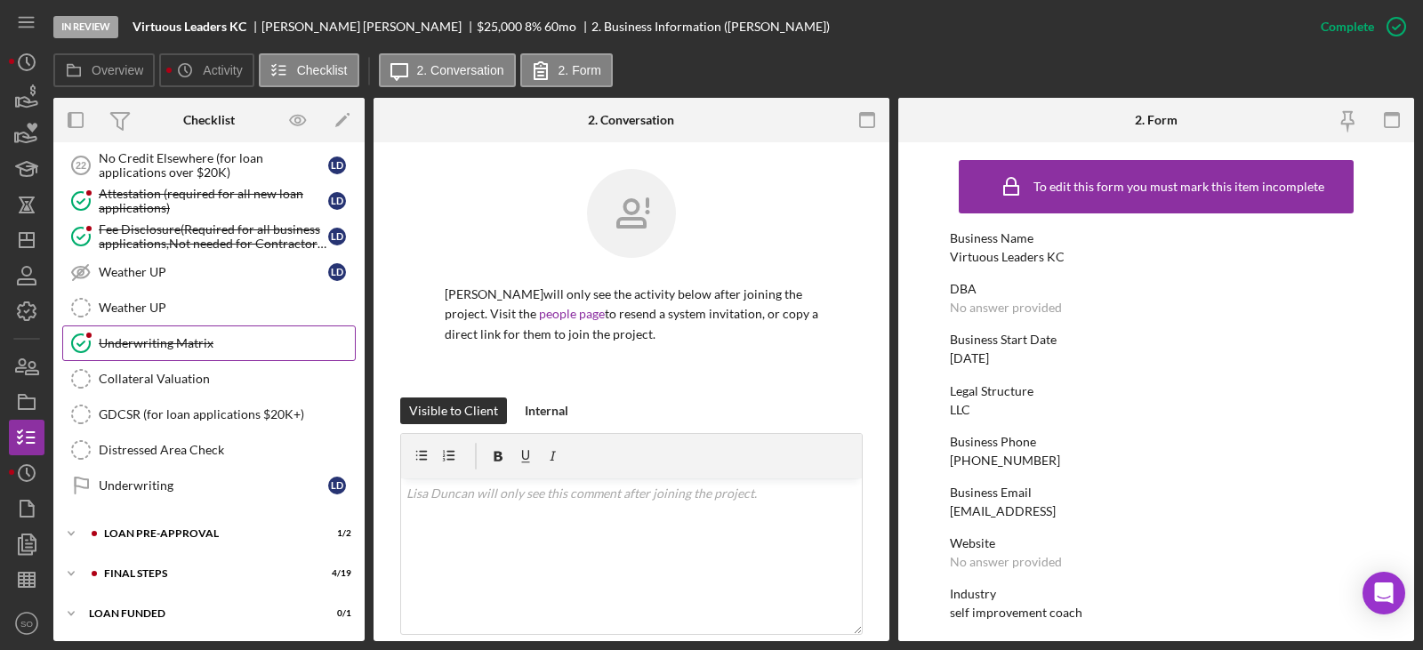
drag, startPoint x: 172, startPoint y: 350, endPoint x: 138, endPoint y: 349, distance: 33.8
click at [172, 350] on div "Underwriting Matrix" at bounding box center [227, 343] width 256 height 14
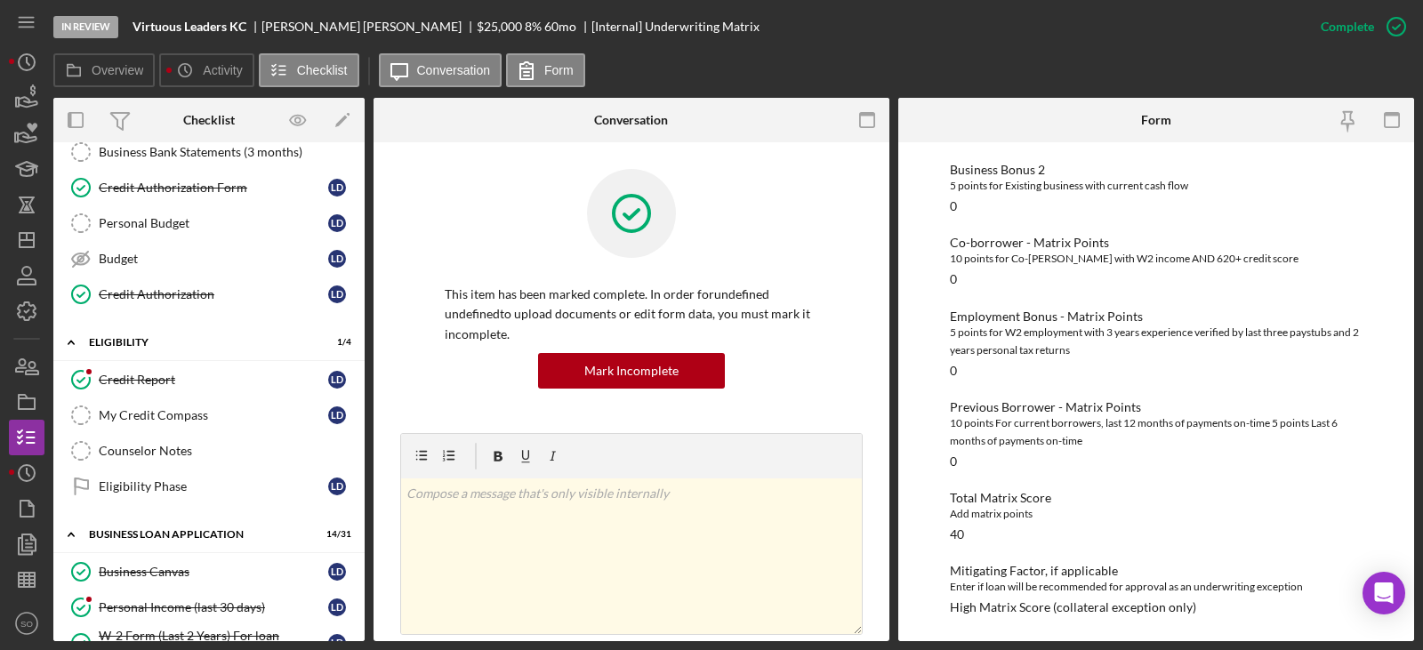
scroll to position [356, 0]
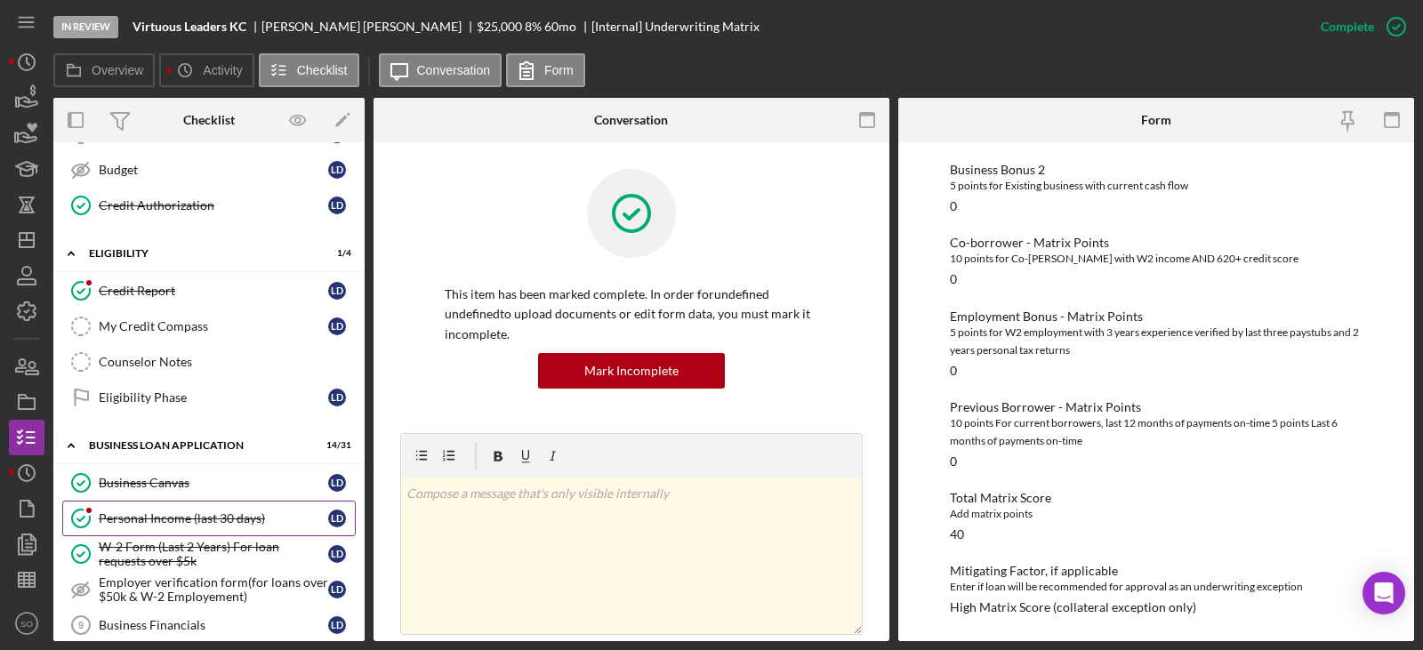
click at [202, 513] on div "Personal Income (last 30 days)" at bounding box center [214, 518] width 230 height 14
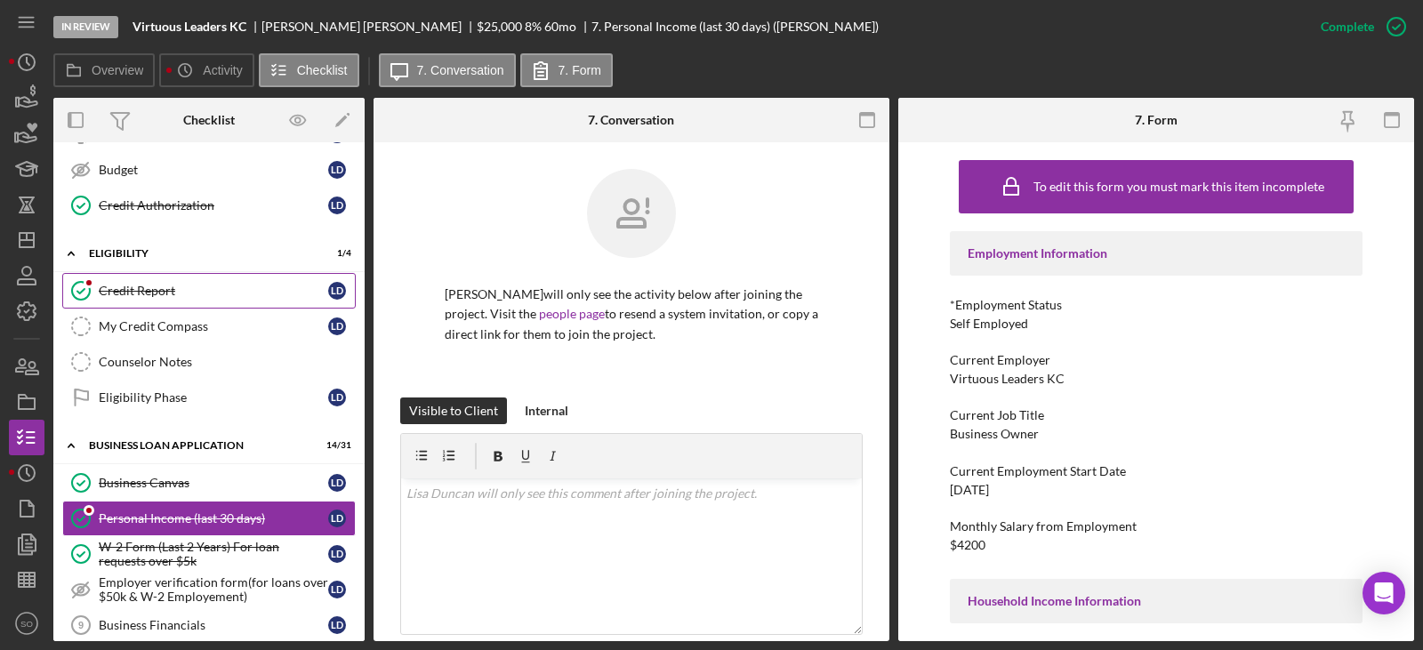
click at [174, 284] on div "Credit Report" at bounding box center [214, 291] width 230 height 14
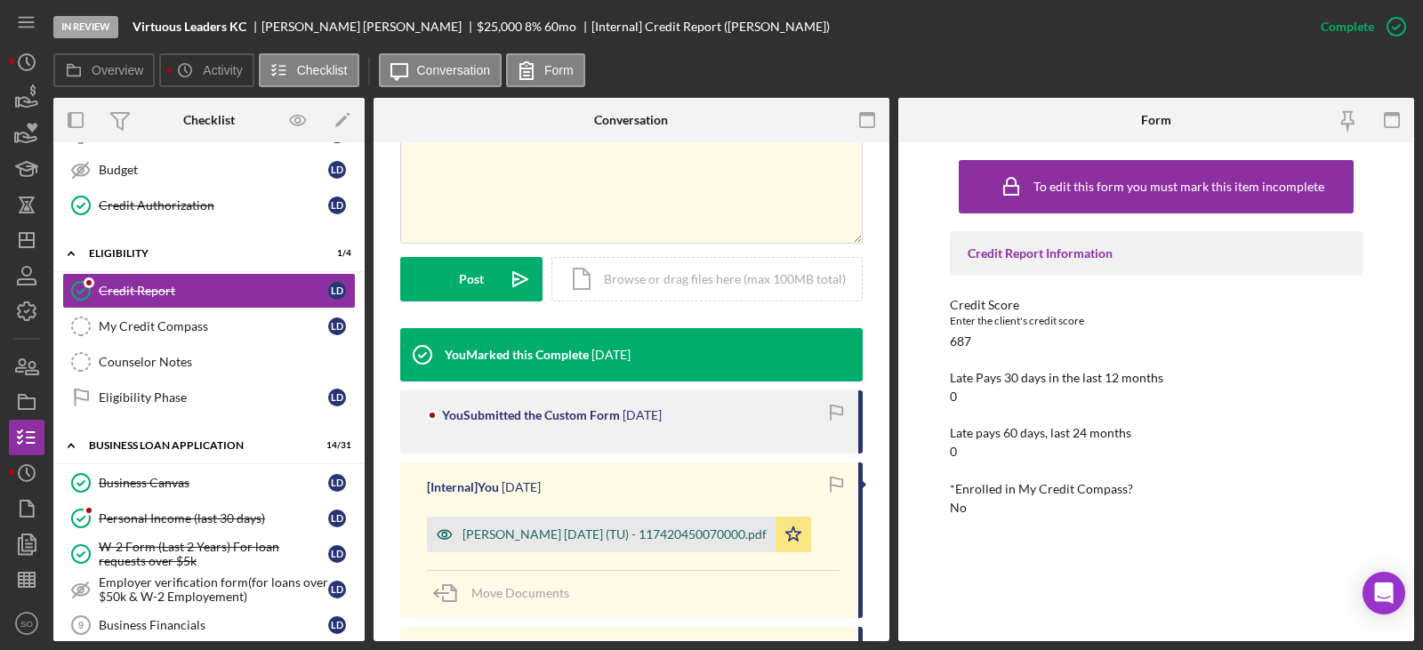
click at [610, 536] on div "[PERSON_NAME] [DATE] (TU) - 117420450070000.pdf" at bounding box center [615, 535] width 304 height 14
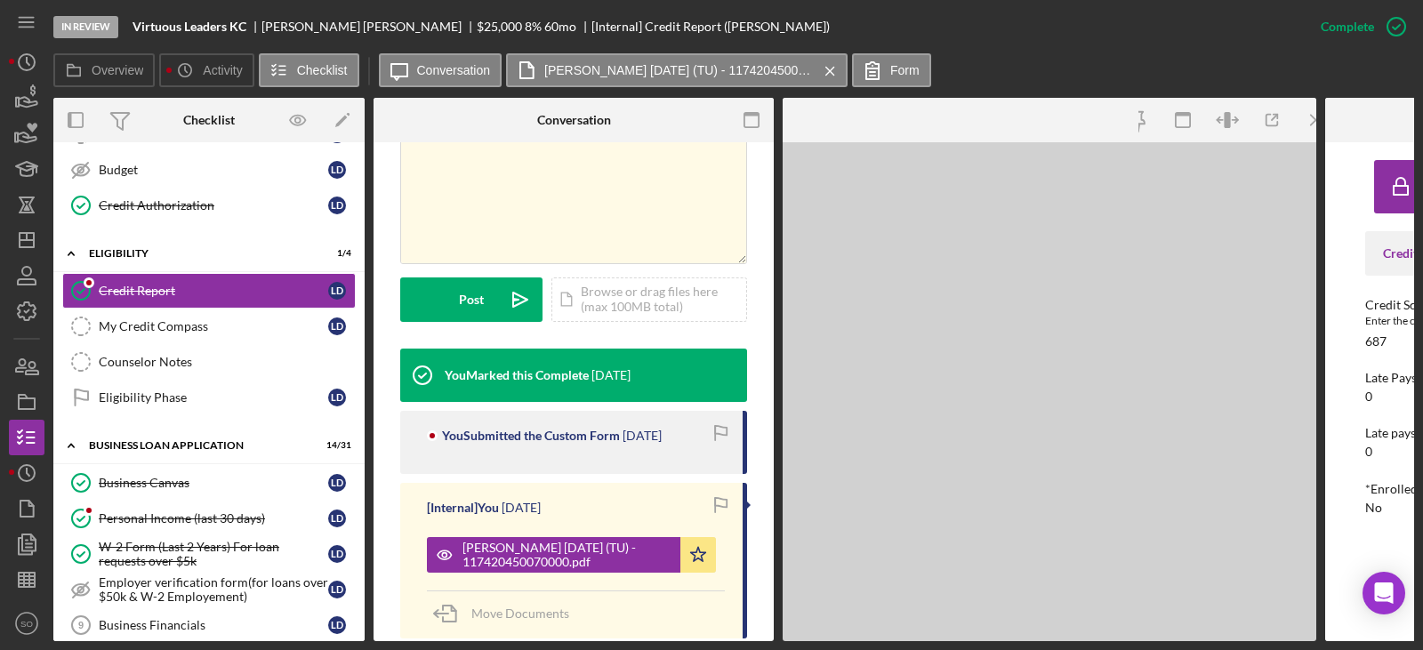
scroll to position [376, 0]
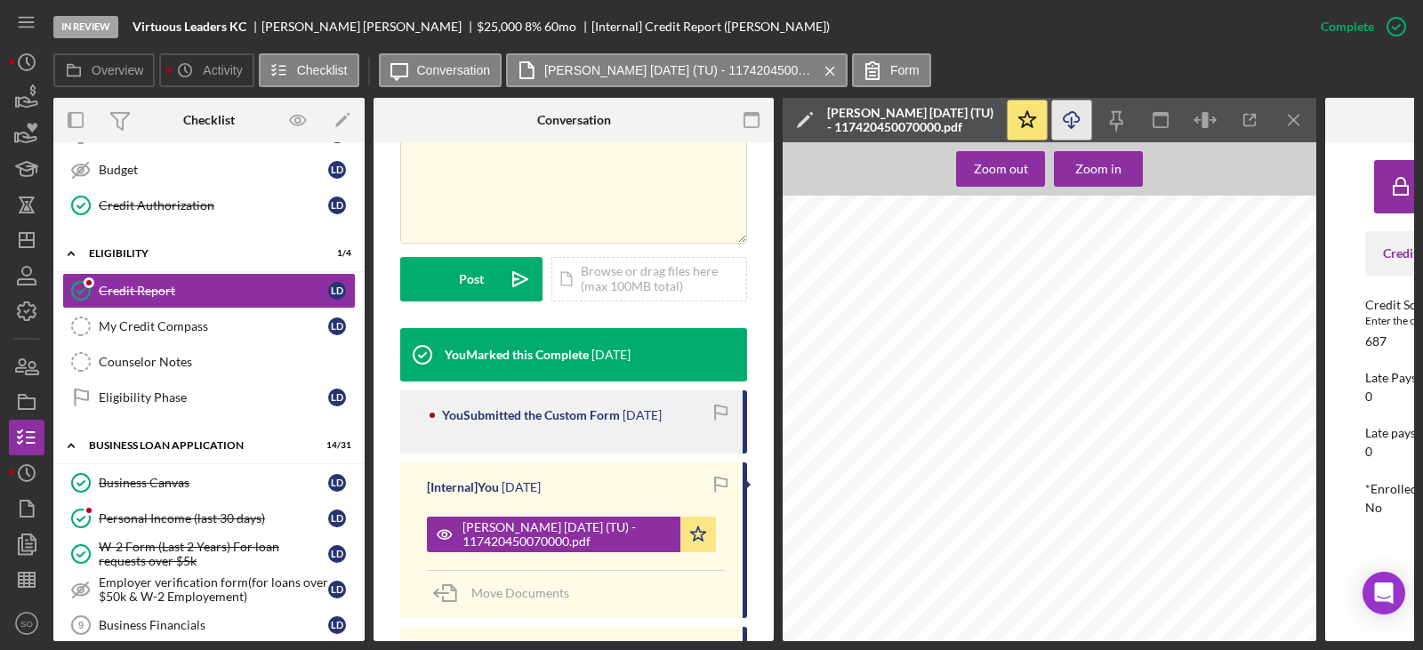
click at [1082, 123] on icon "Icon/Download" at bounding box center [1072, 121] width 40 height 40
